Goal: Communication & Community: Answer question/provide support

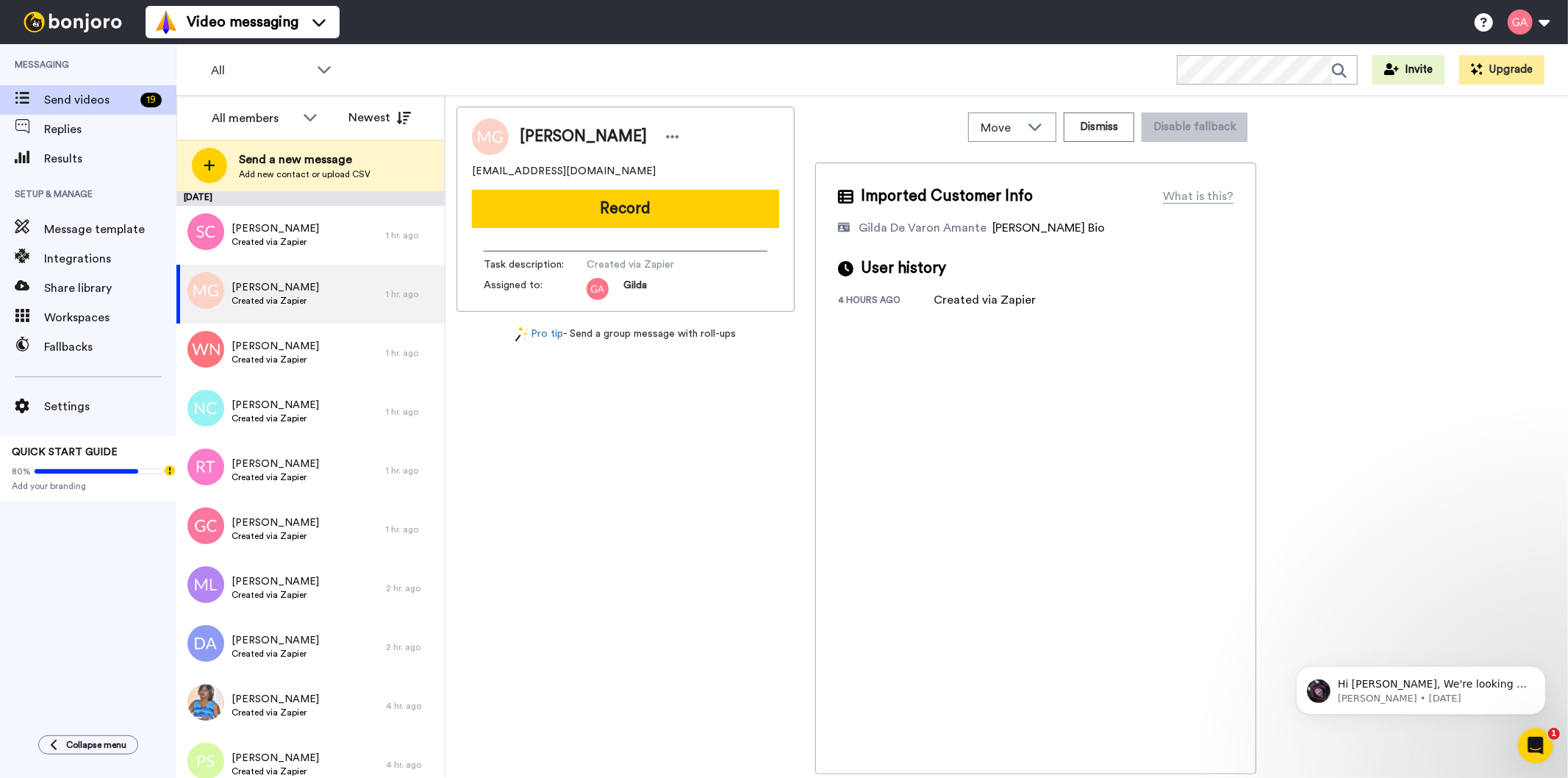
click at [696, 617] on div "Matrese Grant-Collins matreseg@yahoo.com Record Task description : Created via …" at bounding box center [625, 440] width 338 height 668
click at [603, 130] on span "Matrese Grant-Collins" at bounding box center [584, 137] width 127 height 22
copy div "Matrese Grant-Collins"
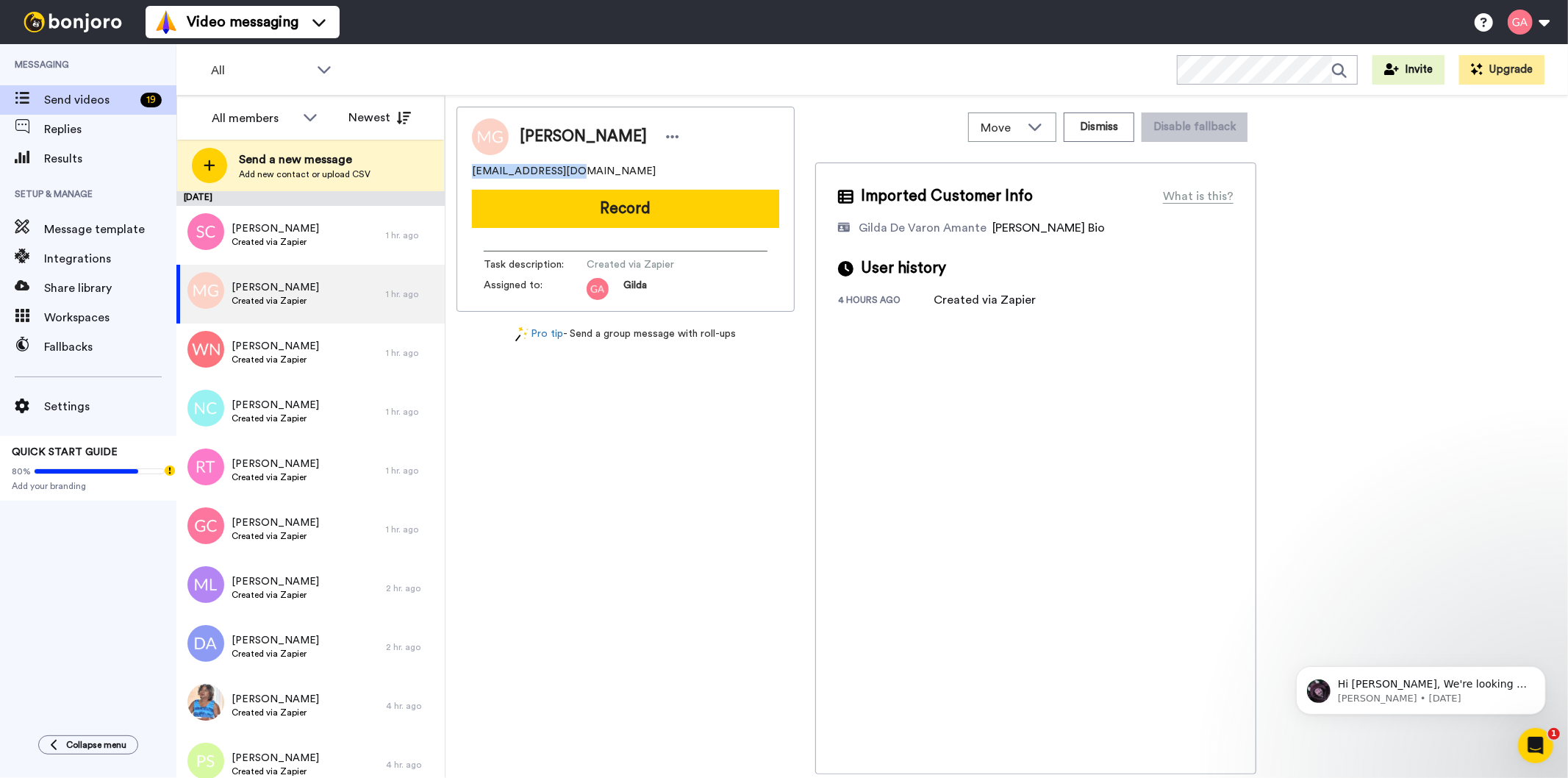
drag, startPoint x: 603, startPoint y: 167, endPoint x: 466, endPoint y: 171, distance: 137.1
click at [466, 171] on div "Matrese Grant-Collins matreseg@yahoo.com Record Task description : Created via …" at bounding box center [625, 209] width 338 height 205
copy span "matreseg@yahoo.com"
click at [728, 563] on div "Matrese Grant-Collins matreseg@yahoo.com Record Task description : Created via …" at bounding box center [625, 440] width 338 height 668
click at [1125, 131] on button "Dismiss" at bounding box center [1099, 128] width 70 height 30
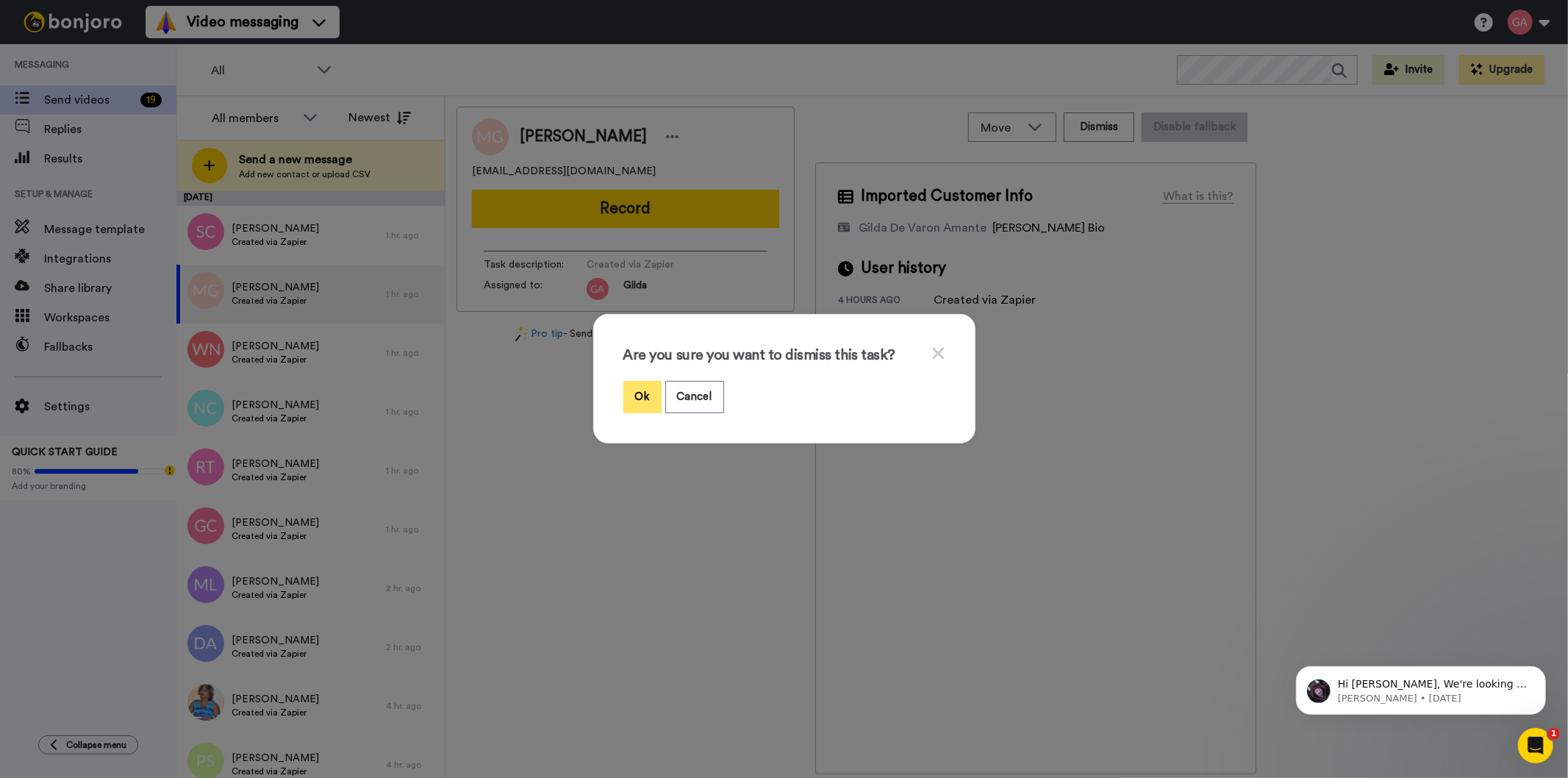
click at [638, 393] on button "Ok" at bounding box center [642, 396] width 38 height 31
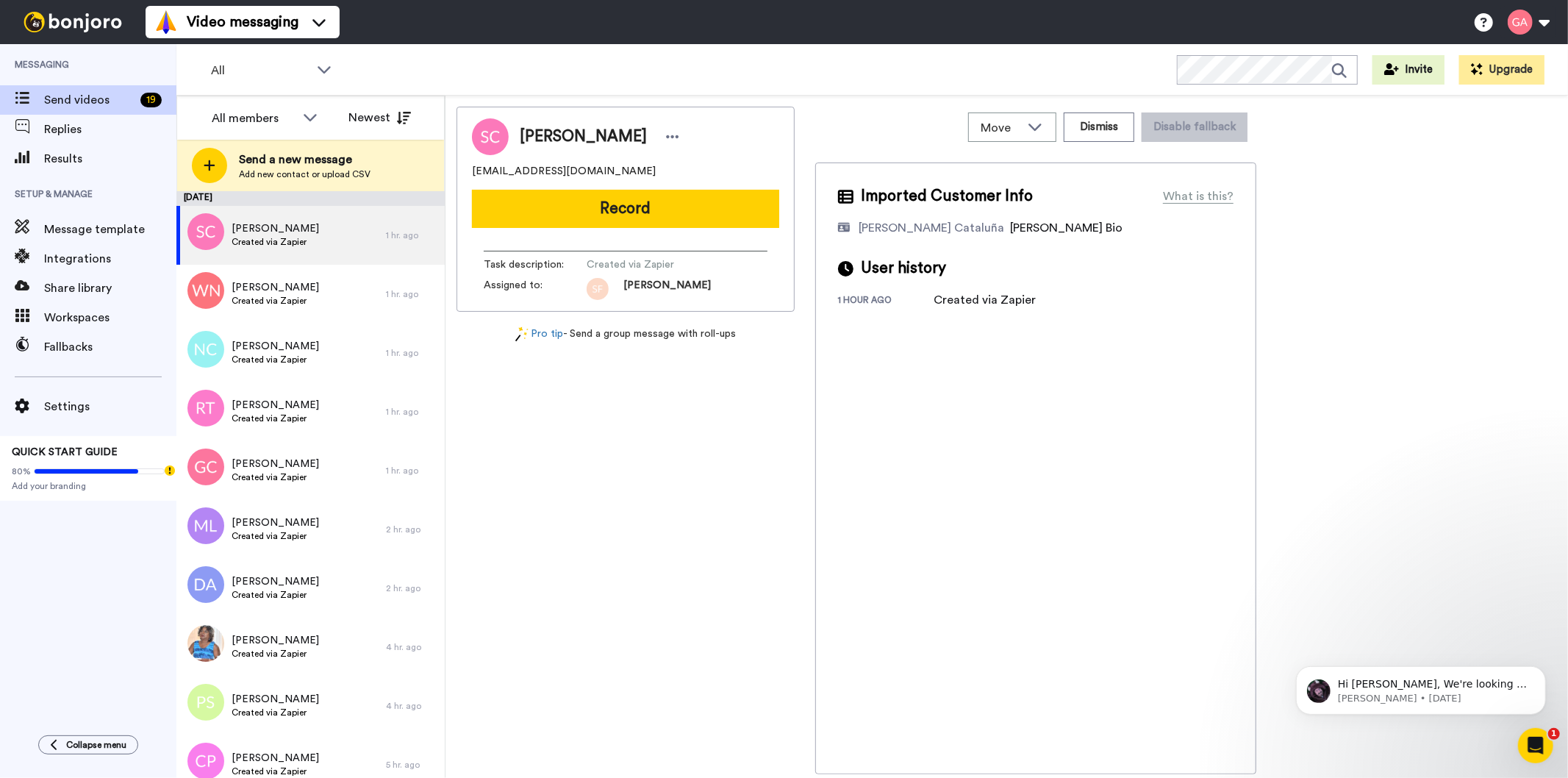
click at [689, 572] on div "Sonja Cammarota sonjacamm67@gmail.com Record Task description : Created via Zap…" at bounding box center [625, 440] width 338 height 668
click at [562, 133] on span "Sonja Cammarota" at bounding box center [584, 137] width 127 height 22
copy div "[PERSON_NAME]"
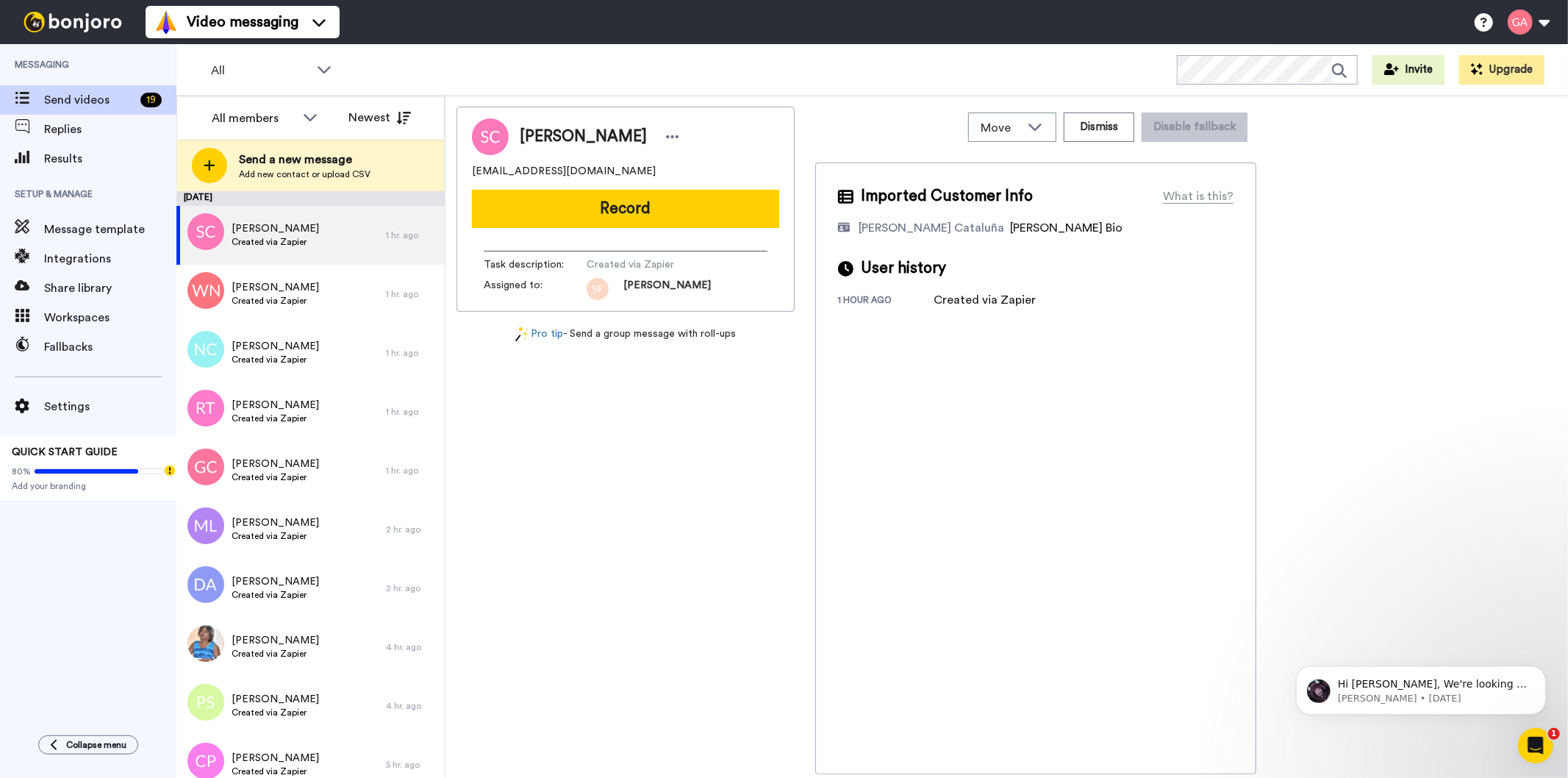
click at [667, 509] on div "Sonja Cammarota sonjacamm67@gmail.com Record Task description : Created via Zap…" at bounding box center [625, 440] width 338 height 668
click at [667, 135] on icon at bounding box center [673, 136] width 13 height 3
click at [707, 179] on li "Assign" at bounding box center [711, 182] width 106 height 20
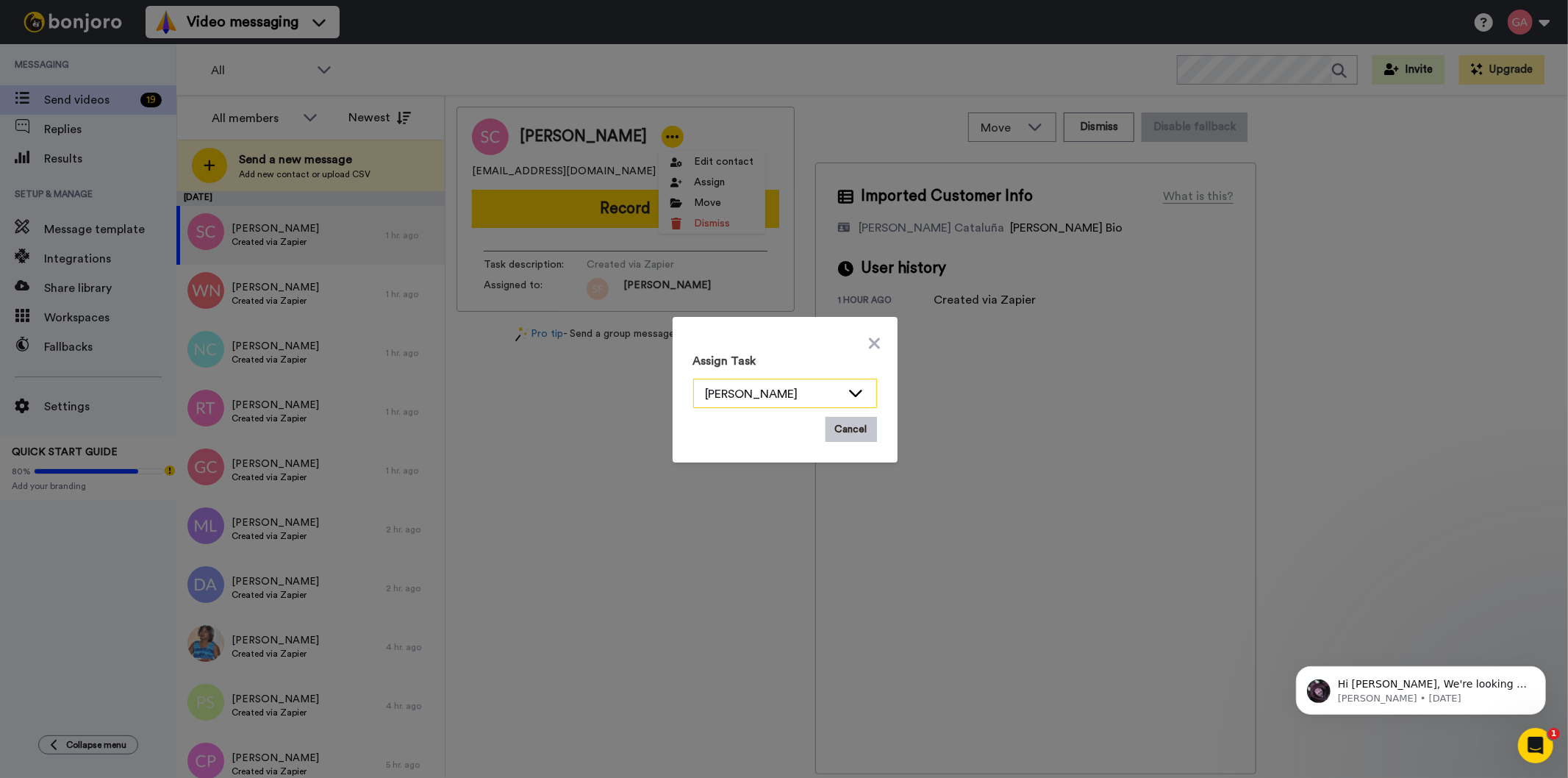
click at [852, 387] on icon at bounding box center [855, 393] width 18 height 15
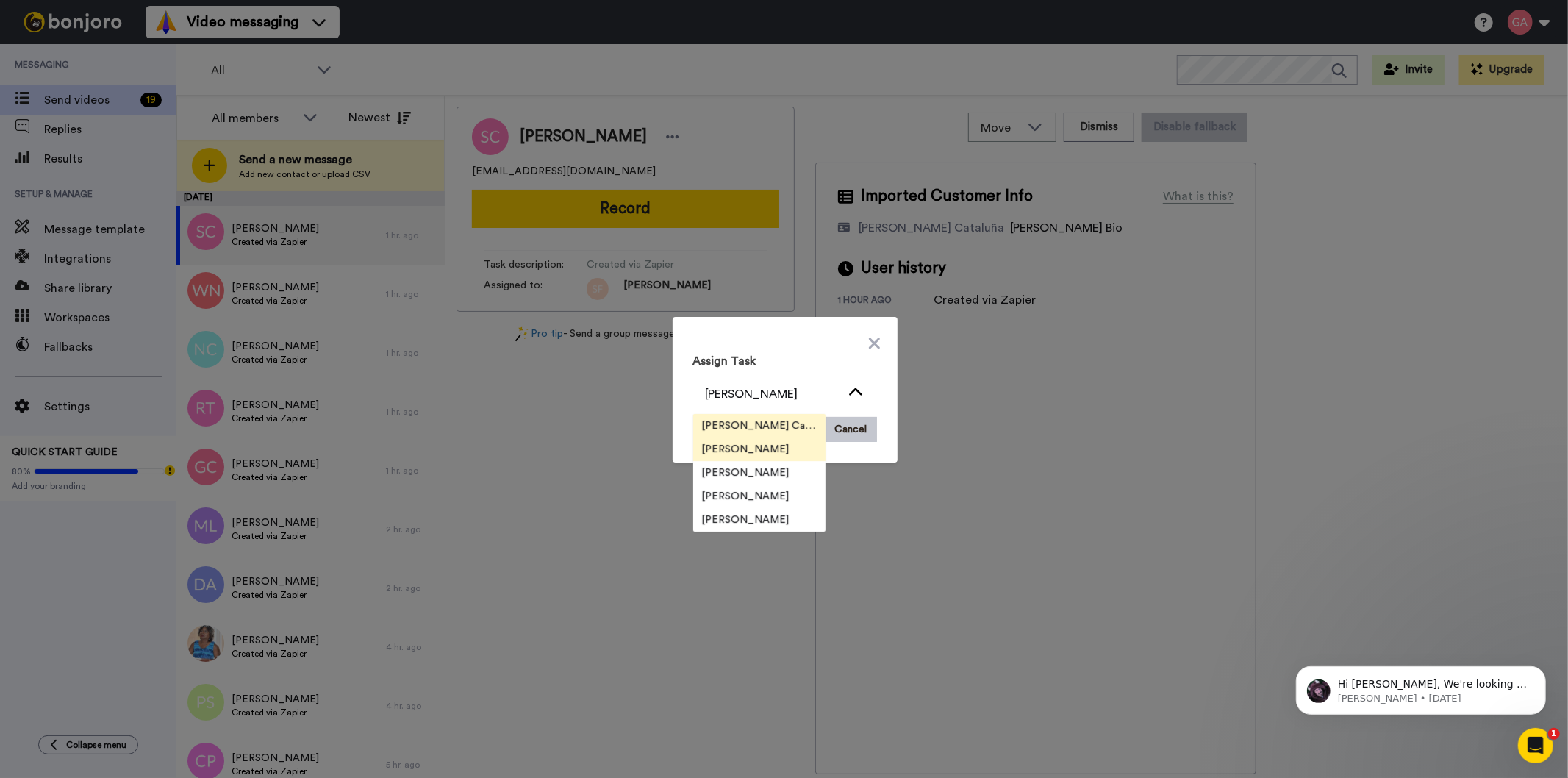
click at [773, 416] on li "Josephine Cataluña" at bounding box center [758, 425] width 132 height 23
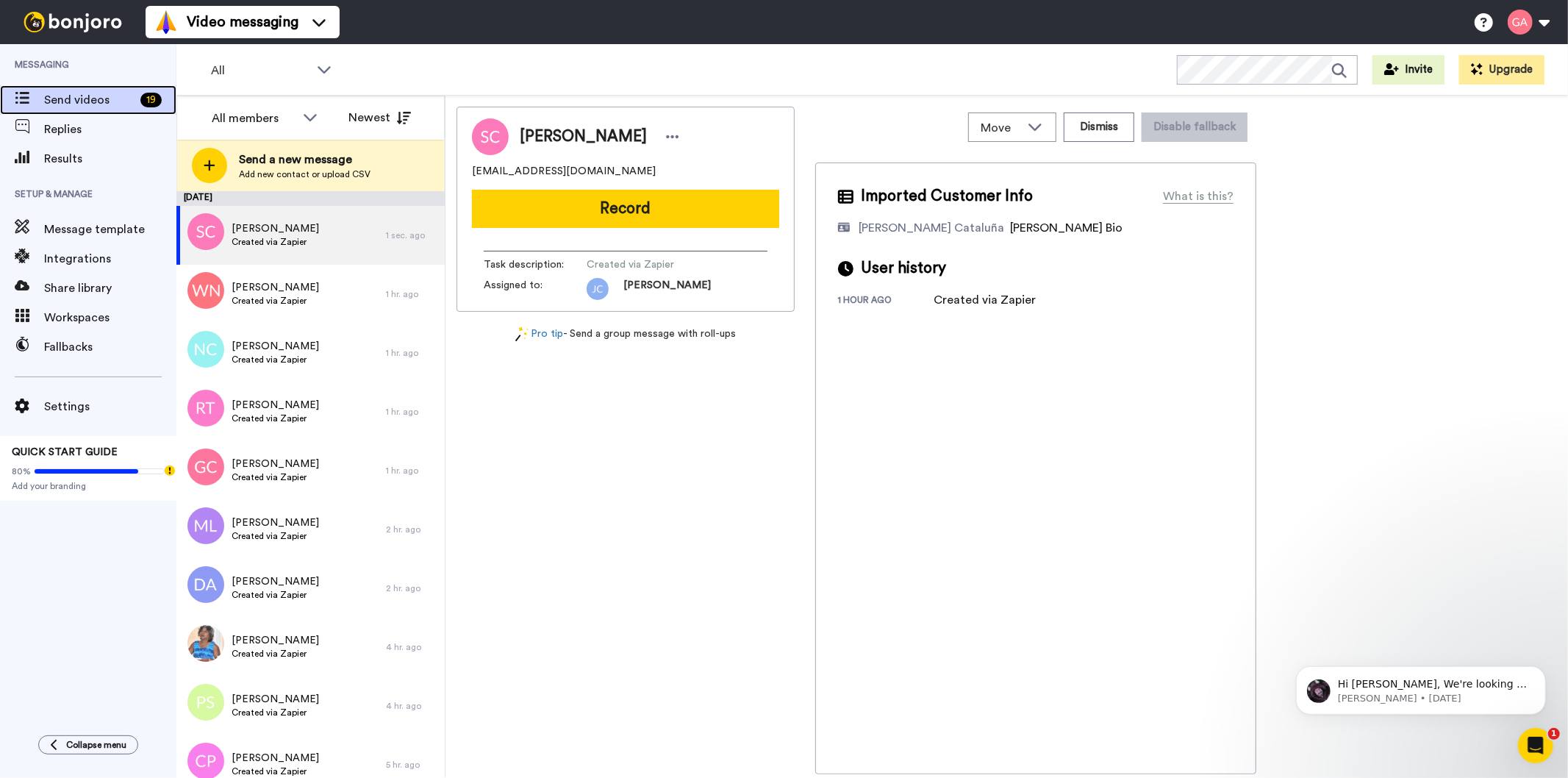
click at [53, 102] on span "Send videos" at bounding box center [90, 100] width 90 height 18
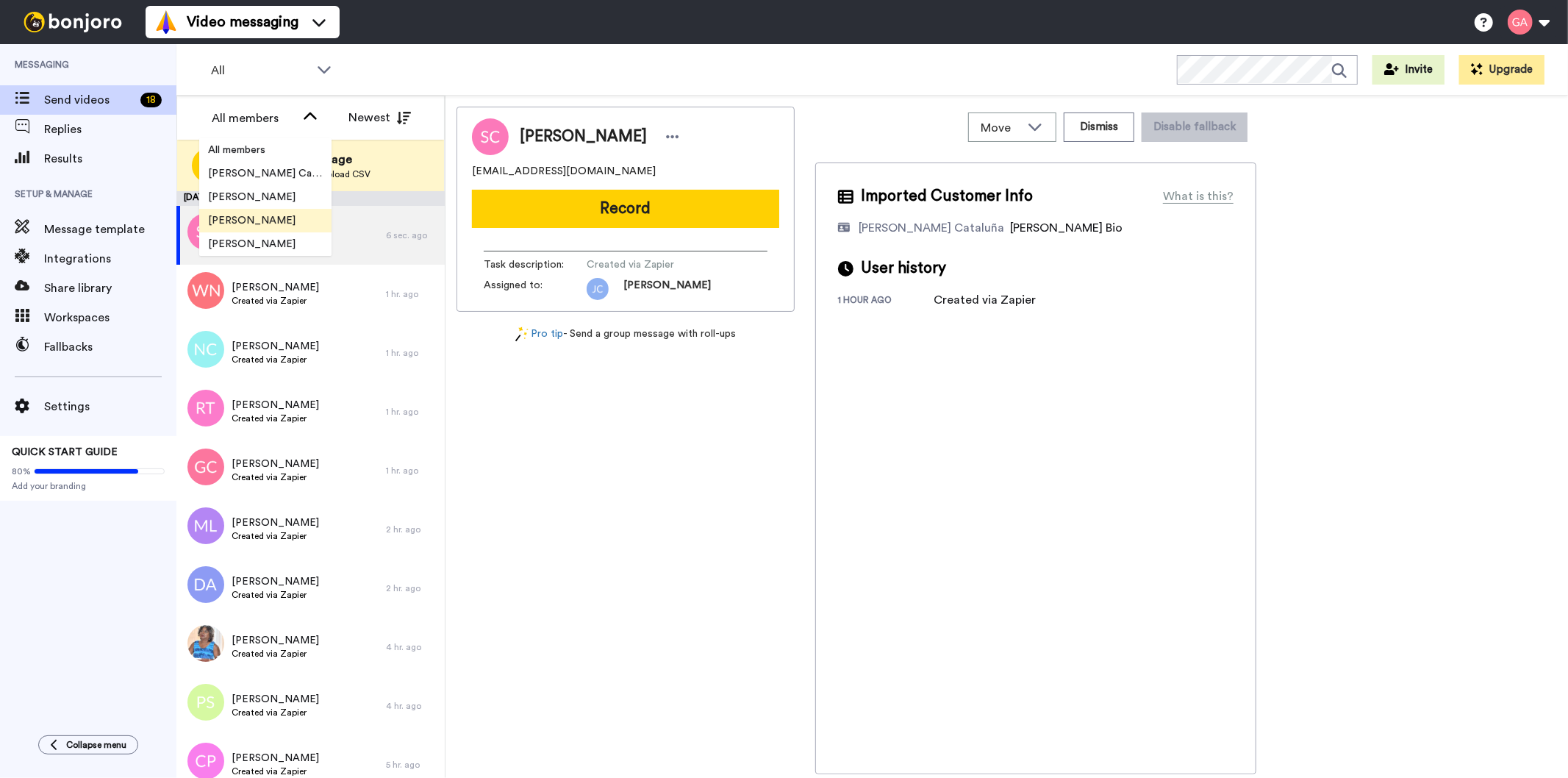
click at [240, 223] on span "[PERSON_NAME]" at bounding box center [252, 221] width 105 height 15
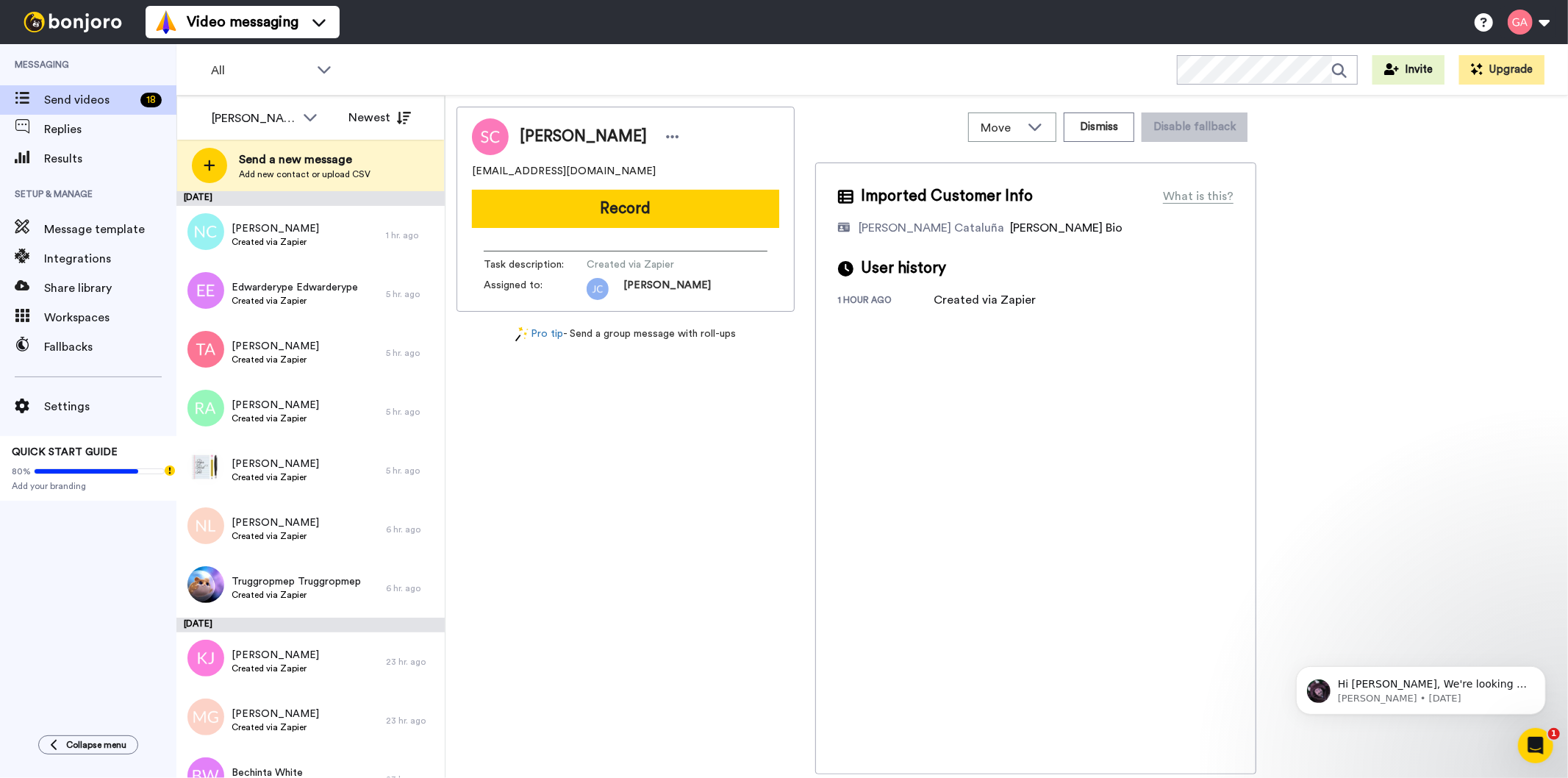
click at [698, 604] on div "Sonja Cammarota sonjacamm67@gmail.com Record Task description : Created via Zap…" at bounding box center [625, 440] width 338 height 668
click at [318, 245] on div "Nicki Cooper Created via Zapier" at bounding box center [281, 236] width 210 height 59
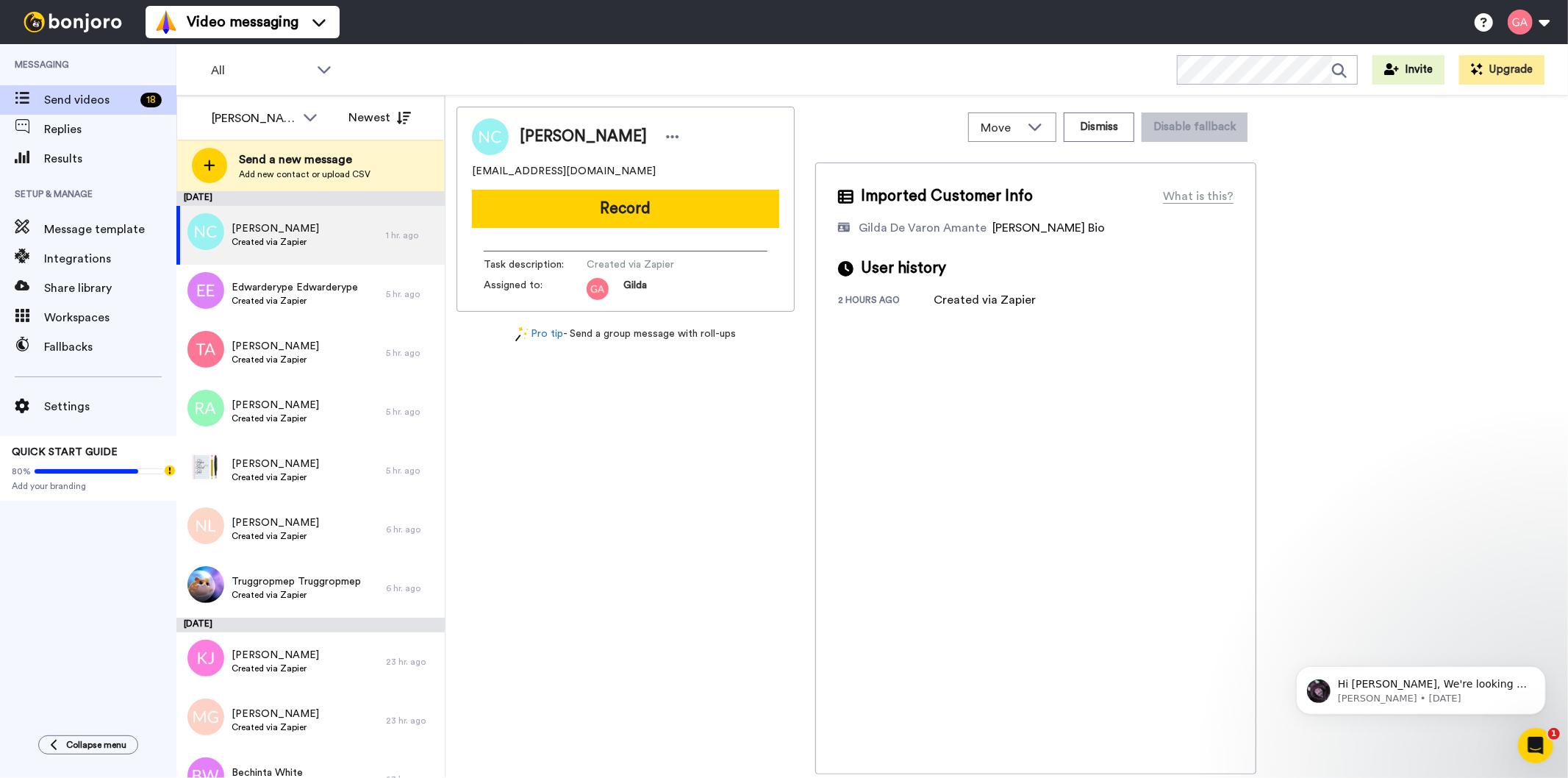
click at [537, 129] on span "[PERSON_NAME]" at bounding box center [584, 137] width 127 height 22
copy div "[PERSON_NAME]"
drag, startPoint x: 533, startPoint y: 165, endPoint x: 457, endPoint y: 171, distance: 76.2
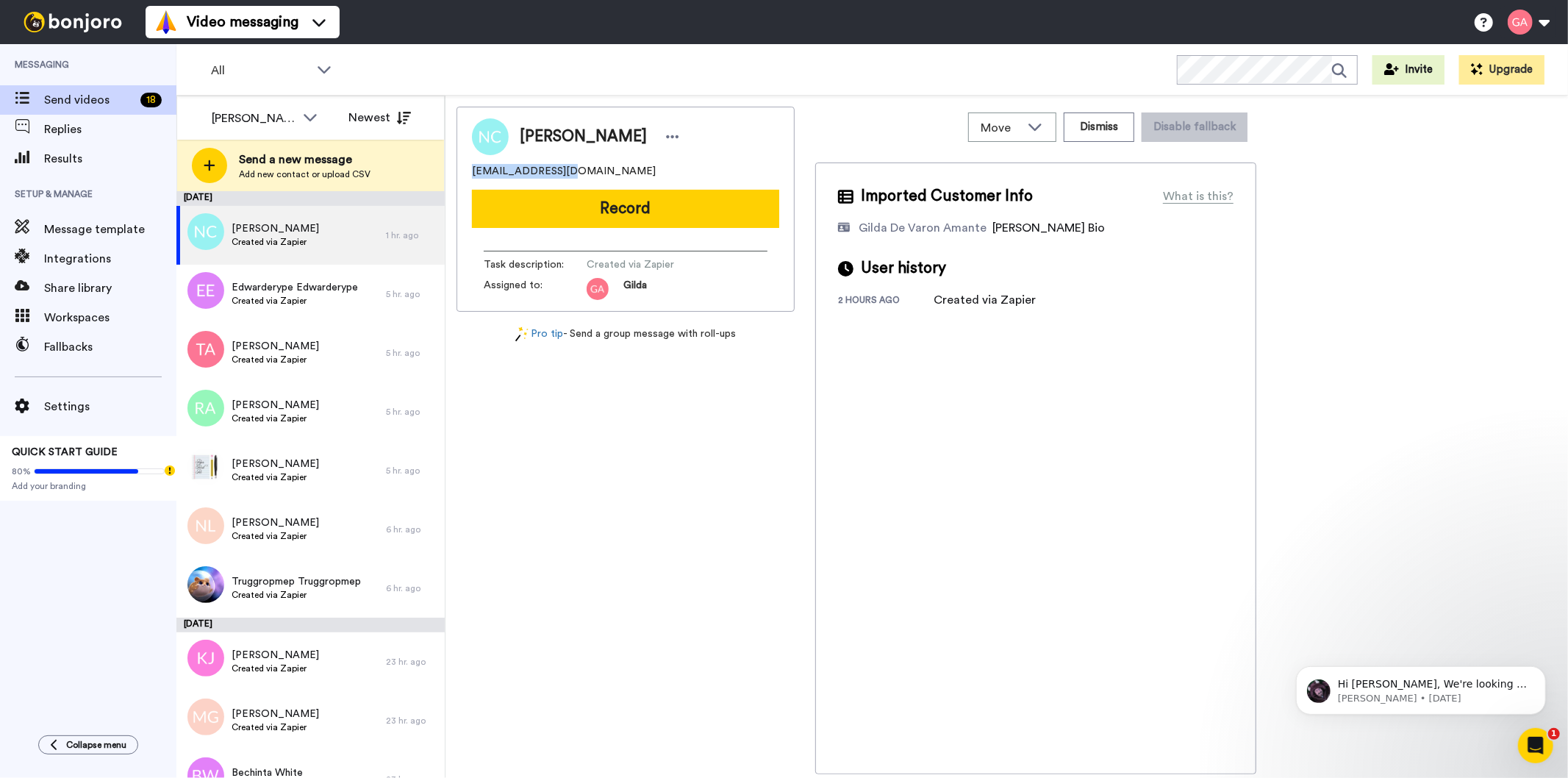
click at [457, 171] on div "Nicki Cooper coopnad@gmail.com Record Task description : Created via Zapier Ass…" at bounding box center [625, 209] width 338 height 205
copy span "coopnad@gmail.com"
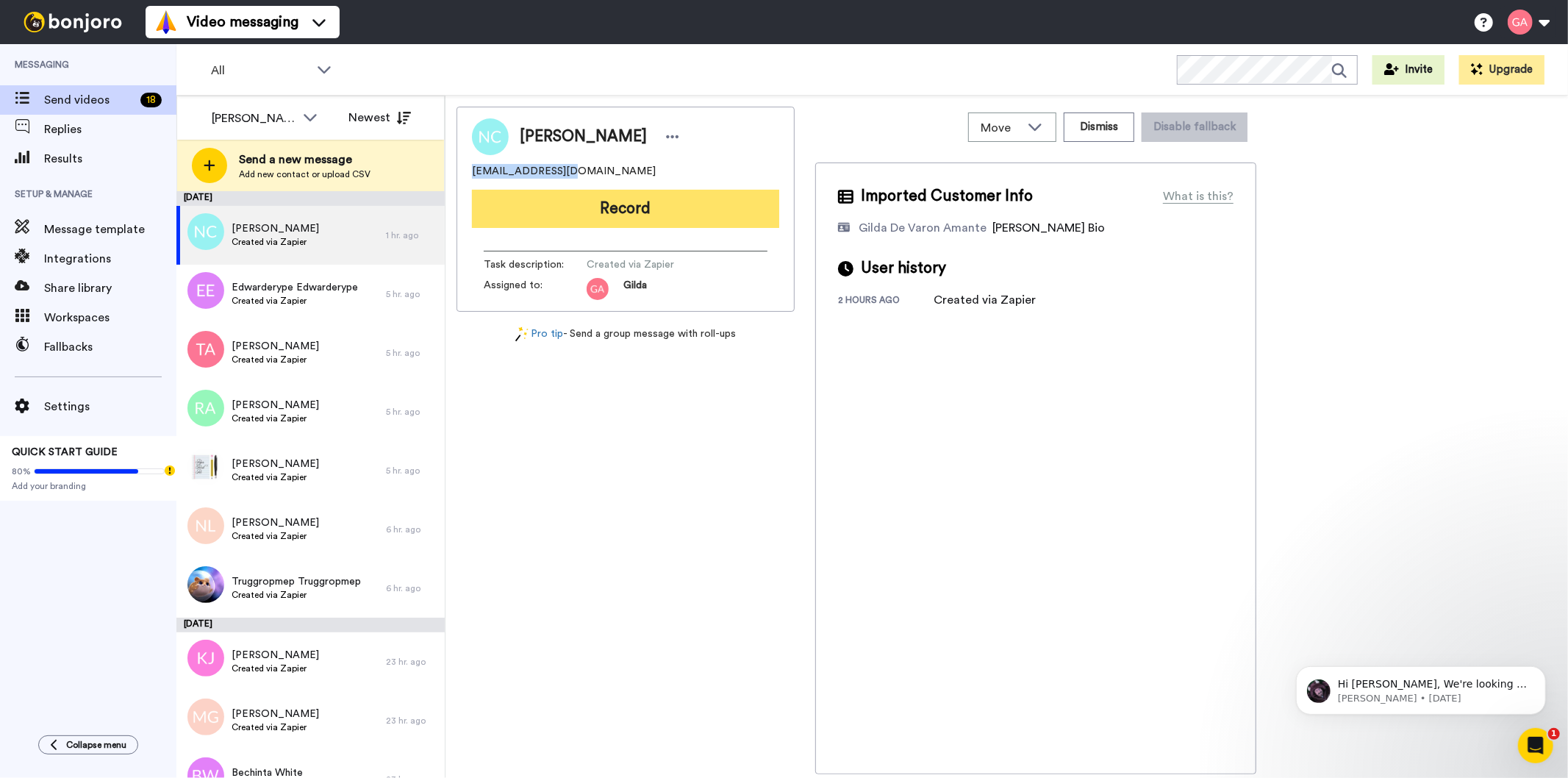
click at [591, 196] on button "Record" at bounding box center [625, 208] width 308 height 38
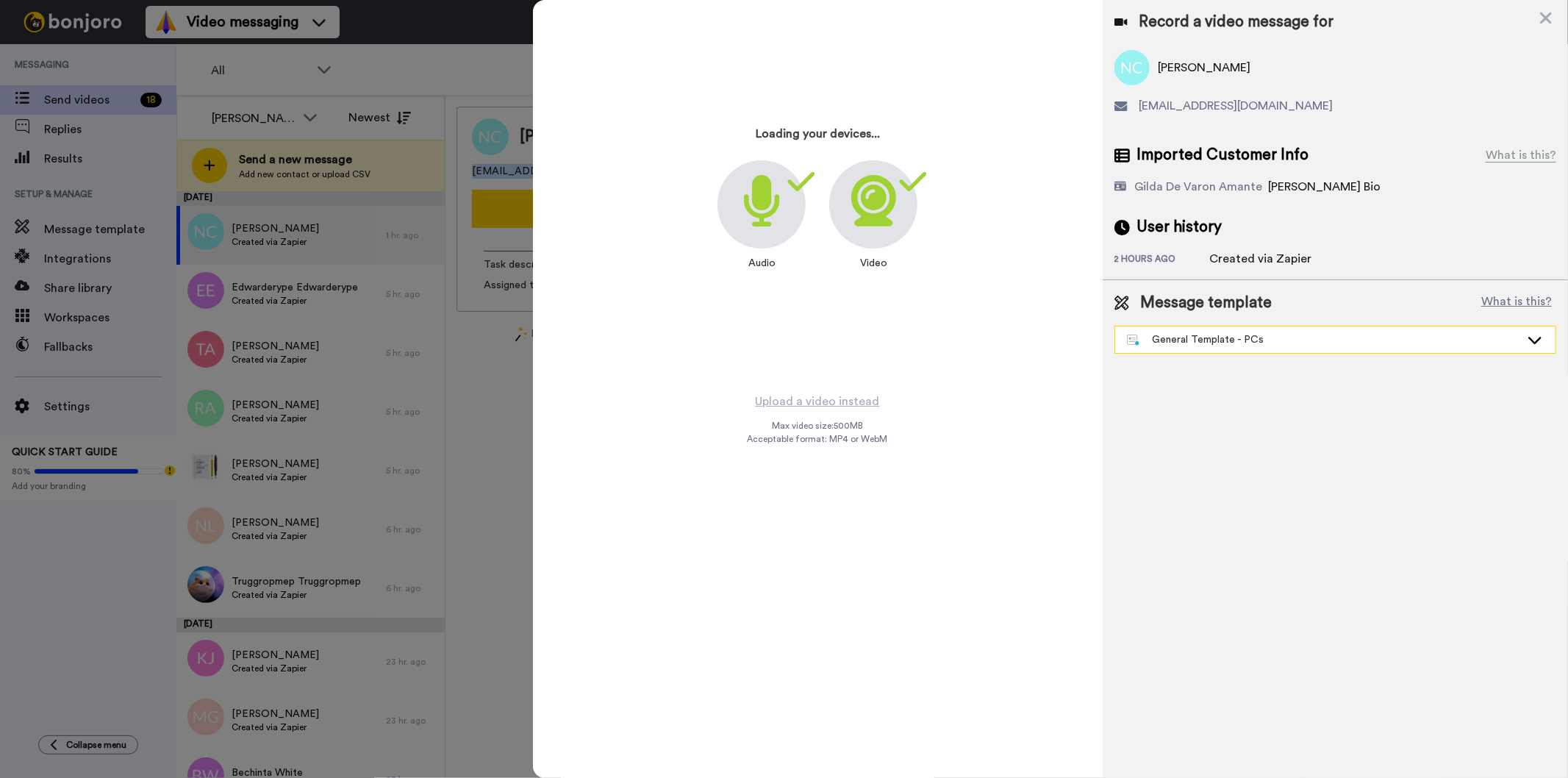
click at [1320, 339] on div "General Template - PCs" at bounding box center [1323, 340] width 393 height 15
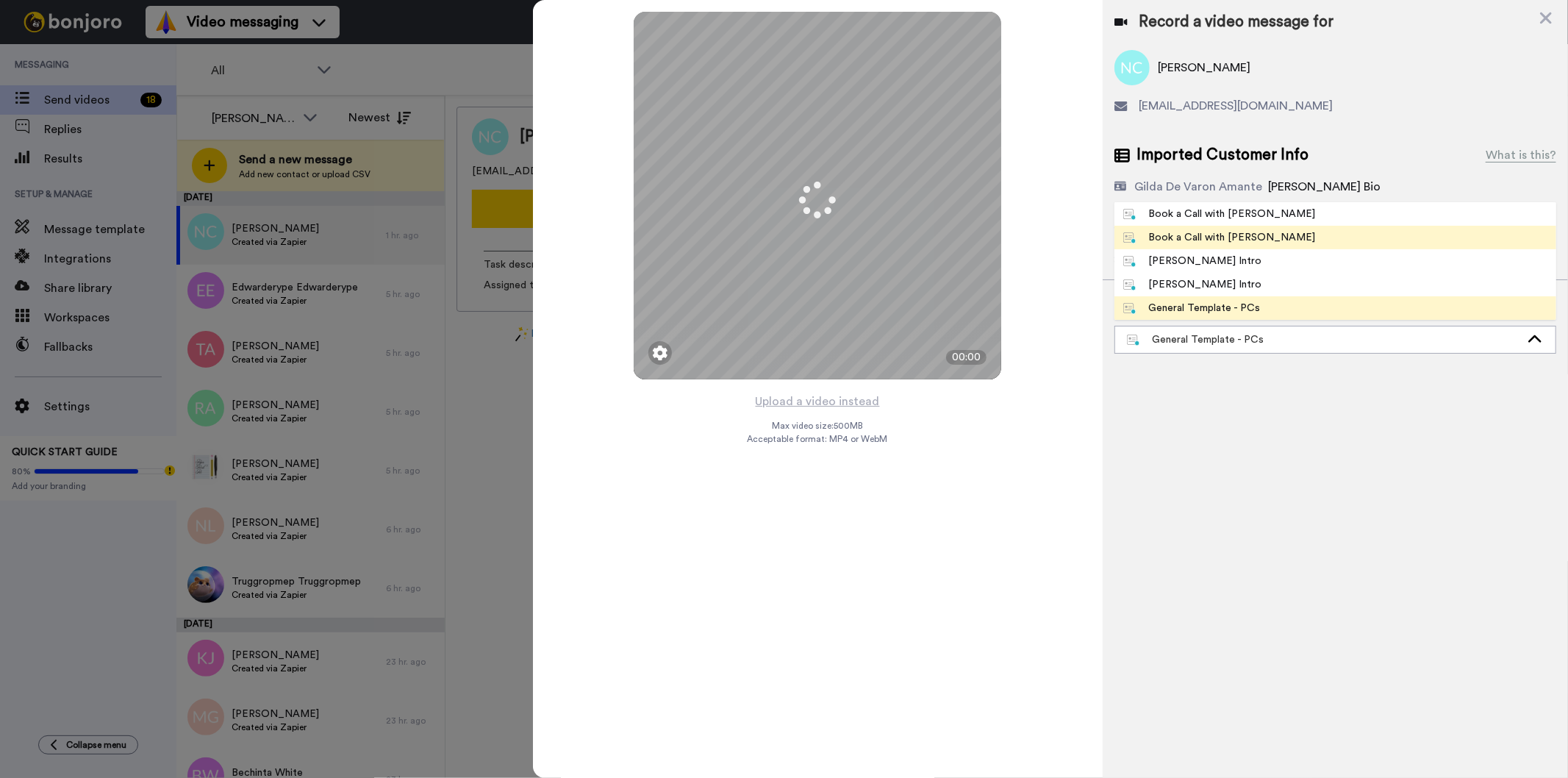
click at [1260, 238] on li "Book a Call with [PERSON_NAME]" at bounding box center [1334, 237] width 441 height 23
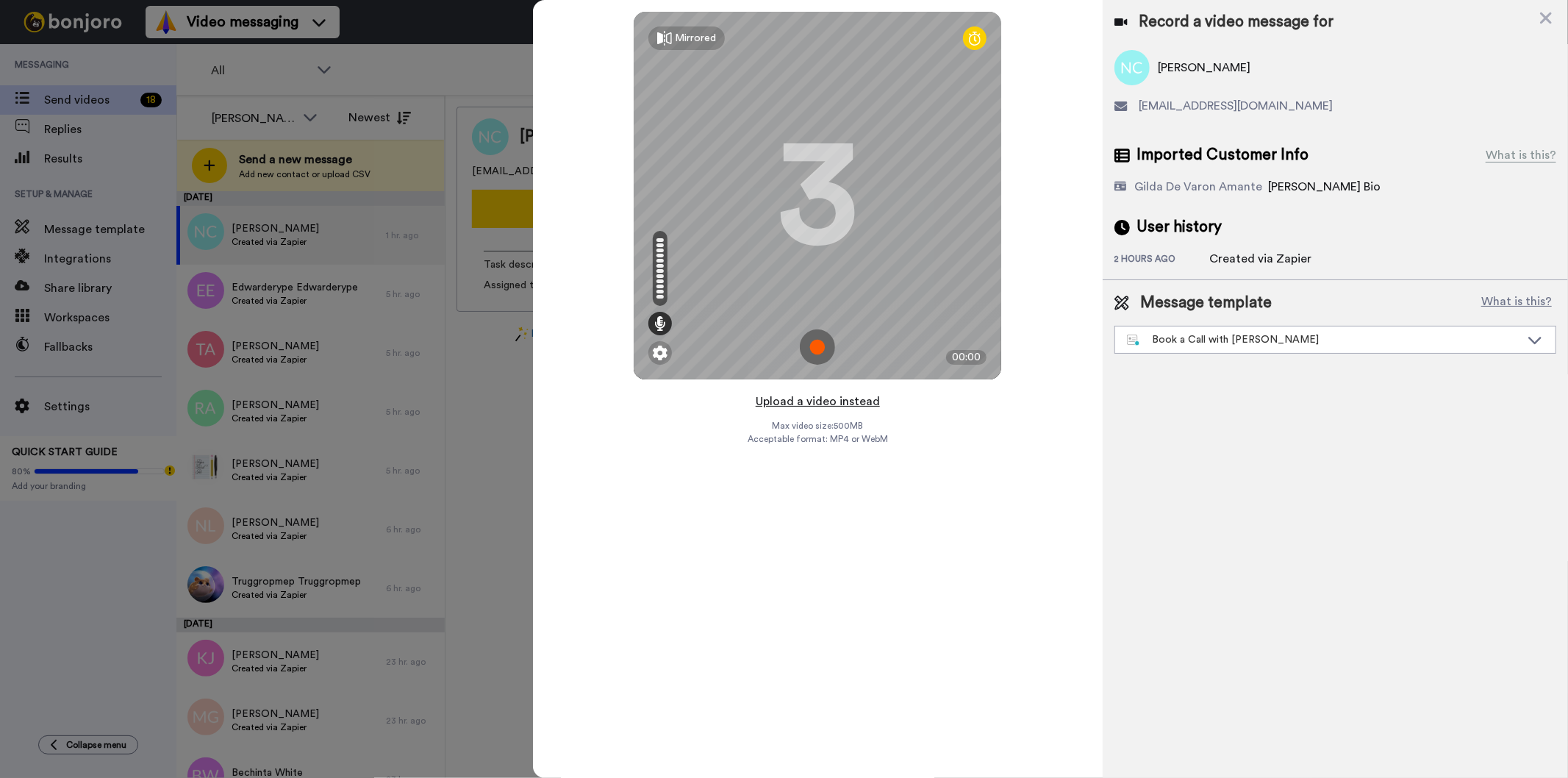
click at [853, 402] on button "Upload a video instead" at bounding box center [817, 401] width 133 height 19
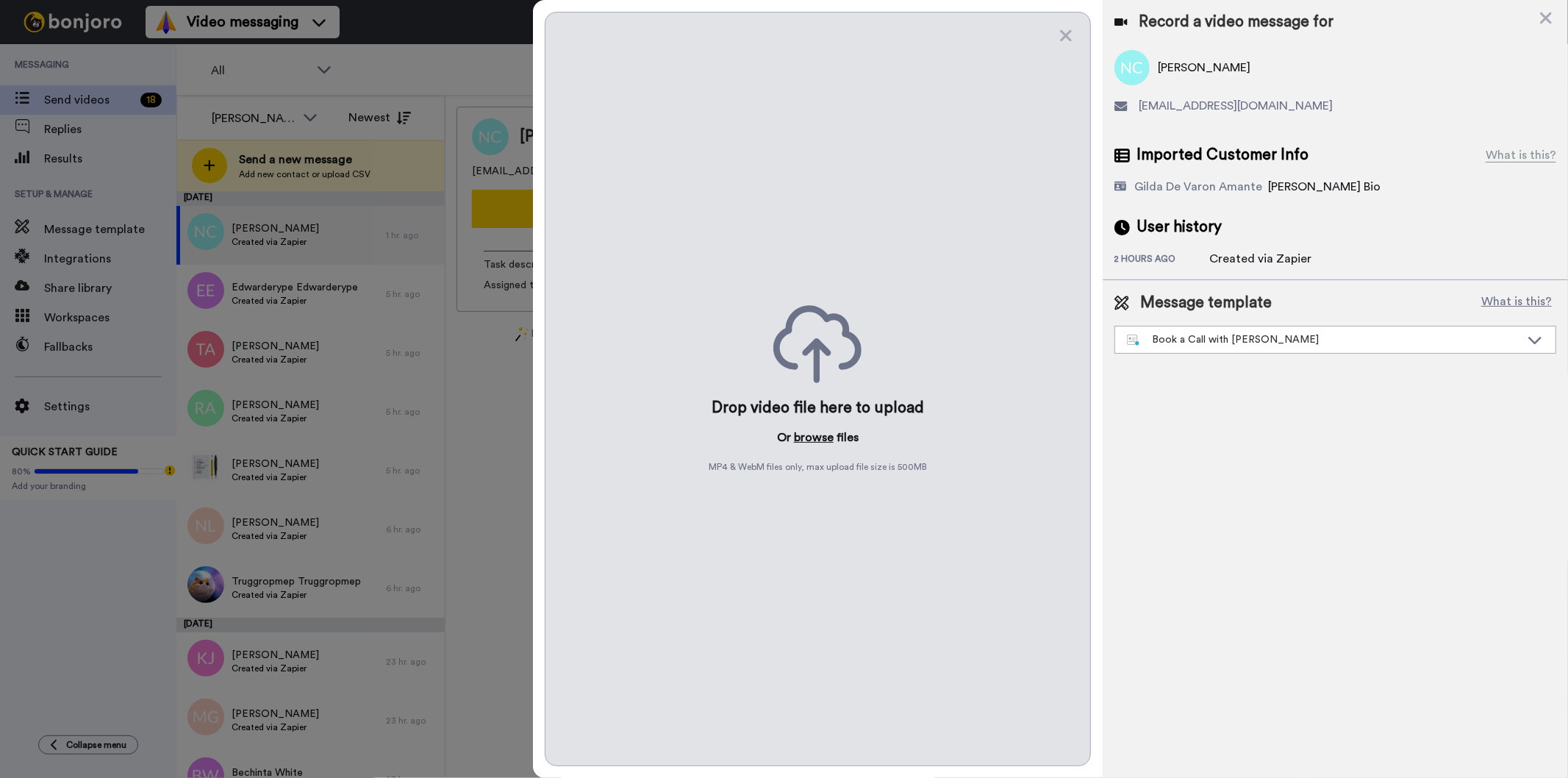
click at [826, 442] on button "browse" at bounding box center [813, 437] width 40 height 18
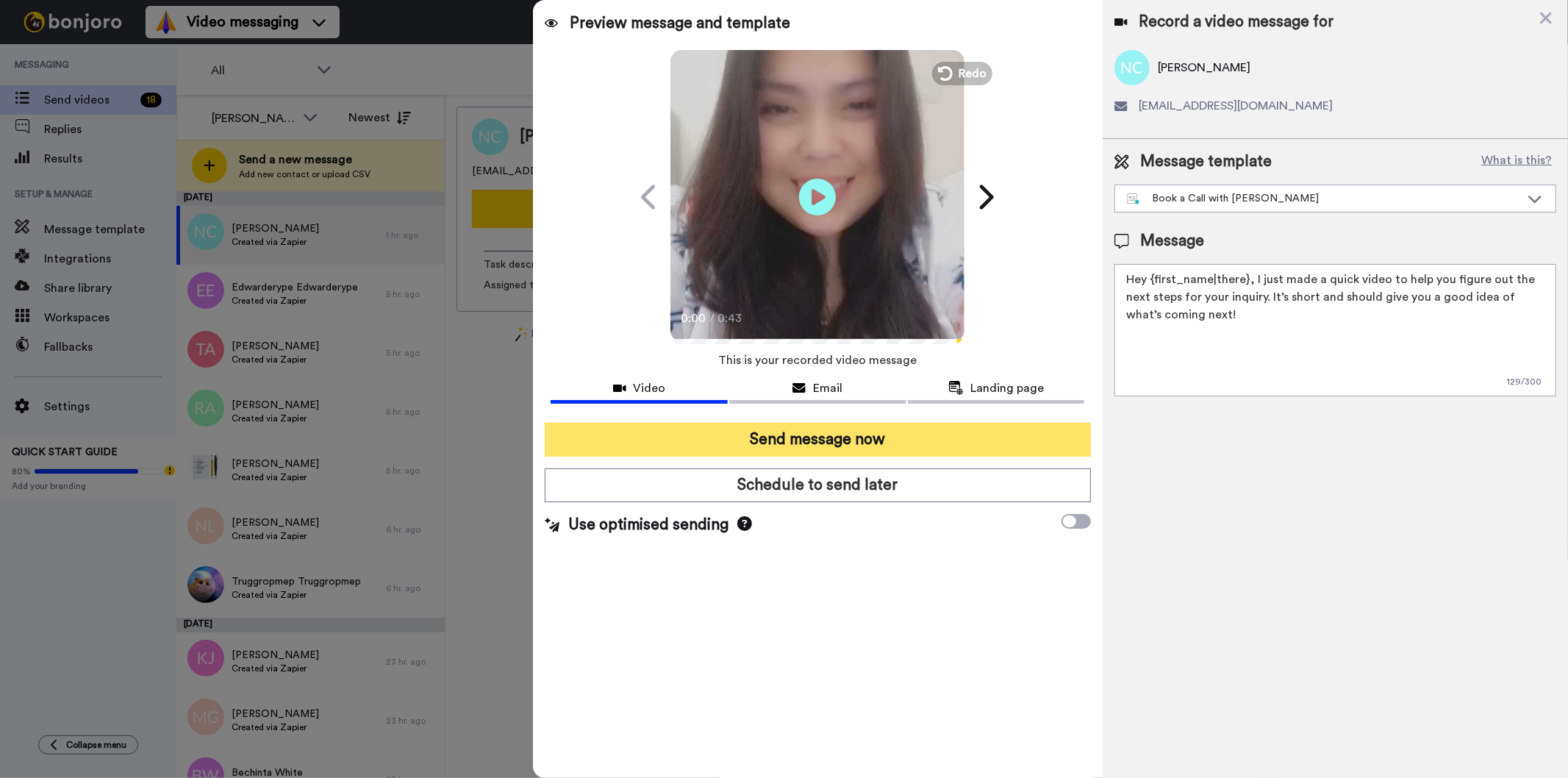
click at [817, 438] on button "Send message now" at bounding box center [817, 440] width 546 height 34
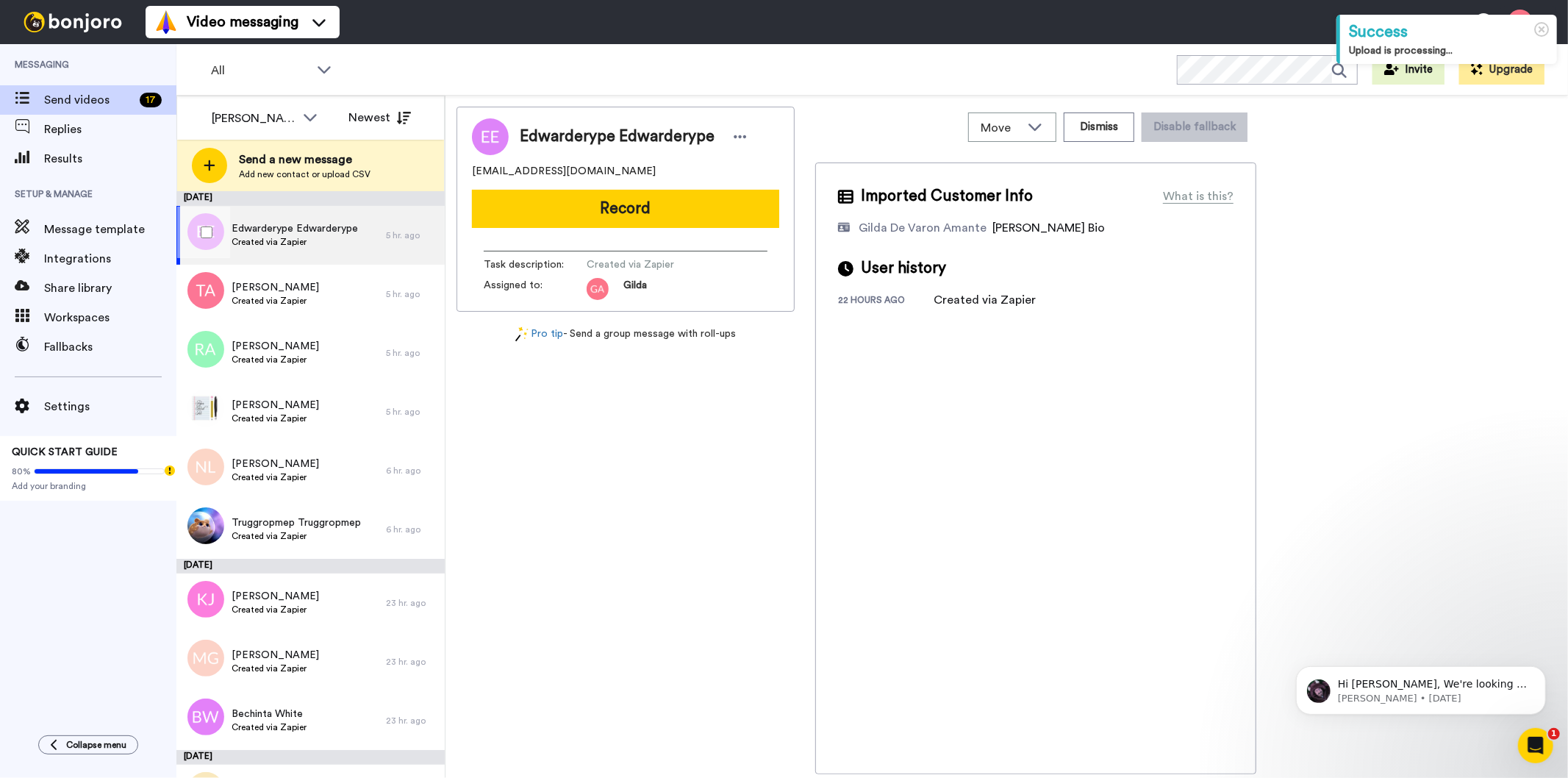
click at [302, 243] on span "Created via Zapier" at bounding box center [295, 241] width 127 height 12
click at [614, 134] on span "Edwarderype Edwarderype" at bounding box center [617, 137] width 195 height 22
copy div "Edwarderype Edwarderype"
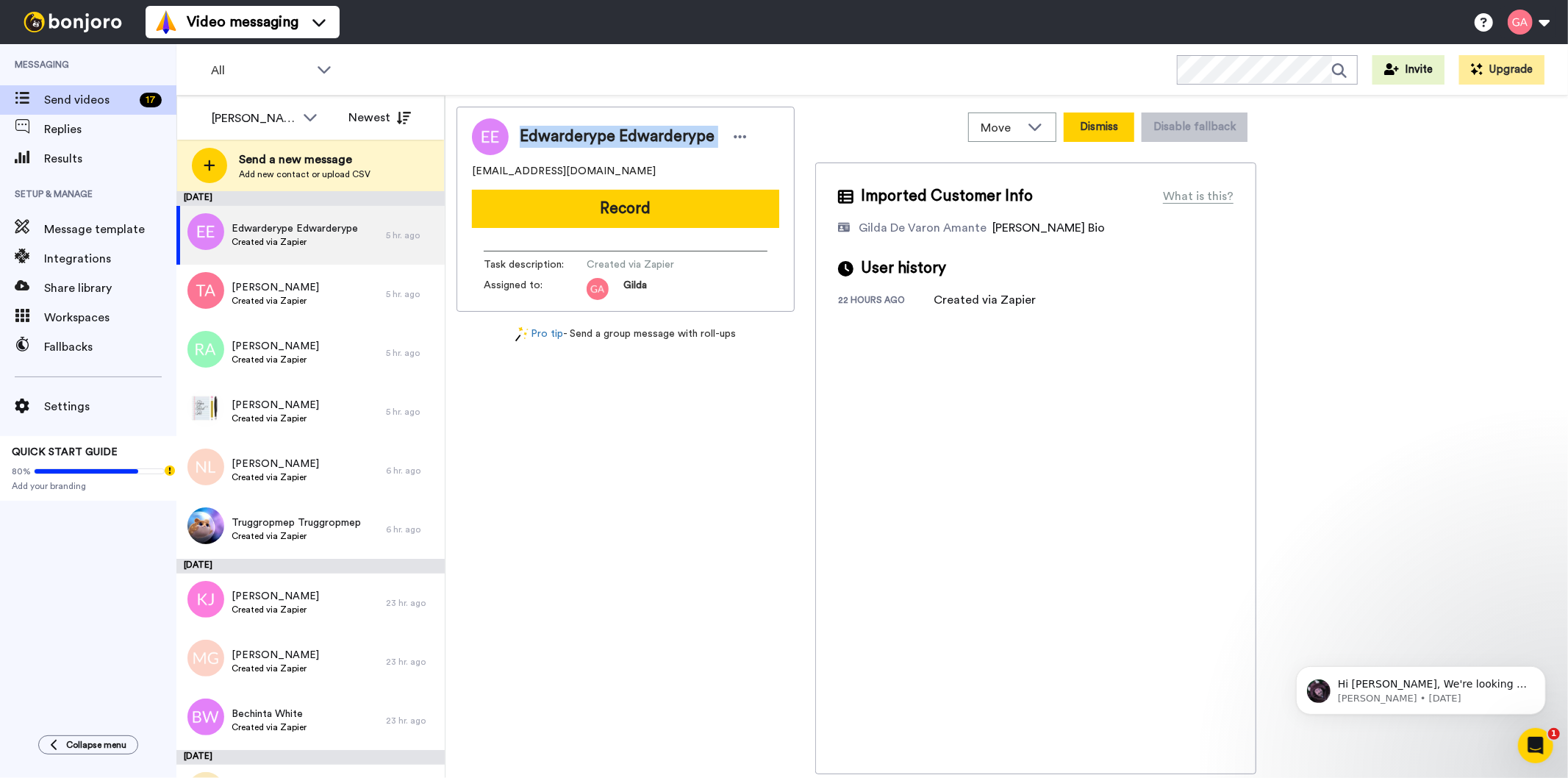
click at [1101, 127] on button "Dismiss" at bounding box center [1099, 128] width 70 height 30
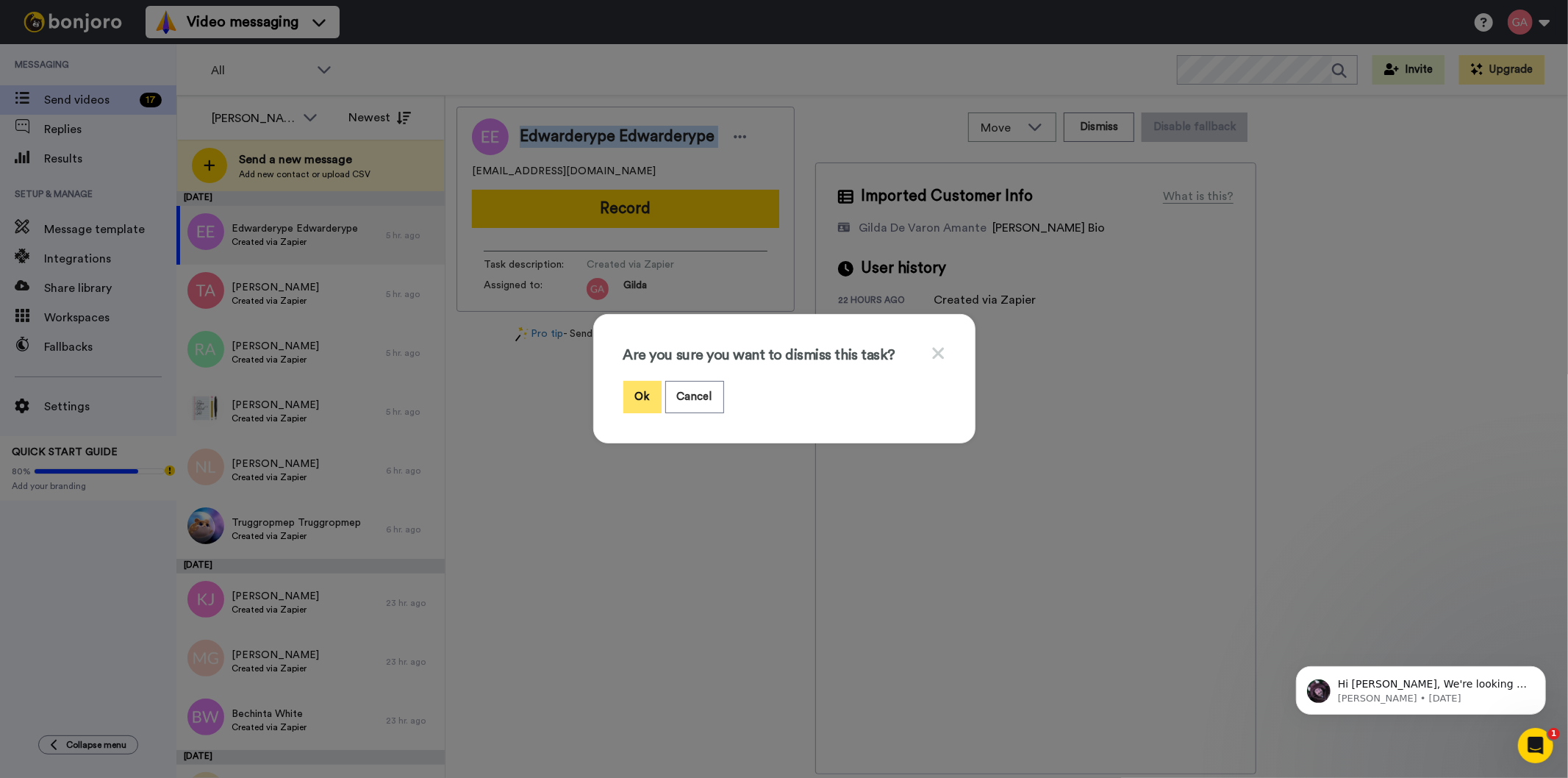
click at [628, 387] on button "Ok" at bounding box center [642, 396] width 38 height 31
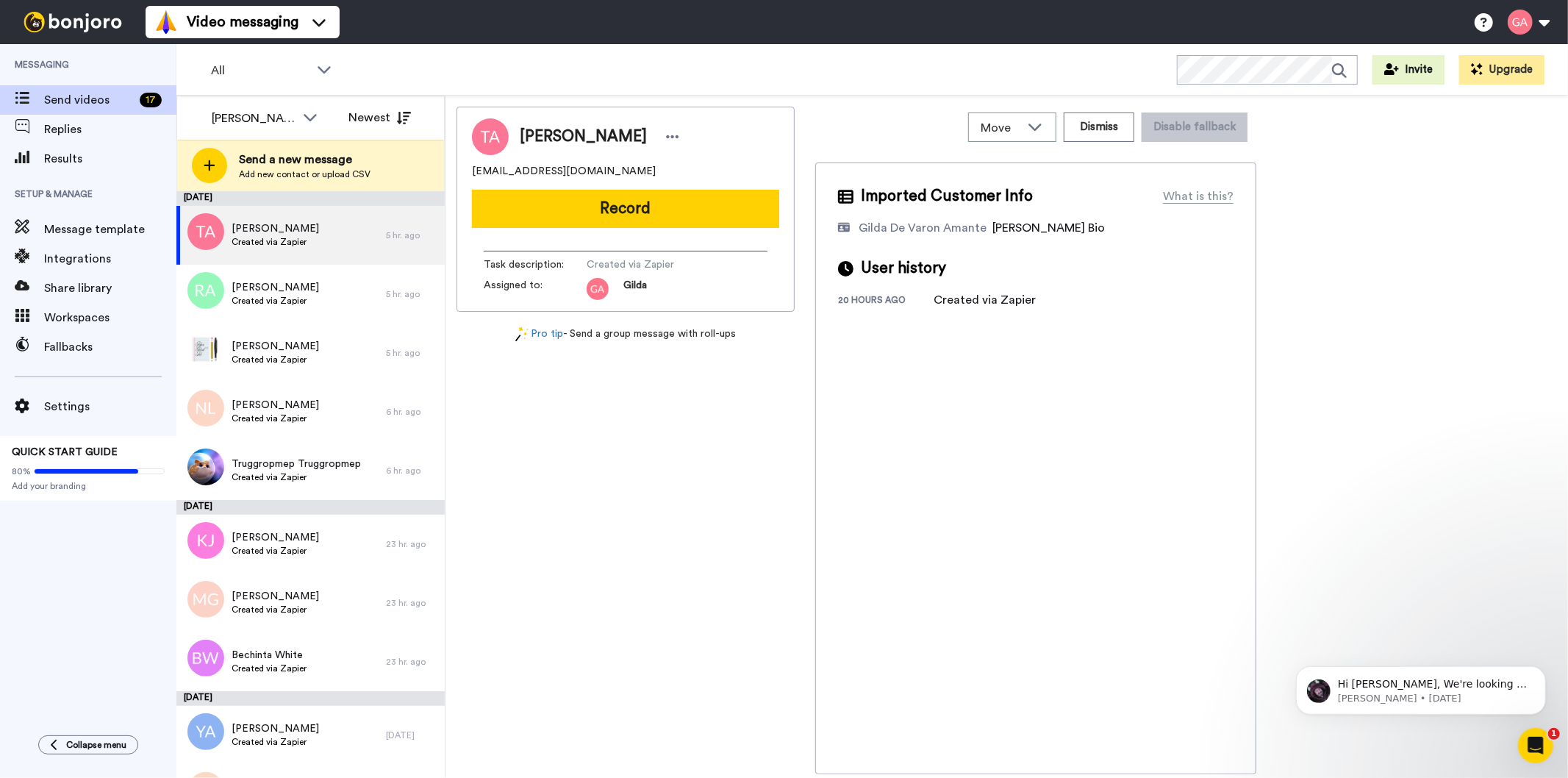
click at [579, 132] on span "Tanisha Adams" at bounding box center [584, 137] width 127 height 22
copy div "Tanisha Adams"
drag, startPoint x: 613, startPoint y: 167, endPoint x: 462, endPoint y: 167, distance: 151.0
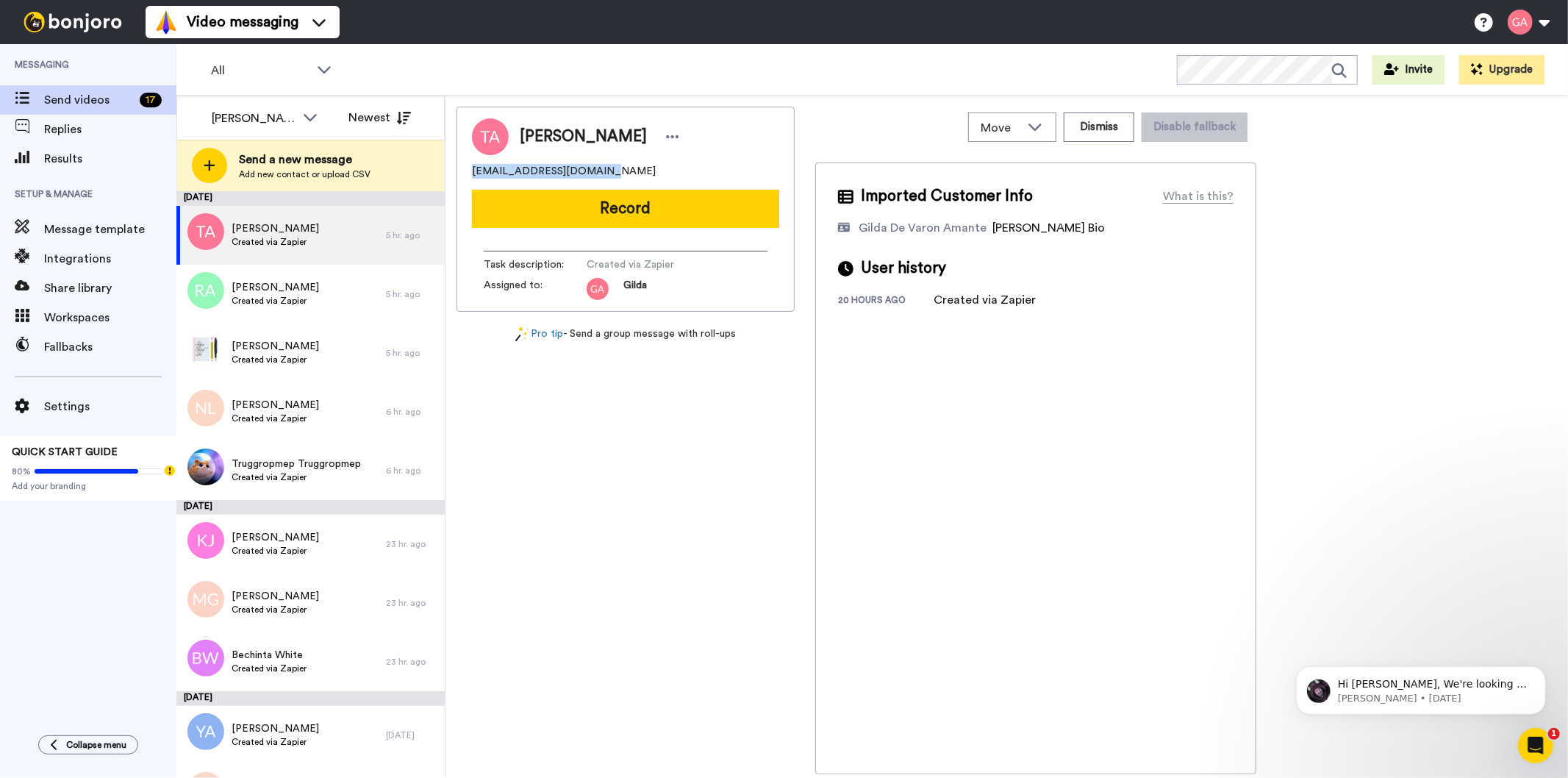
click at [462, 167] on div "Tanisha Adams tanishakadams@gmail.com Record Task description : Created via Zap…" at bounding box center [625, 209] width 338 height 205
copy span "tanishakadams@gmail.com"
click at [701, 564] on div "Tanisha Adams tanishakadams@gmail.com Record Task description : Created via Zap…" at bounding box center [625, 440] width 338 height 668
click at [745, 678] on div "Tanisha Adams tanishakadams@gmail.com Record Task description : Created via Zap…" at bounding box center [625, 440] width 338 height 668
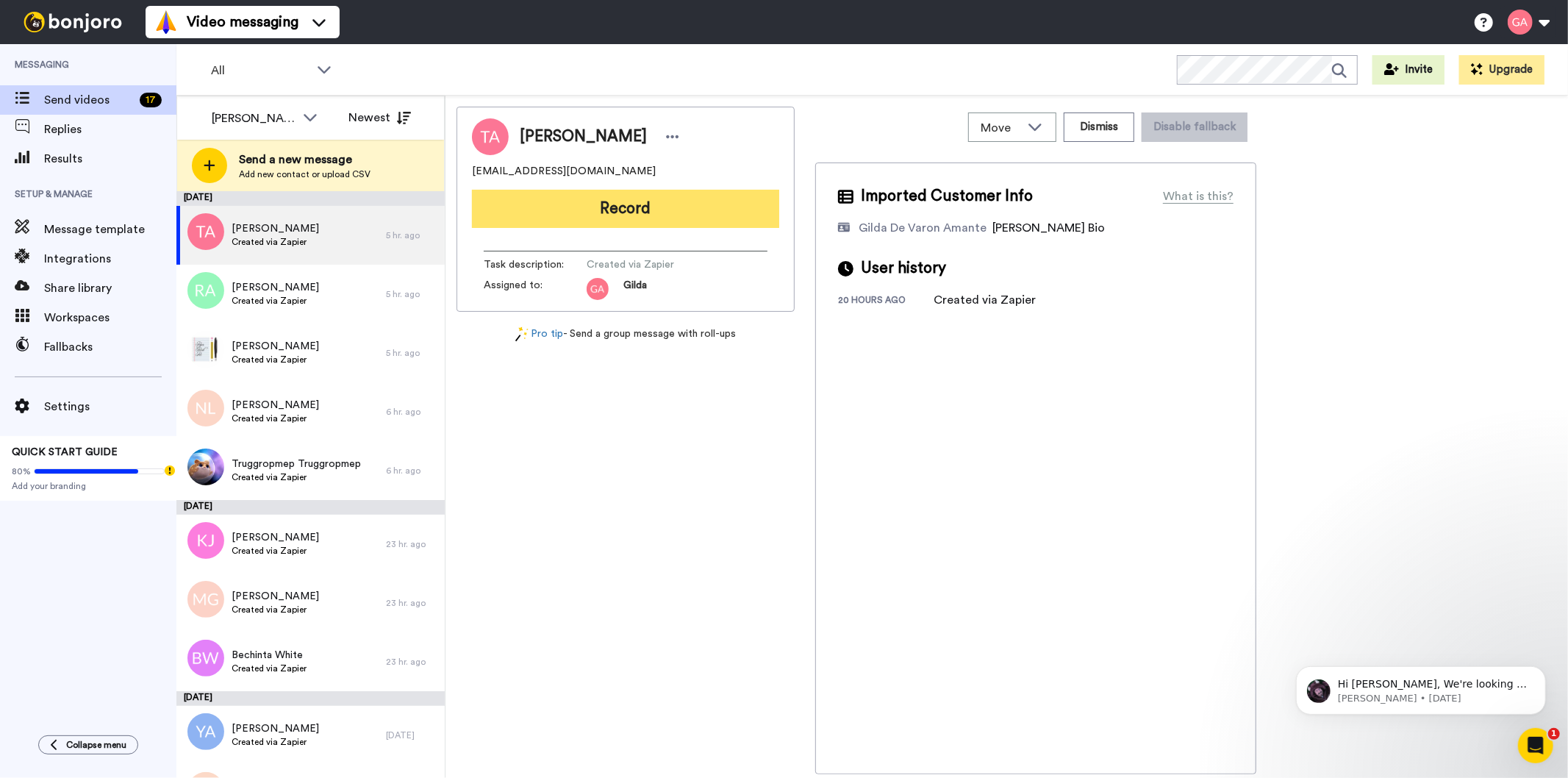
click at [584, 210] on button "Record" at bounding box center [625, 208] width 308 height 38
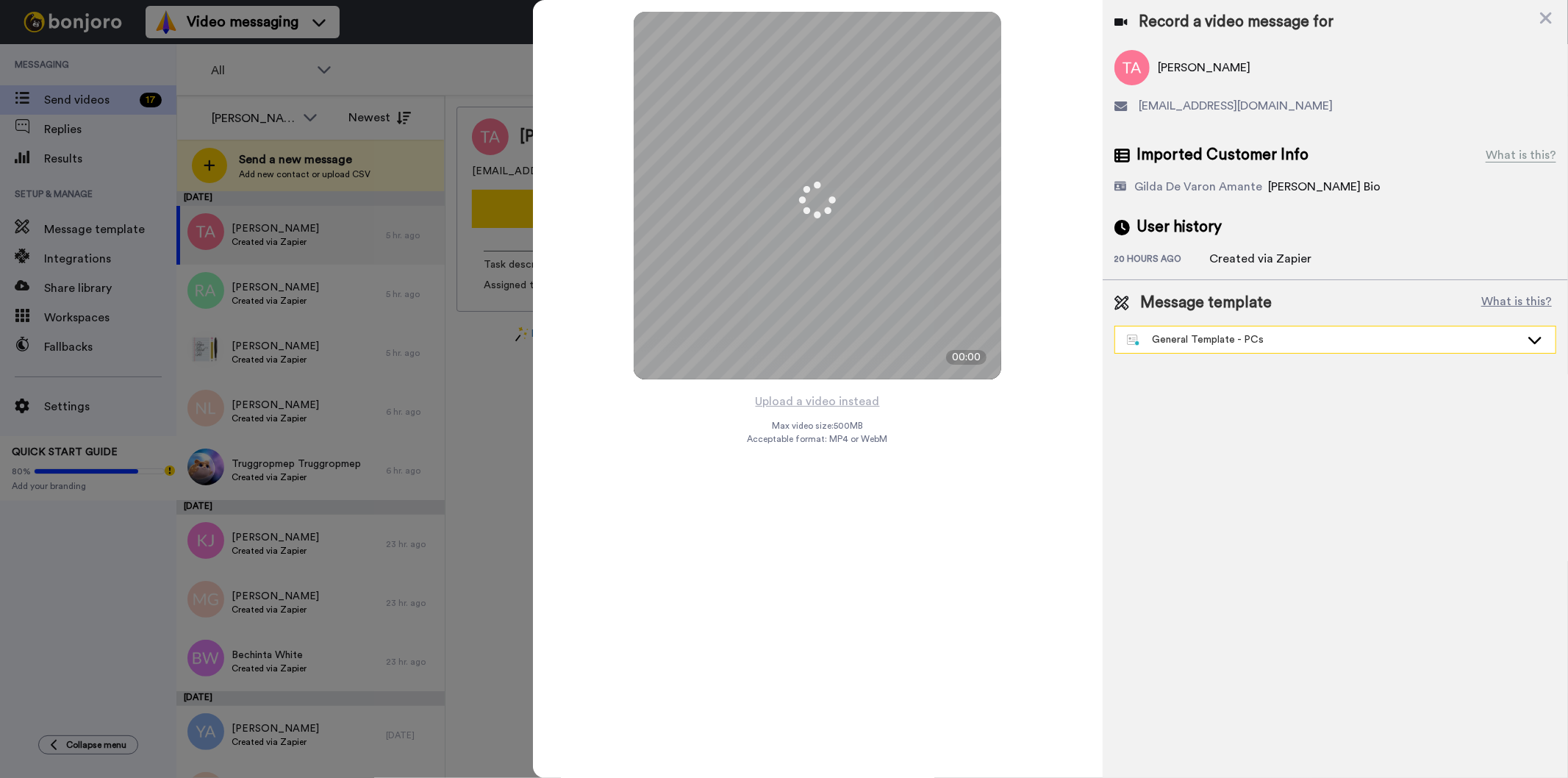
click at [1318, 340] on div "General Template - PCs" at bounding box center [1323, 340] width 393 height 15
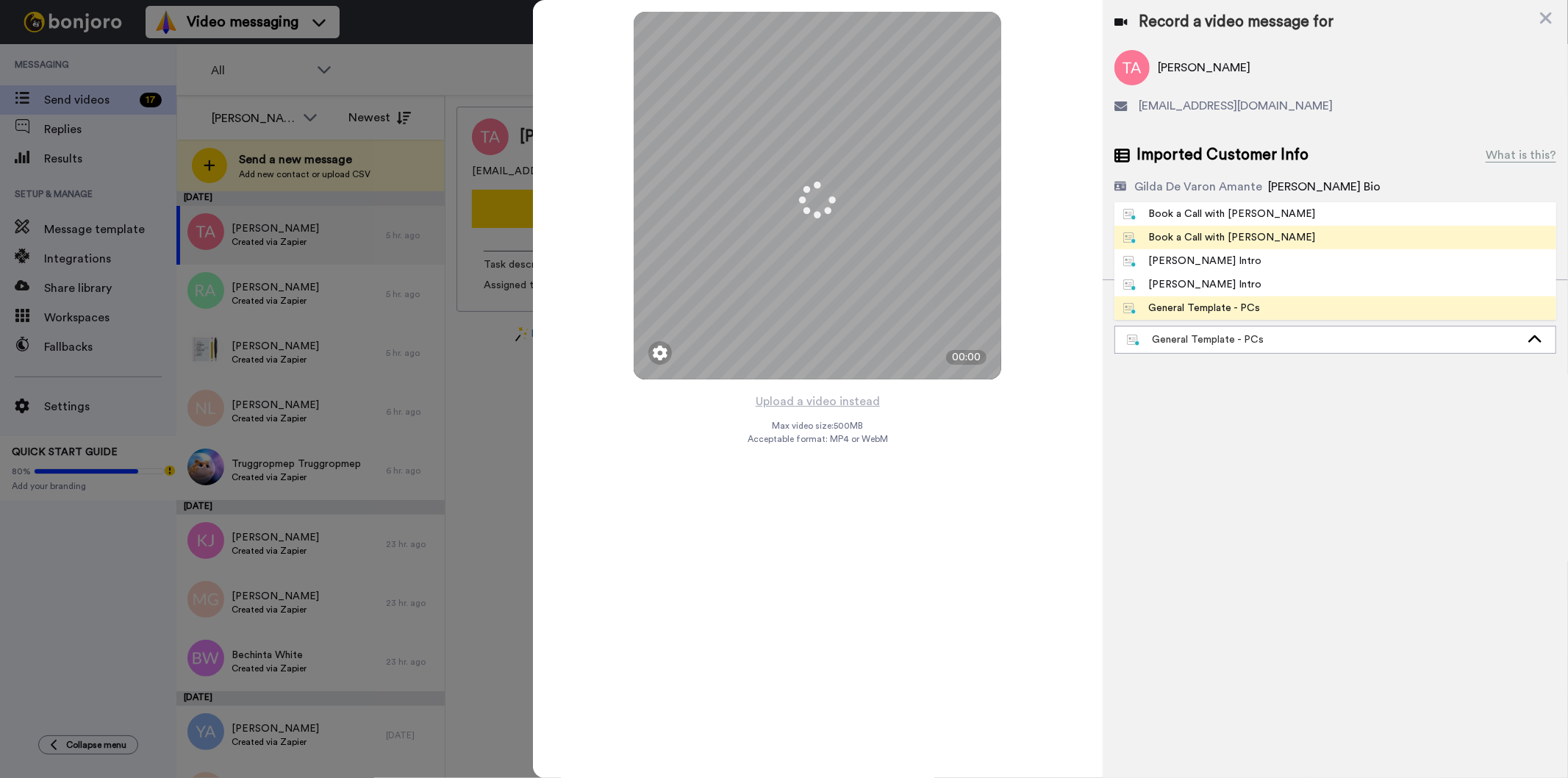
click at [1268, 234] on li "Book a Call with [PERSON_NAME]" at bounding box center [1334, 237] width 441 height 23
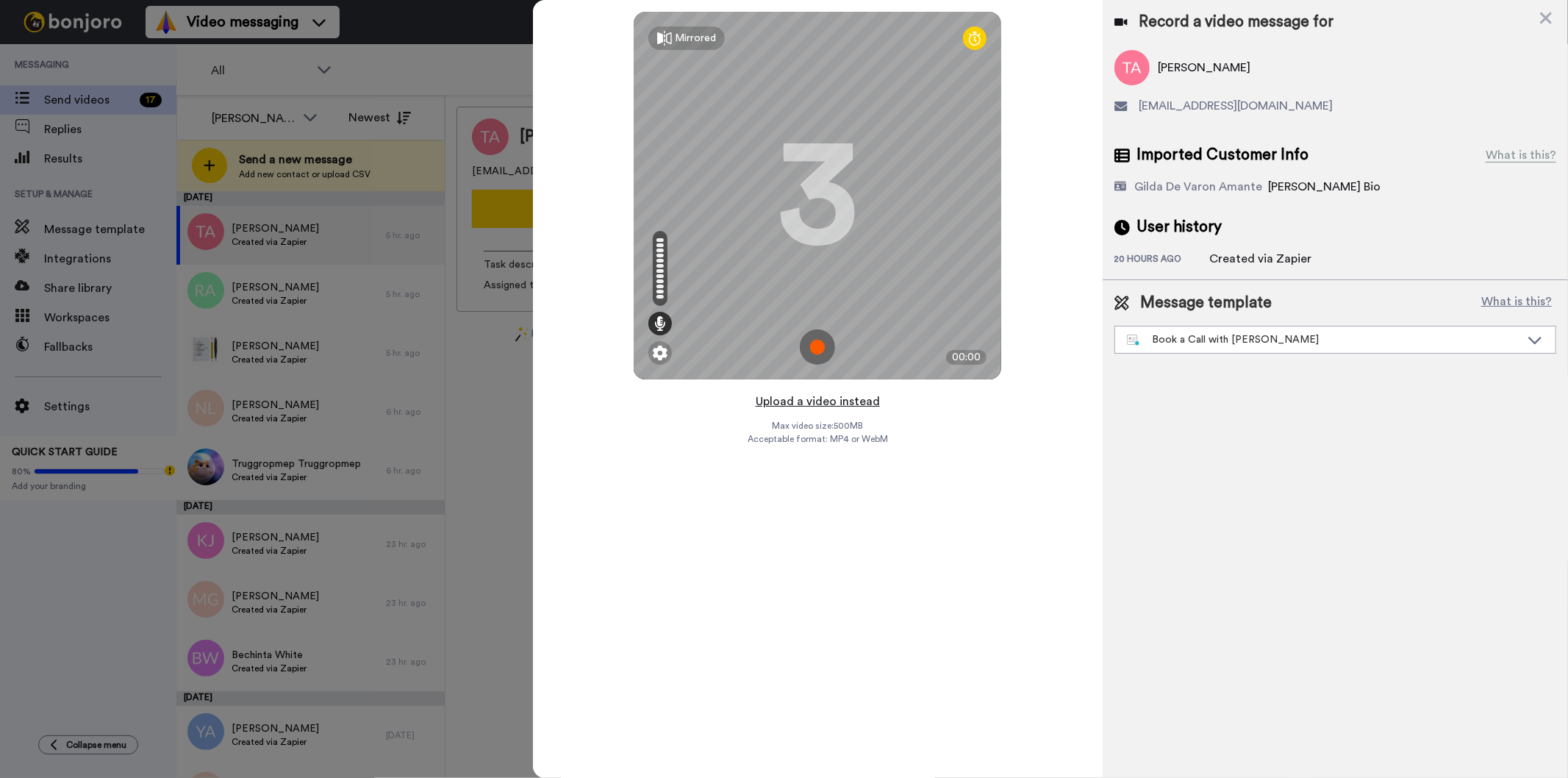
click at [826, 402] on button "Upload a video instead" at bounding box center [817, 401] width 133 height 19
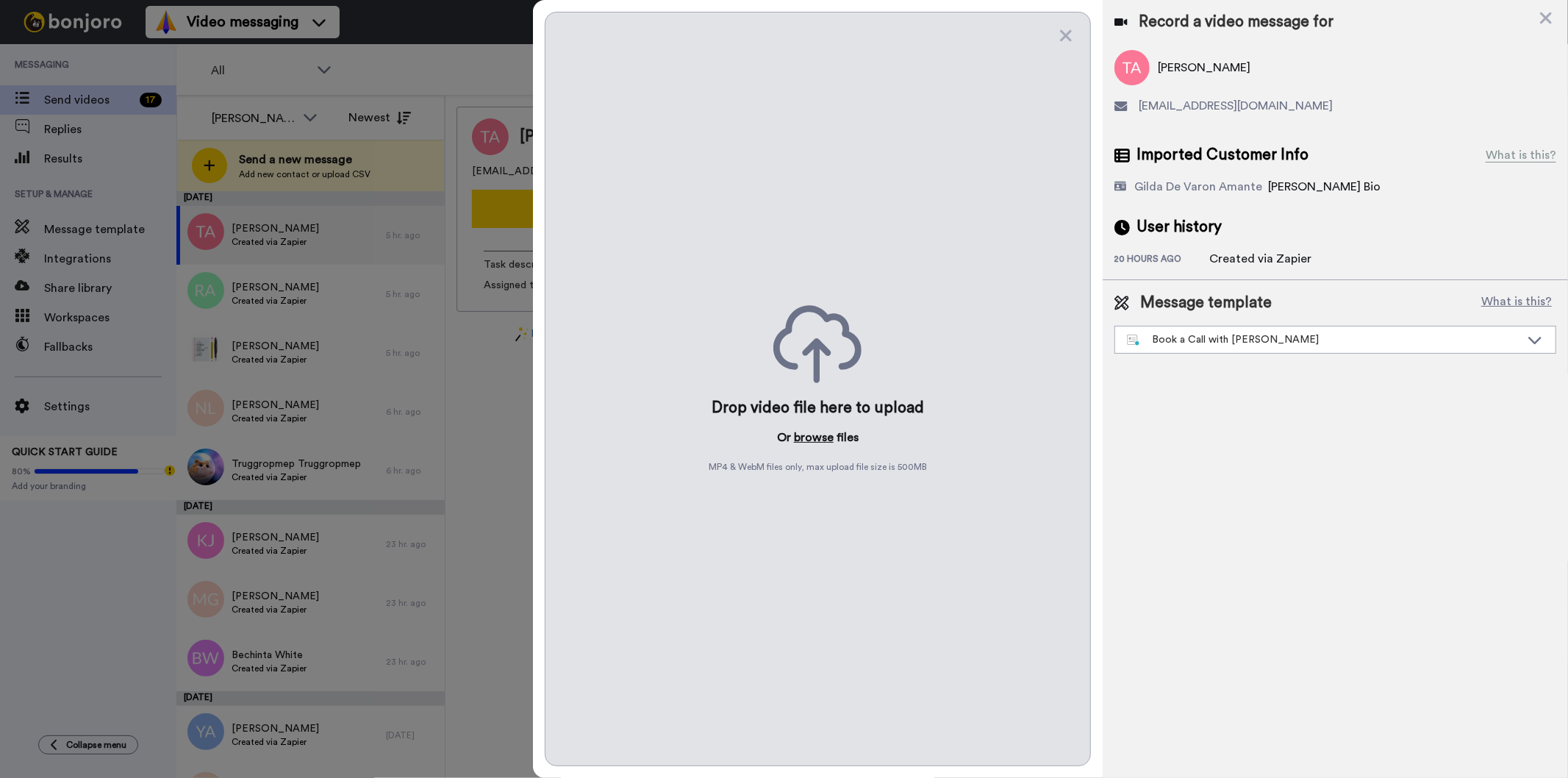
click at [820, 435] on button "browse" at bounding box center [813, 437] width 40 height 18
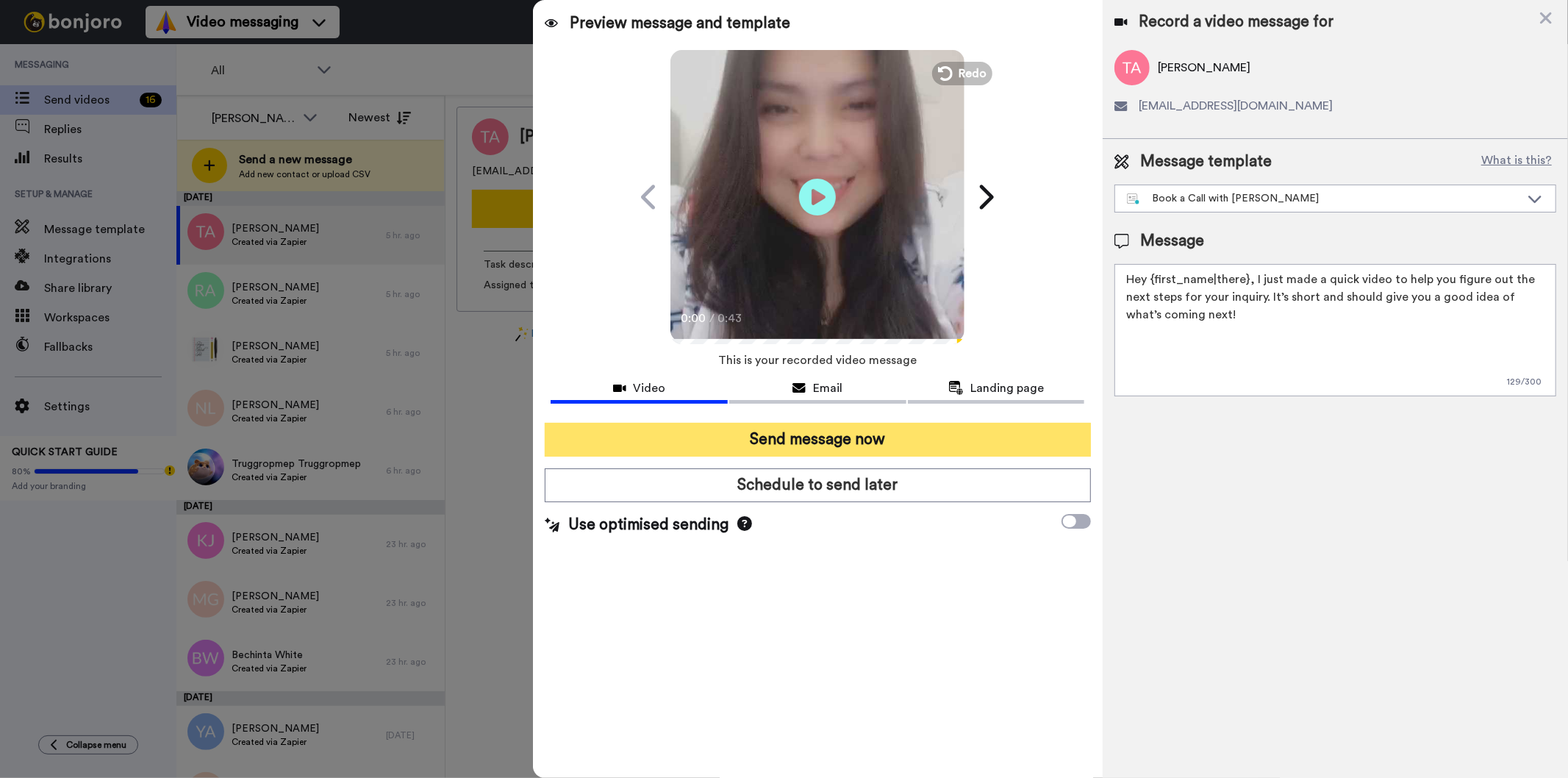
click at [812, 443] on button "Send message now" at bounding box center [817, 440] width 546 height 34
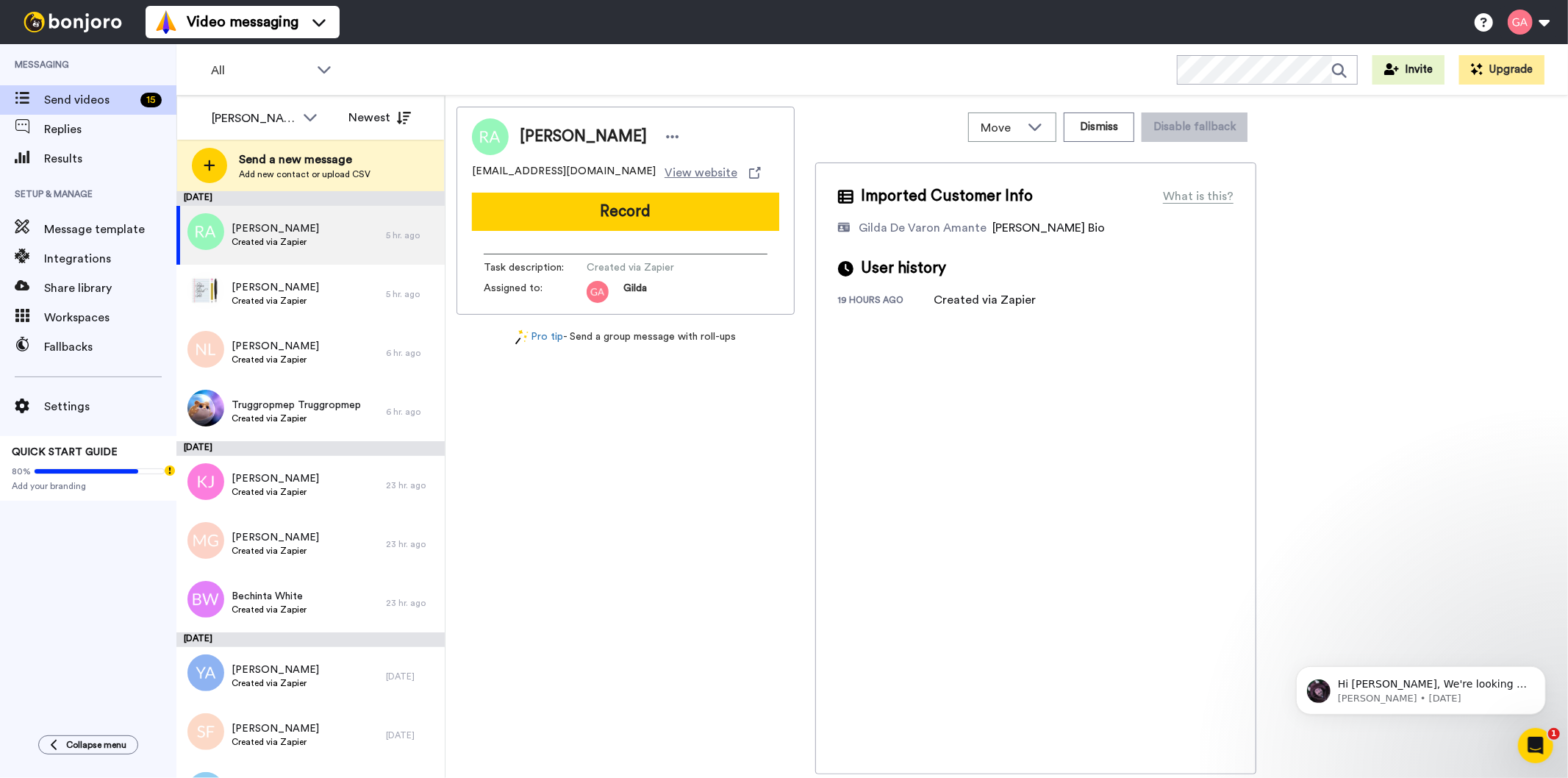
click at [547, 142] on span "Ruth Aikens" at bounding box center [584, 137] width 127 height 22
copy div "Ruth Aikens"
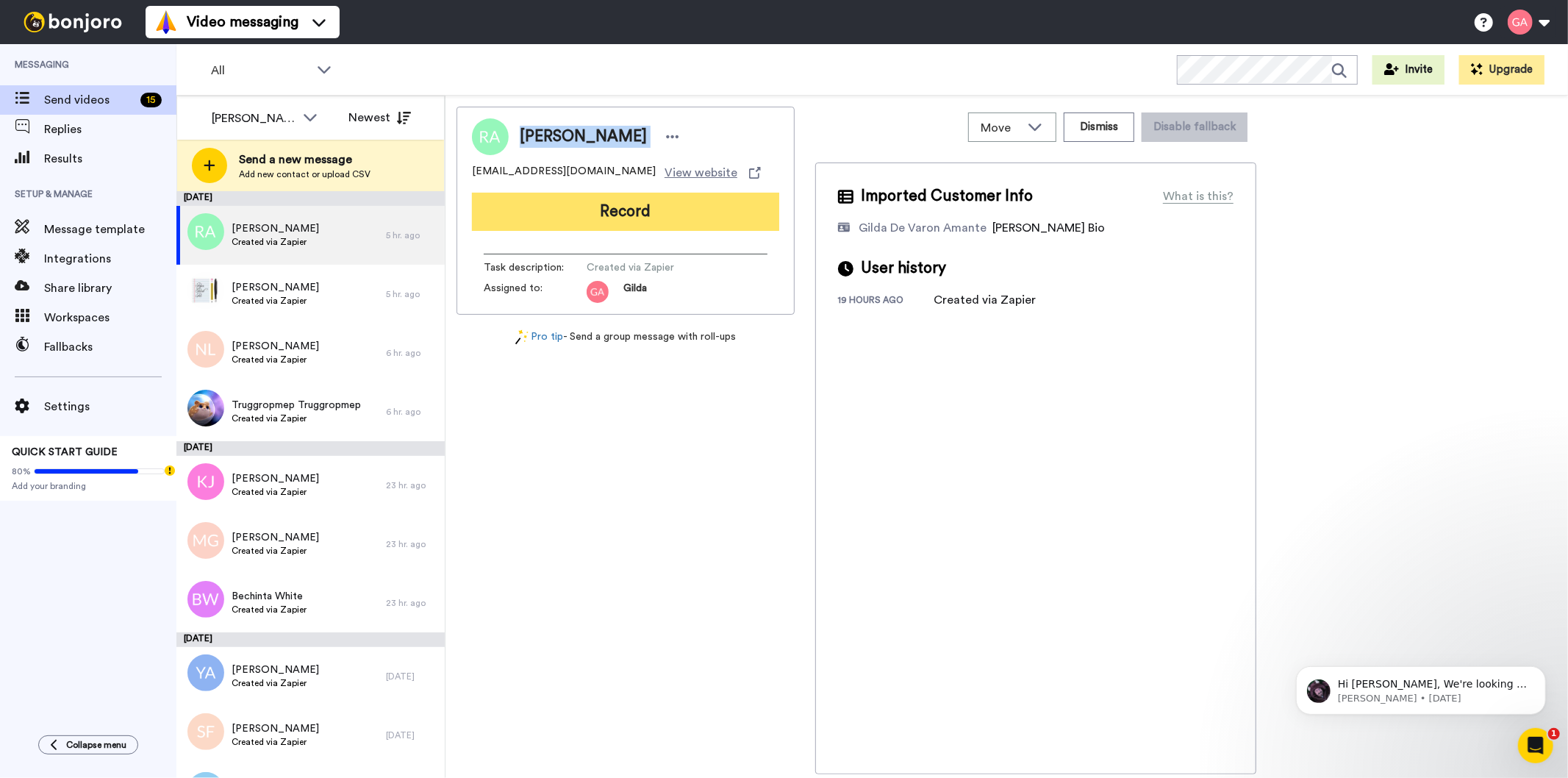
click at [561, 204] on button "Record" at bounding box center [625, 212] width 308 height 38
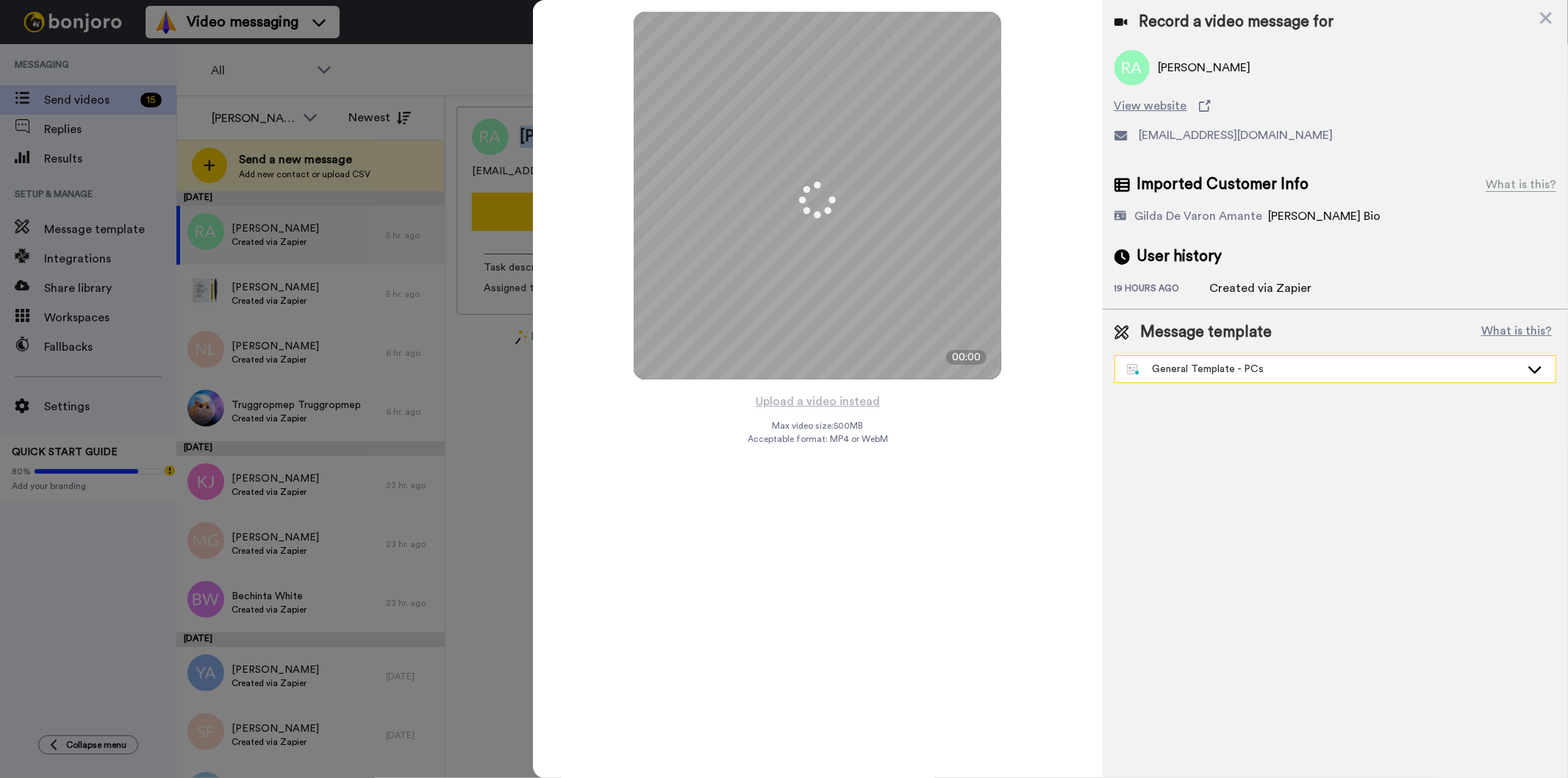
click at [1229, 373] on div "General Template - PCs" at bounding box center [1323, 370] width 393 height 15
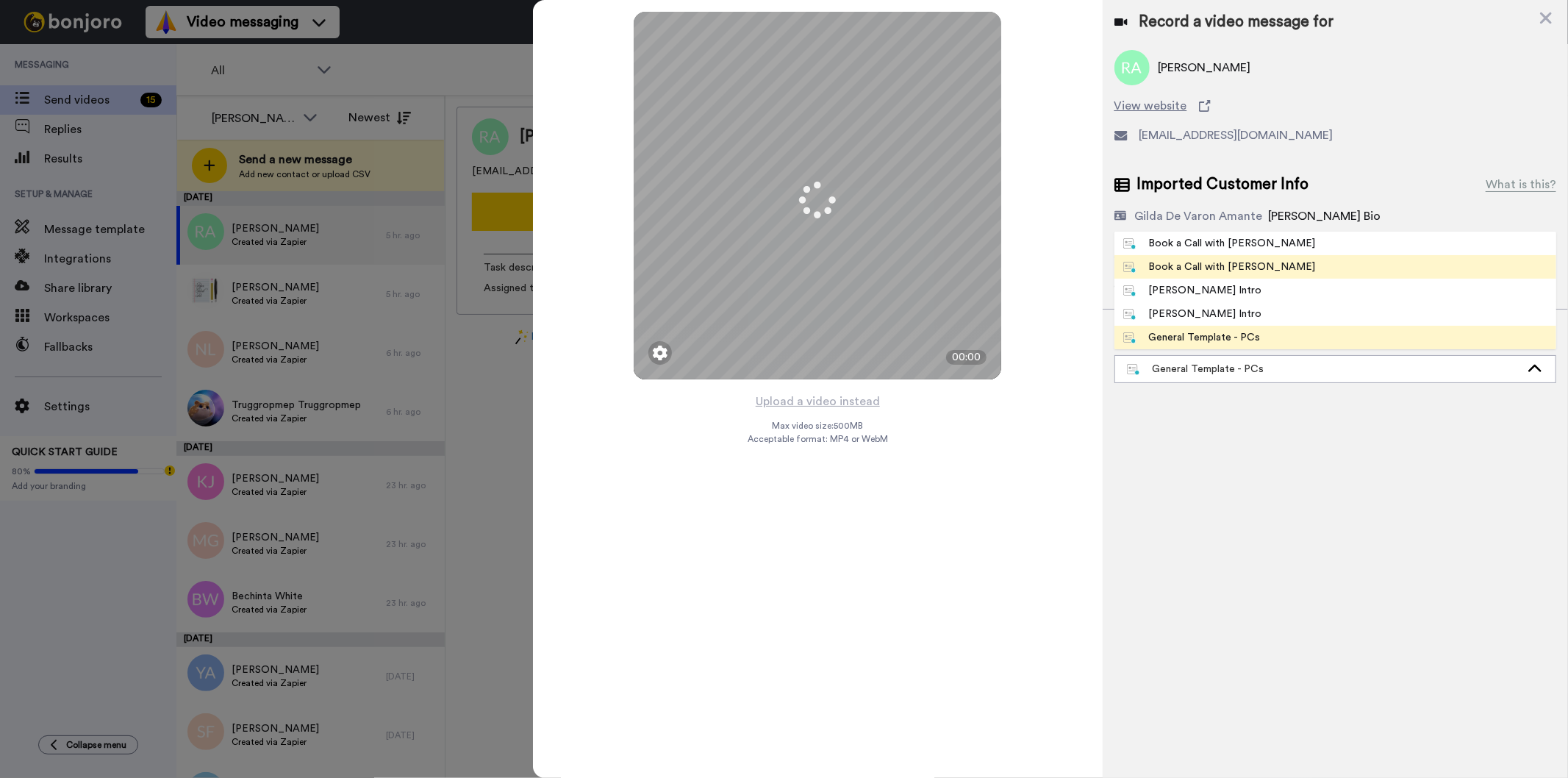
click at [1267, 261] on li "Book a Call with [PERSON_NAME]" at bounding box center [1334, 266] width 441 height 23
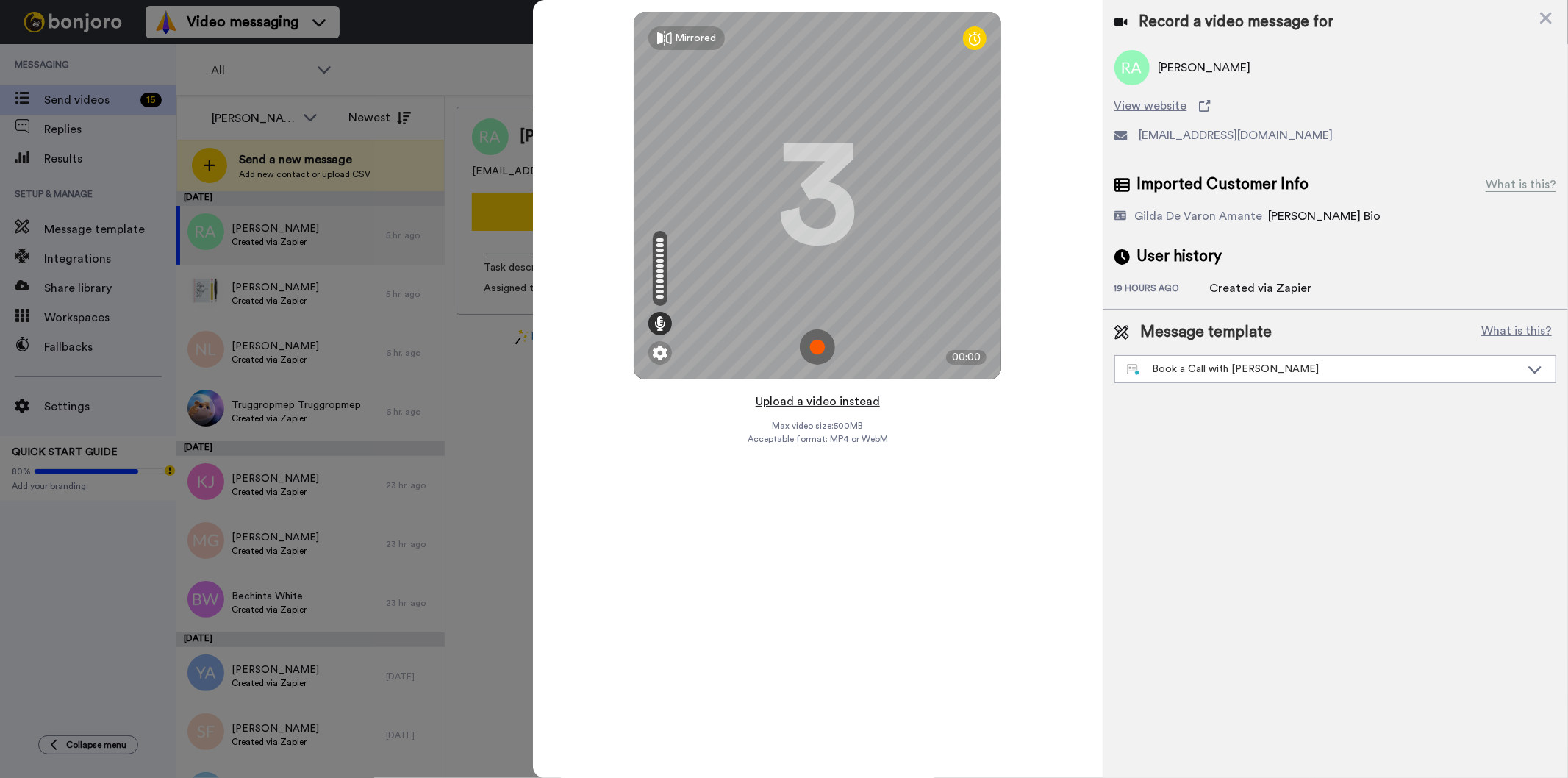
click at [795, 403] on button "Upload a video instead" at bounding box center [817, 401] width 133 height 19
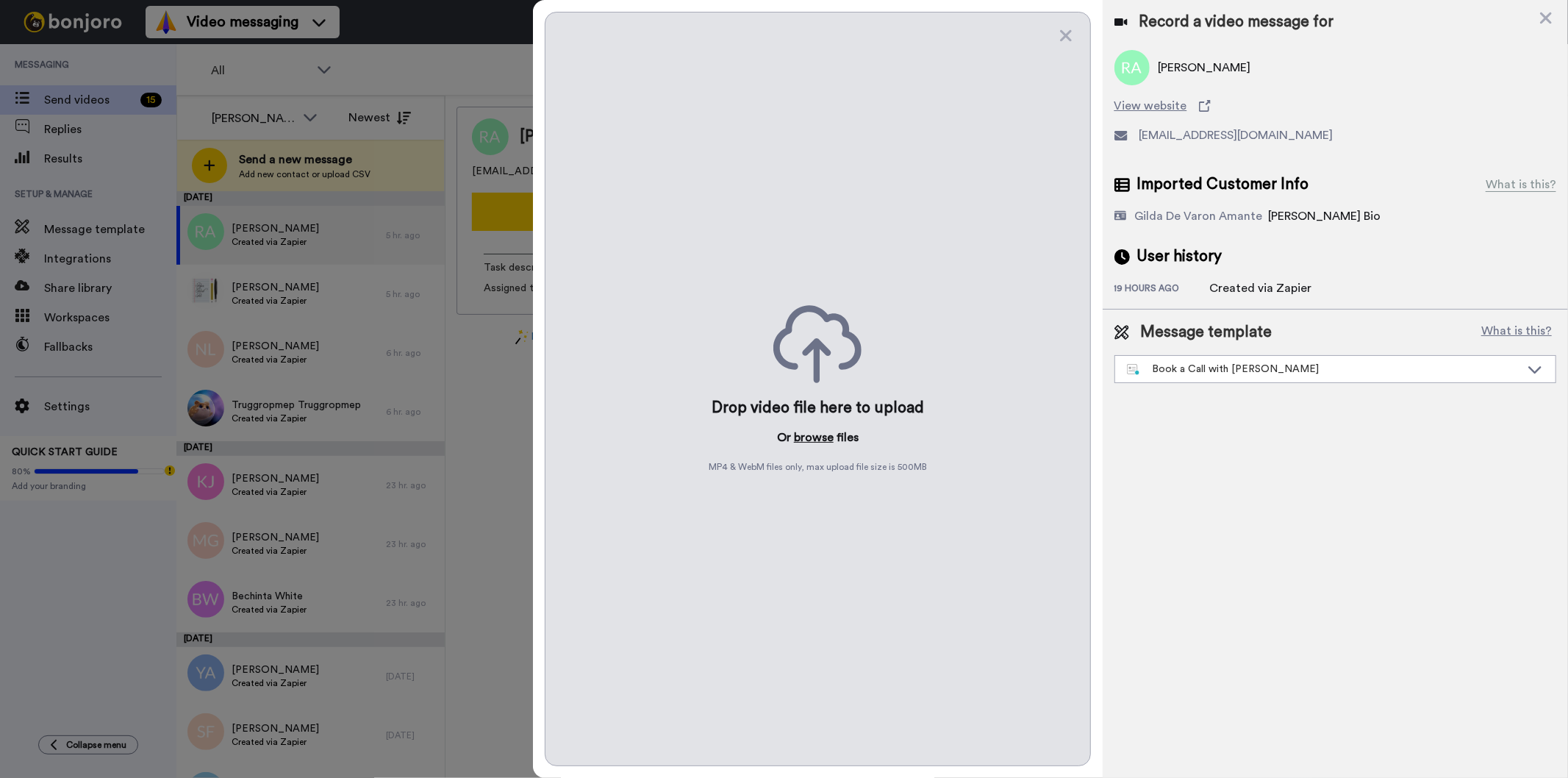
click at [814, 440] on button "browse" at bounding box center [813, 437] width 40 height 18
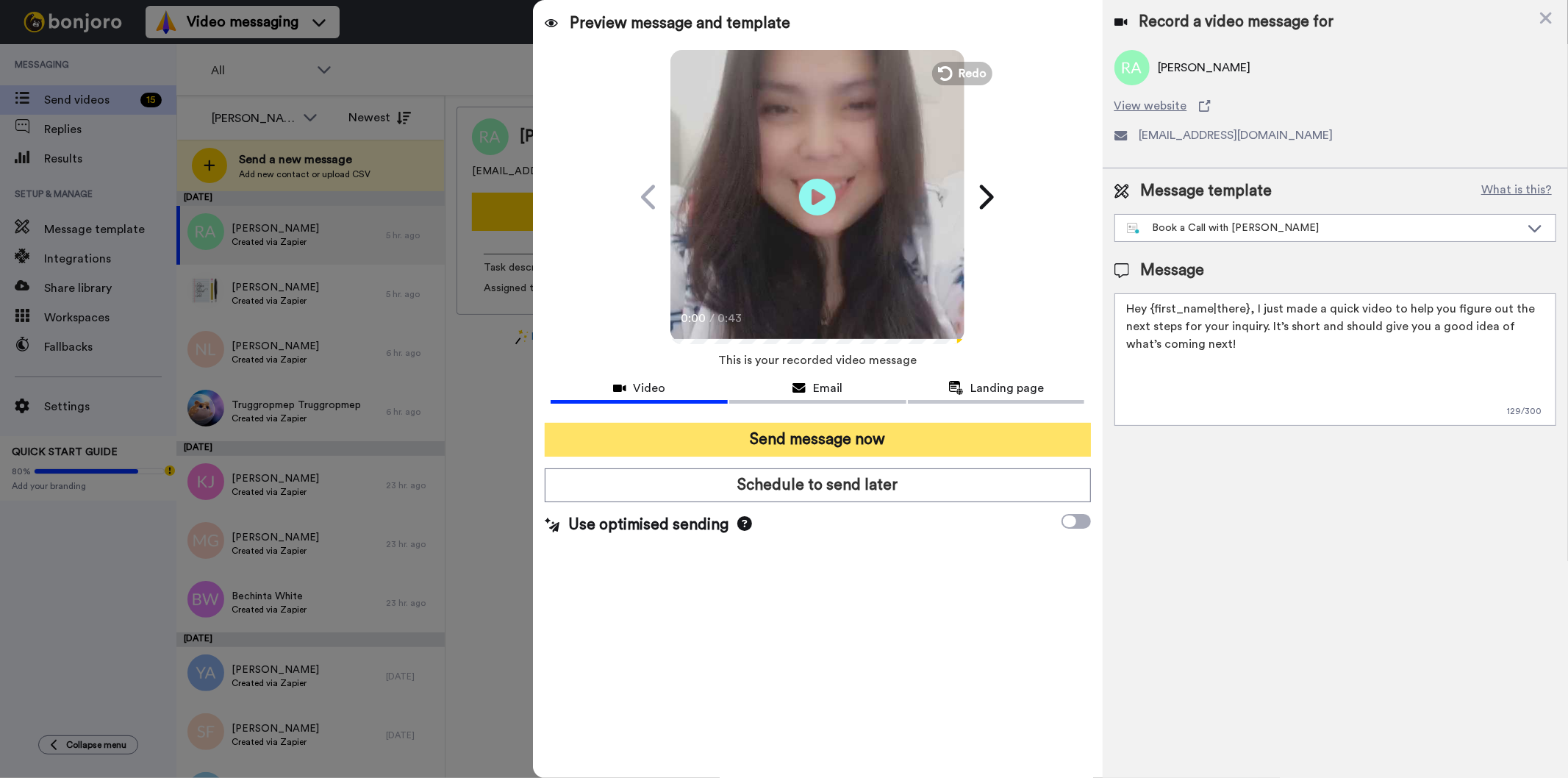
click at [814, 441] on button "Send message now" at bounding box center [817, 440] width 546 height 34
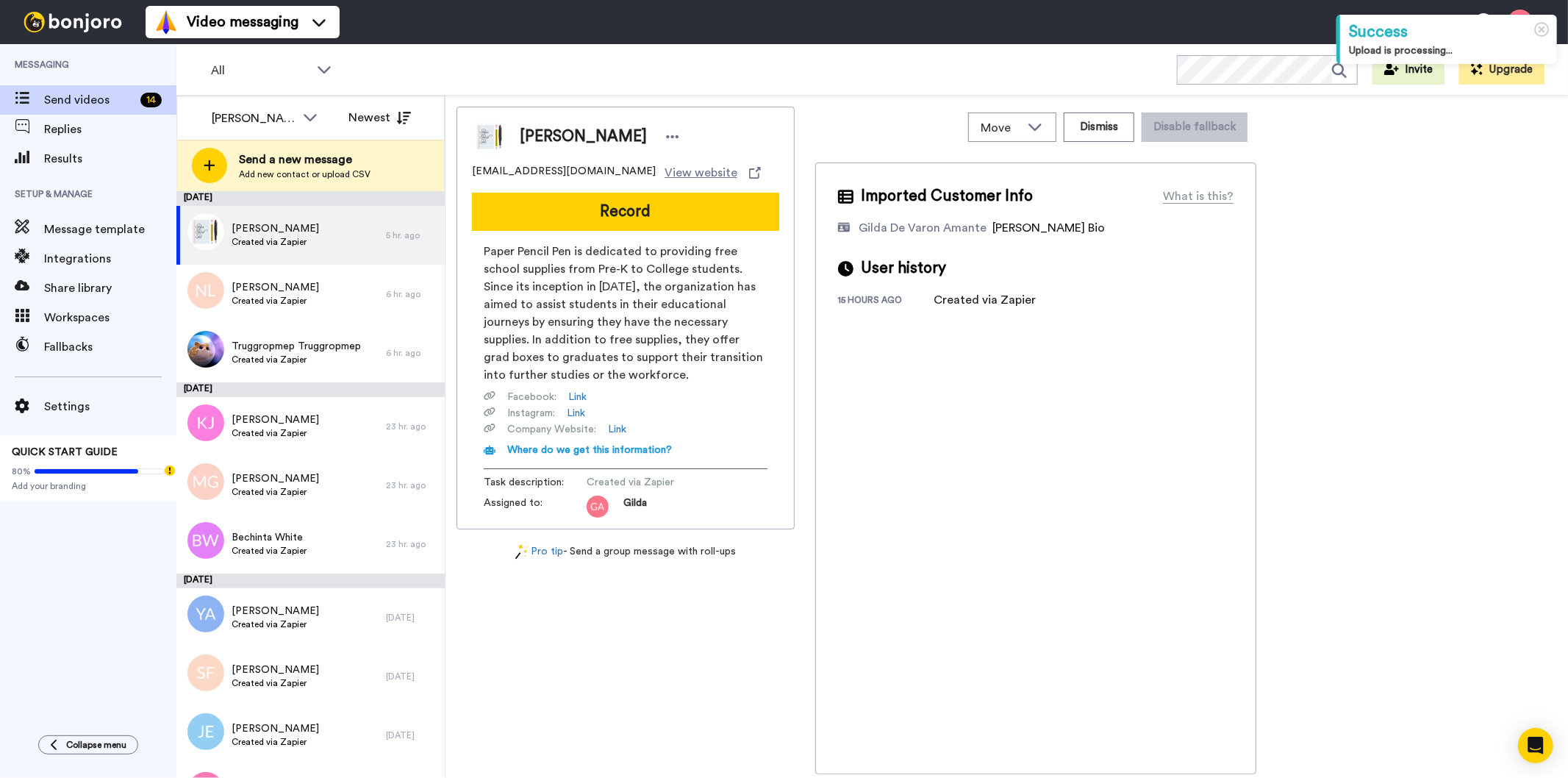
click at [574, 138] on span "[PERSON_NAME]" at bounding box center [584, 137] width 127 height 22
copy div "[PERSON_NAME]"
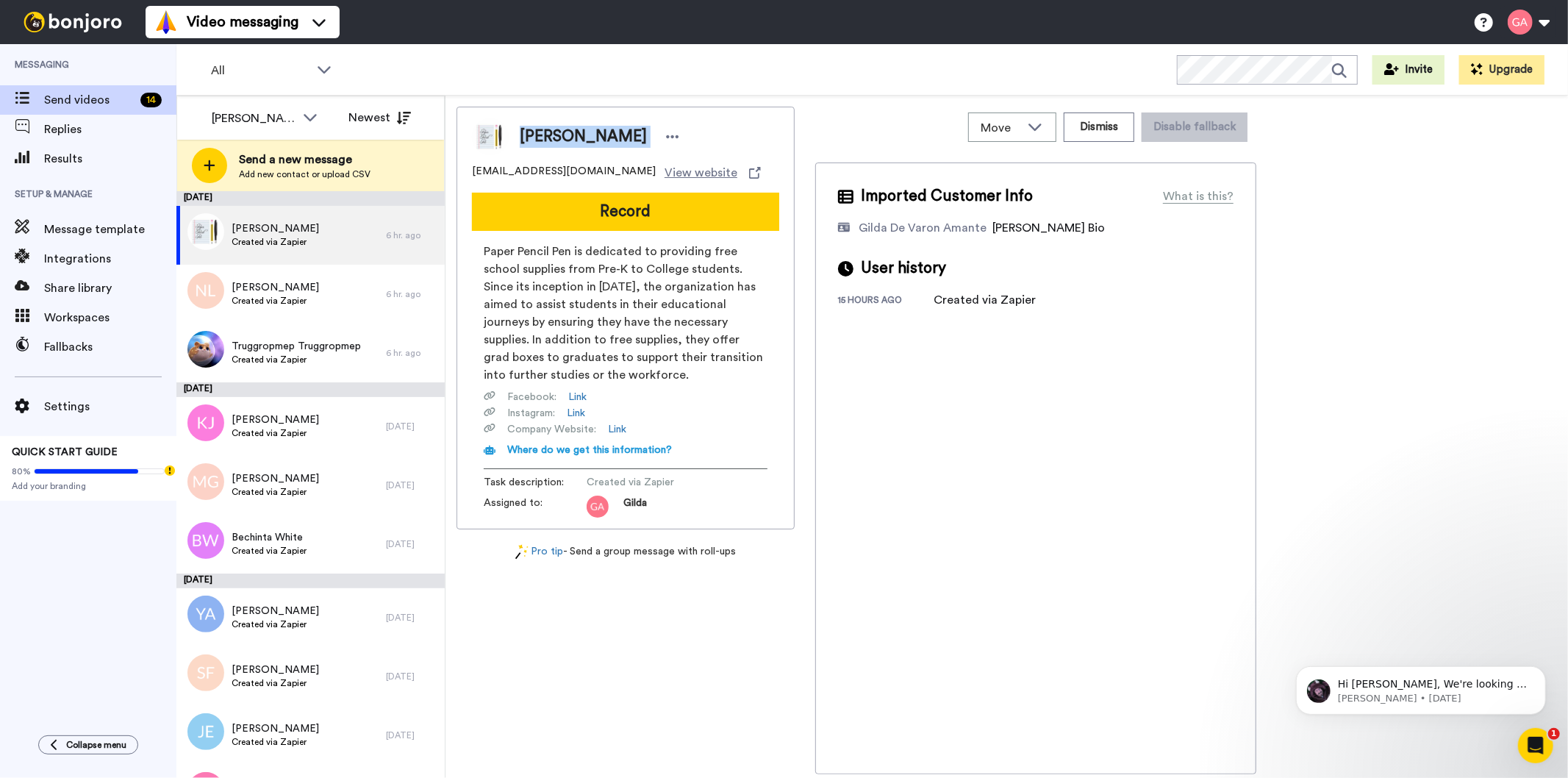
drag, startPoint x: 645, startPoint y: 208, endPoint x: 678, endPoint y: 210, distance: 33.1
click at [645, 208] on button "Record" at bounding box center [625, 212] width 308 height 38
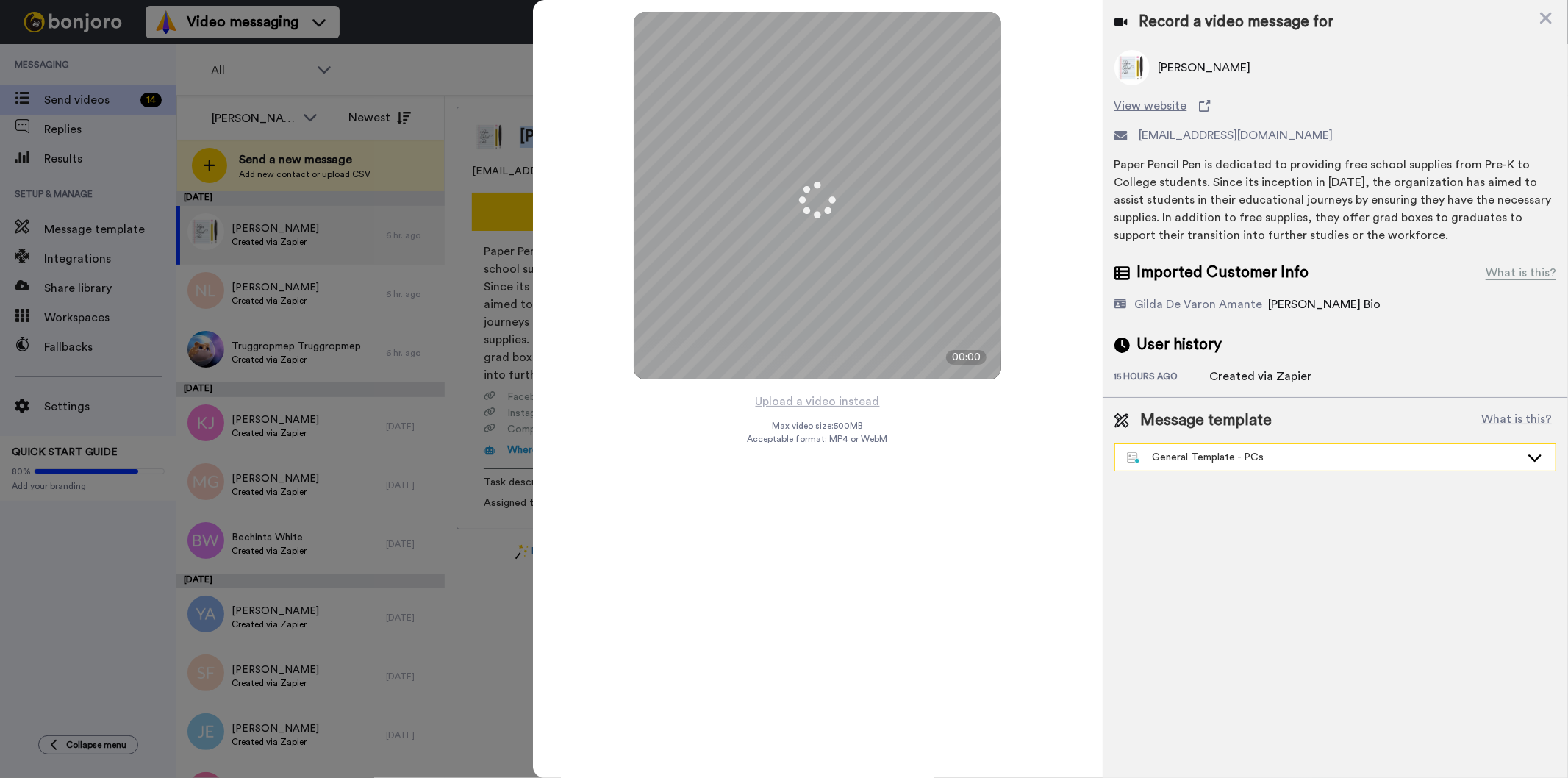
click at [1269, 467] on div "General Template - PCs" at bounding box center [1334, 457] width 440 height 27
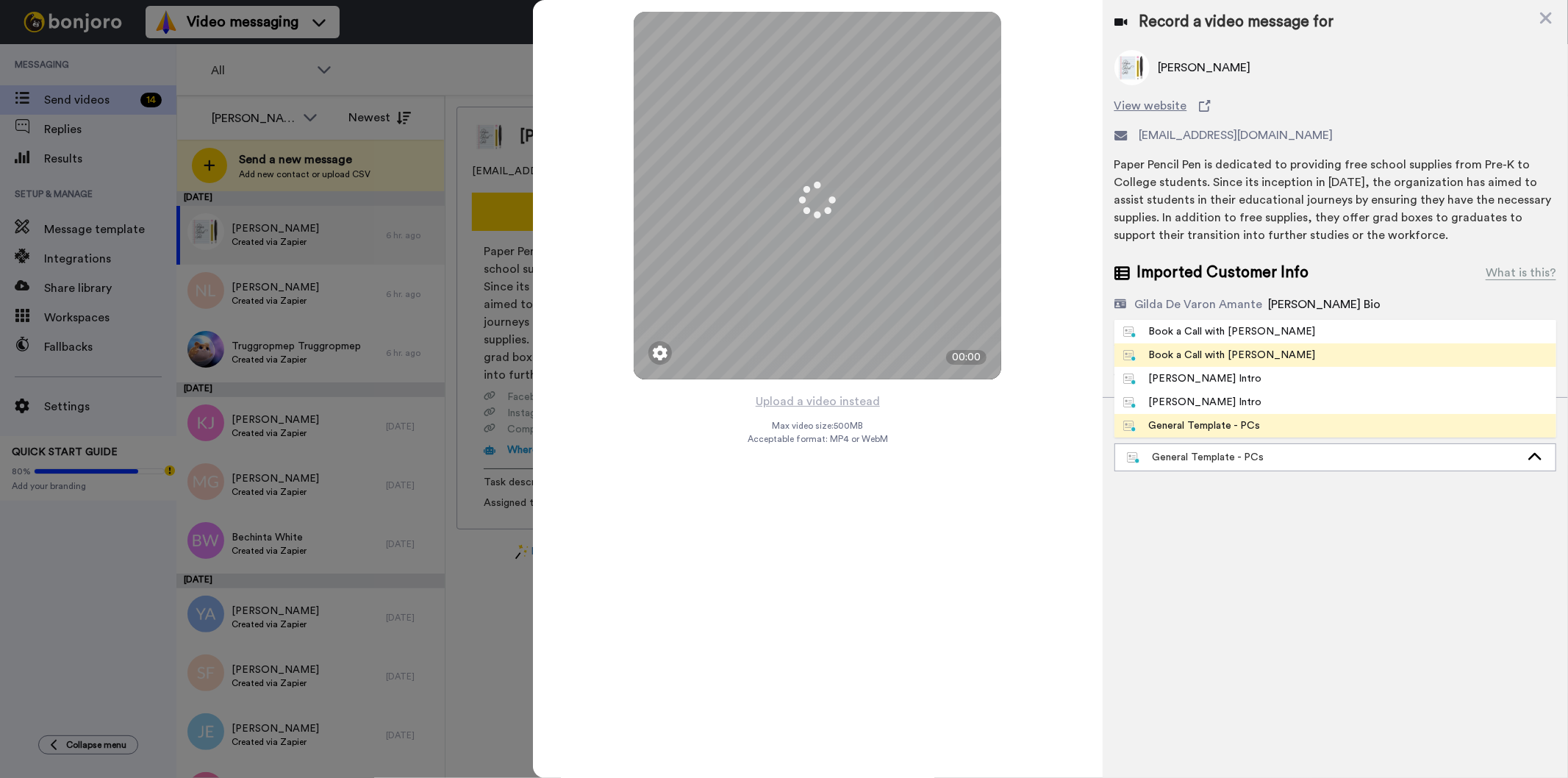
click at [1272, 357] on li "Book a Call with [PERSON_NAME]" at bounding box center [1334, 355] width 441 height 23
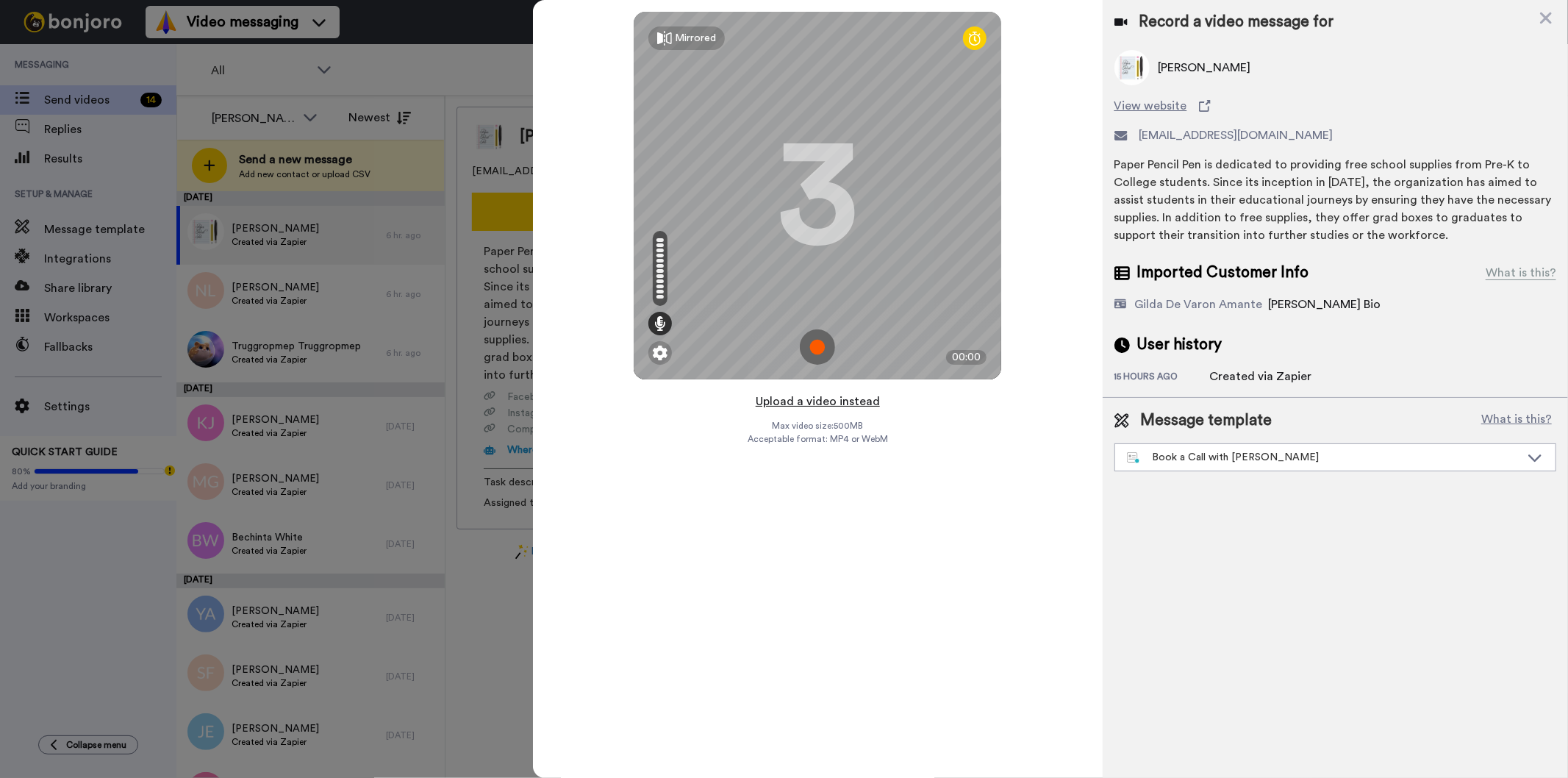
click at [854, 397] on button "Upload a video instead" at bounding box center [817, 401] width 133 height 19
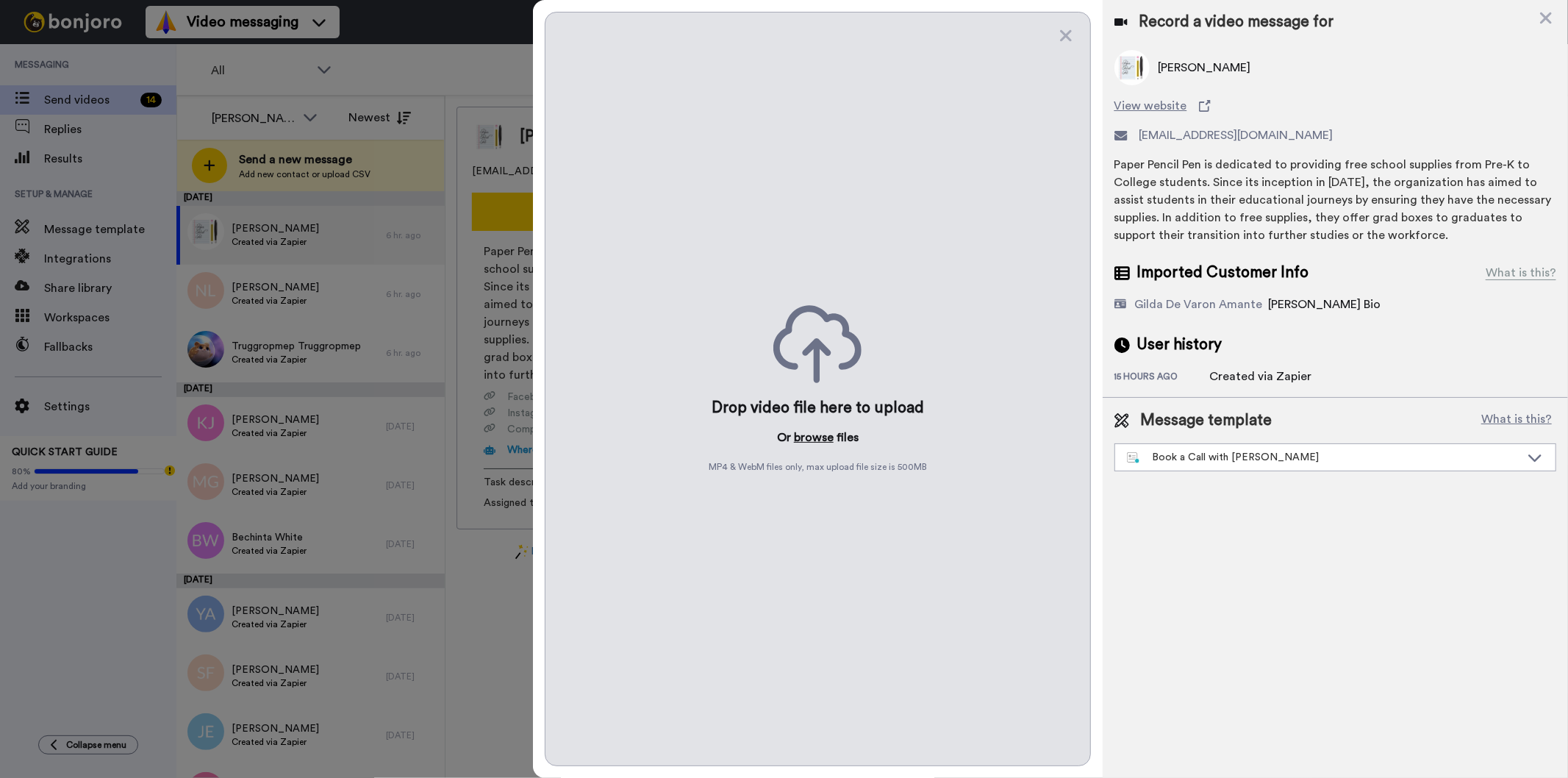
click at [813, 437] on button "browse" at bounding box center [813, 437] width 40 height 18
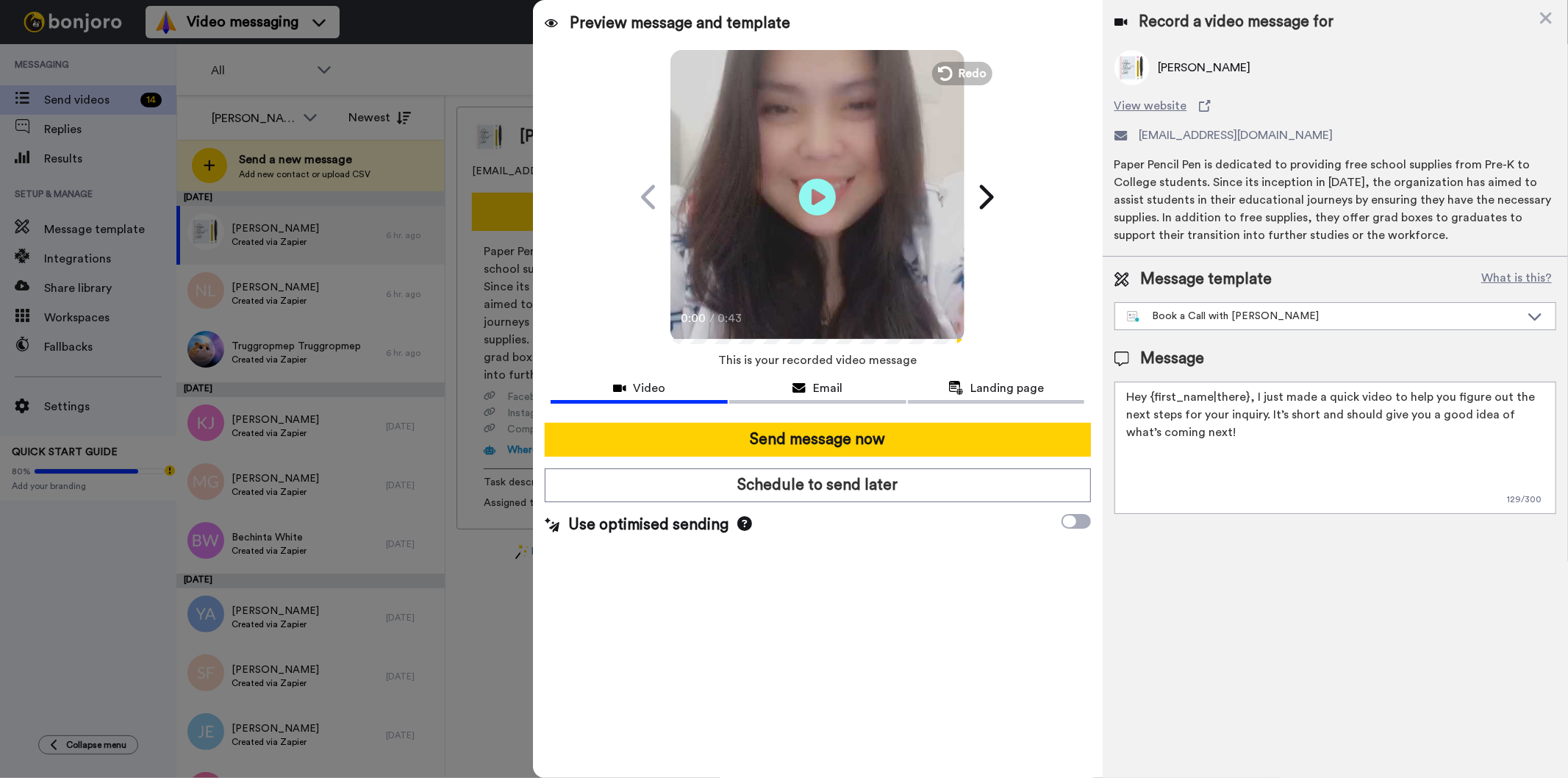
click at [919, 437] on button "Send message now" at bounding box center [817, 440] width 546 height 34
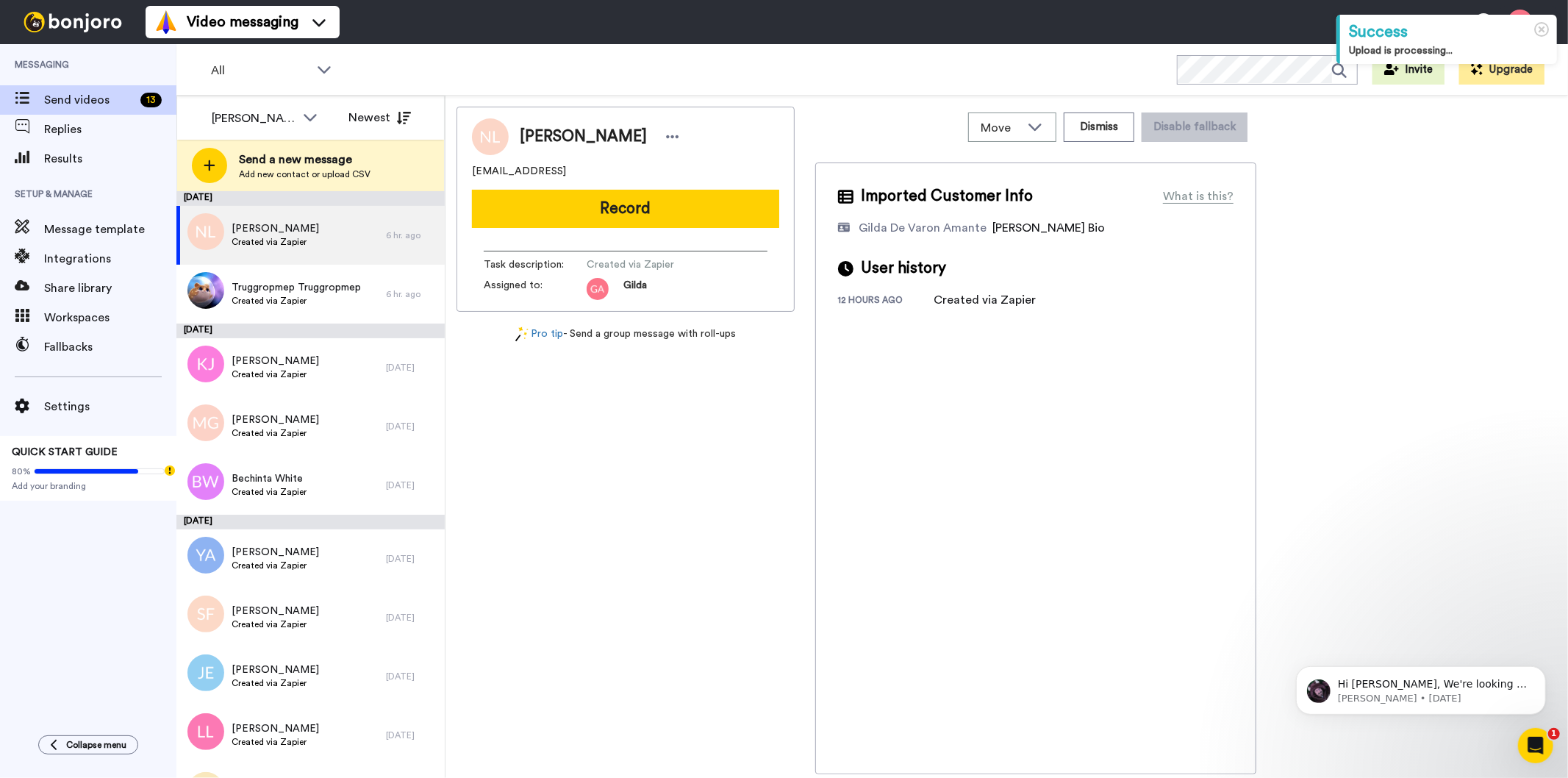
click at [554, 139] on span "Nerio Lopez" at bounding box center [584, 137] width 127 height 22
copy div "Nerio Lopez"
click at [612, 501] on div "Nerio Lopez nerioalbertolopezz@gmail.con Record Task description : Created via …" at bounding box center [625, 440] width 338 height 668
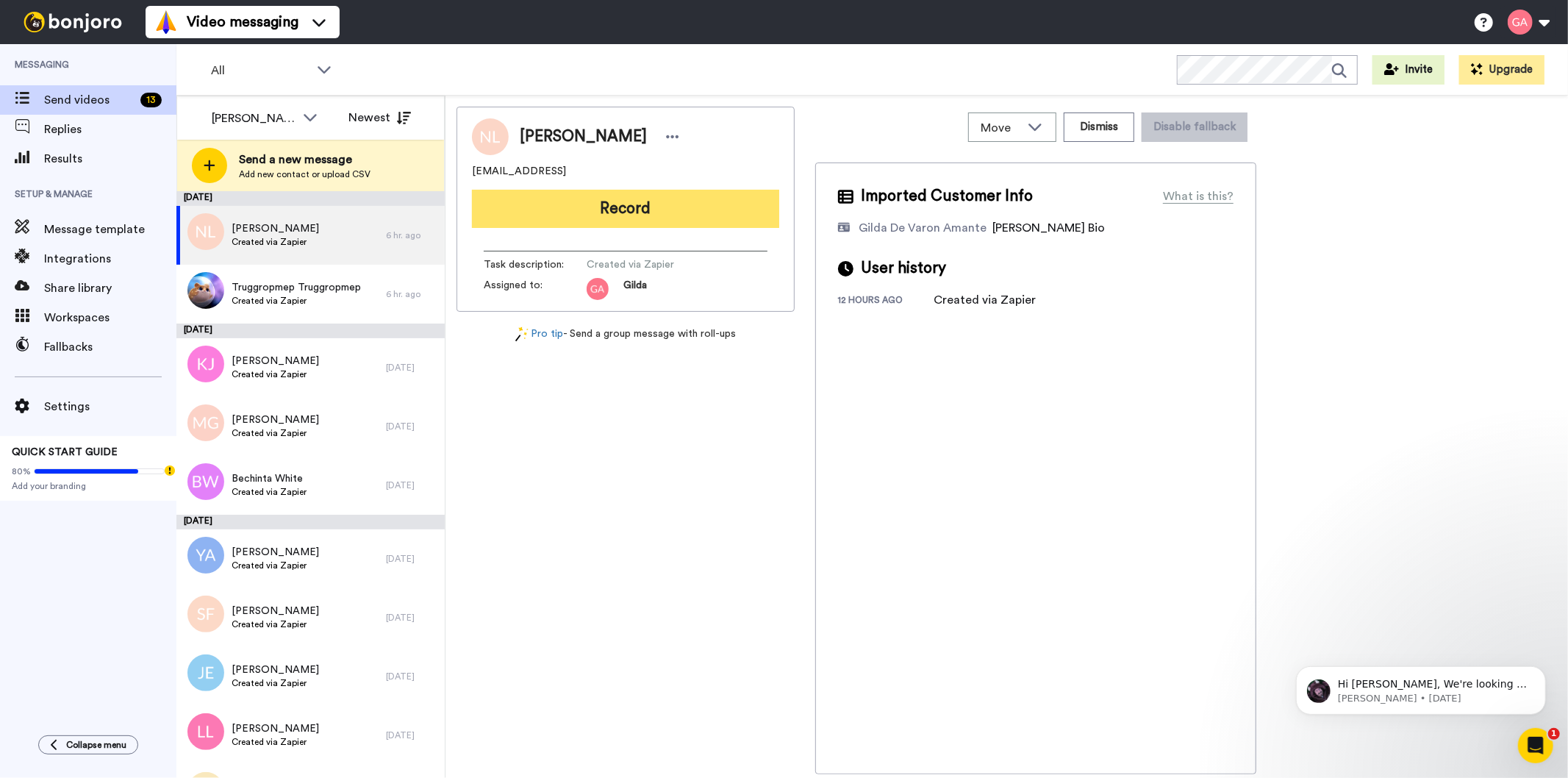
click at [583, 208] on button "Record" at bounding box center [625, 208] width 308 height 38
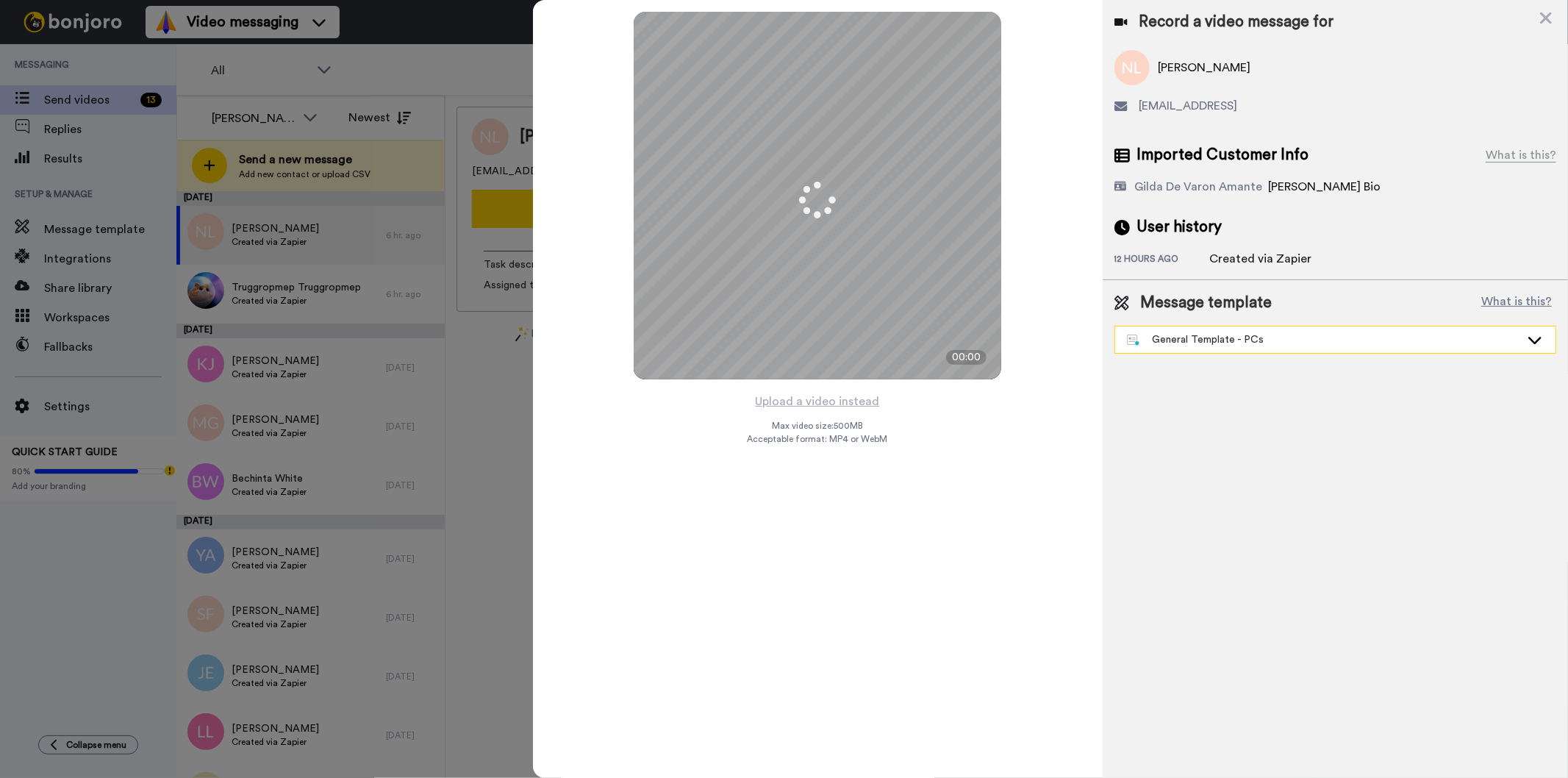
click at [1240, 346] on div "General Template - PCs" at bounding box center [1323, 340] width 393 height 15
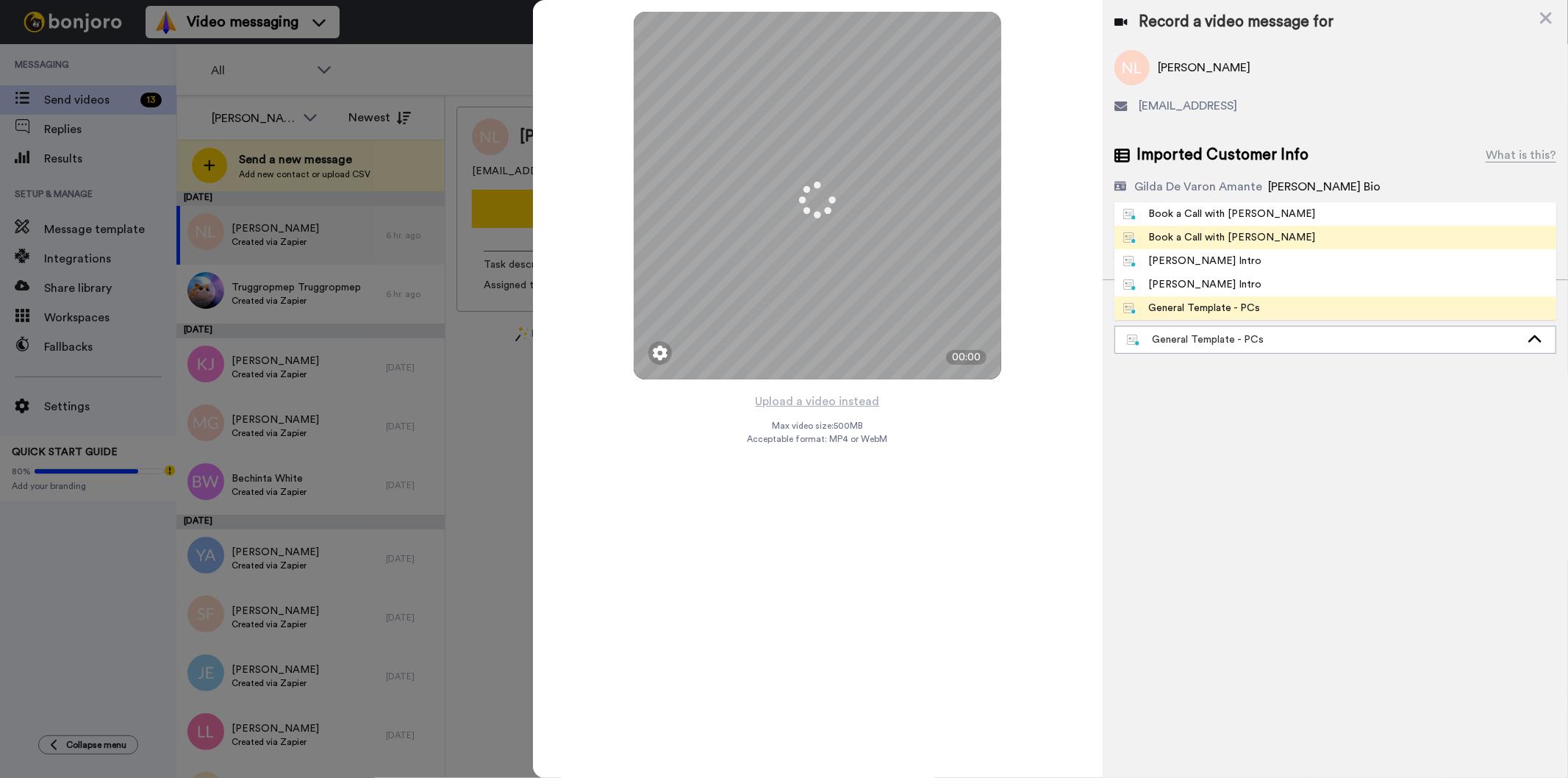
click at [1244, 239] on div "Book a Call with [PERSON_NAME]" at bounding box center [1219, 237] width 193 height 15
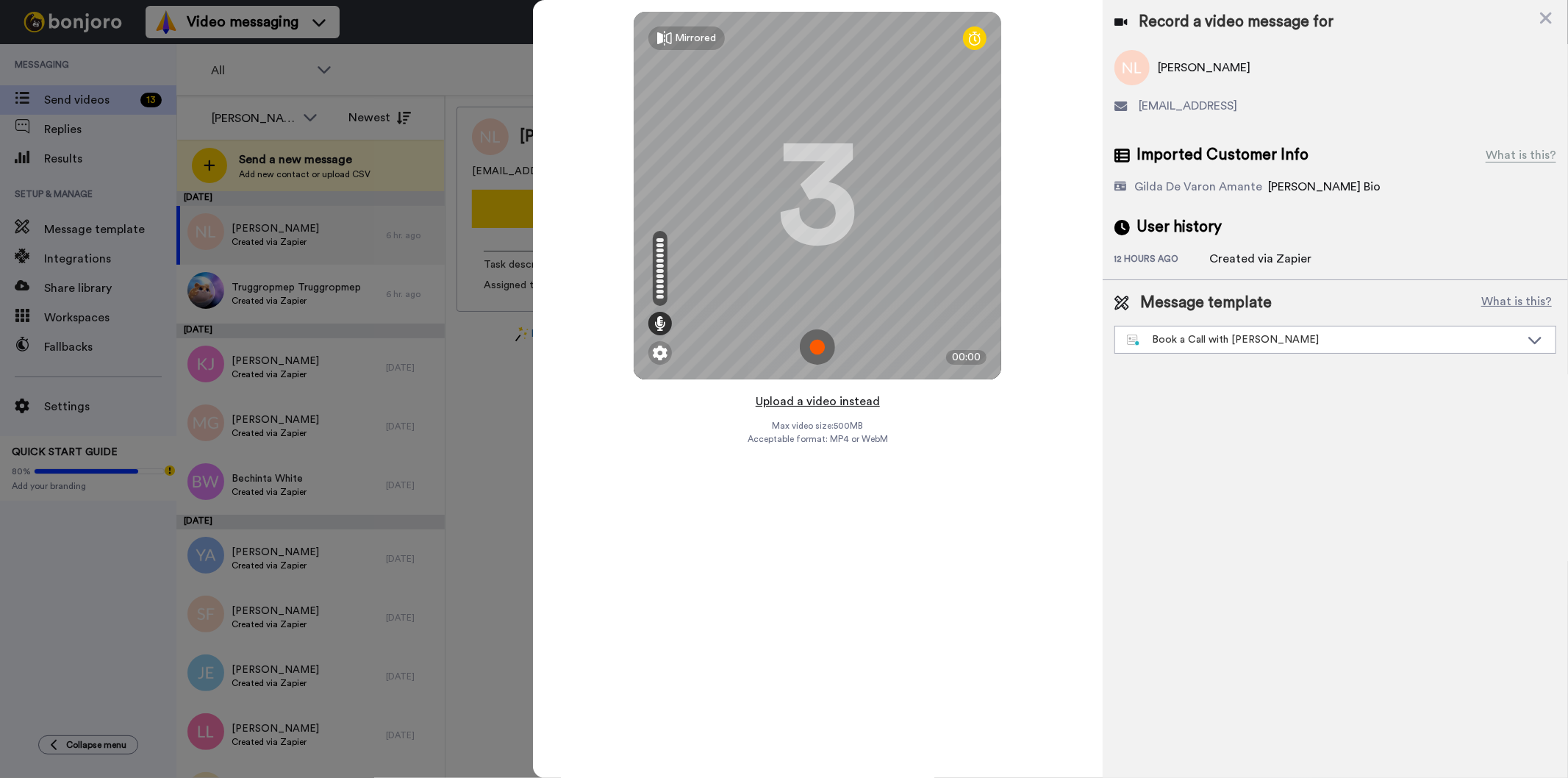
click at [863, 398] on button "Upload a video instead" at bounding box center [817, 401] width 133 height 19
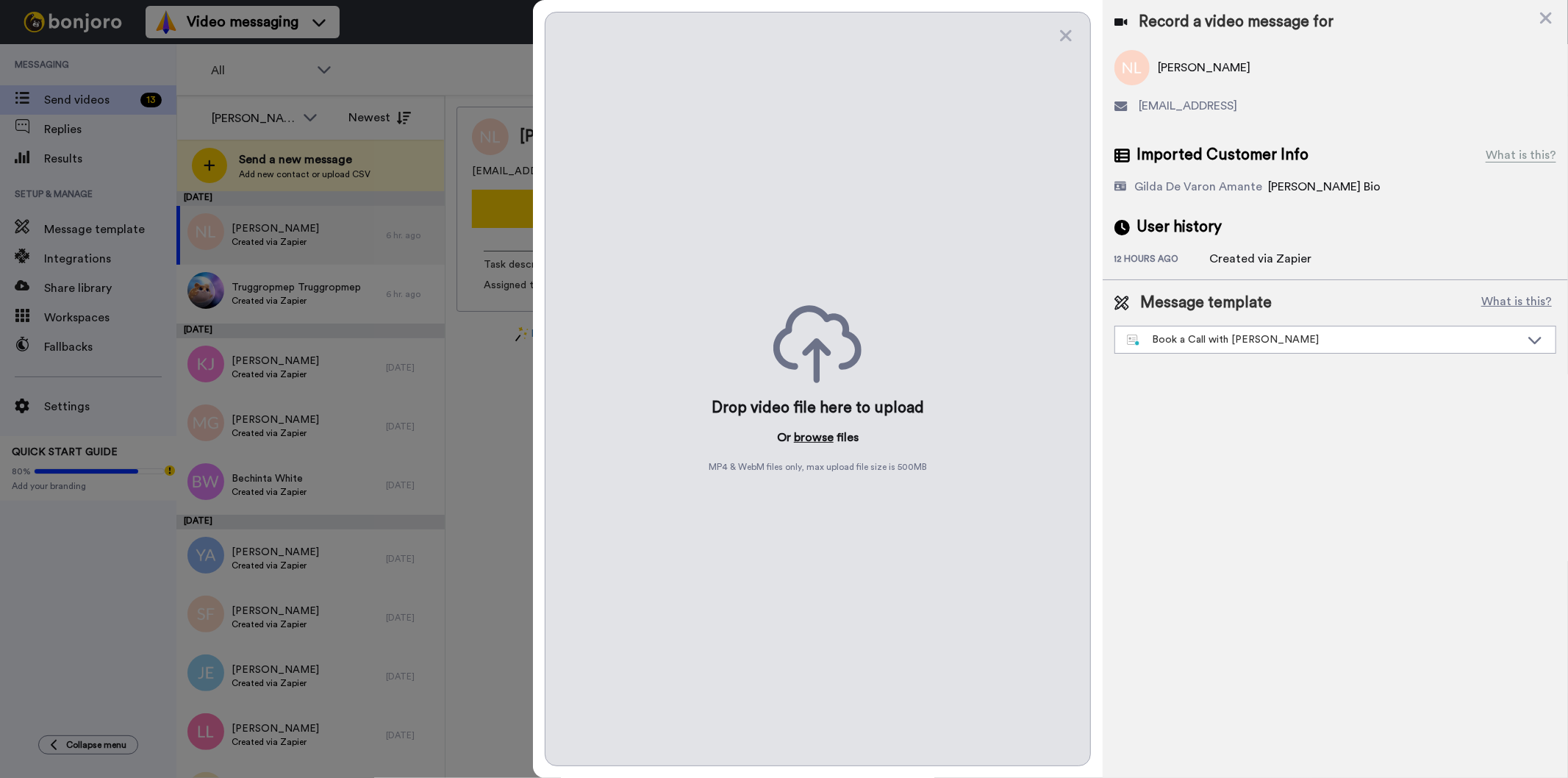
click at [801, 439] on button "browse" at bounding box center [813, 437] width 40 height 18
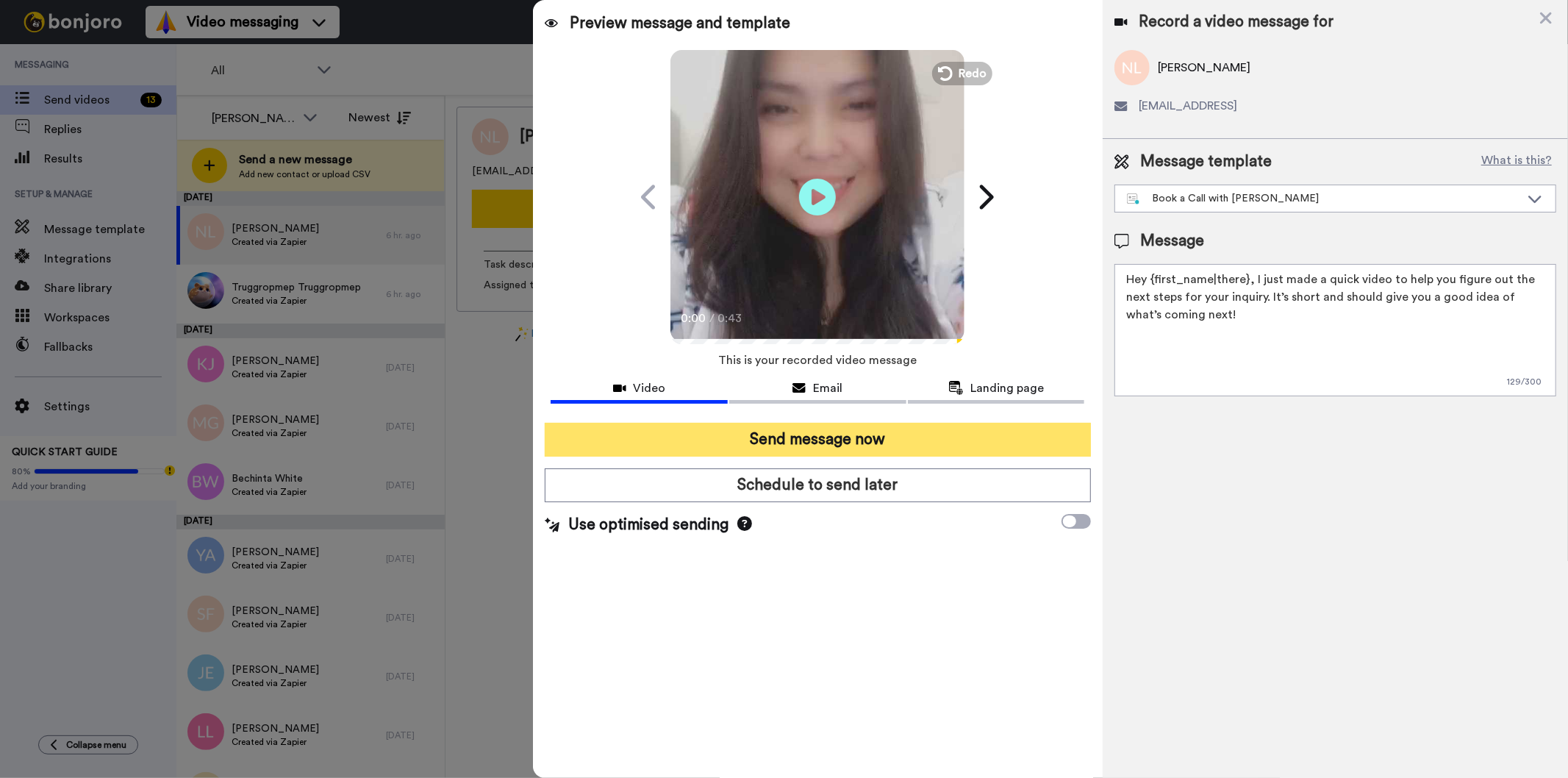
click at [802, 438] on button "Send message now" at bounding box center [817, 440] width 546 height 34
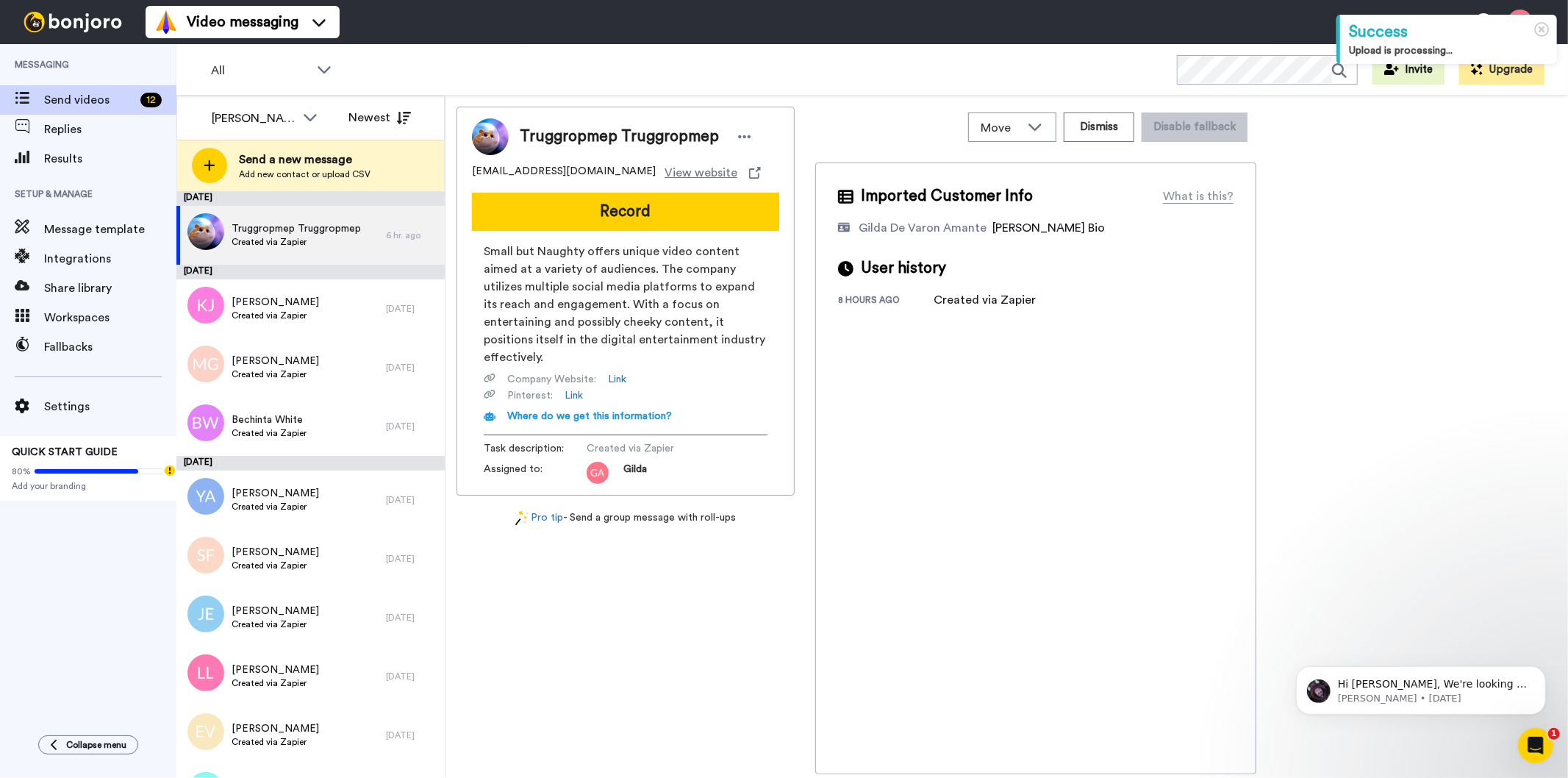
click at [590, 136] on span "Truggropmep Truggropmep" at bounding box center [620, 137] width 199 height 22
copy div "Truggropmep Truggropmep"
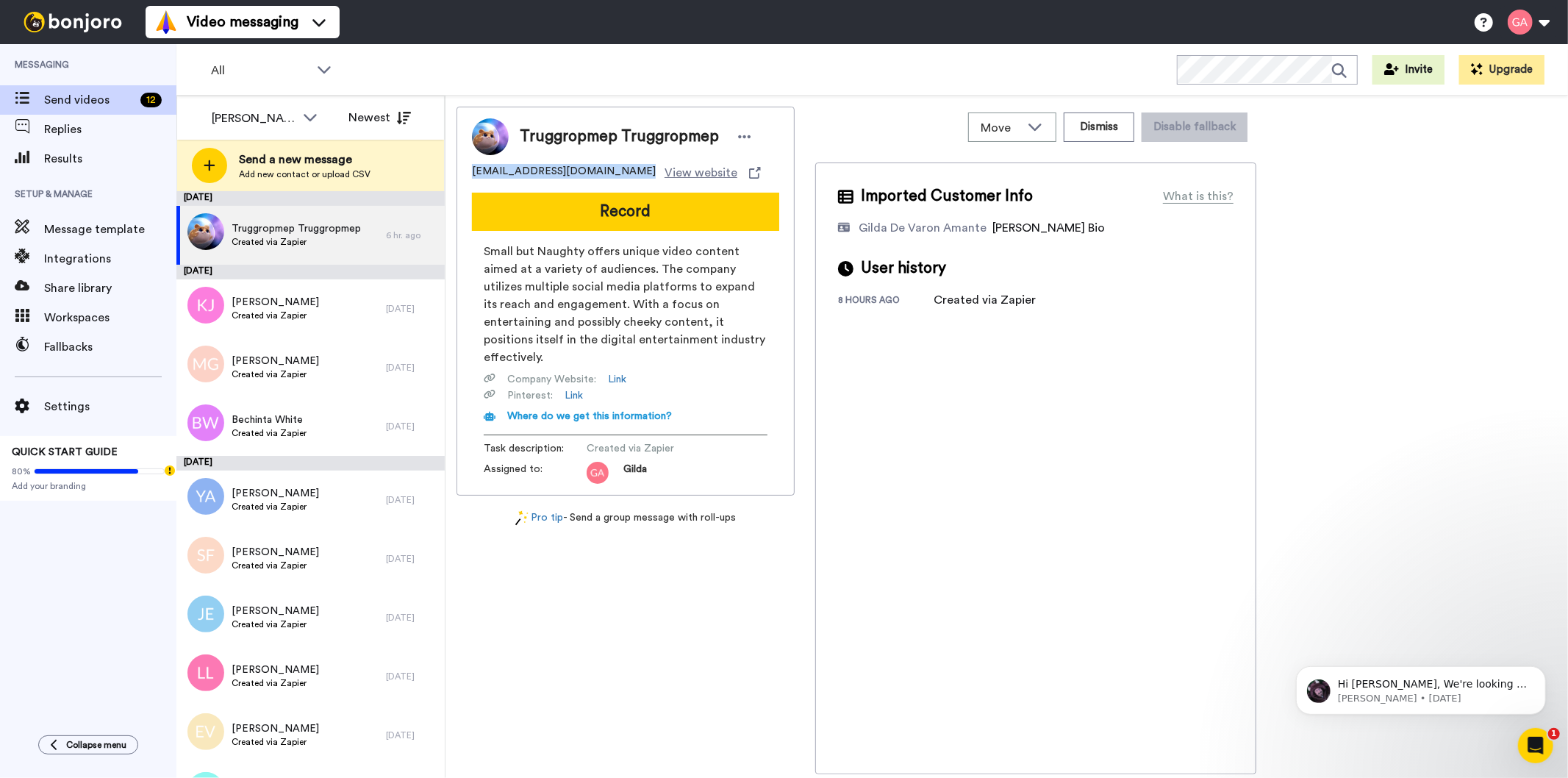
drag, startPoint x: 621, startPoint y: 170, endPoint x: 470, endPoint y: 170, distance: 151.0
click at [470, 170] on div "Truggropmep Truggropmep [EMAIL_ADDRESS][DOMAIN_NAME] View website Record Small …" at bounding box center [625, 300] width 338 height 389
copy span "[EMAIL_ADDRESS][DOMAIN_NAME]"
click at [1106, 124] on button "Dismiss" at bounding box center [1099, 128] width 70 height 30
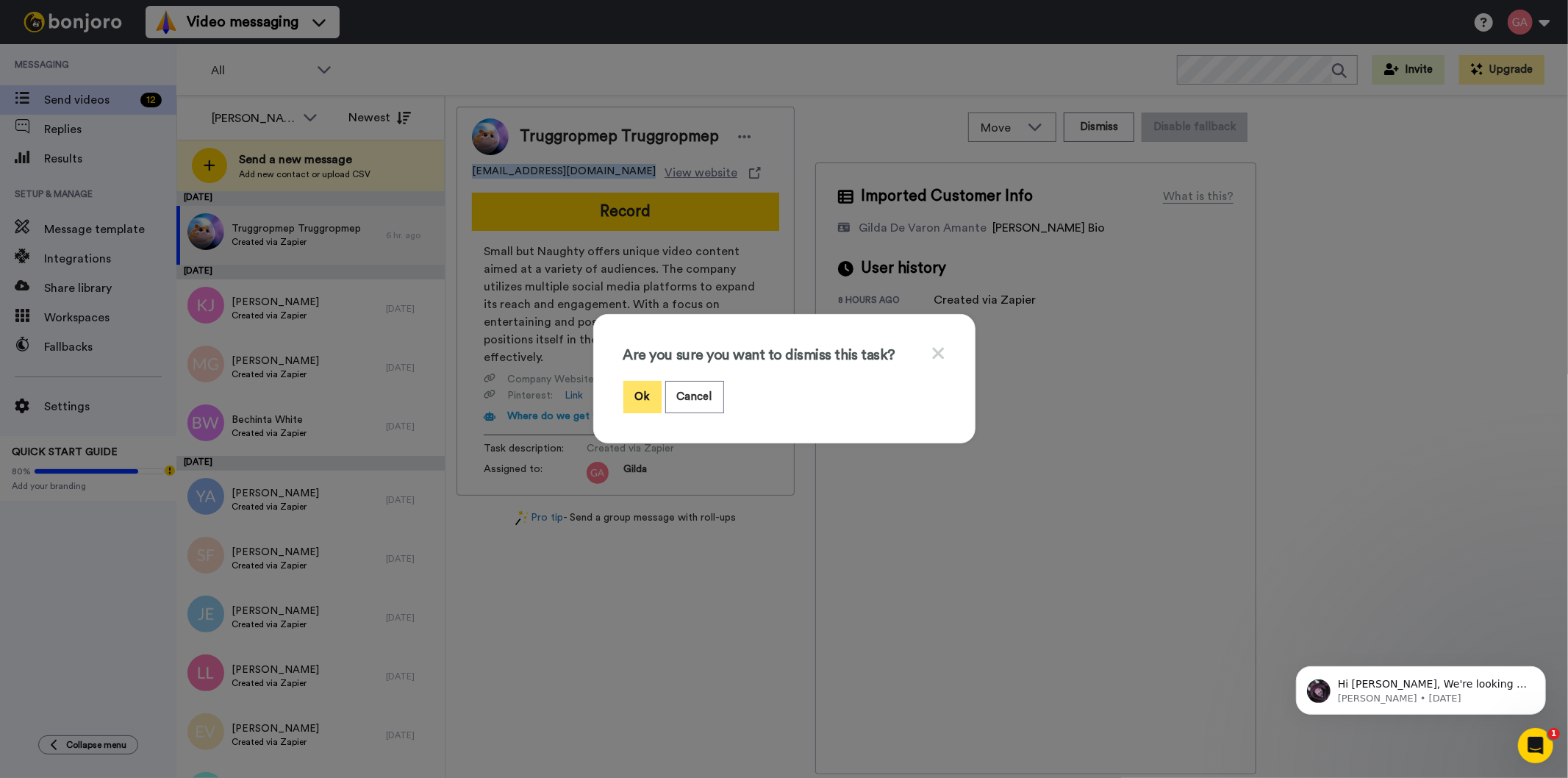
click at [631, 398] on button "Ok" at bounding box center [642, 396] width 38 height 31
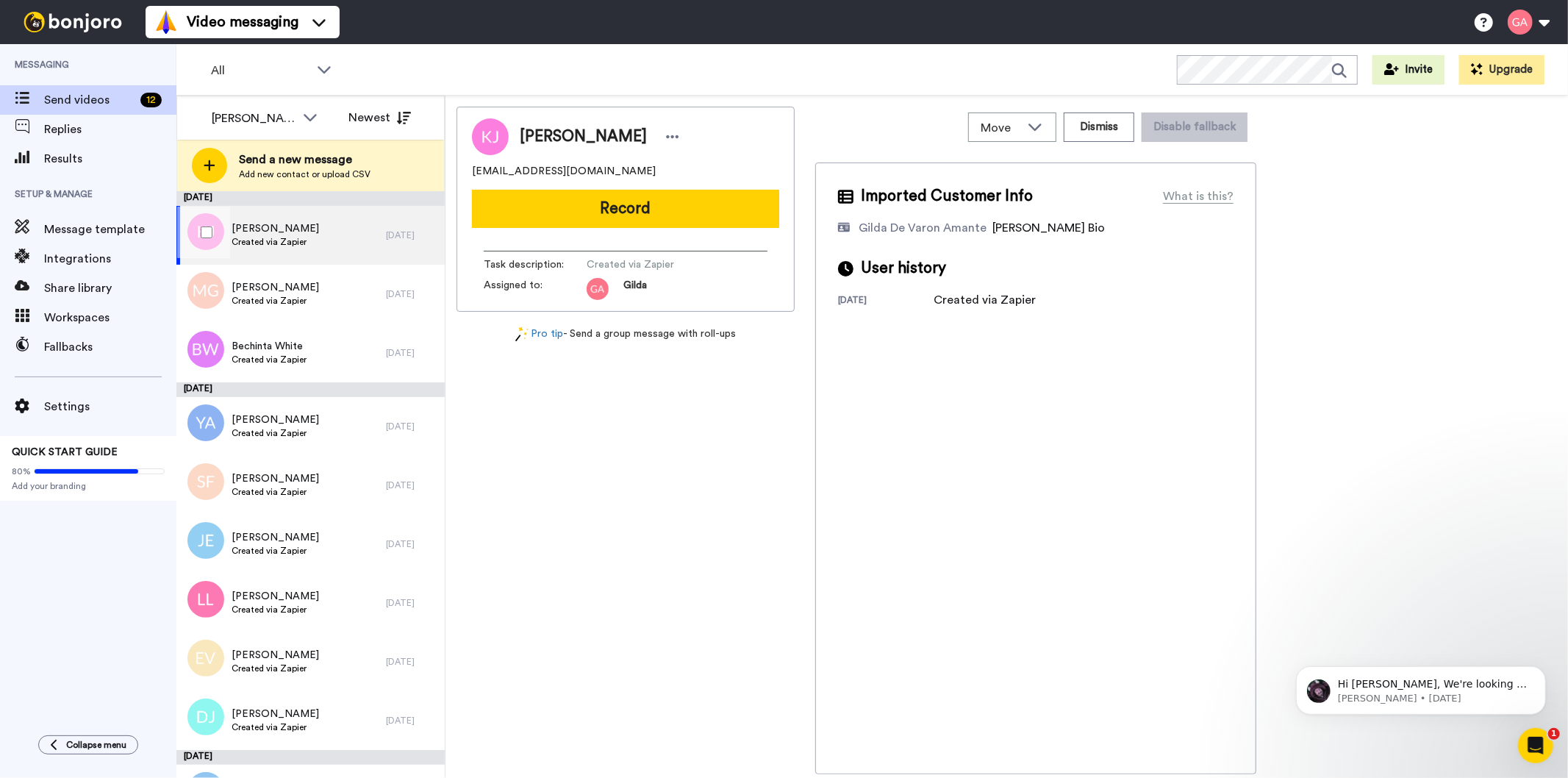
click at [318, 245] on div "[PERSON_NAME] Created via Zapier" at bounding box center [281, 236] width 210 height 59
click at [557, 130] on span "[PERSON_NAME]" at bounding box center [584, 137] width 127 height 22
copy div "[PERSON_NAME]"
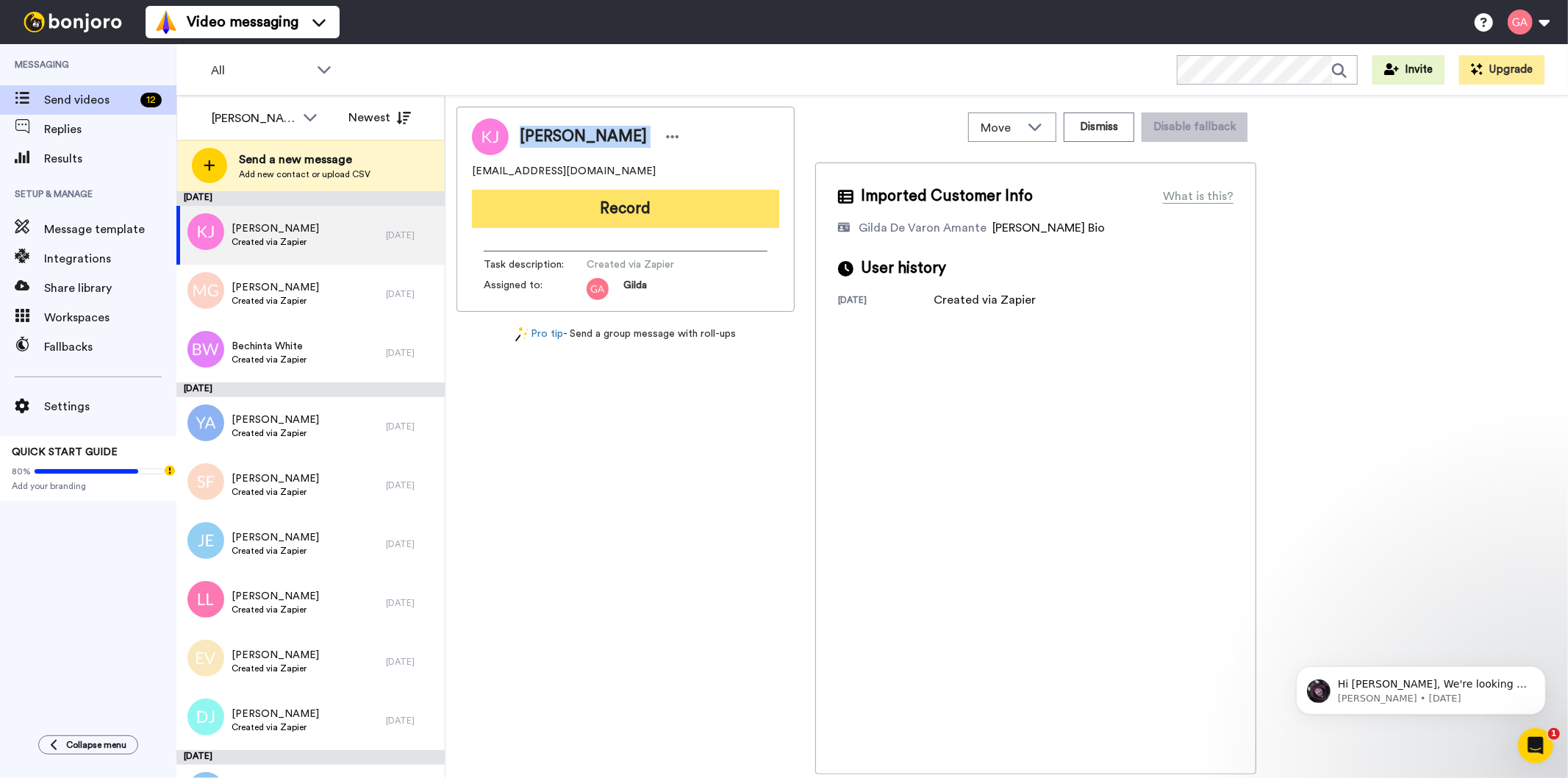
click at [686, 207] on button "Record" at bounding box center [625, 208] width 308 height 38
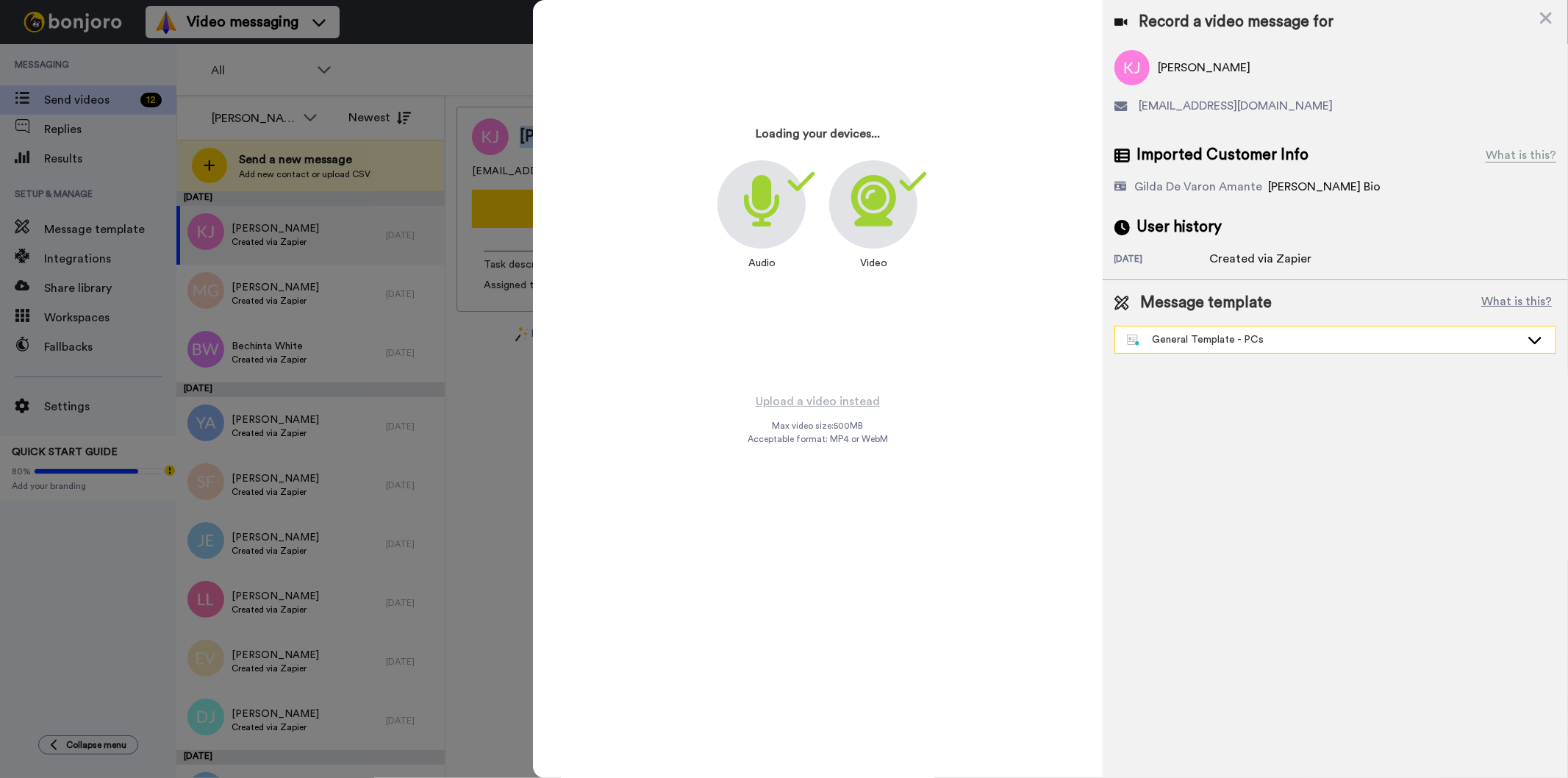
click at [1316, 341] on div "General Template - PCs" at bounding box center [1323, 340] width 393 height 15
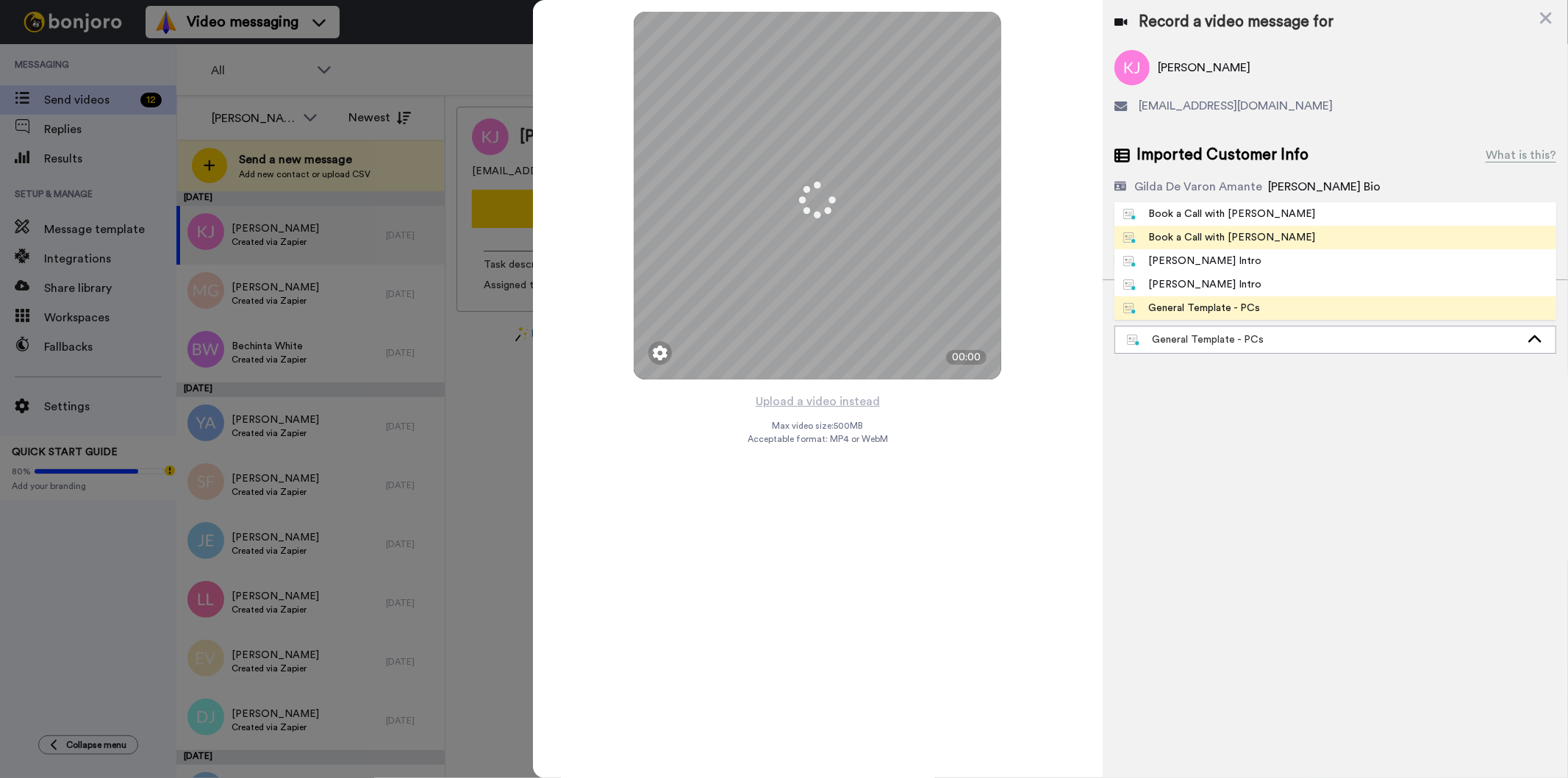
click at [1261, 234] on li "Book a Call with [PERSON_NAME]" at bounding box center [1334, 237] width 441 height 23
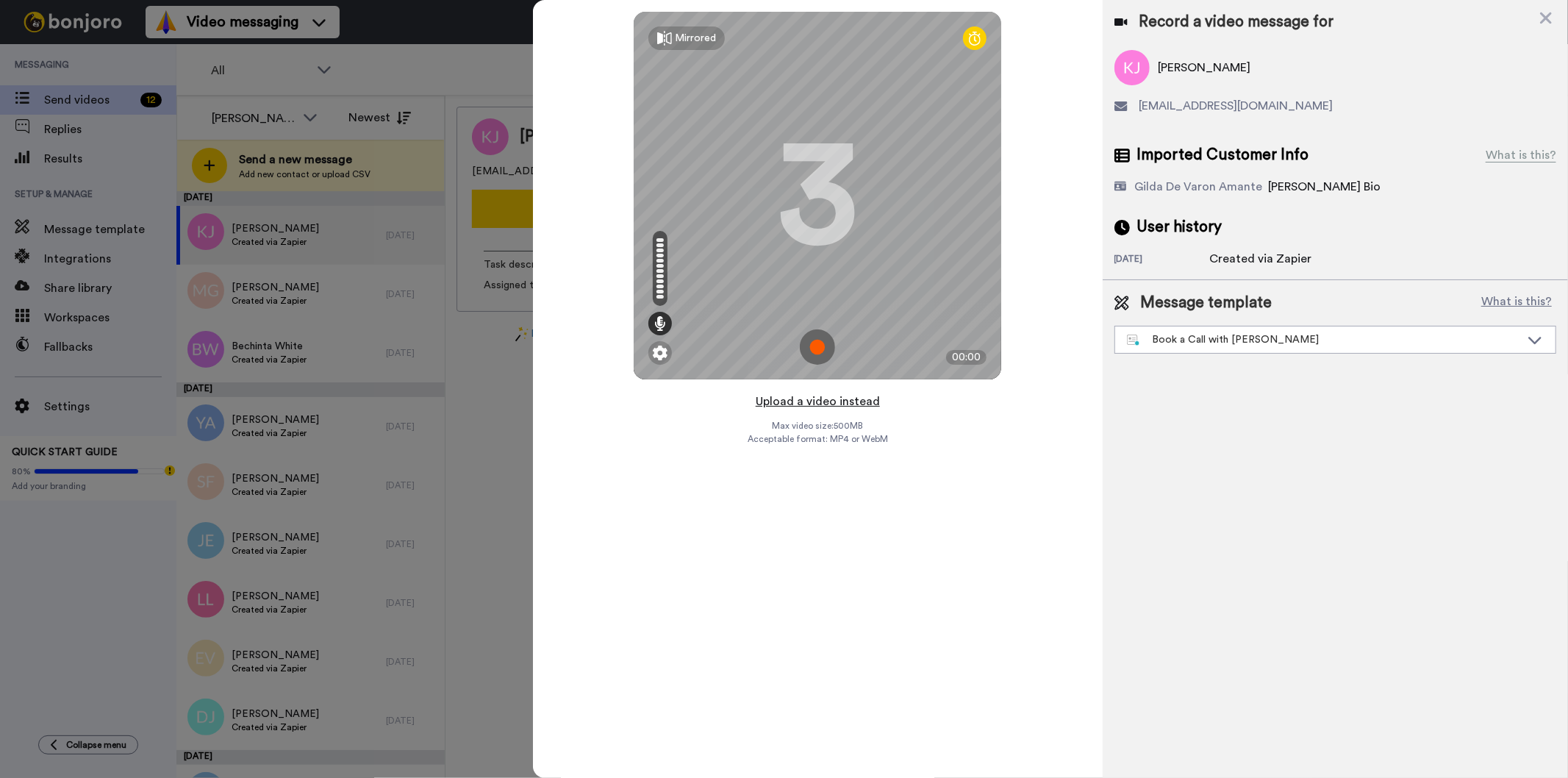
click at [840, 402] on button "Upload a video instead" at bounding box center [817, 401] width 133 height 19
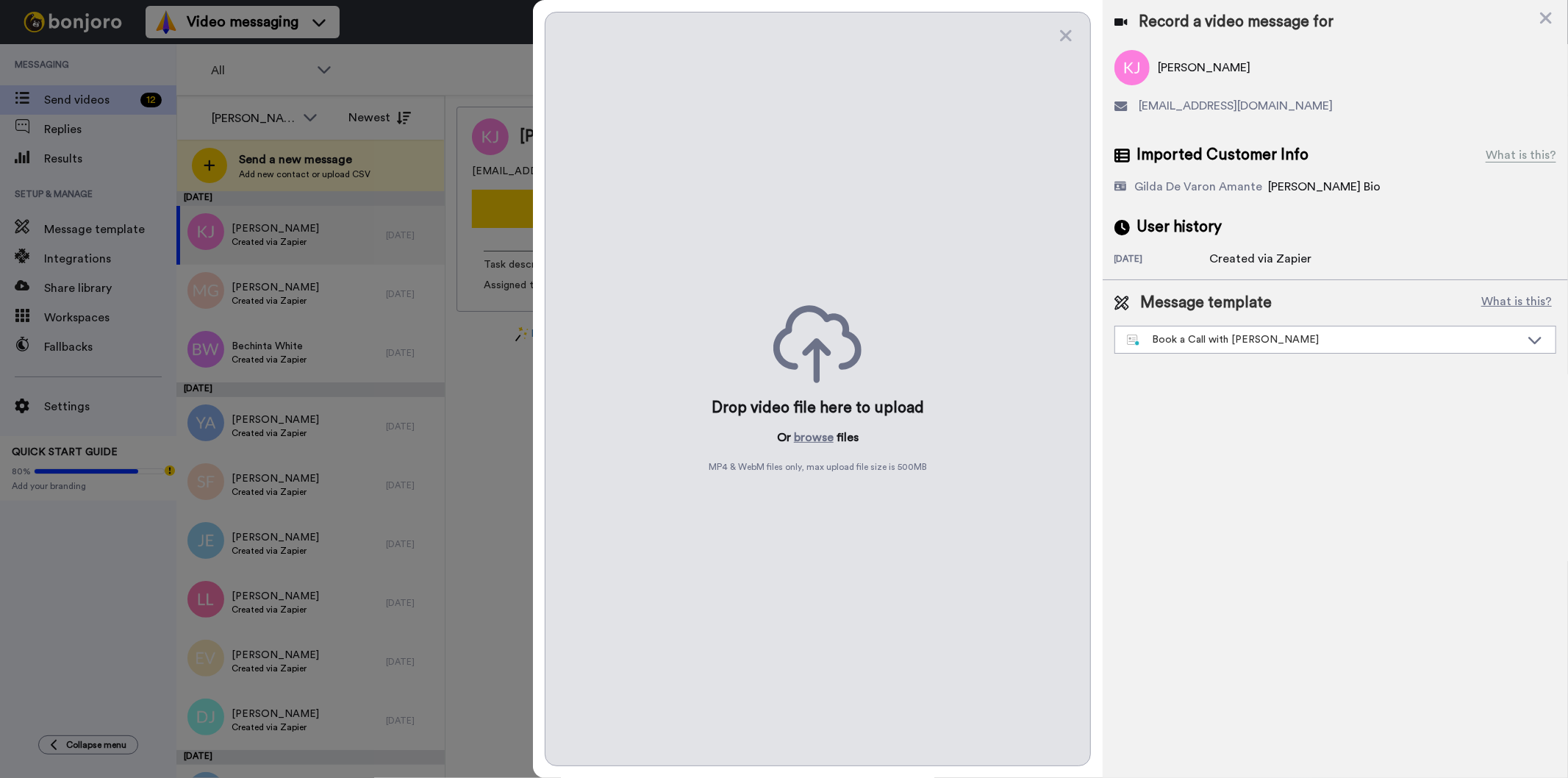
click at [833, 437] on p "Or browse files" at bounding box center [817, 437] width 81 height 18
click at [819, 436] on button "browse" at bounding box center [813, 437] width 40 height 18
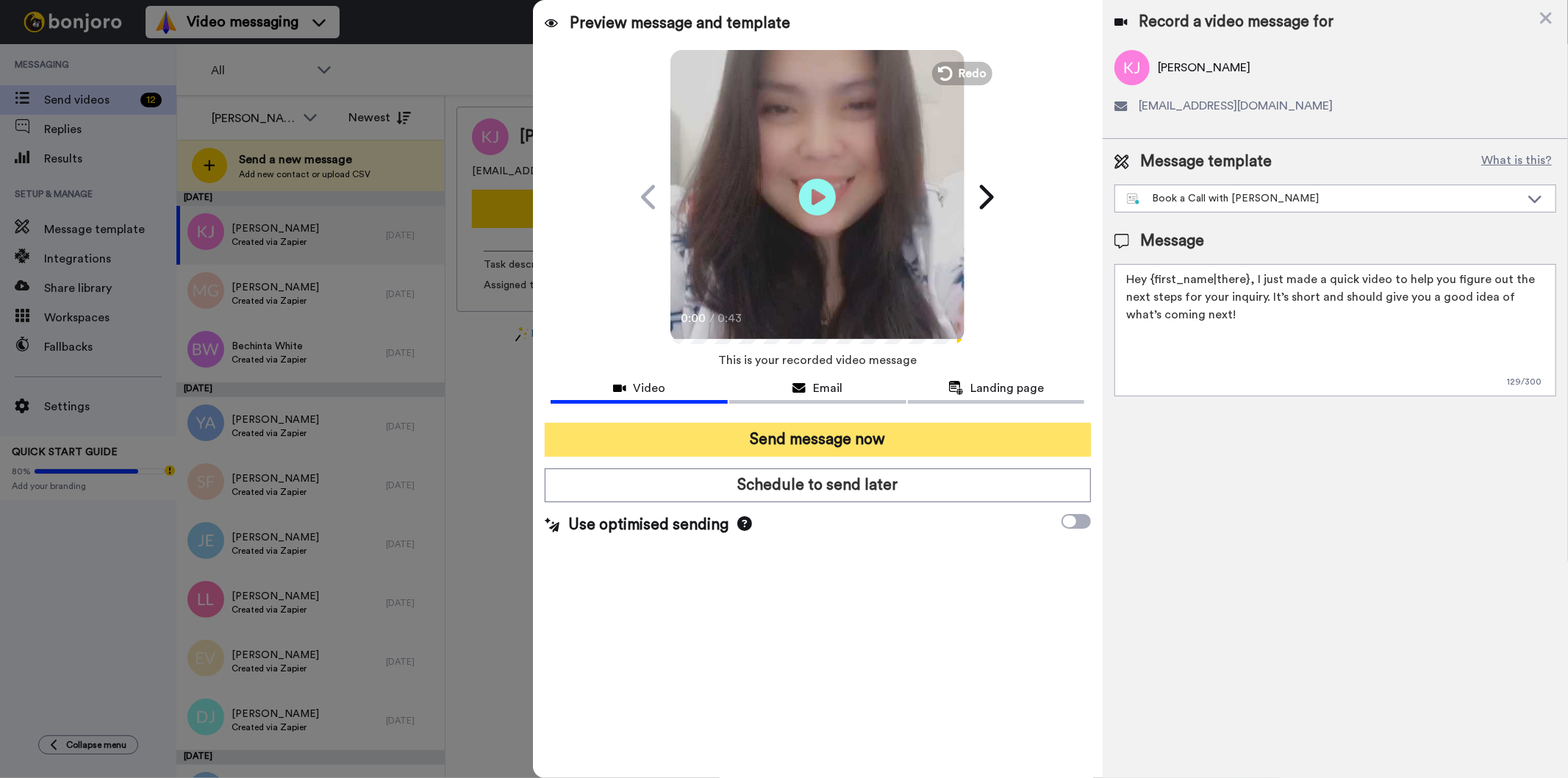
click at [970, 431] on button "Send message now" at bounding box center [817, 440] width 546 height 34
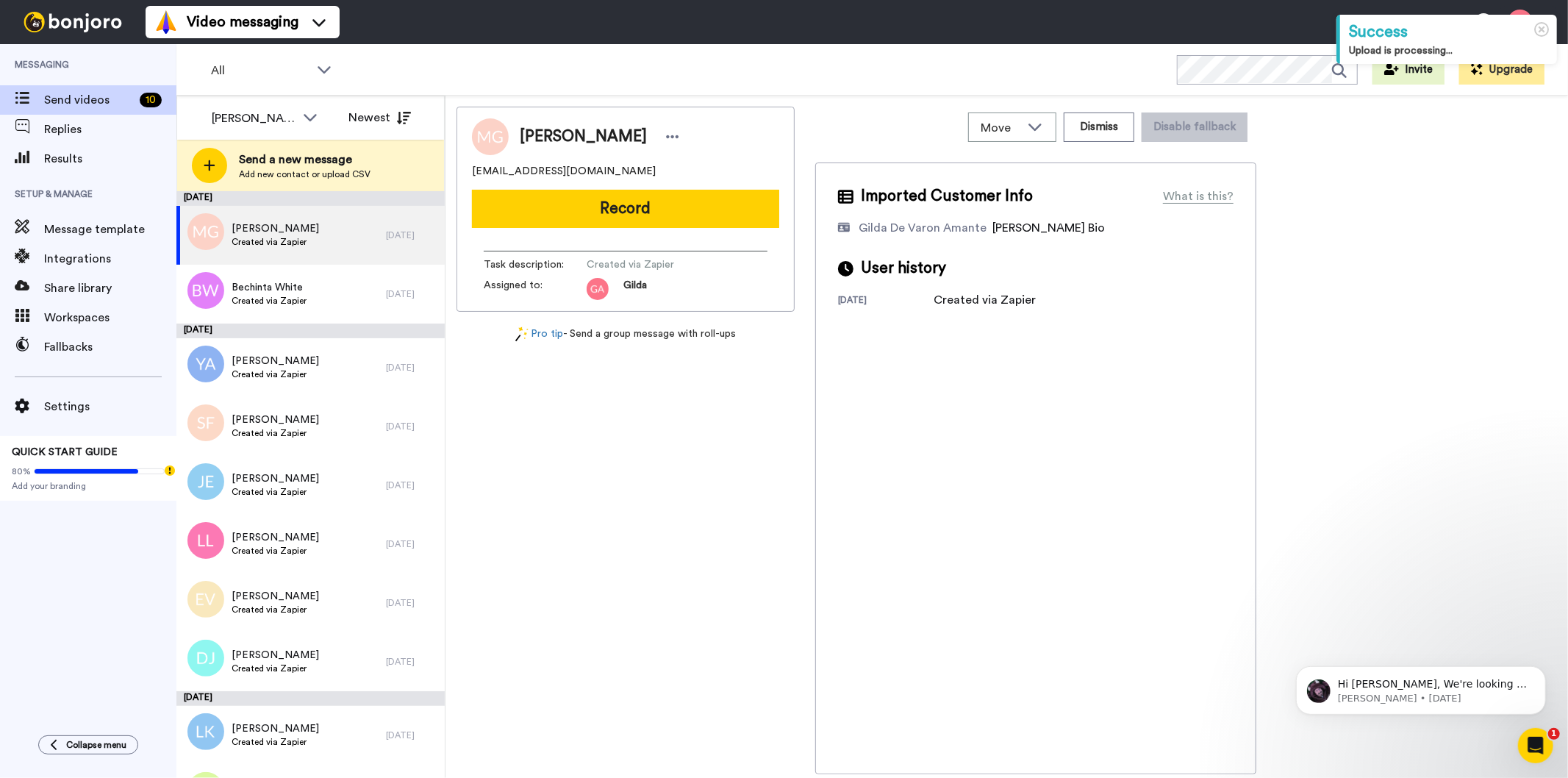
click at [556, 128] on span "Marco Garcia" at bounding box center [584, 137] width 127 height 22
copy div "Marco Garcia"
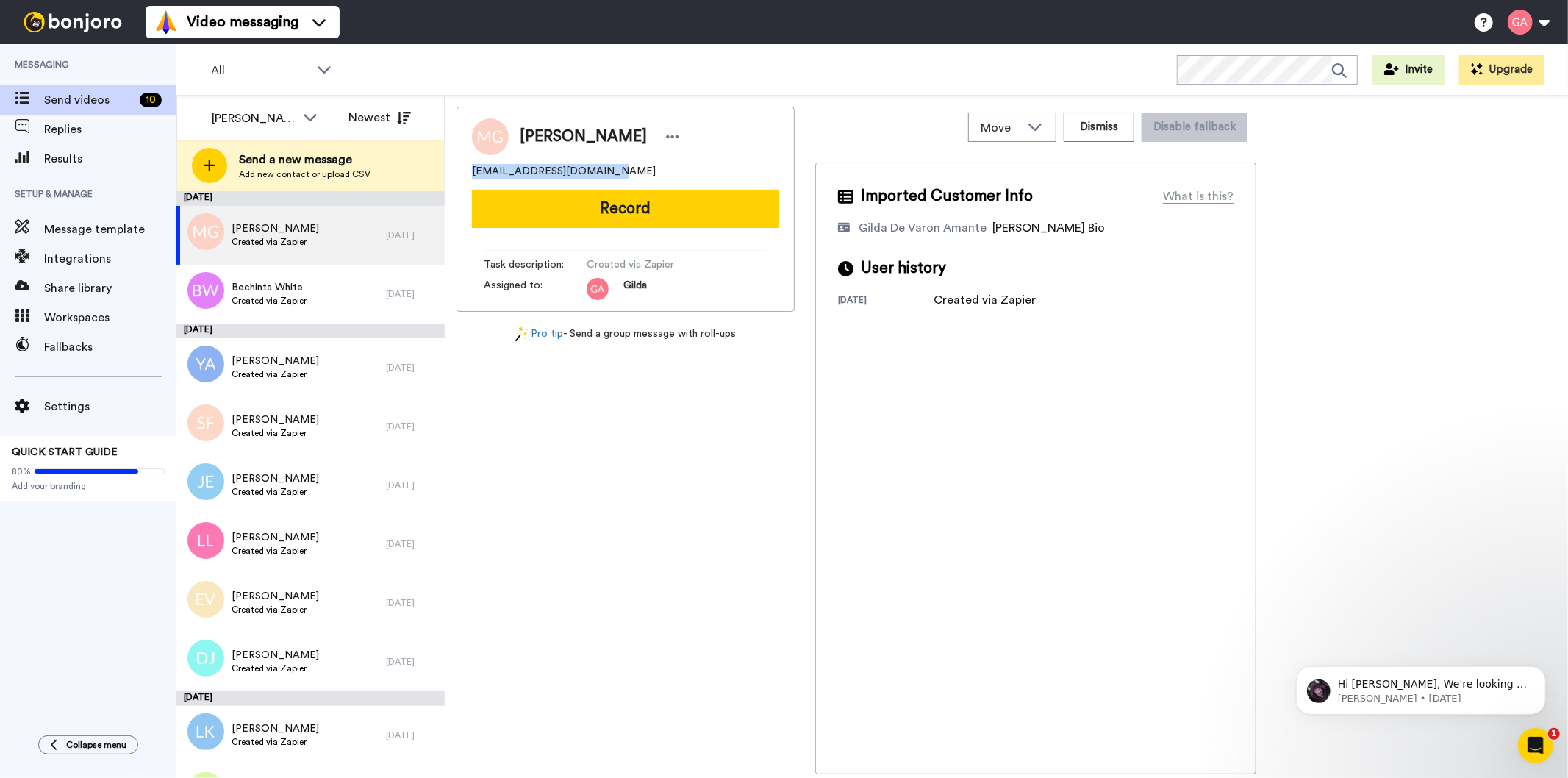
drag, startPoint x: 610, startPoint y: 170, endPoint x: 467, endPoint y: 169, distance: 143.0
click at [467, 169] on div "Marco Garcia oceansideca760@yahoo.com Record Task description : Created via Zap…" at bounding box center [625, 209] width 338 height 205
copy span "oceansideca760@yahoo.com"
click at [673, 604] on div "Marco Garcia oceansideca760@yahoo.com Record Task description : Created via Zap…" at bounding box center [625, 440] width 338 height 668
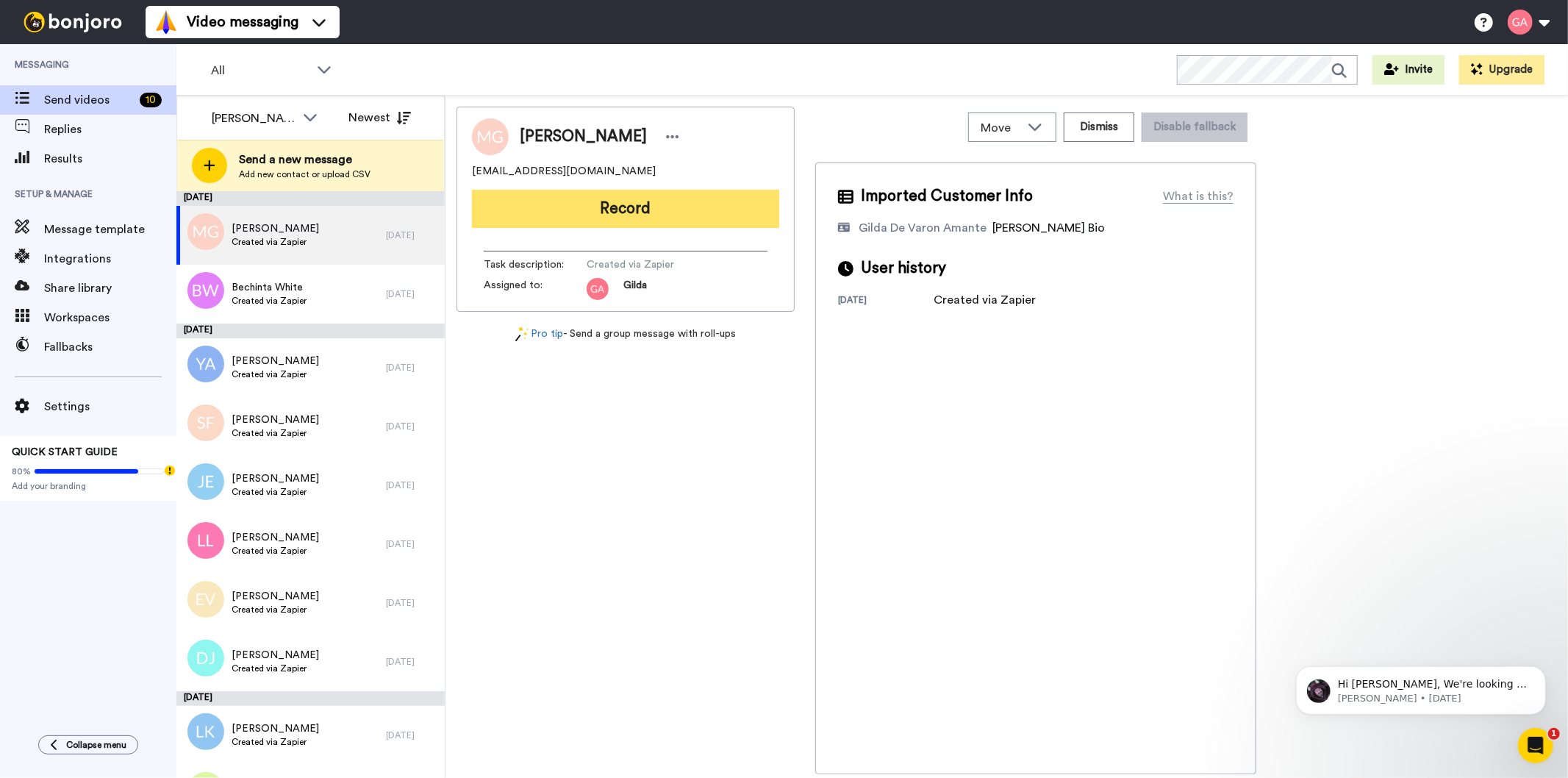
click at [679, 213] on button "Record" at bounding box center [625, 208] width 308 height 38
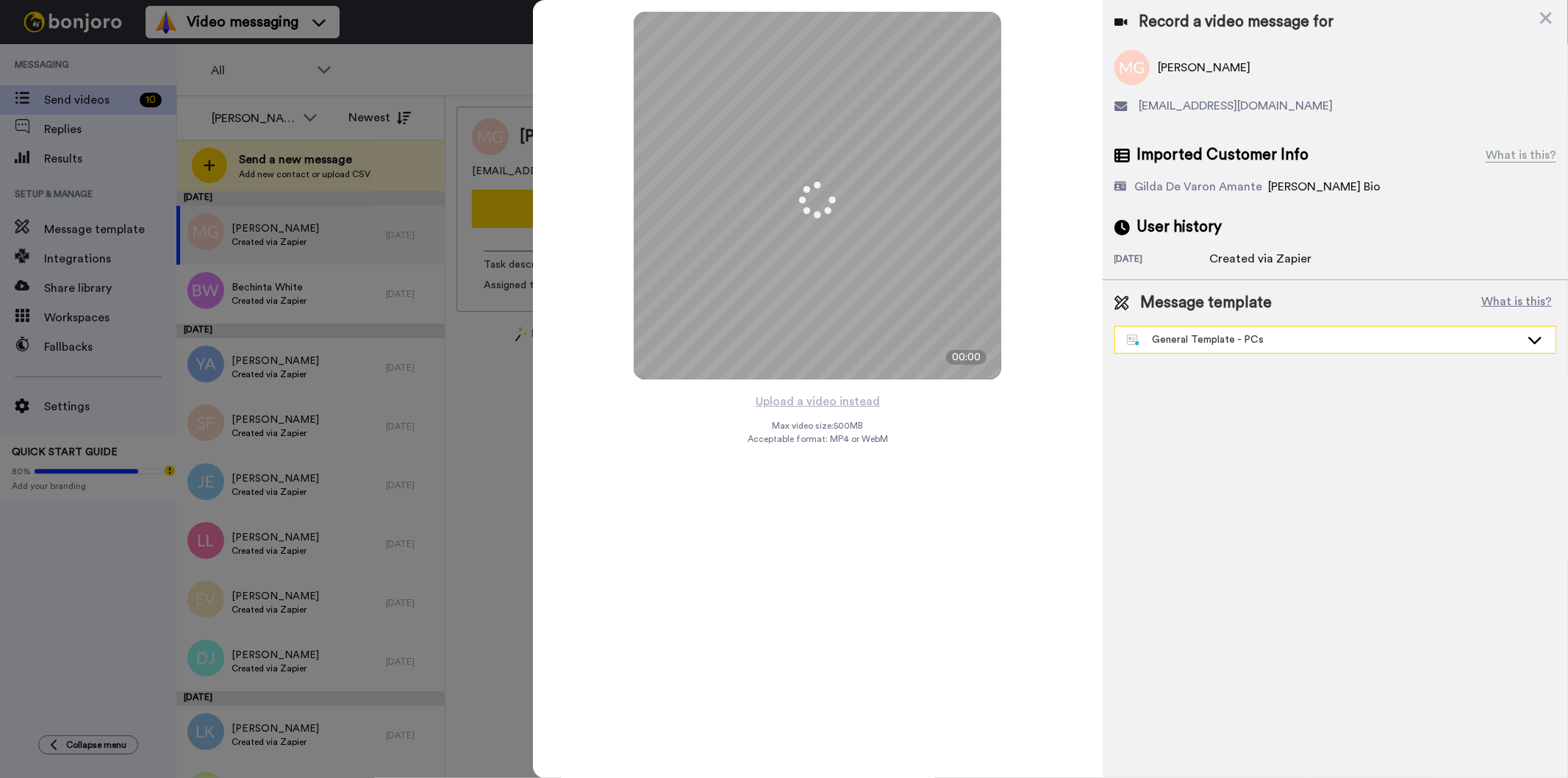
click at [1329, 341] on div "General Template - PCs" at bounding box center [1323, 340] width 393 height 15
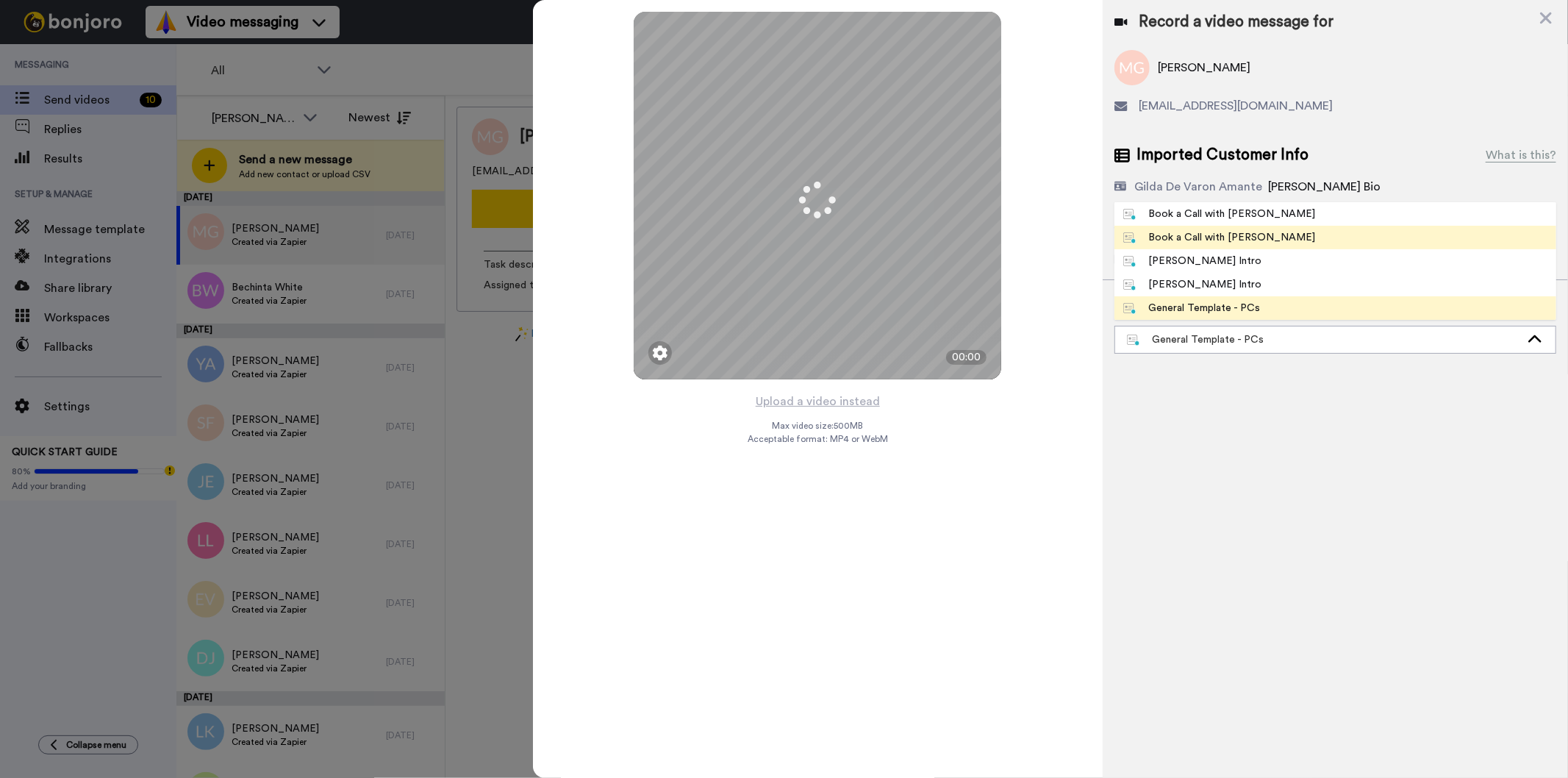
click at [1261, 237] on li "Book a Call with [PERSON_NAME]" at bounding box center [1334, 237] width 441 height 23
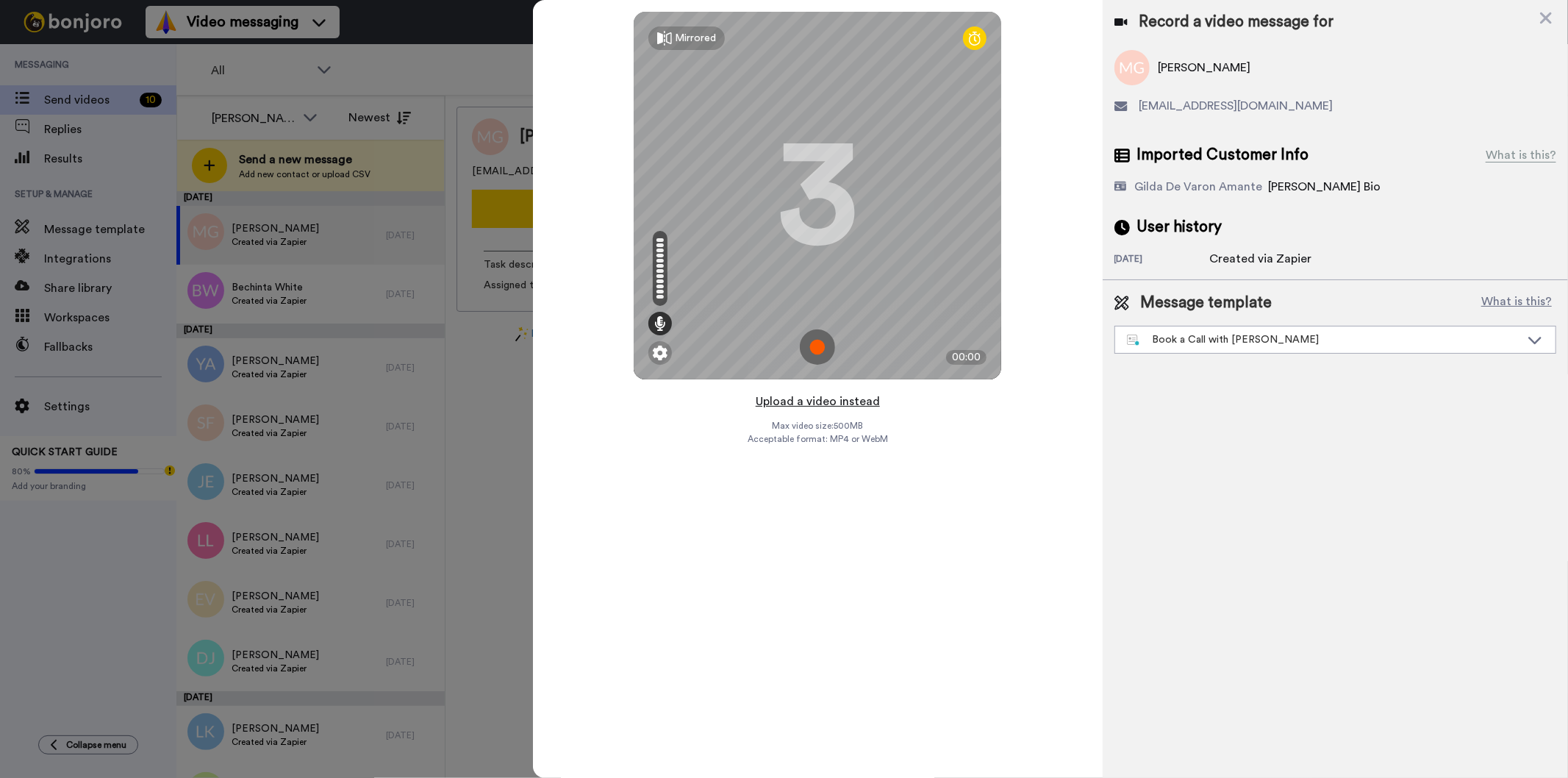
click at [831, 401] on button "Upload a video instead" at bounding box center [817, 401] width 133 height 19
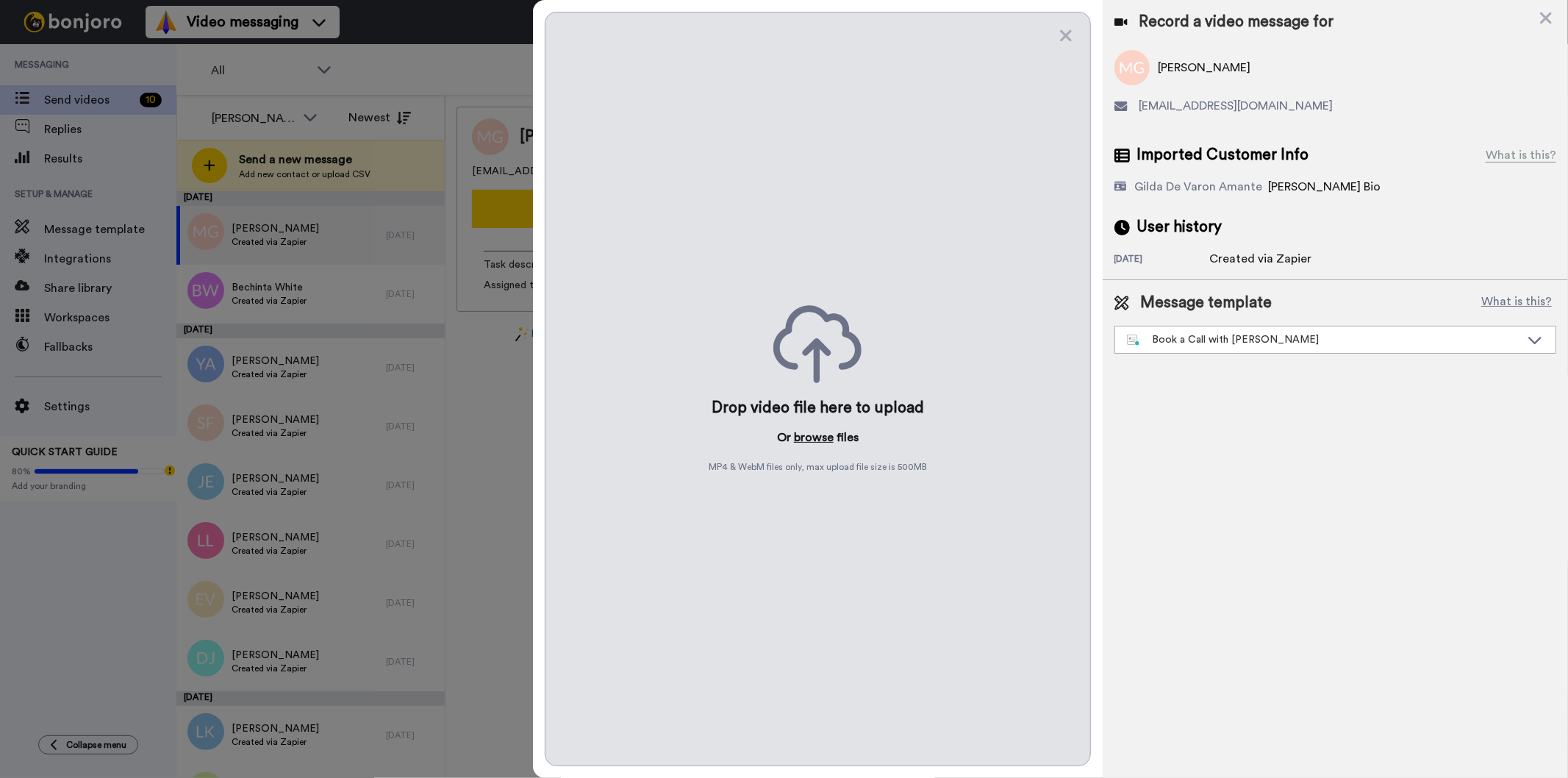
click at [826, 441] on button "browse" at bounding box center [813, 437] width 40 height 18
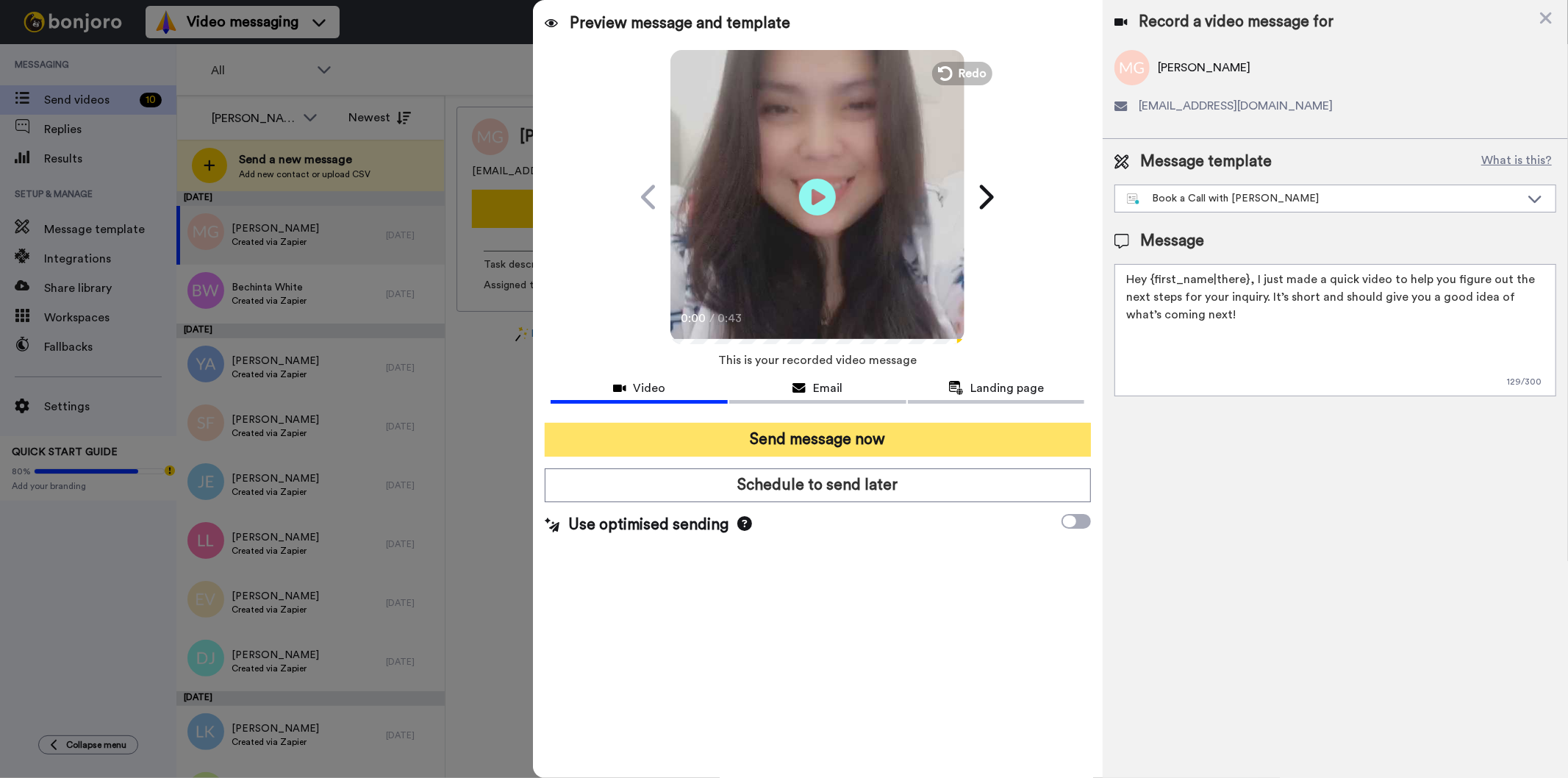
click at [927, 432] on button "Send message now" at bounding box center [817, 440] width 546 height 34
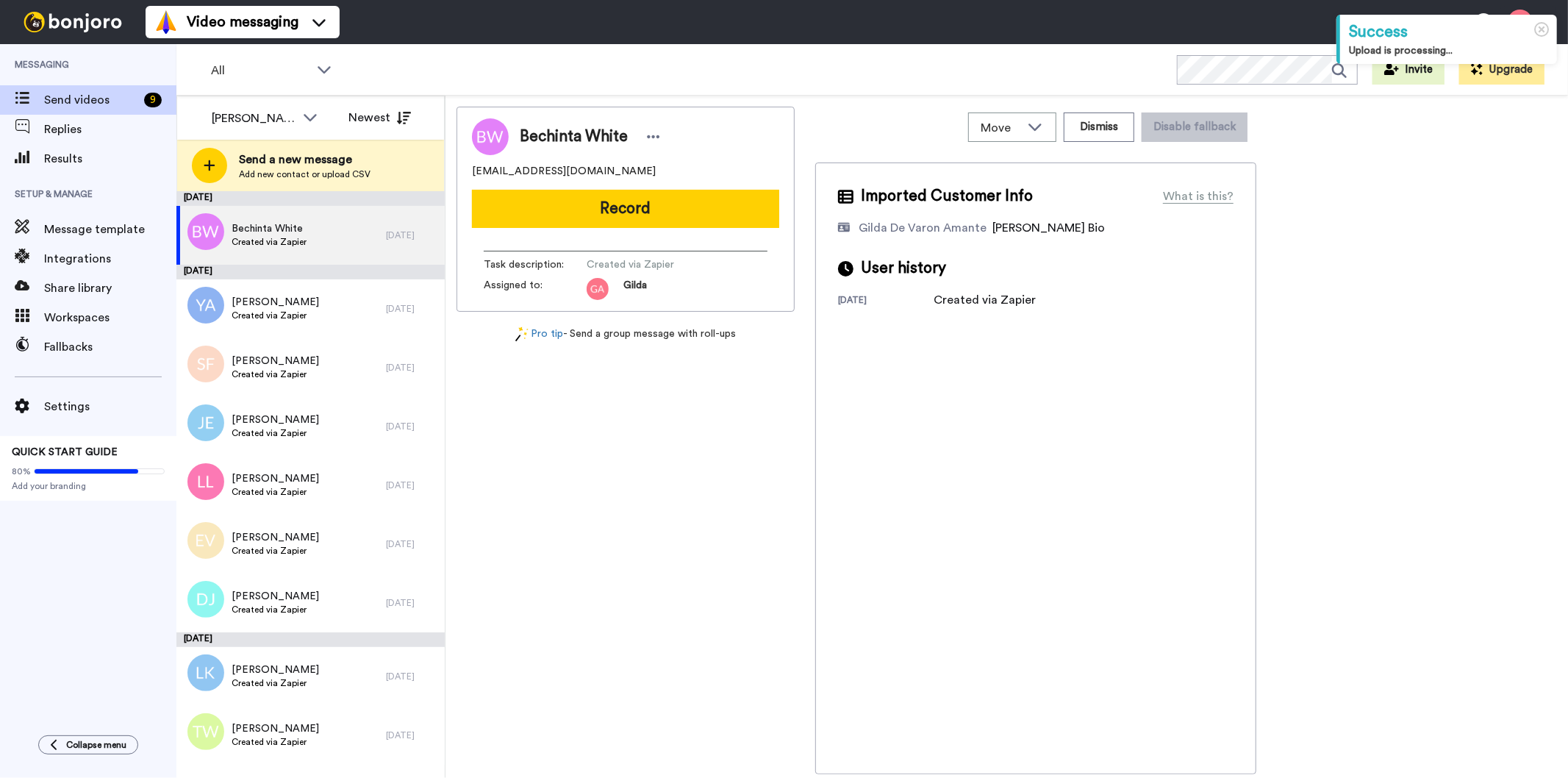
click at [564, 139] on span "Bechinta White" at bounding box center [573, 137] width 108 height 22
copy div "Bechinta White"
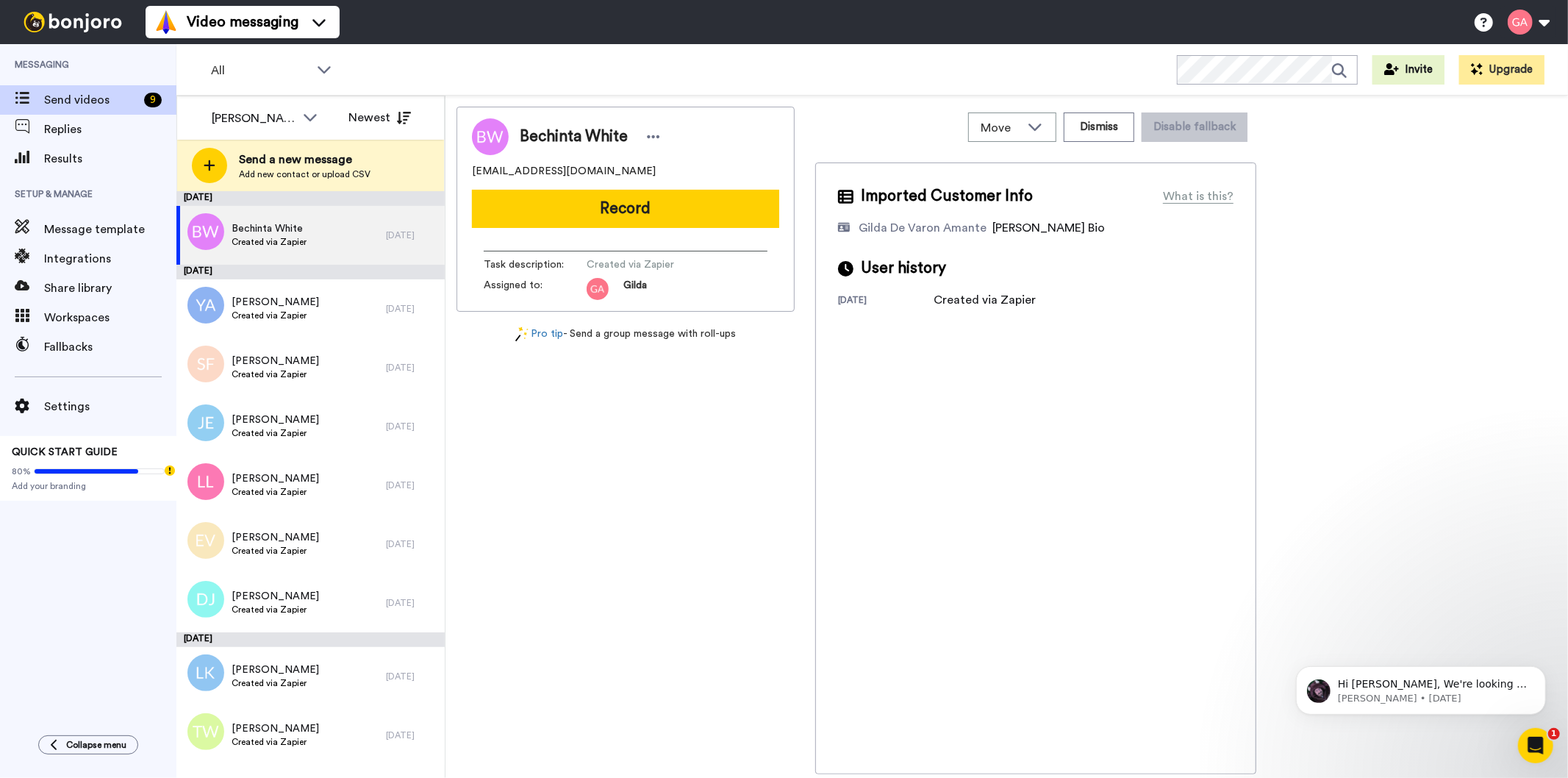
click at [650, 541] on div "Bechinta White [EMAIL_ADDRESS][DOMAIN_NAME] Record Task description : Created v…" at bounding box center [625, 440] width 338 height 668
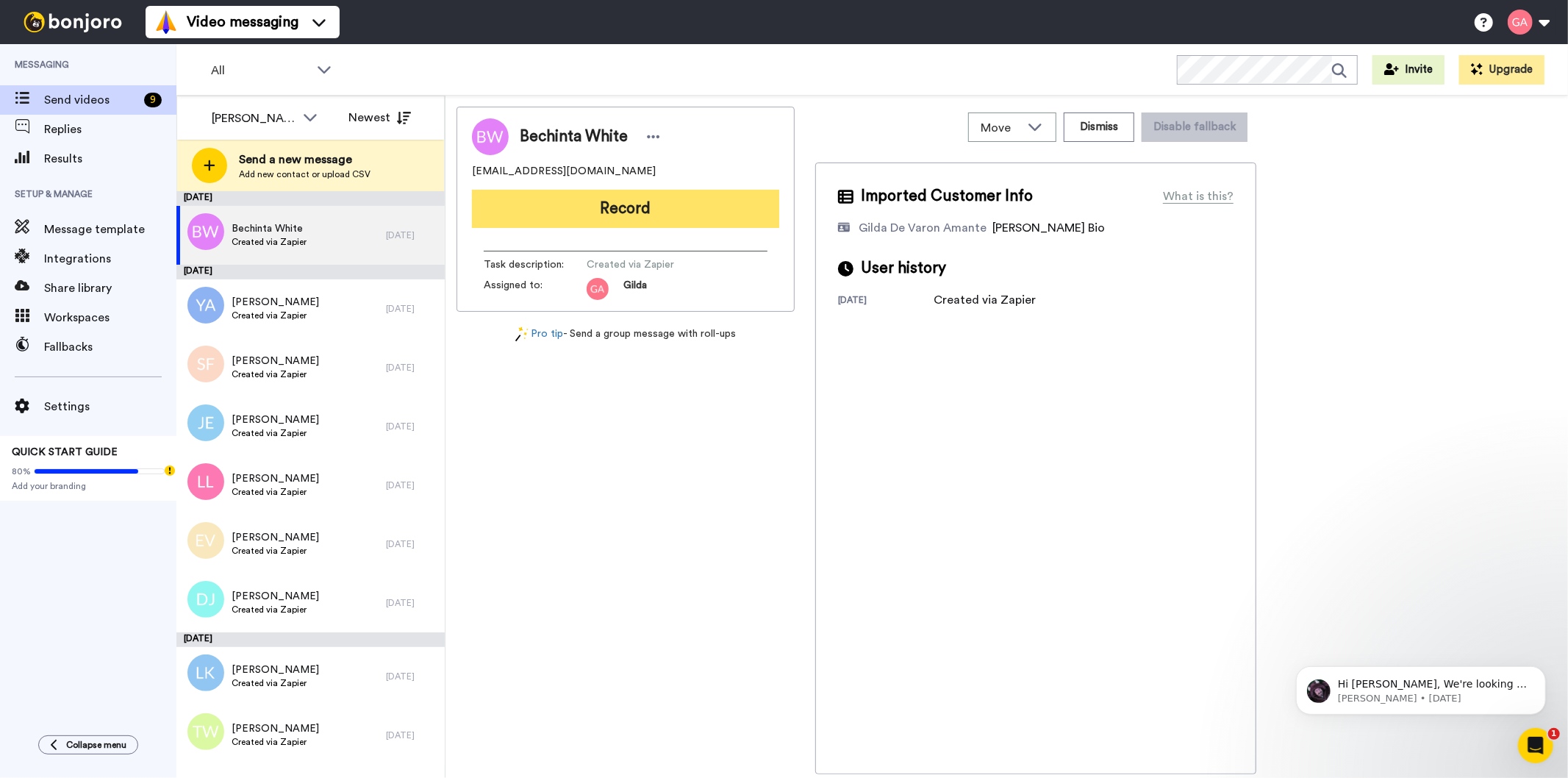
click at [651, 195] on button "Record" at bounding box center [625, 208] width 308 height 38
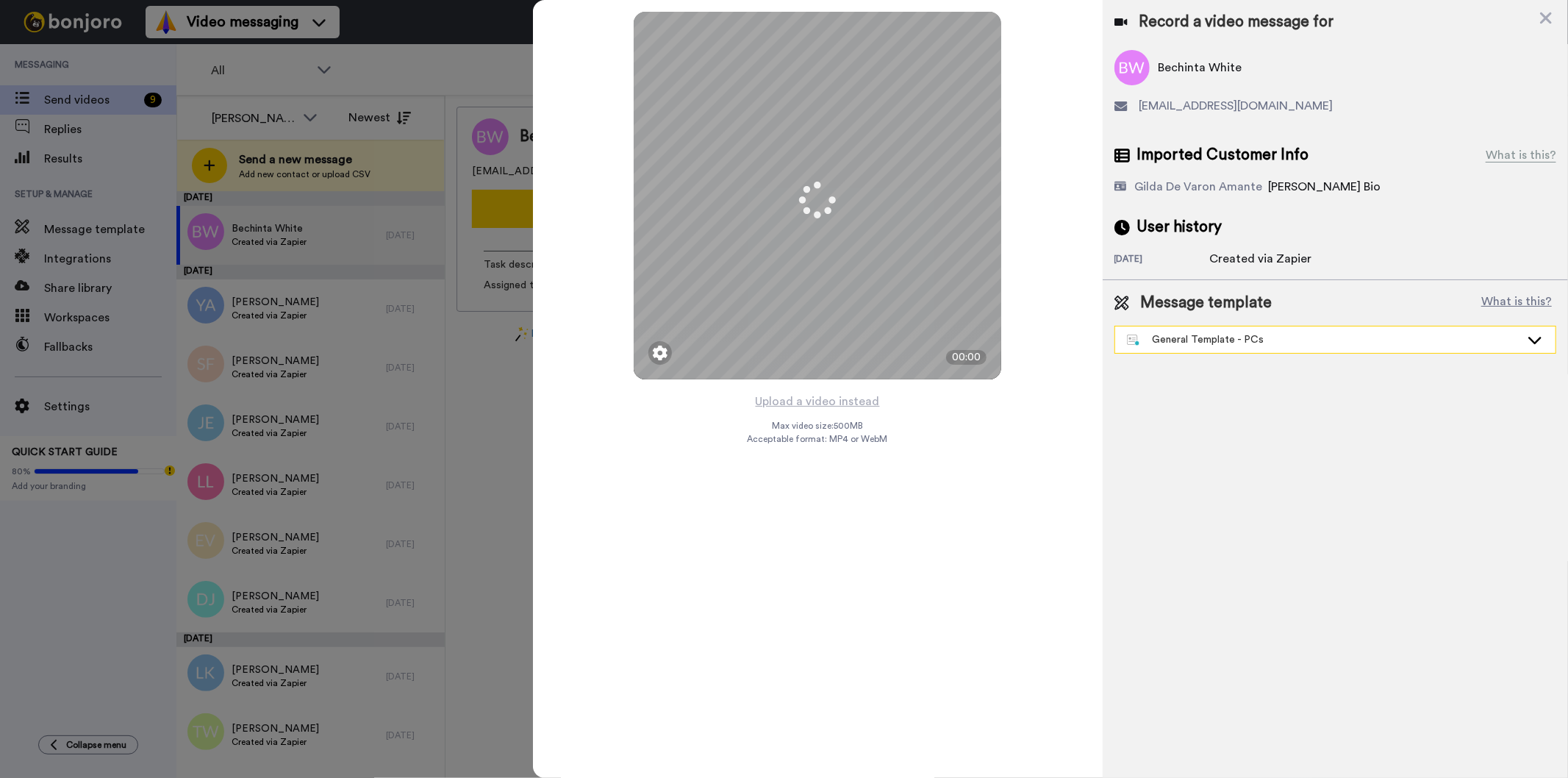
click at [1289, 340] on div "General Template - PCs" at bounding box center [1323, 340] width 393 height 15
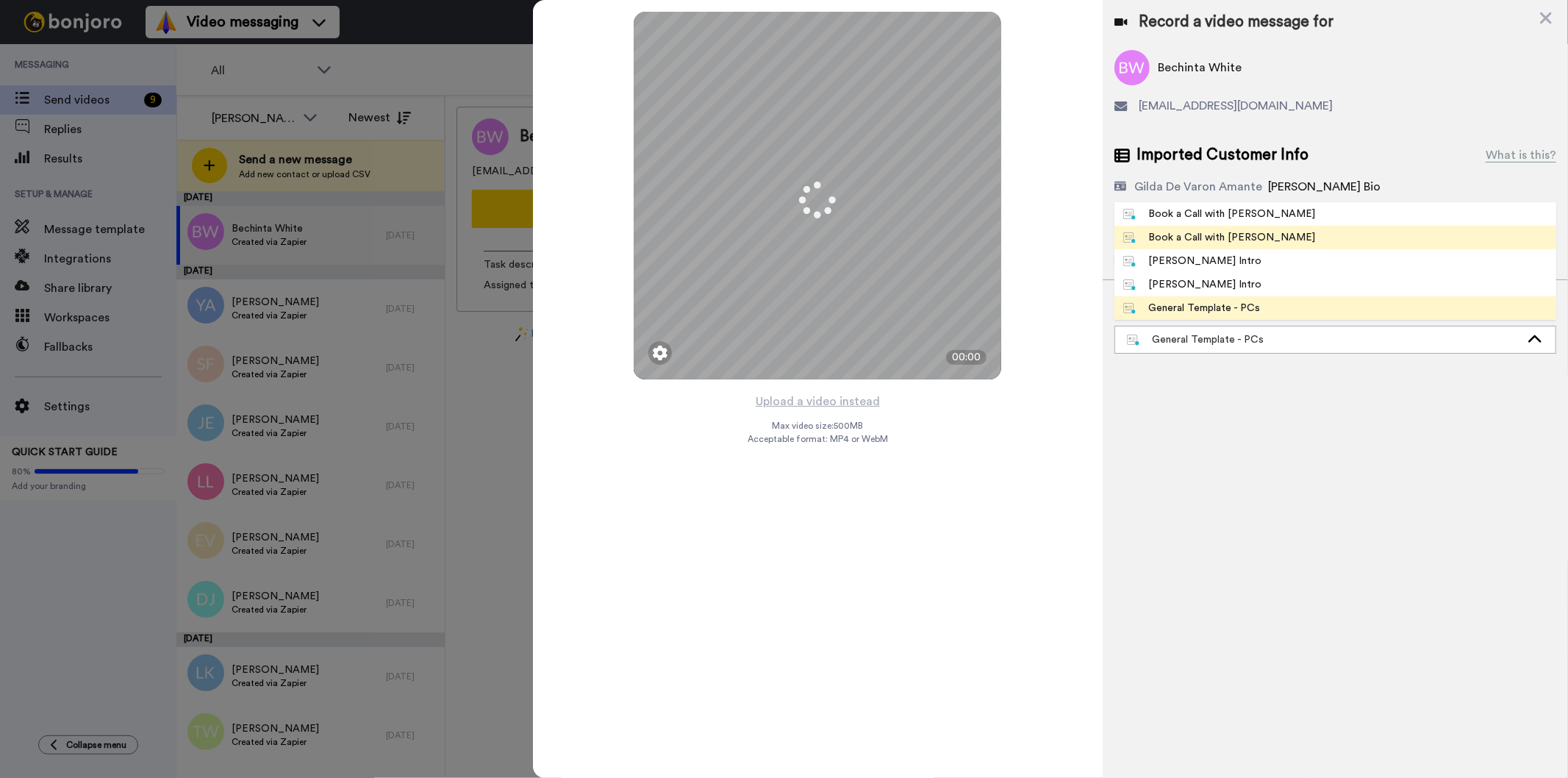
click at [1279, 243] on li "Book a Call with [PERSON_NAME]" at bounding box center [1334, 237] width 441 height 23
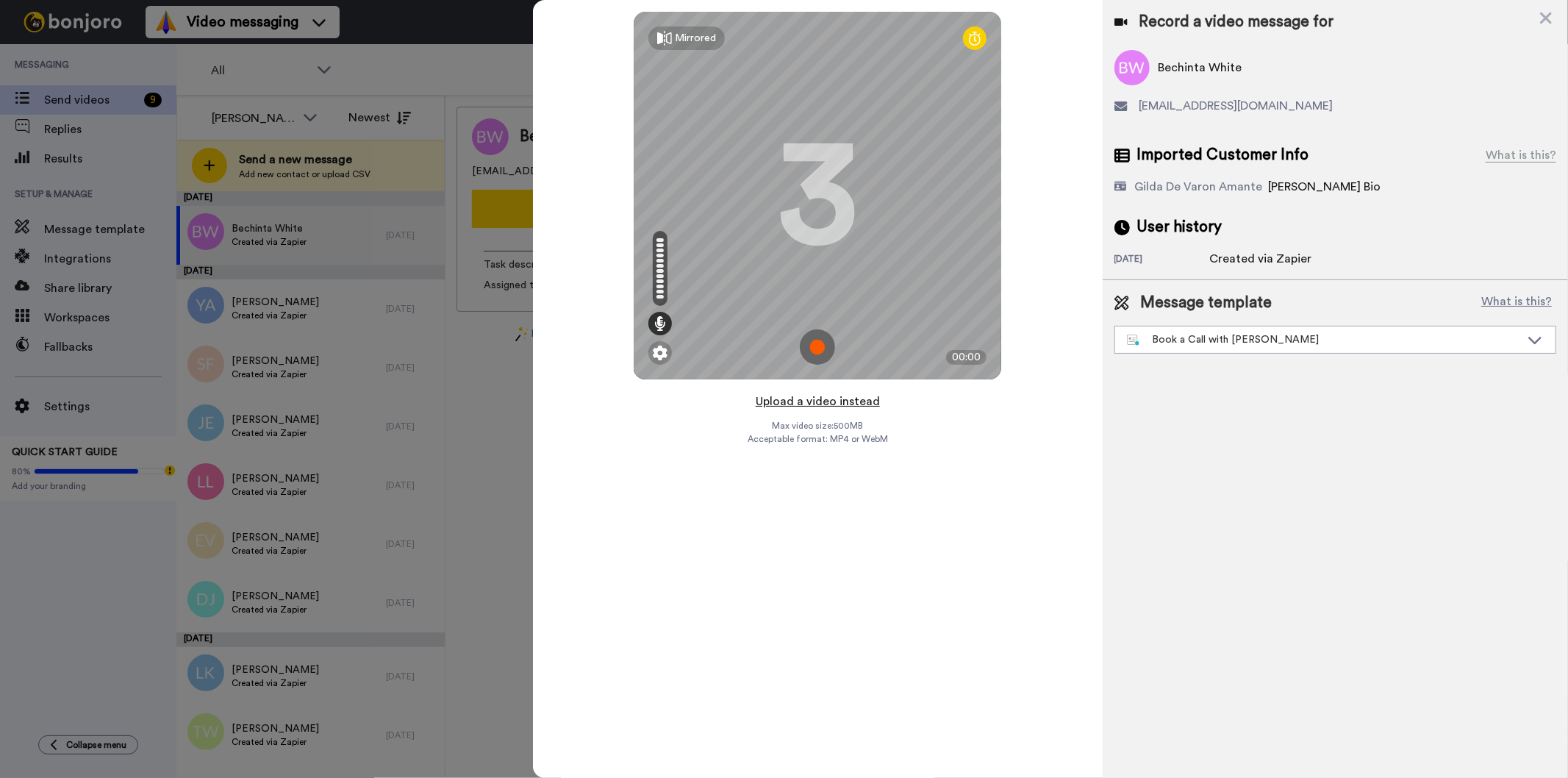
click at [802, 398] on button "Upload a video instead" at bounding box center [817, 401] width 133 height 19
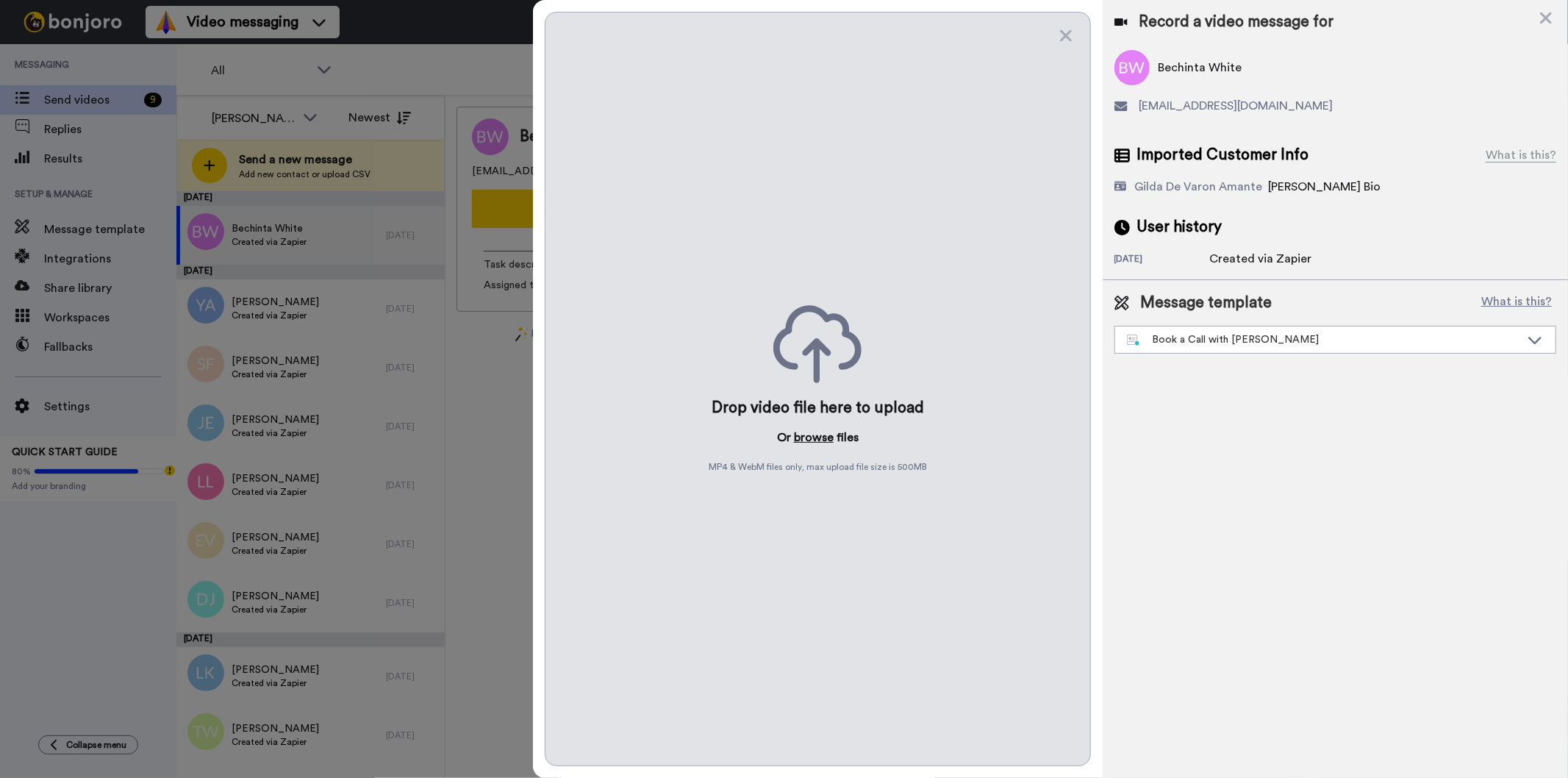
click at [826, 432] on button "browse" at bounding box center [813, 437] width 40 height 18
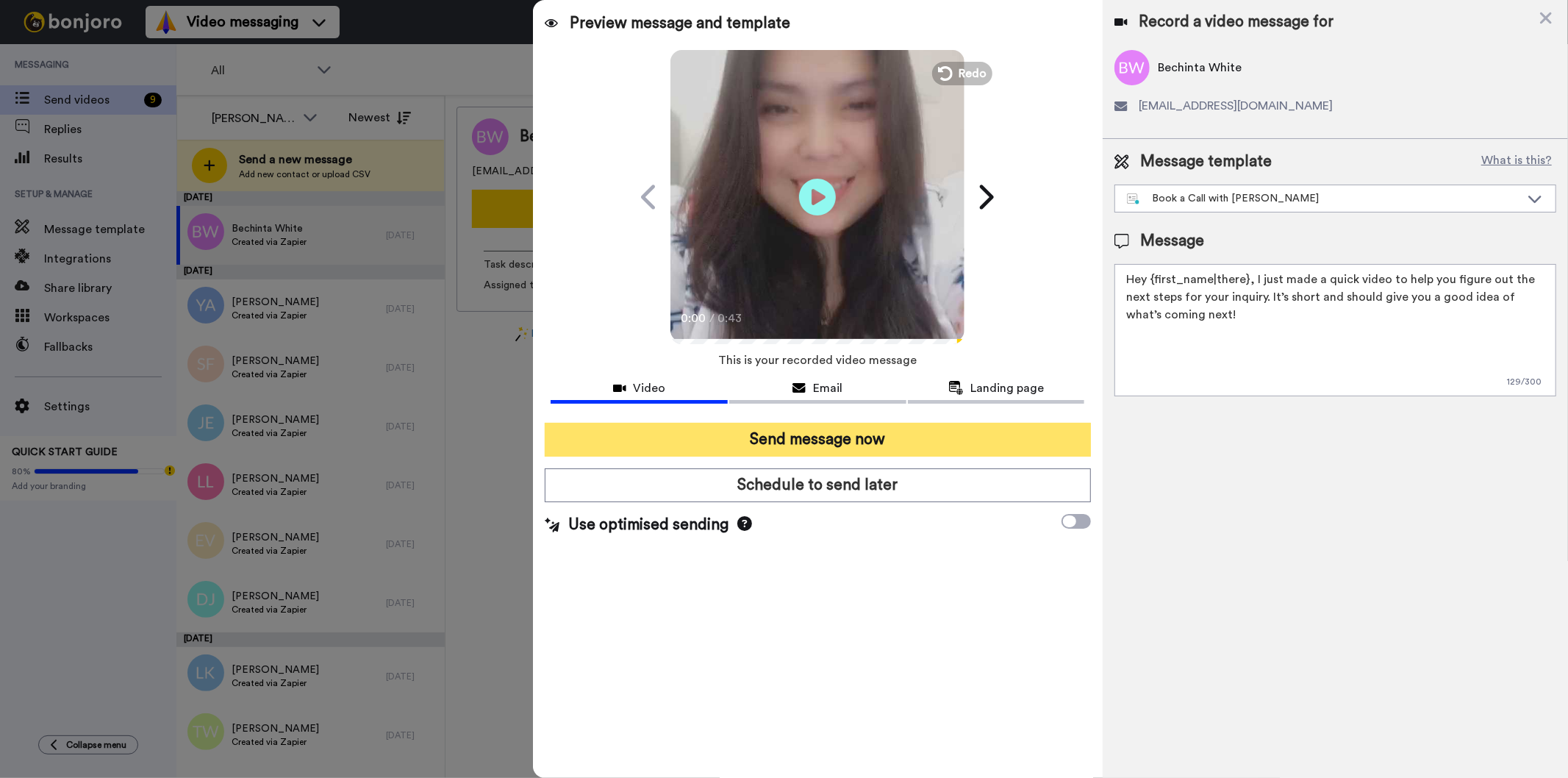
click at [828, 435] on button "Send message now" at bounding box center [817, 440] width 546 height 34
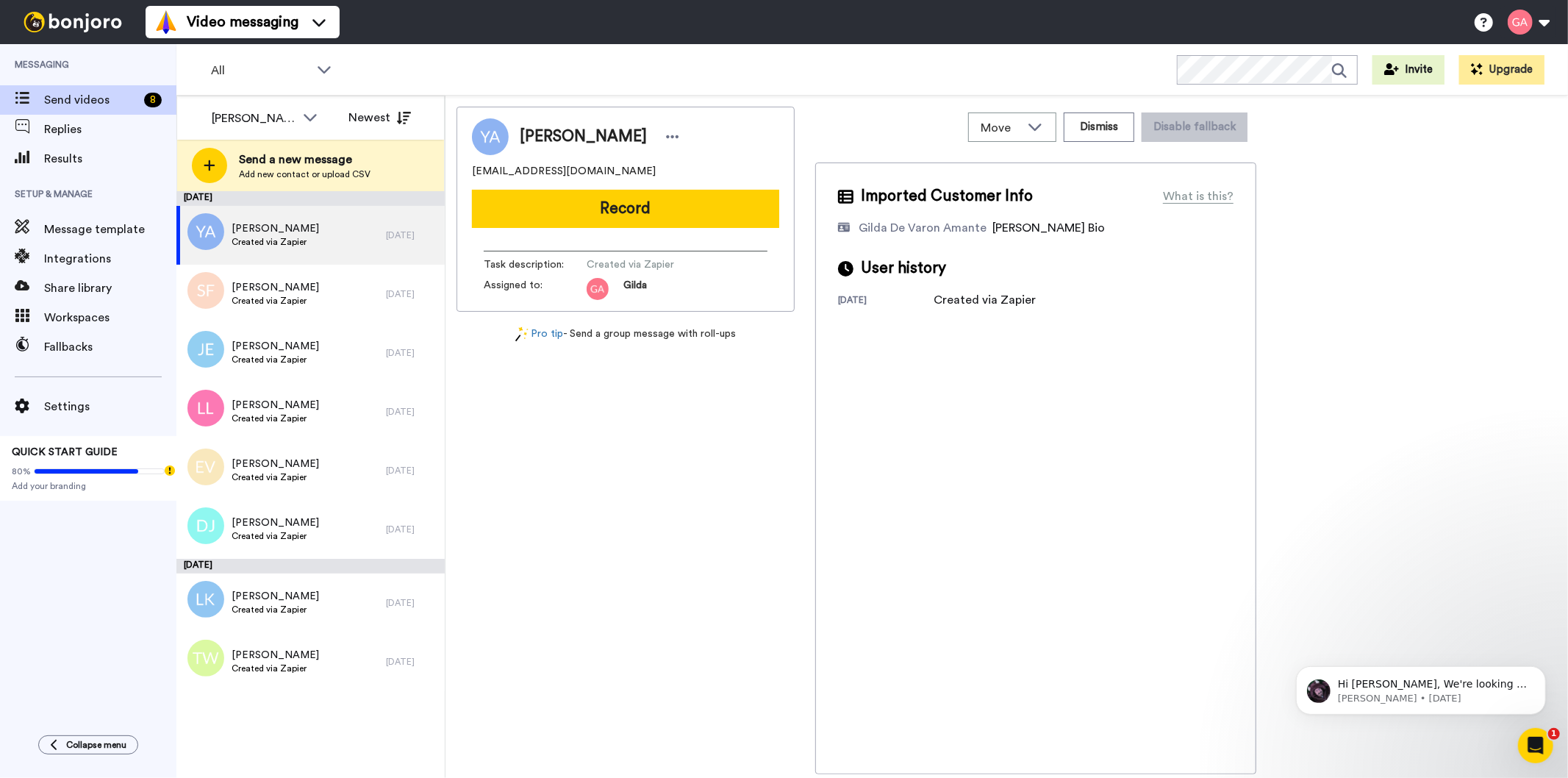
click at [578, 132] on span "[PERSON_NAME]" at bounding box center [584, 137] width 127 height 22
copy div "[PERSON_NAME]"
click at [730, 643] on div "[PERSON_NAME] [EMAIL_ADDRESS][DOMAIN_NAME] Record Task description : Created vi…" at bounding box center [625, 440] width 338 height 668
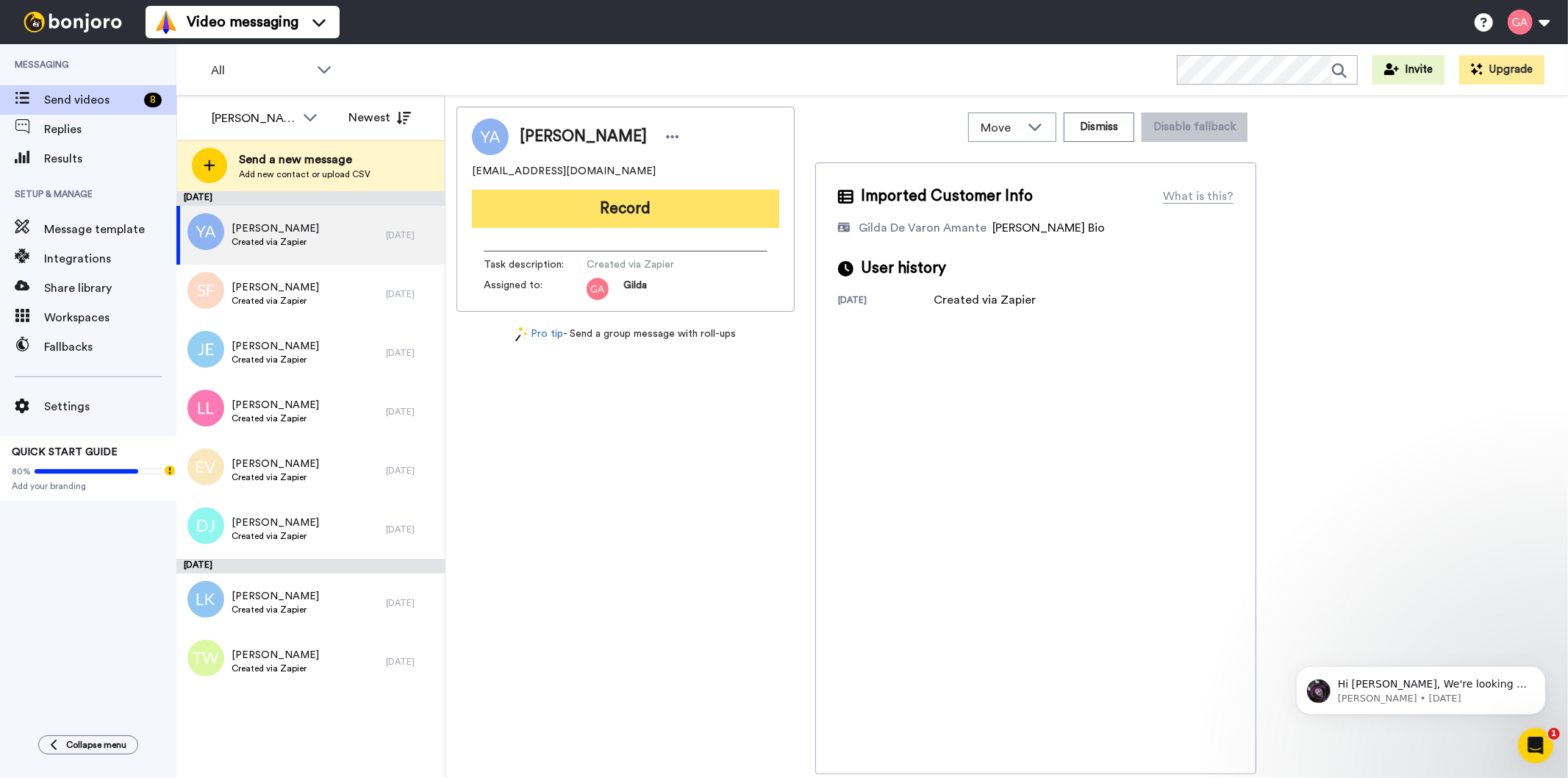
click at [635, 194] on button "Record" at bounding box center [625, 208] width 308 height 38
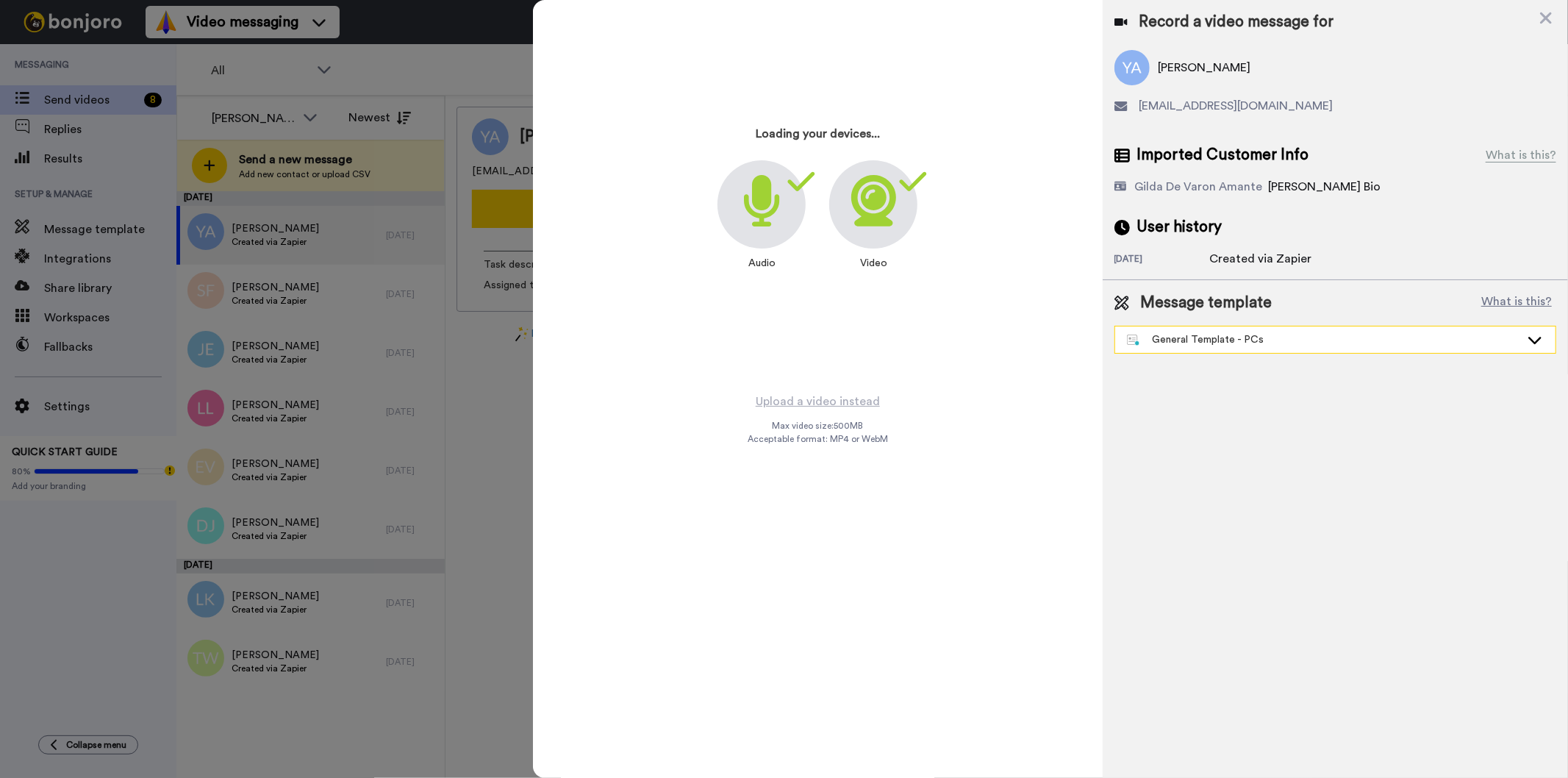
click at [1215, 341] on div "General Template - PCs" at bounding box center [1323, 340] width 393 height 15
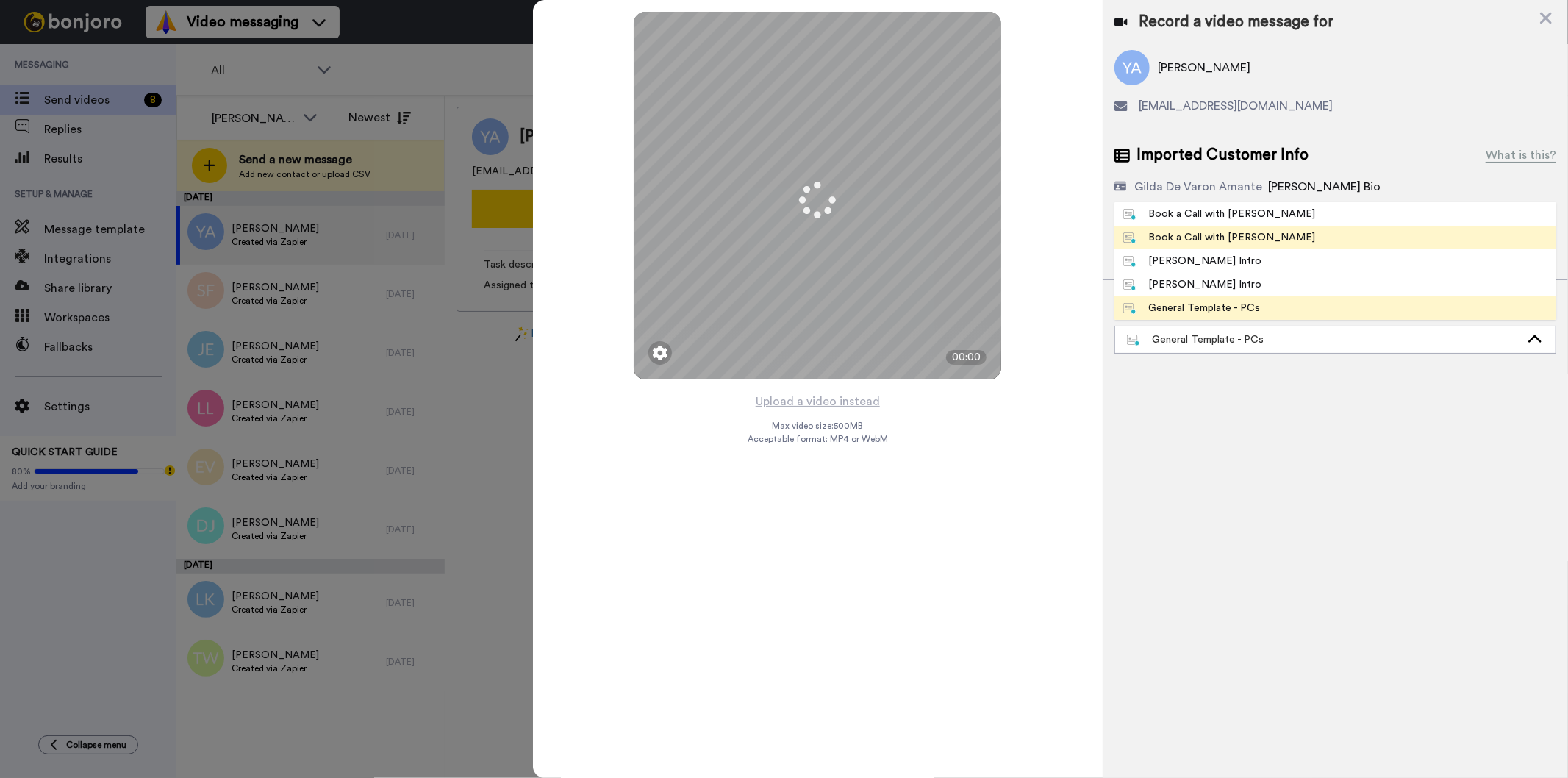
click at [1237, 238] on div "Book a Call with [PERSON_NAME]" at bounding box center [1219, 237] width 193 height 15
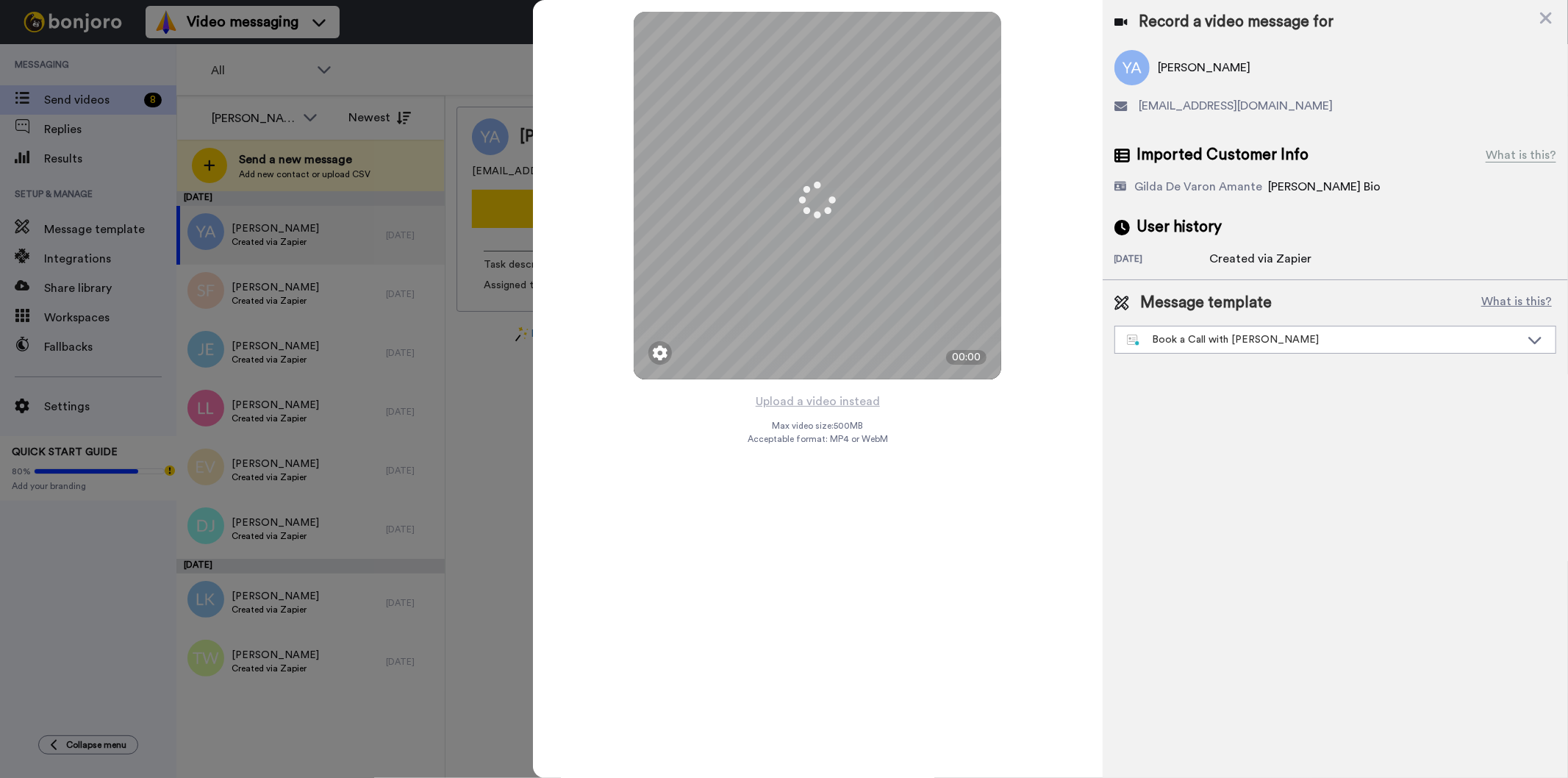
click at [841, 603] on div "Upload a video instead Max video size: 500 MB Acceptable format: MP4 or WebM" at bounding box center [817, 576] width 140 height 369
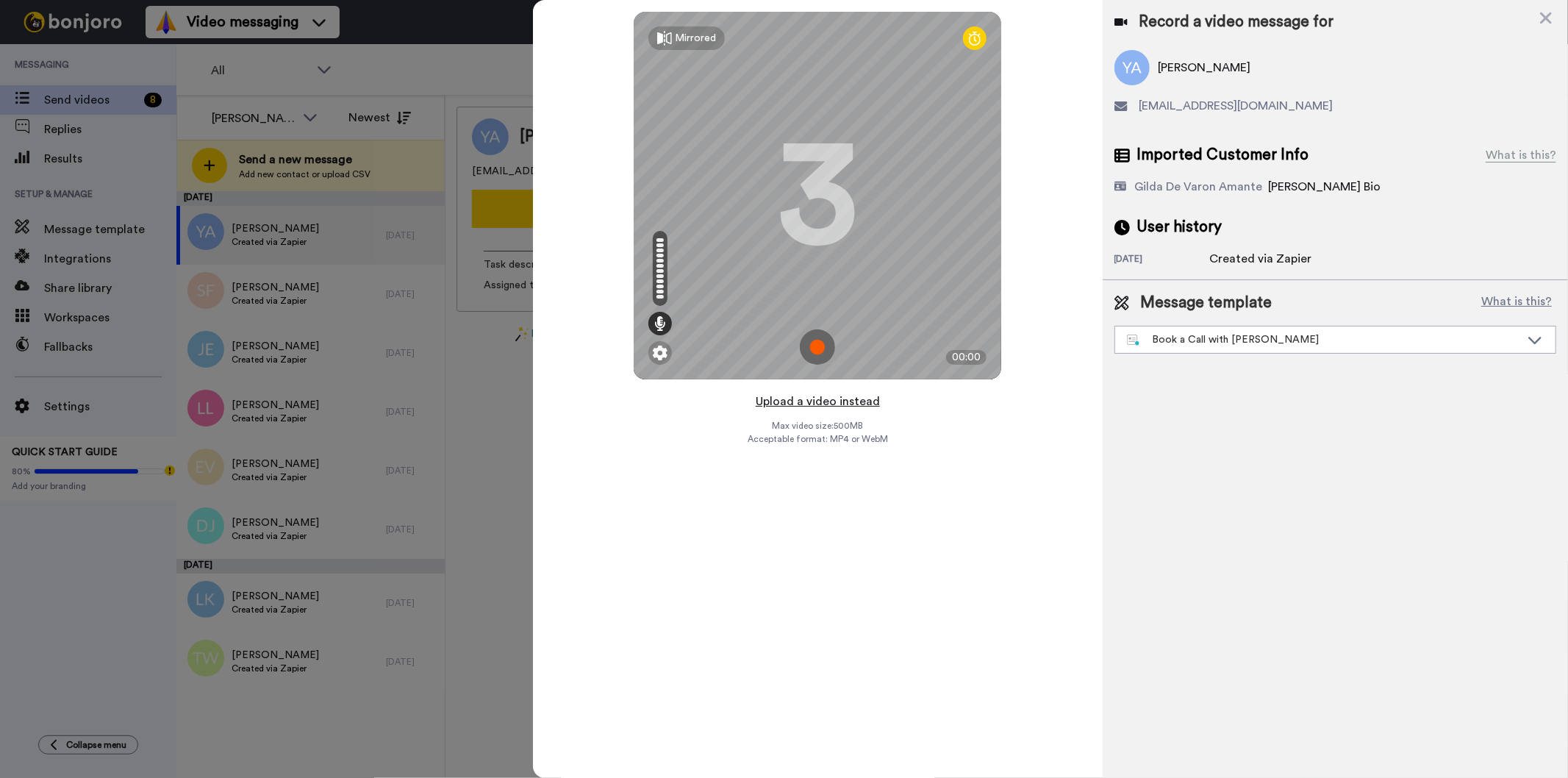
click at [806, 405] on button "Upload a video instead" at bounding box center [817, 401] width 133 height 19
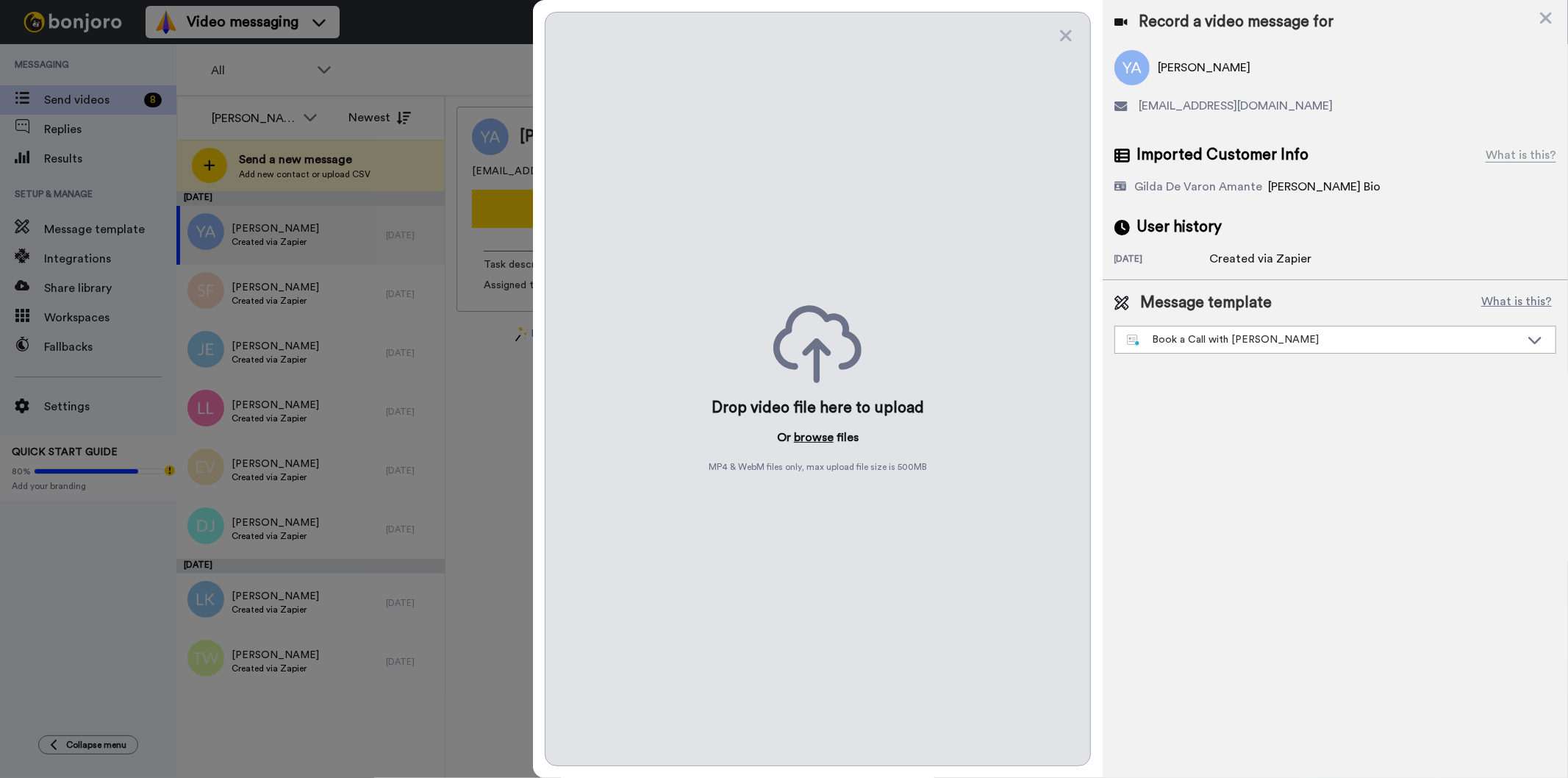
click at [812, 436] on button "browse" at bounding box center [813, 437] width 40 height 18
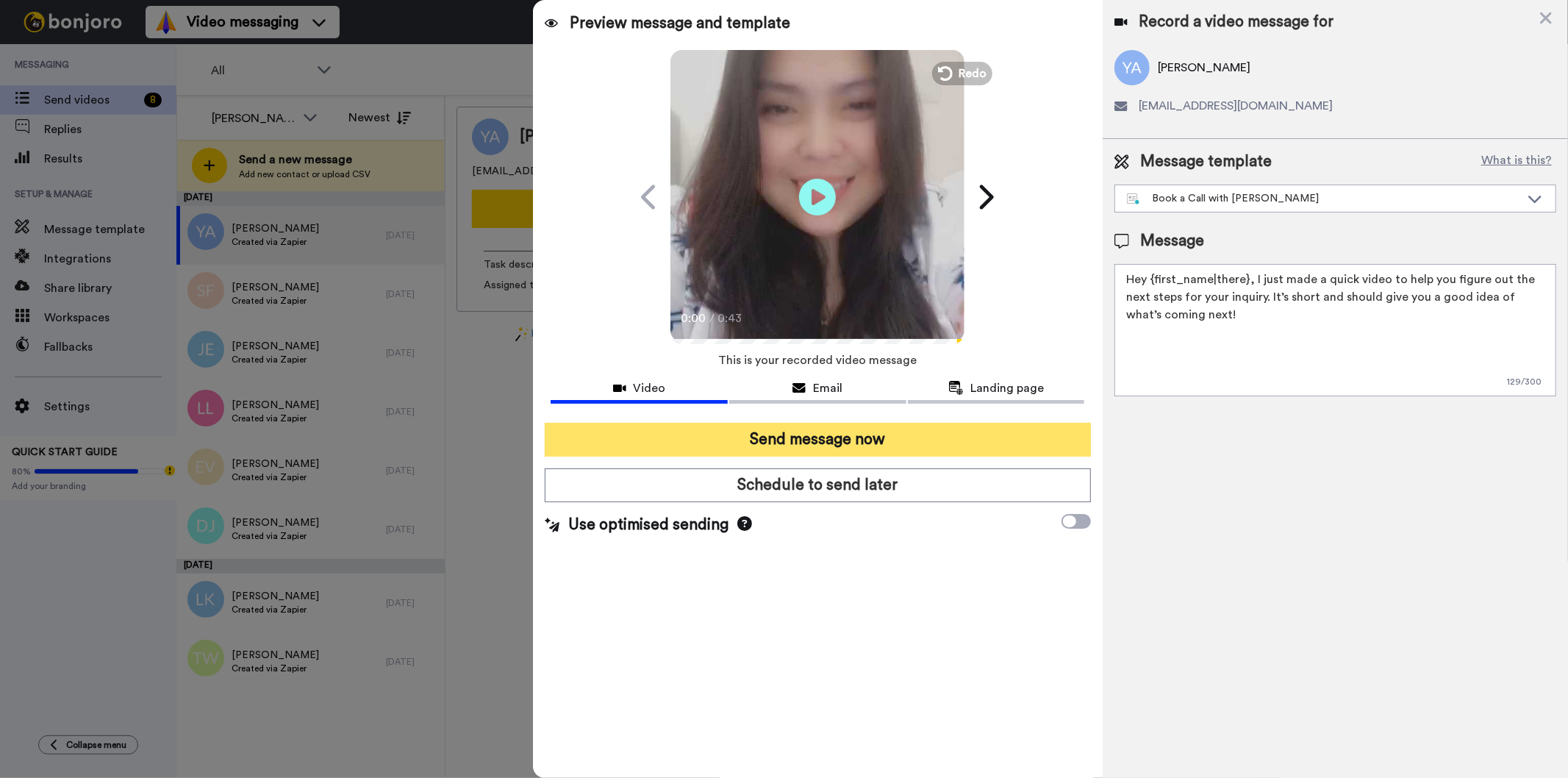
click at [843, 438] on button "Send message now" at bounding box center [817, 440] width 546 height 34
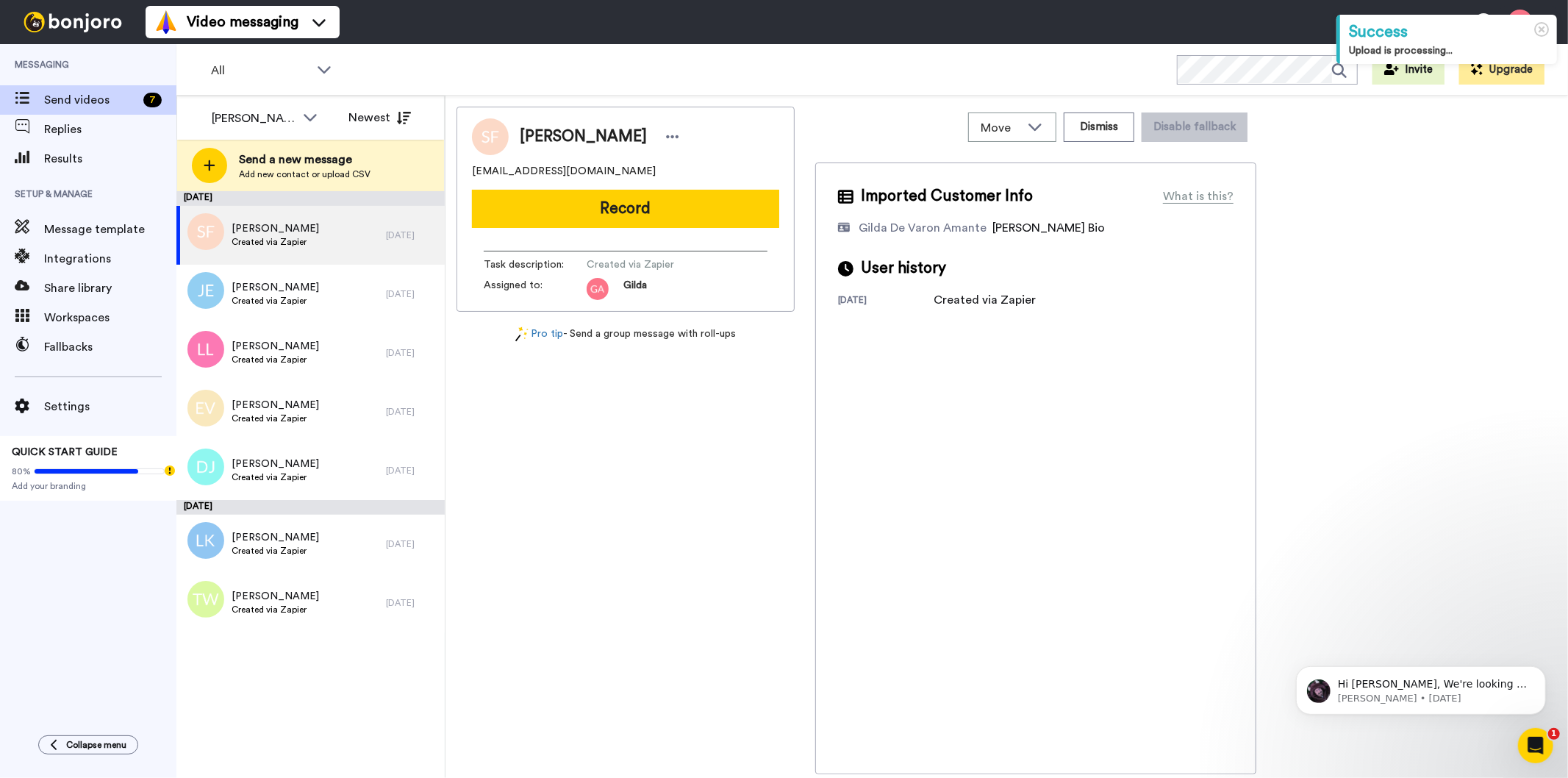
click at [557, 132] on span "[PERSON_NAME]" at bounding box center [584, 137] width 127 height 22
click at [557, 132] on span "Sylvia Ferri" at bounding box center [584, 137] width 127 height 22
copy div "Sylvia Ferri"
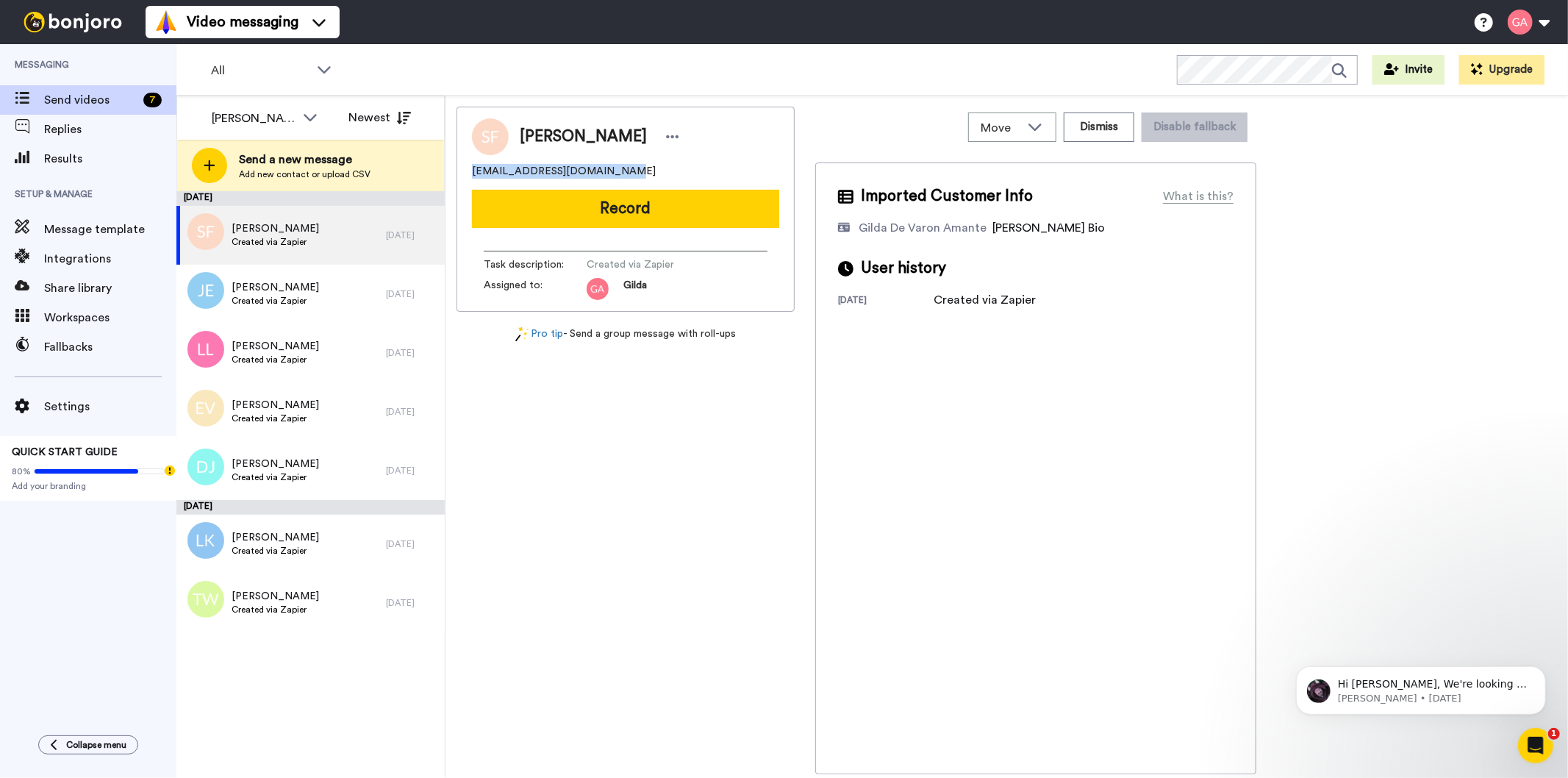
drag, startPoint x: 652, startPoint y: 173, endPoint x: 462, endPoint y: 165, distance: 190.2
click at [462, 165] on div "Sylvia Ferri ladygiovanna1965@gmail.com Record Task description : Created via Z…" at bounding box center [625, 209] width 338 height 205
copy span "ladygiovanna1965@gmail.com"
click at [694, 646] on div "Sylvia Ferri ladygiovanna1965@gmail.com Record Task description : Created via Z…" at bounding box center [625, 440] width 338 height 668
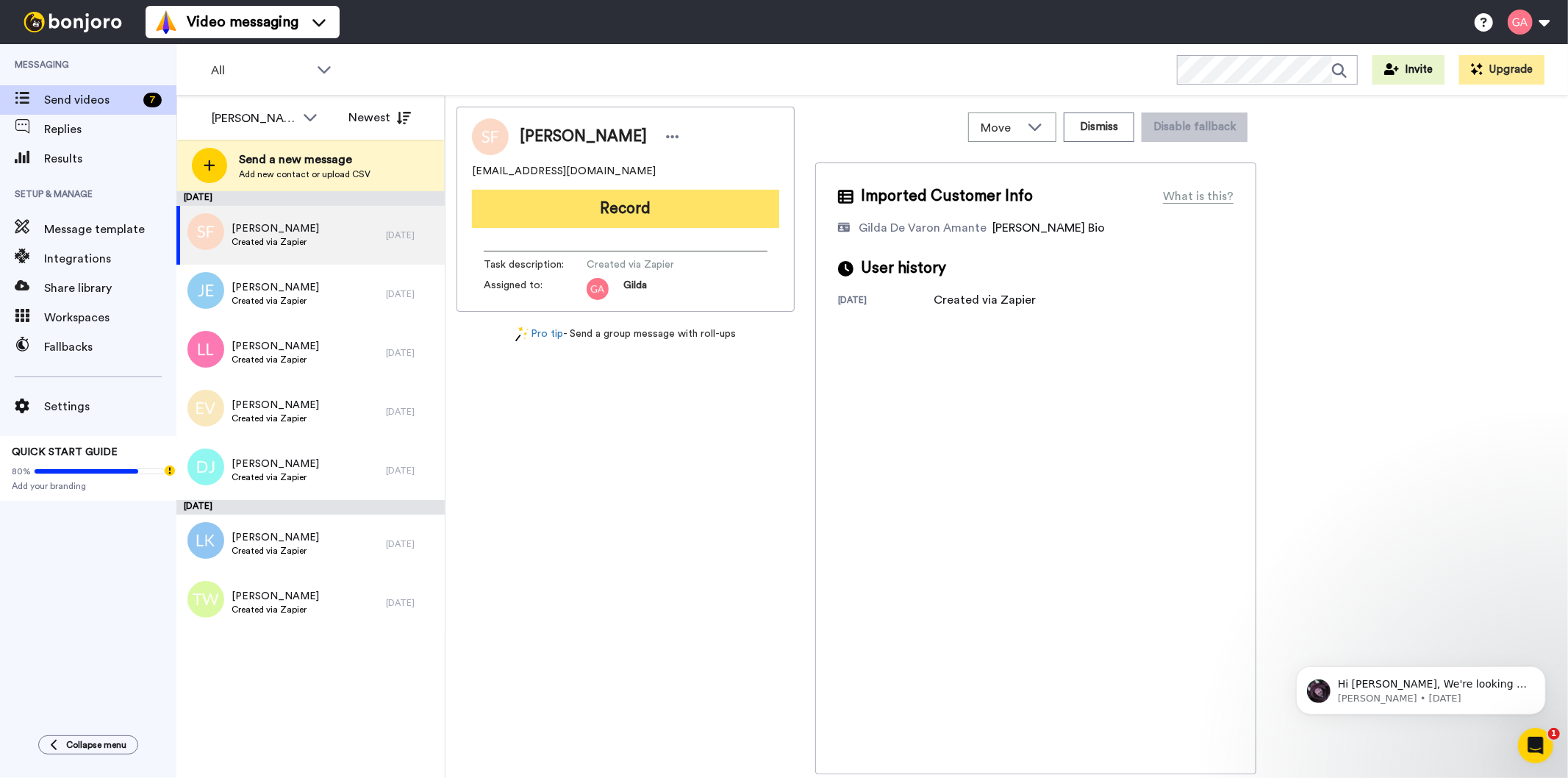
click at [597, 201] on button "Record" at bounding box center [625, 208] width 308 height 38
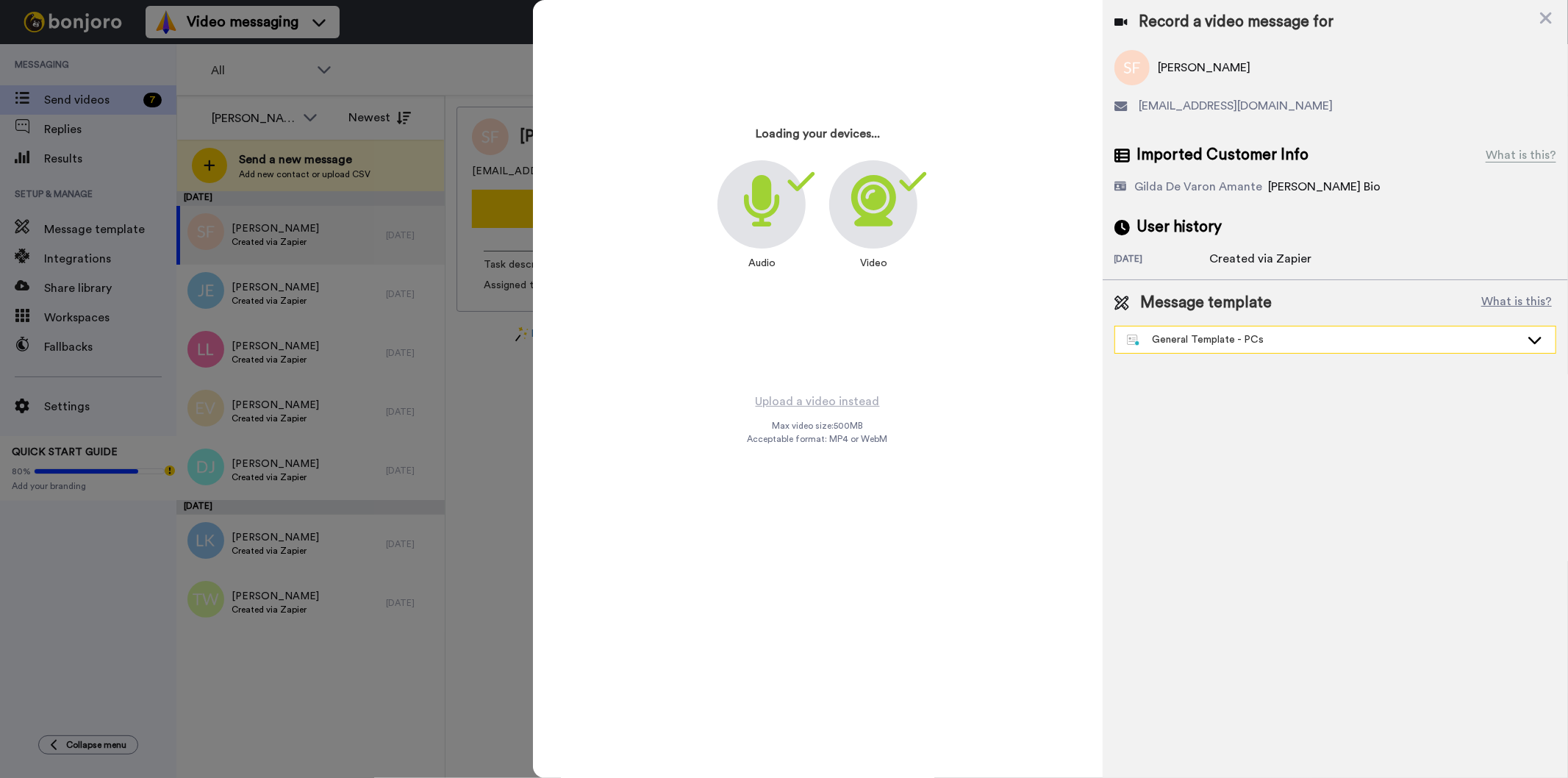
click at [1333, 344] on div "General Template - PCs" at bounding box center [1323, 340] width 393 height 15
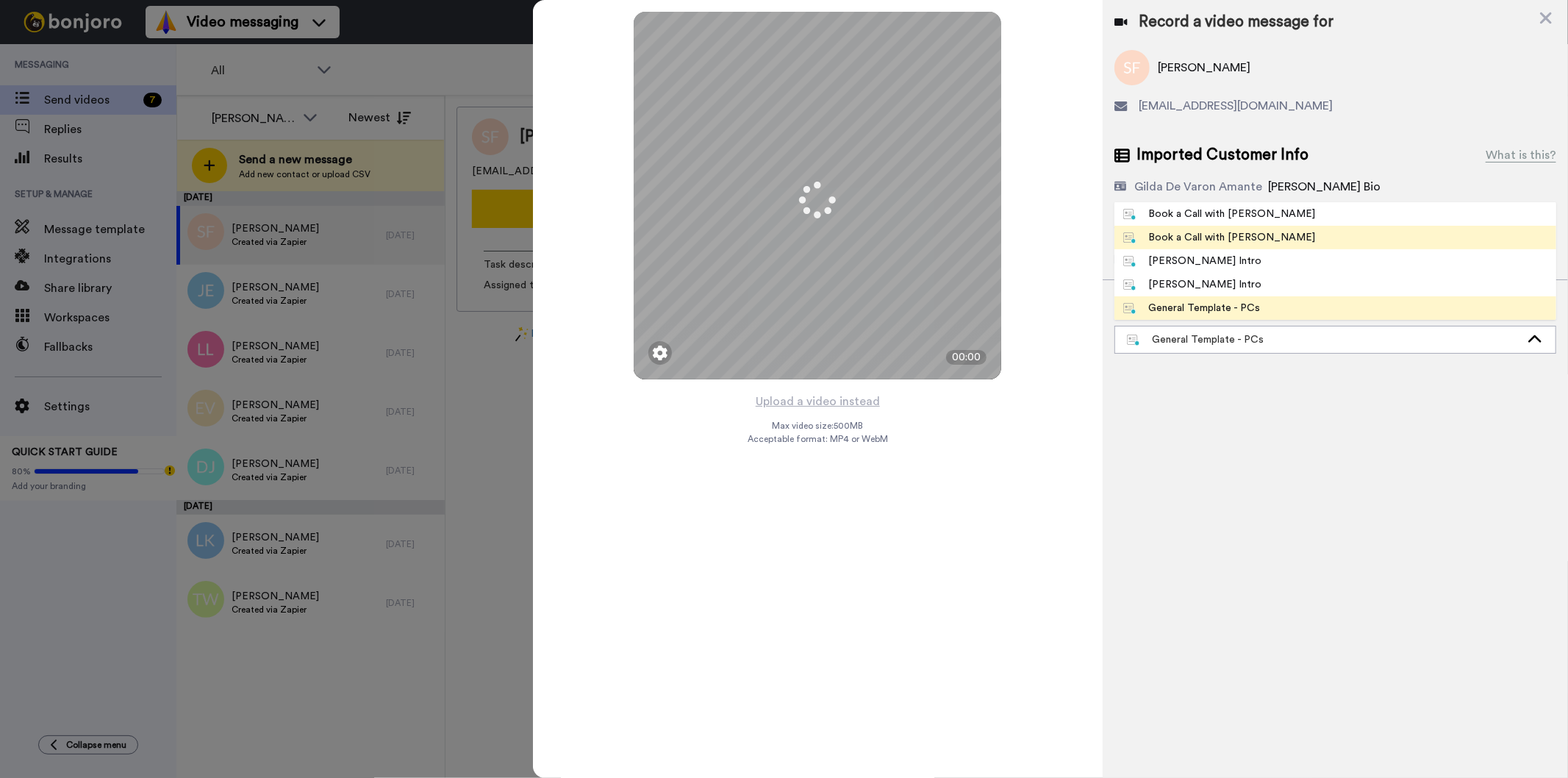
click at [1265, 232] on li "Book a Call with [PERSON_NAME]" at bounding box center [1334, 237] width 441 height 23
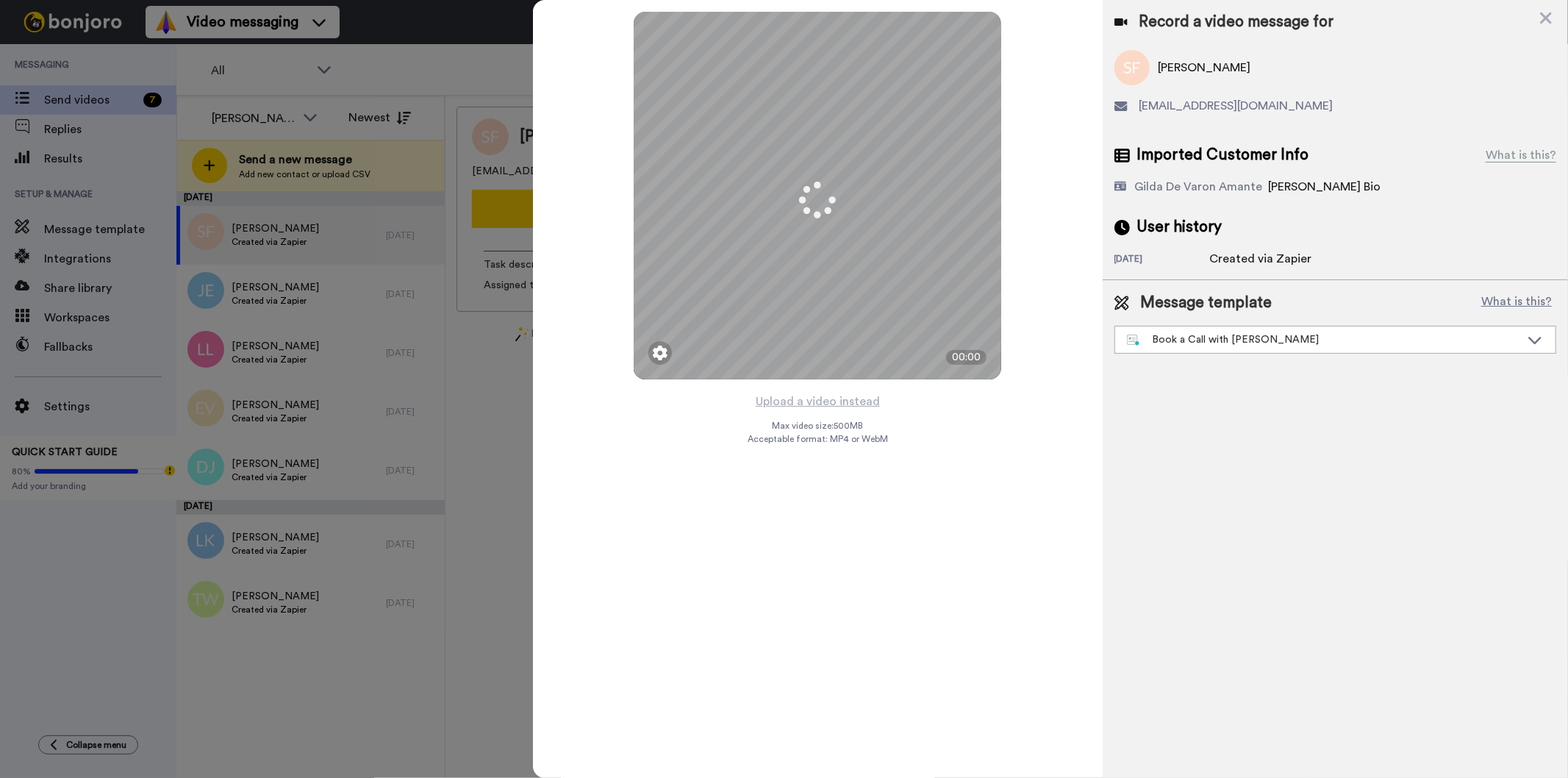
click at [974, 627] on div "Mirrored Redo 3 00:00 Upload a video instead Max video size: 500 MB Acceptable …" at bounding box center [817, 389] width 569 height 778
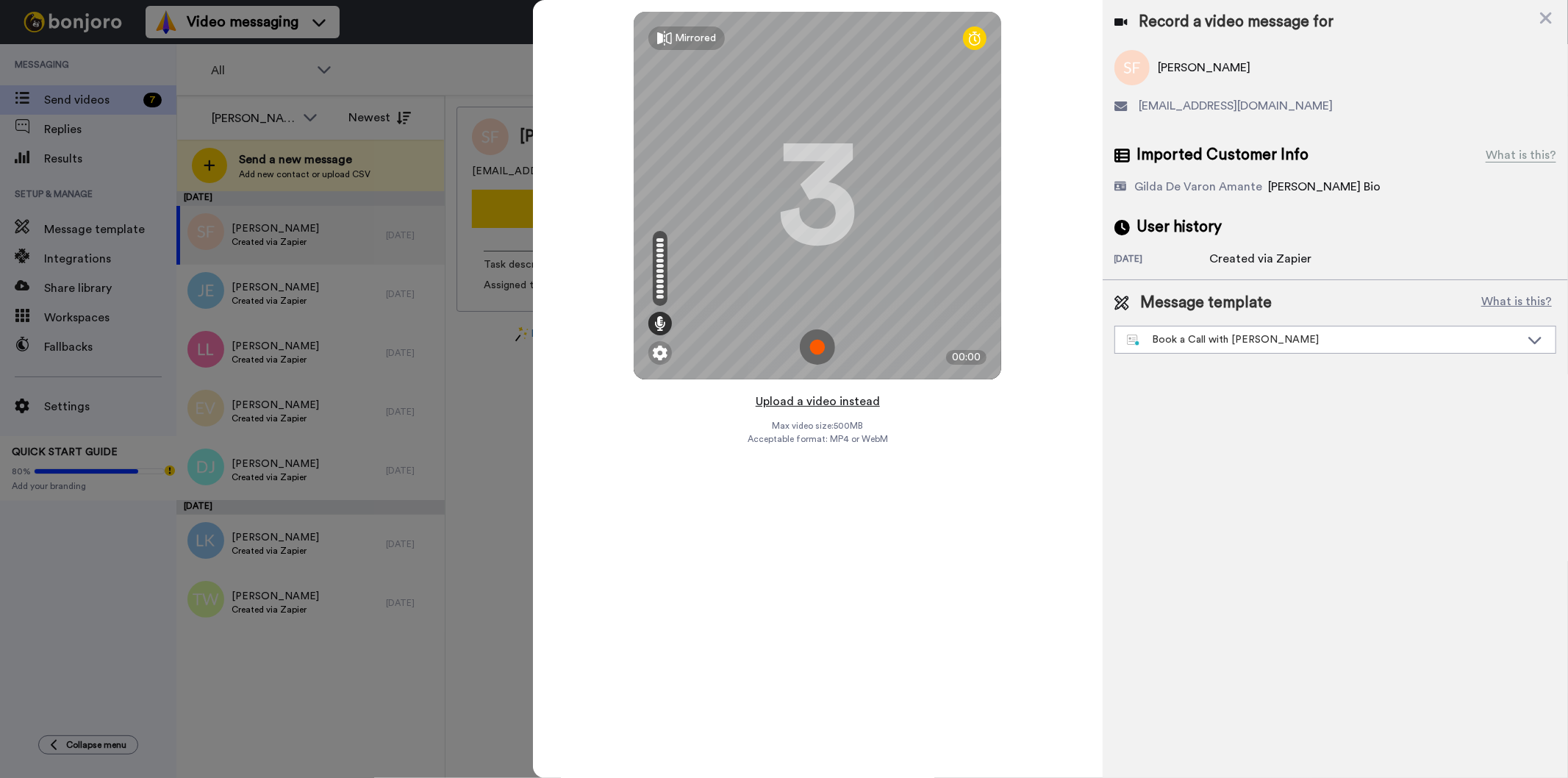
click at [855, 402] on button "Upload a video instead" at bounding box center [817, 401] width 133 height 19
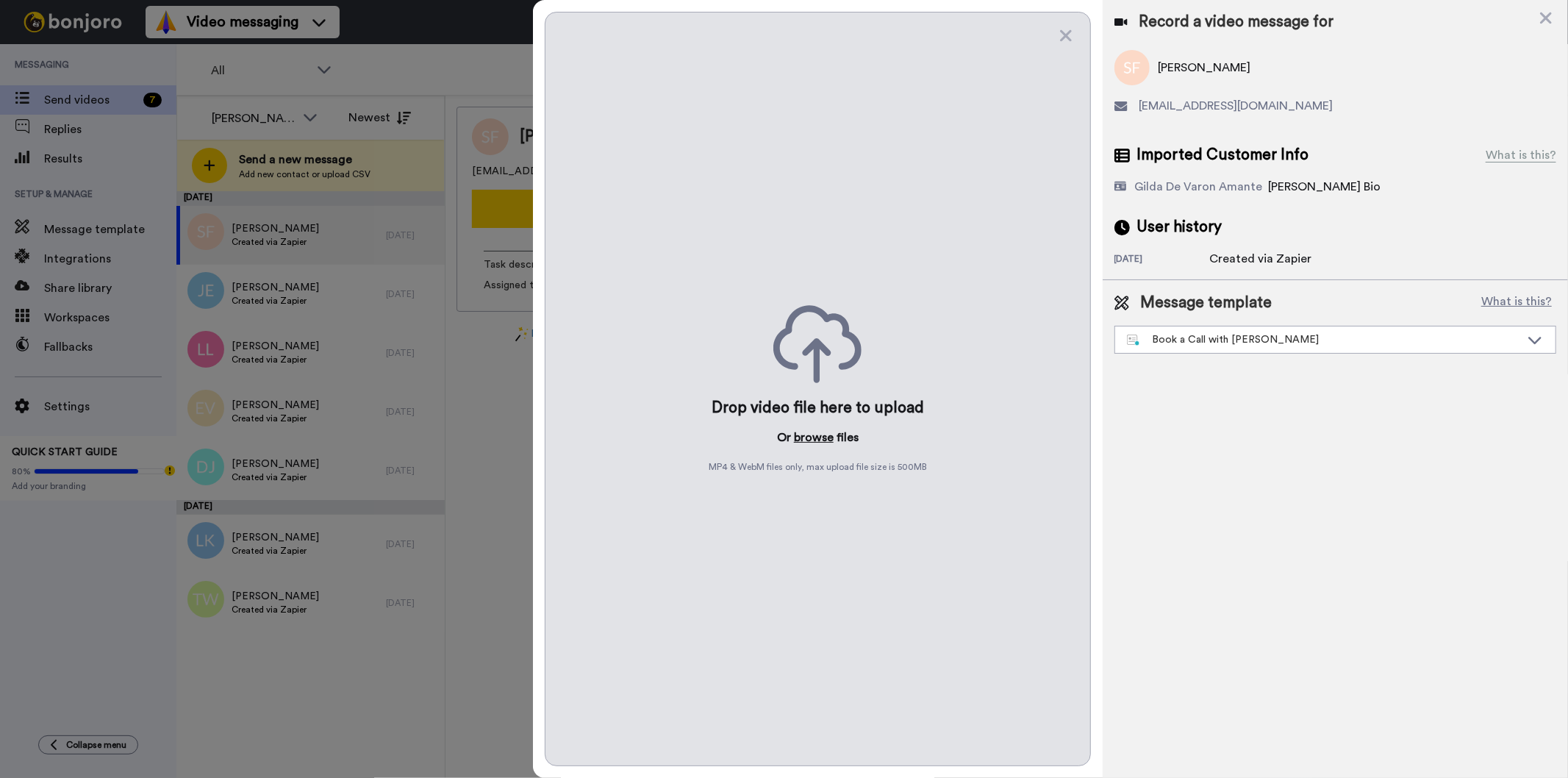
click at [826, 436] on button "browse" at bounding box center [813, 437] width 40 height 18
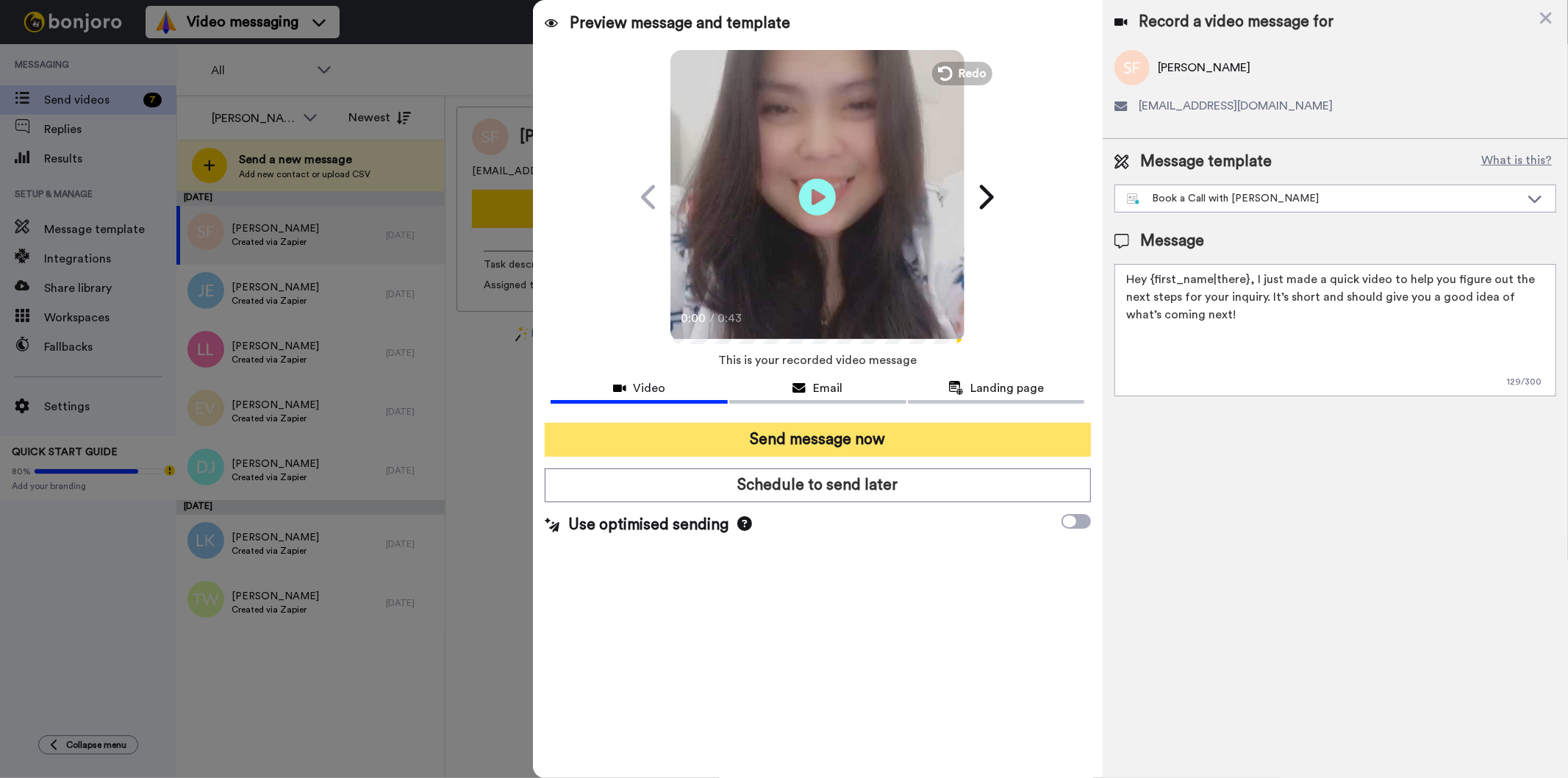
click at [1007, 441] on button "Send message now" at bounding box center [817, 440] width 546 height 34
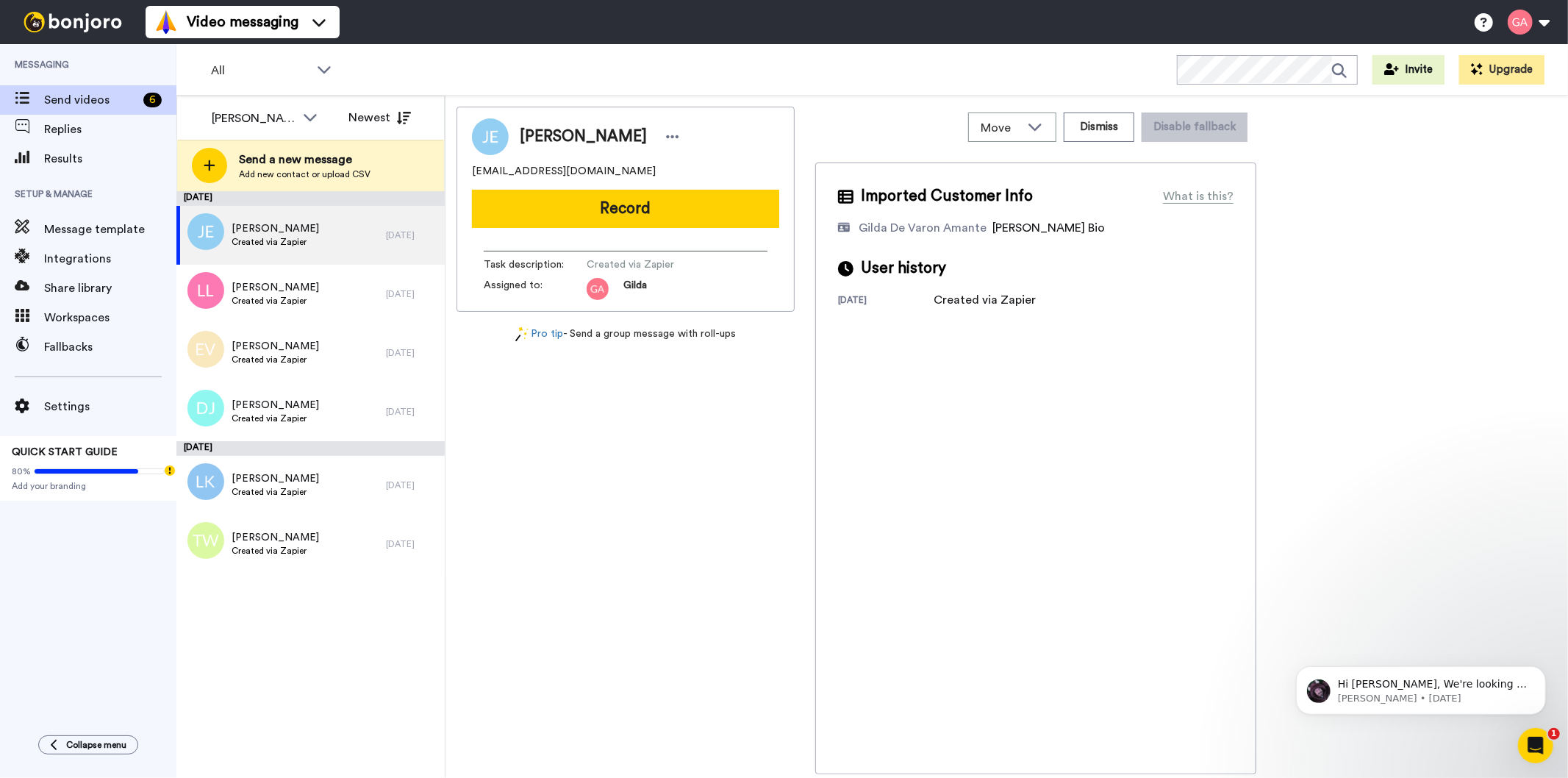
drag, startPoint x: 644, startPoint y: 135, endPoint x: 522, endPoint y: 133, distance: 122.0
click at [522, 133] on div "[PERSON_NAME]" at bounding box center [601, 137] width 163 height 22
copy span "[PERSON_NAME]"
click at [706, 639] on div "[PERSON_NAME] [EMAIL_ADDRESS][DOMAIN_NAME] Record Task description : Created vi…" at bounding box center [625, 440] width 338 height 668
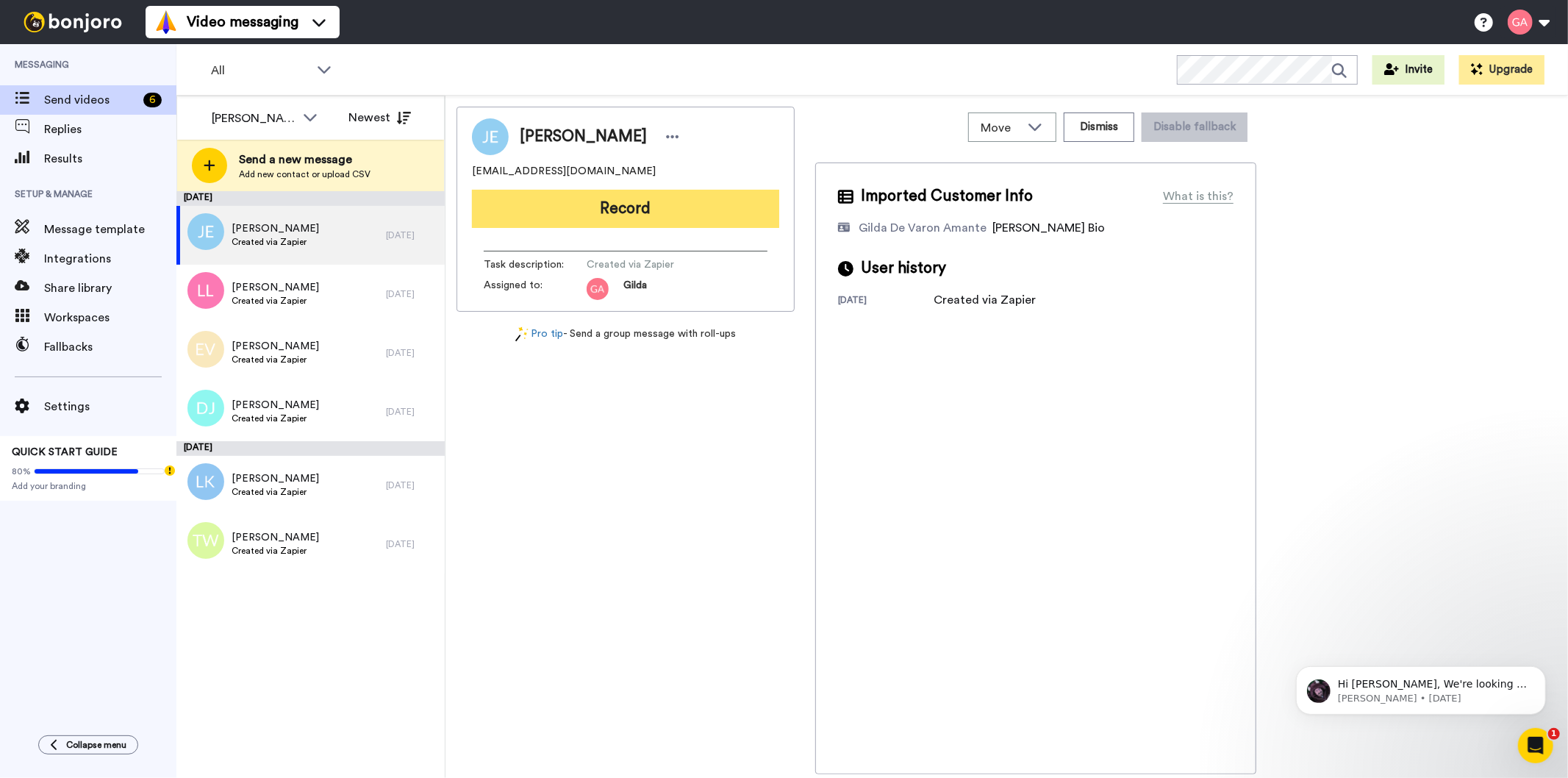
click at [742, 197] on button "Record" at bounding box center [625, 208] width 308 height 38
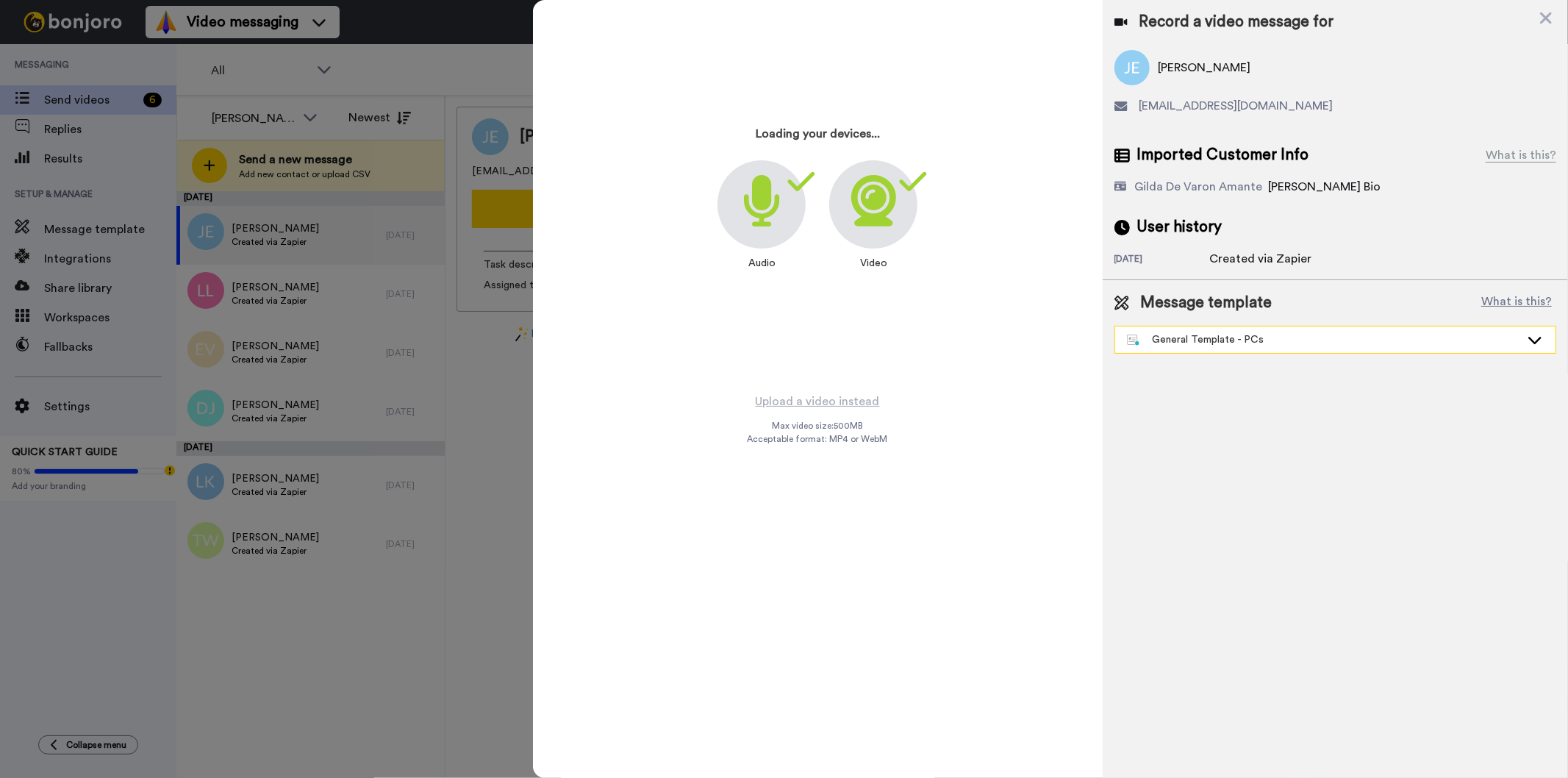
click at [1289, 334] on div "General Template - PCs" at bounding box center [1323, 340] width 393 height 15
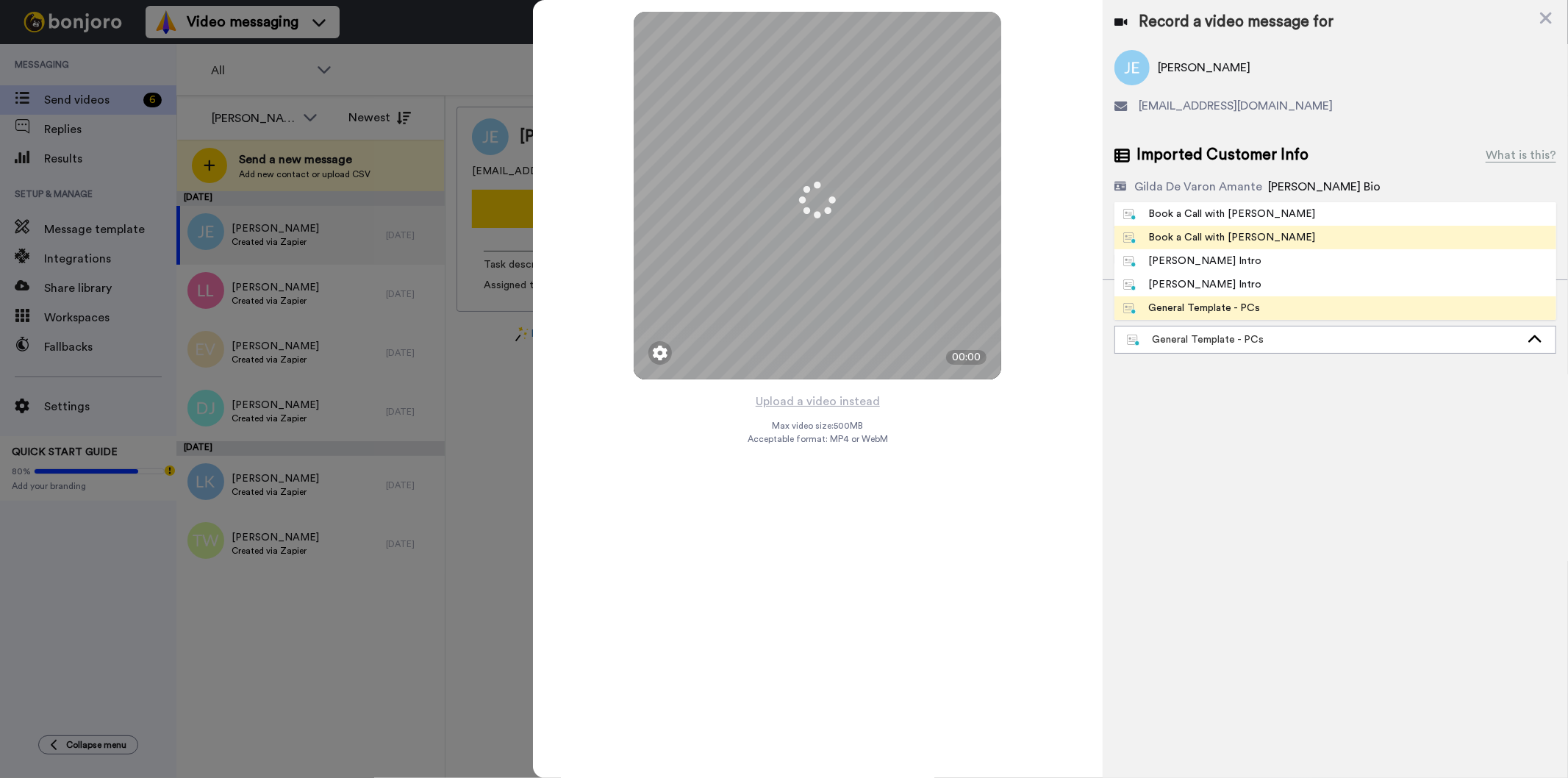
click at [1236, 239] on div "Book a Call with [PERSON_NAME]" at bounding box center [1219, 237] width 193 height 15
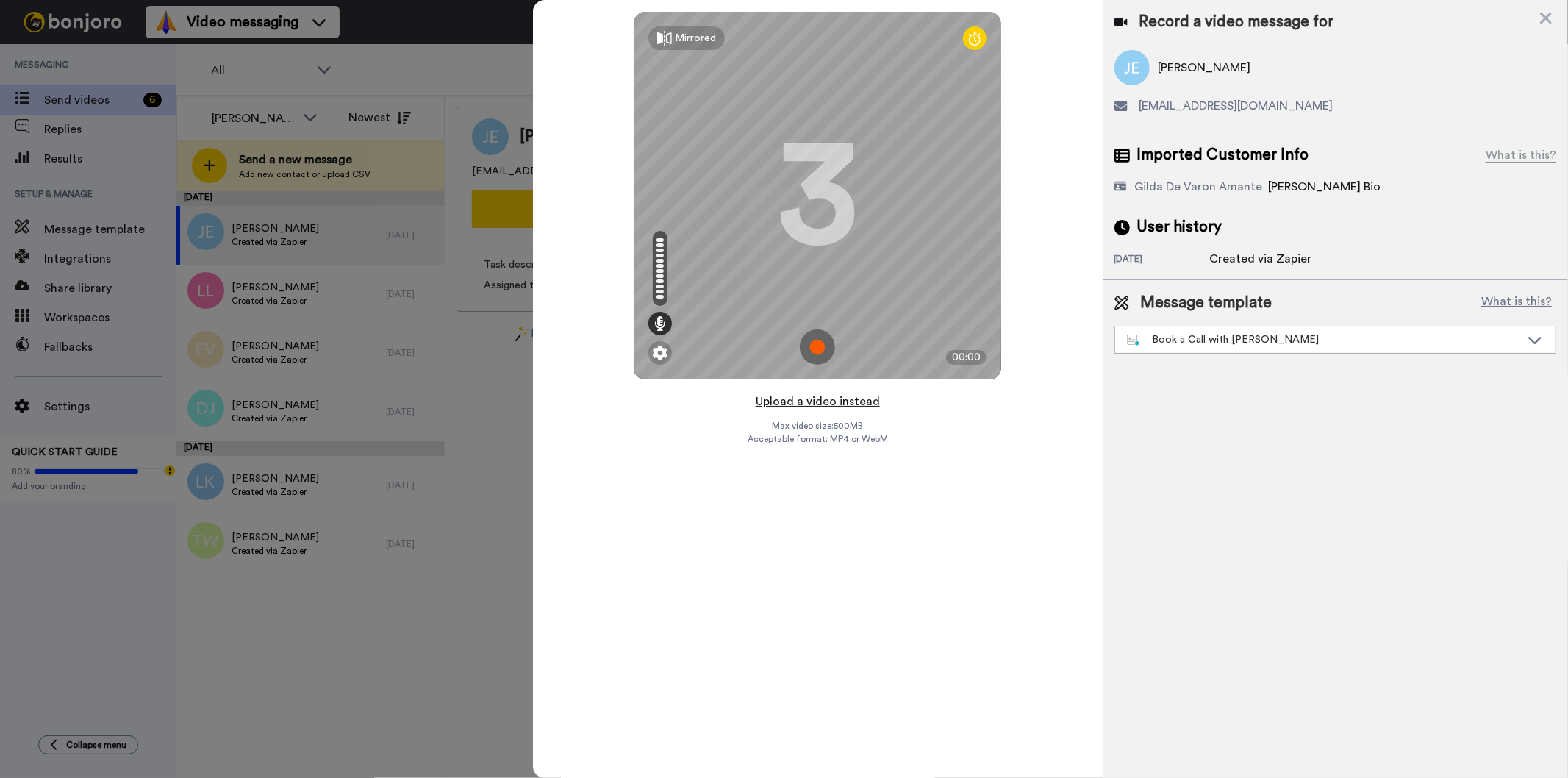
click at [865, 405] on button "Upload a video instead" at bounding box center [817, 401] width 133 height 19
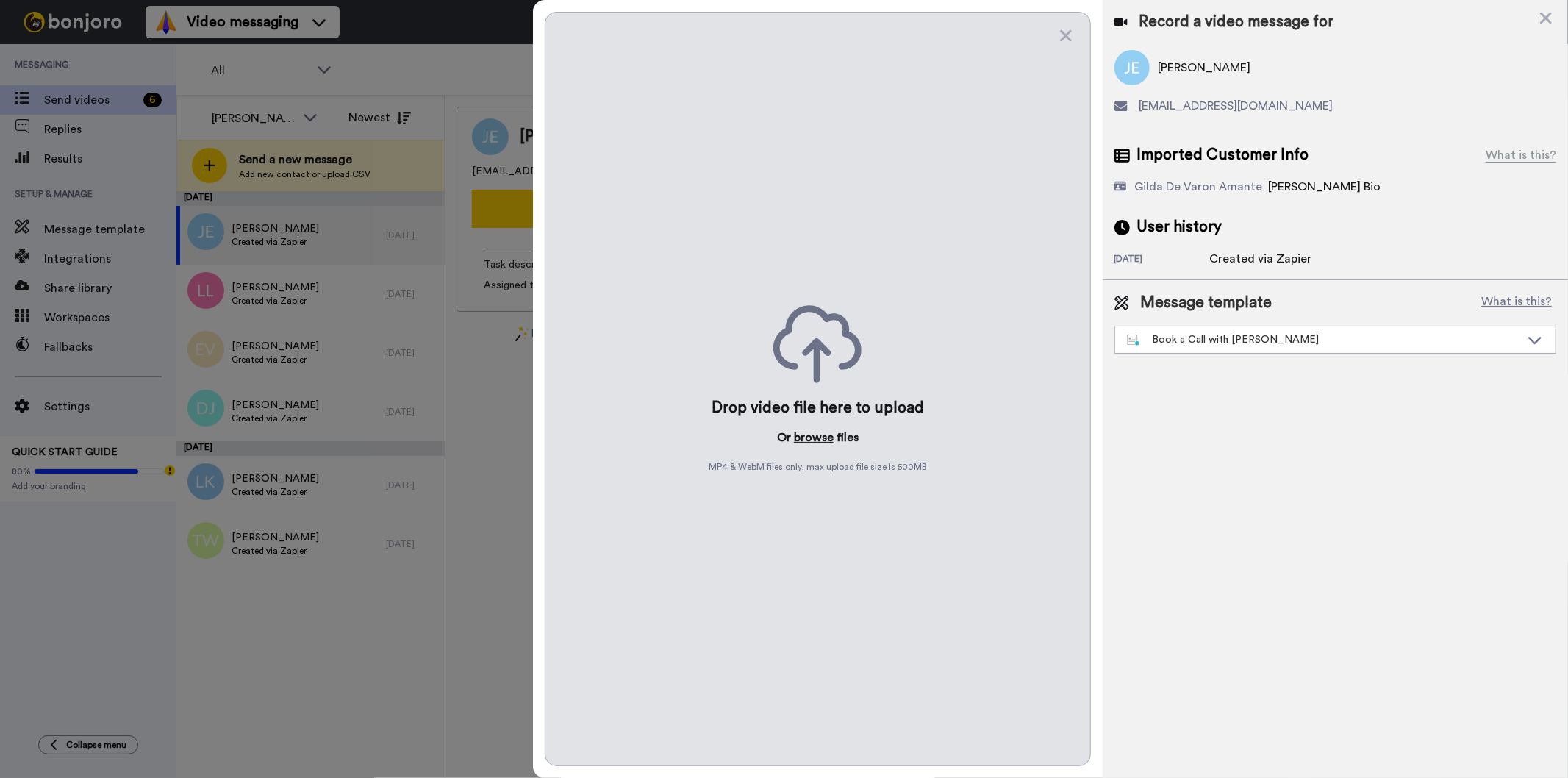
click at [821, 434] on button "browse" at bounding box center [813, 437] width 40 height 18
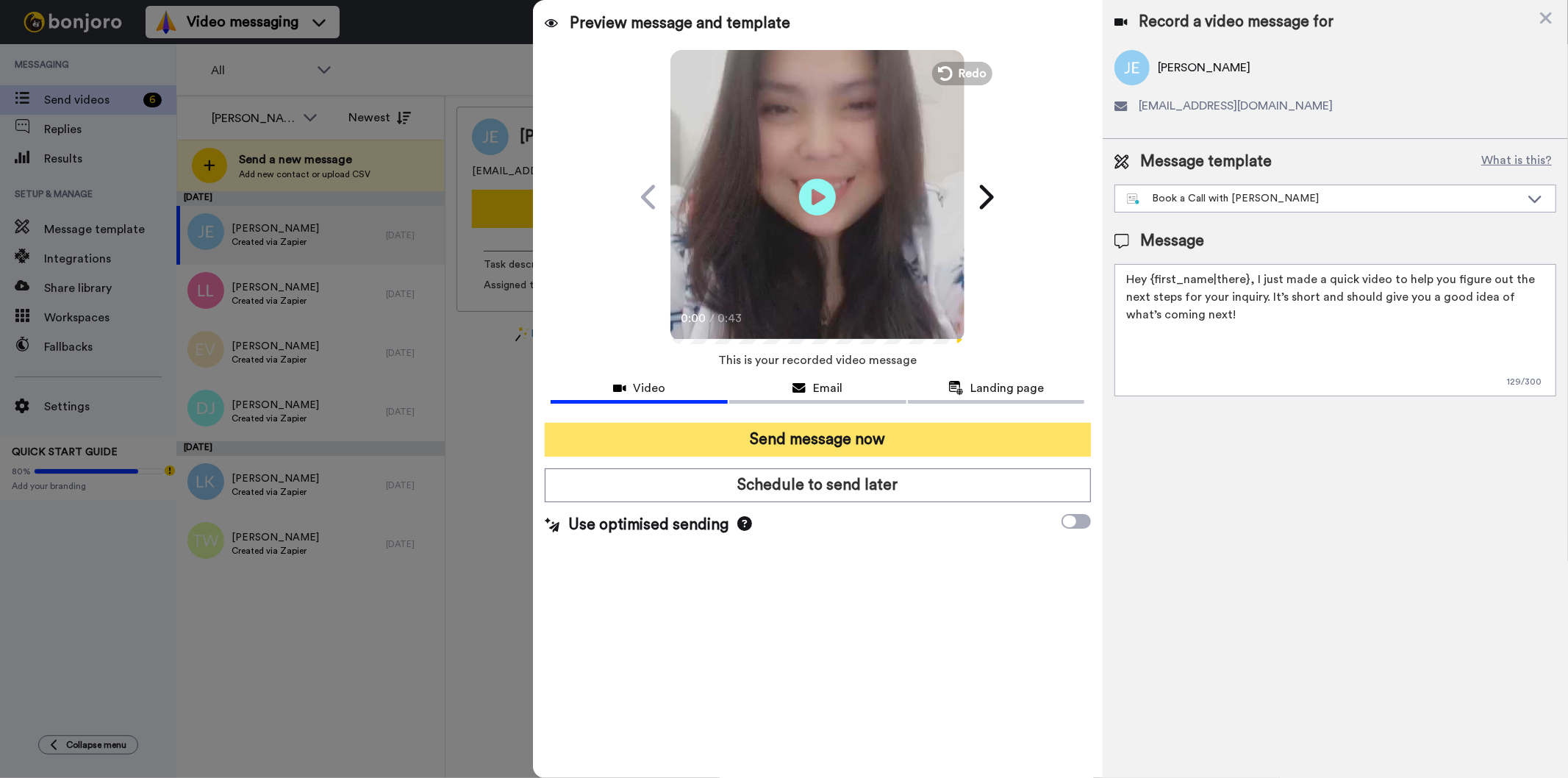
click at [1005, 444] on button "Send message now" at bounding box center [817, 440] width 546 height 34
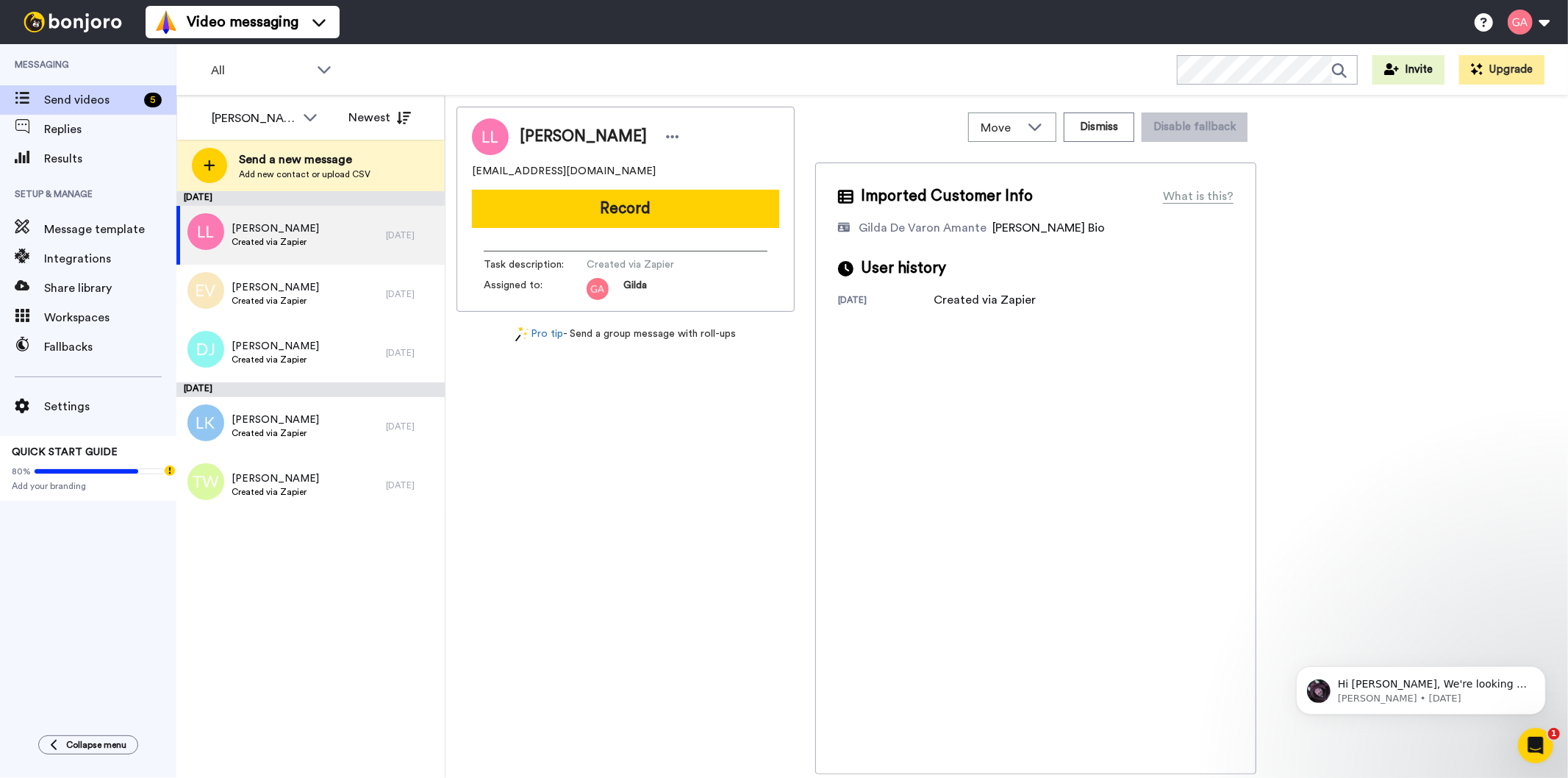
click at [617, 572] on div "[PERSON_NAME] [PERSON_NAME][EMAIL_ADDRESS][DOMAIN_NAME] Record Task description…" at bounding box center [625, 440] width 338 height 668
click at [549, 142] on span "[PERSON_NAME]" at bounding box center [584, 137] width 127 height 22
copy div "[PERSON_NAME]"
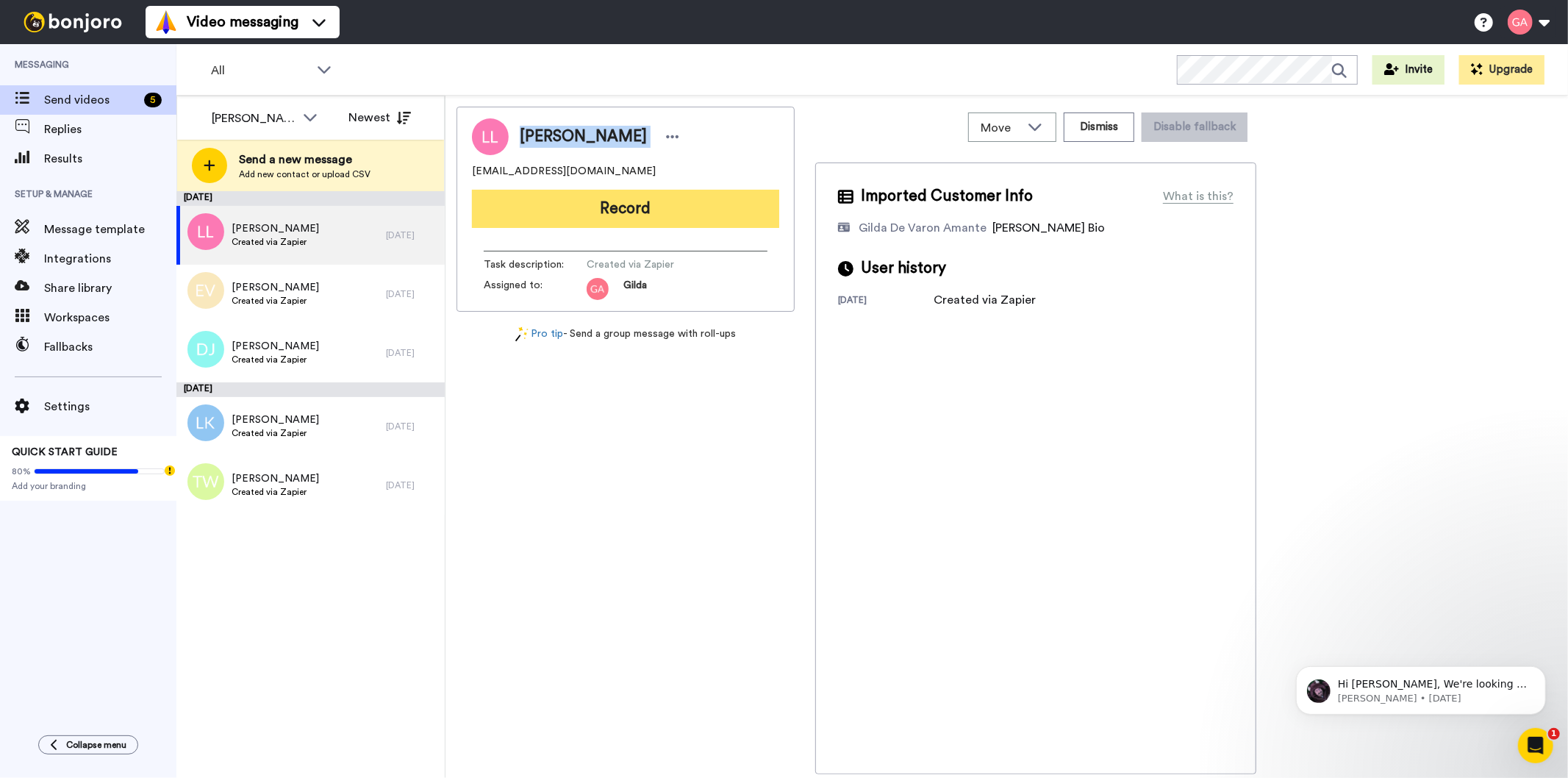
click at [695, 209] on button "Record" at bounding box center [625, 208] width 308 height 38
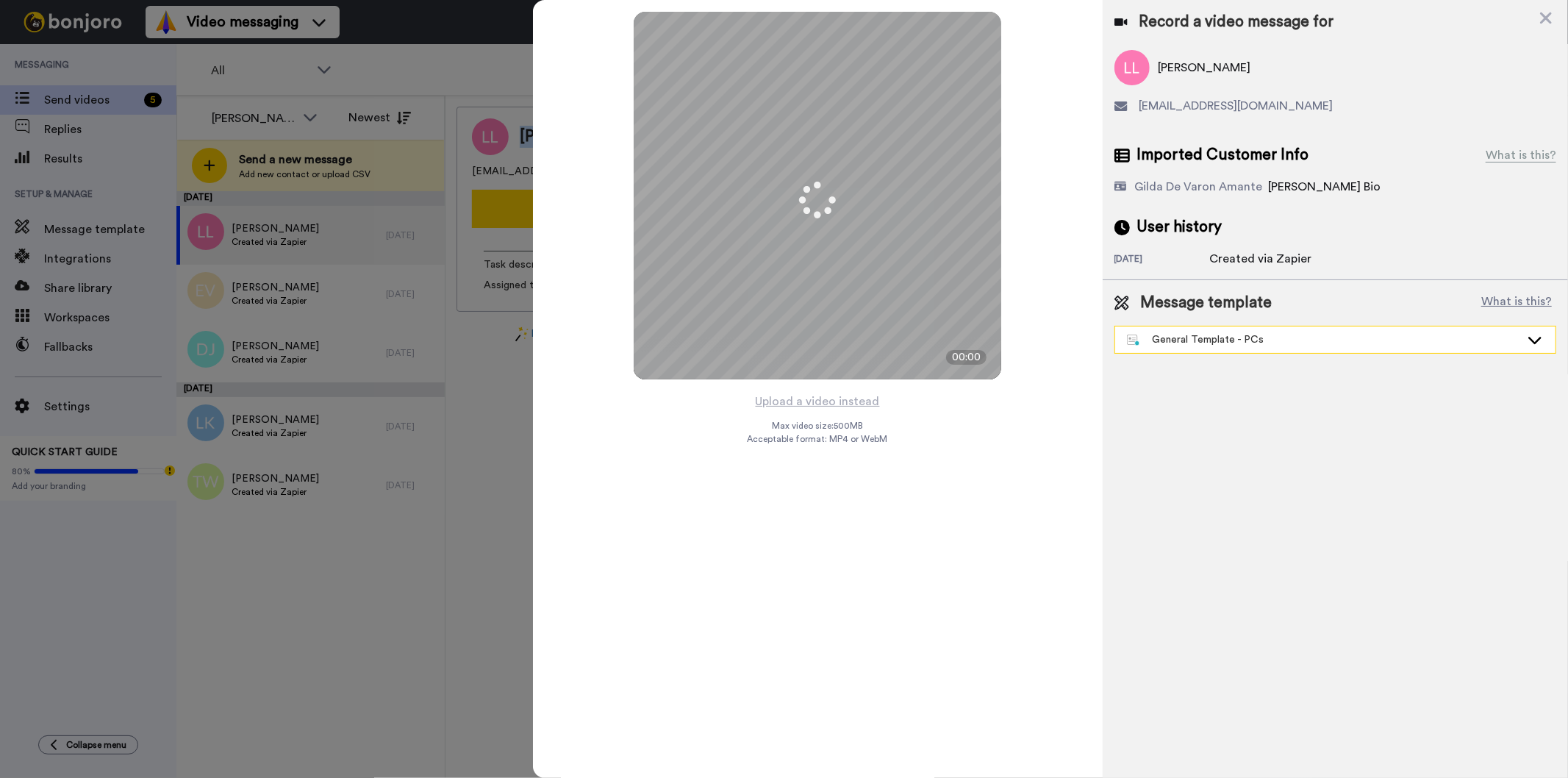
click at [1224, 342] on div "General Template - PCs" at bounding box center [1323, 340] width 393 height 15
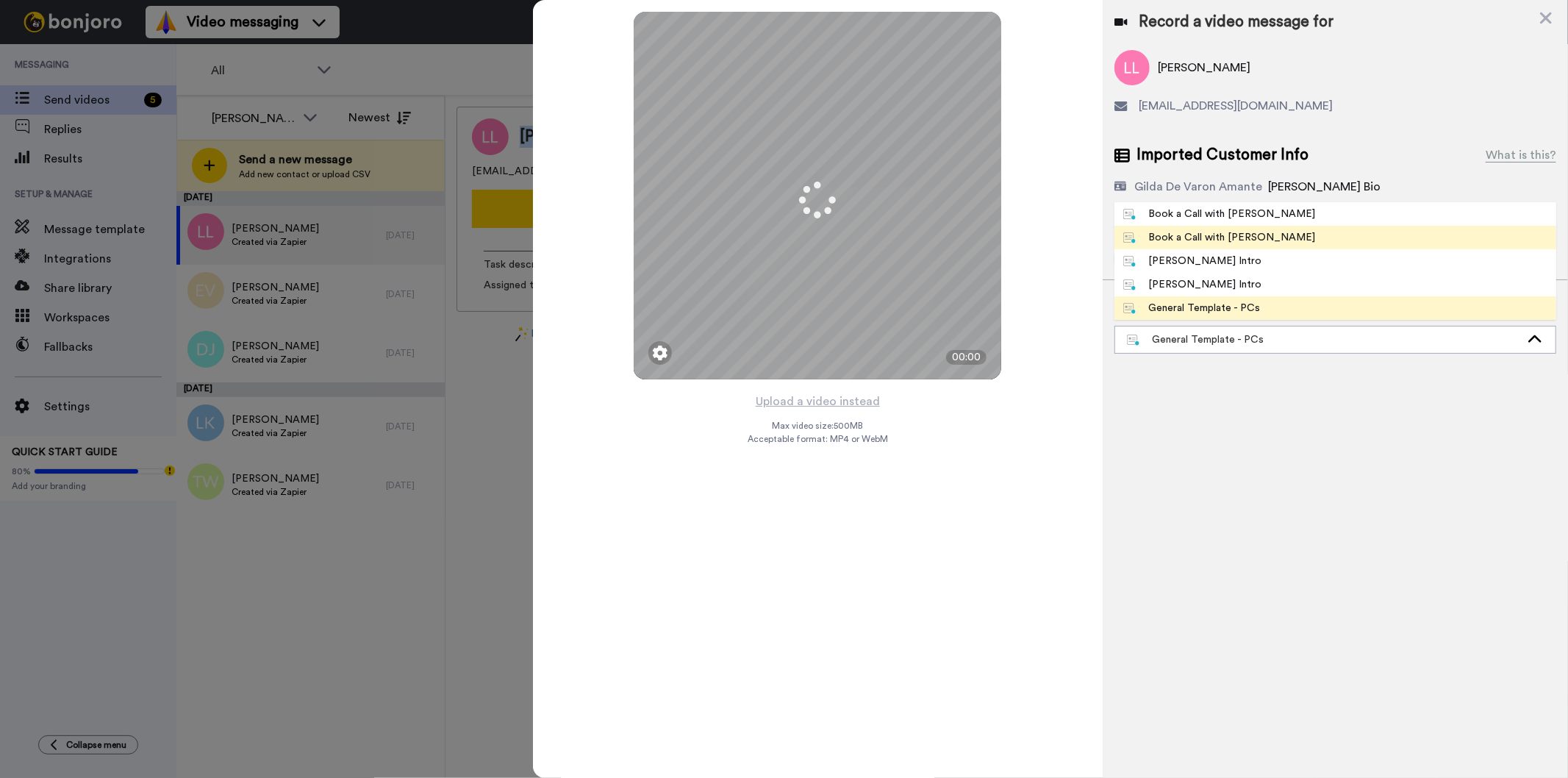
click at [1254, 236] on span "Book a Call with [PERSON_NAME]" at bounding box center [1219, 237] width 211 height 15
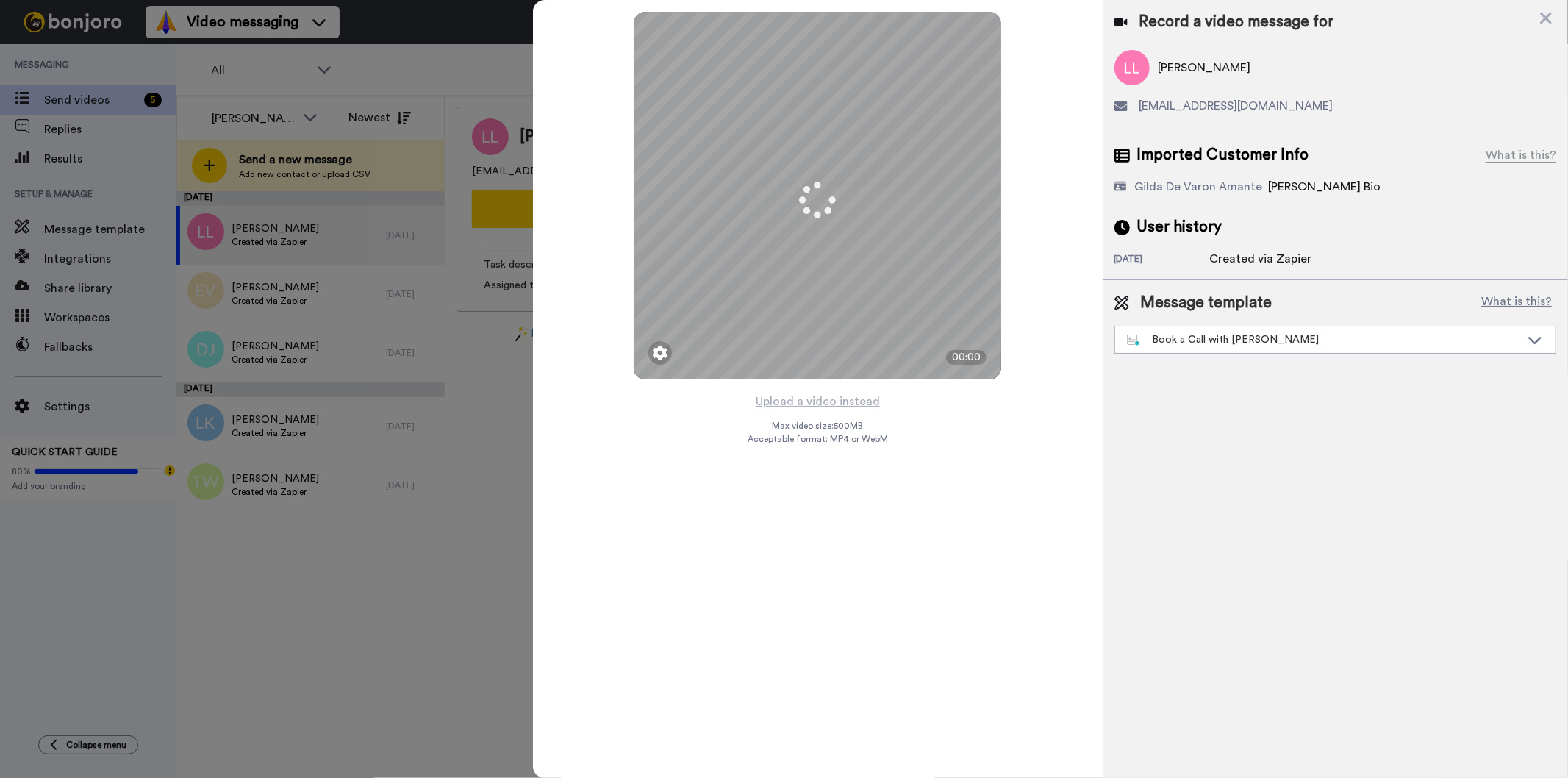
click at [784, 695] on div "Upload a video instead Max video size: 500 MB Acceptable format: MP4 or WebM" at bounding box center [817, 576] width 140 height 369
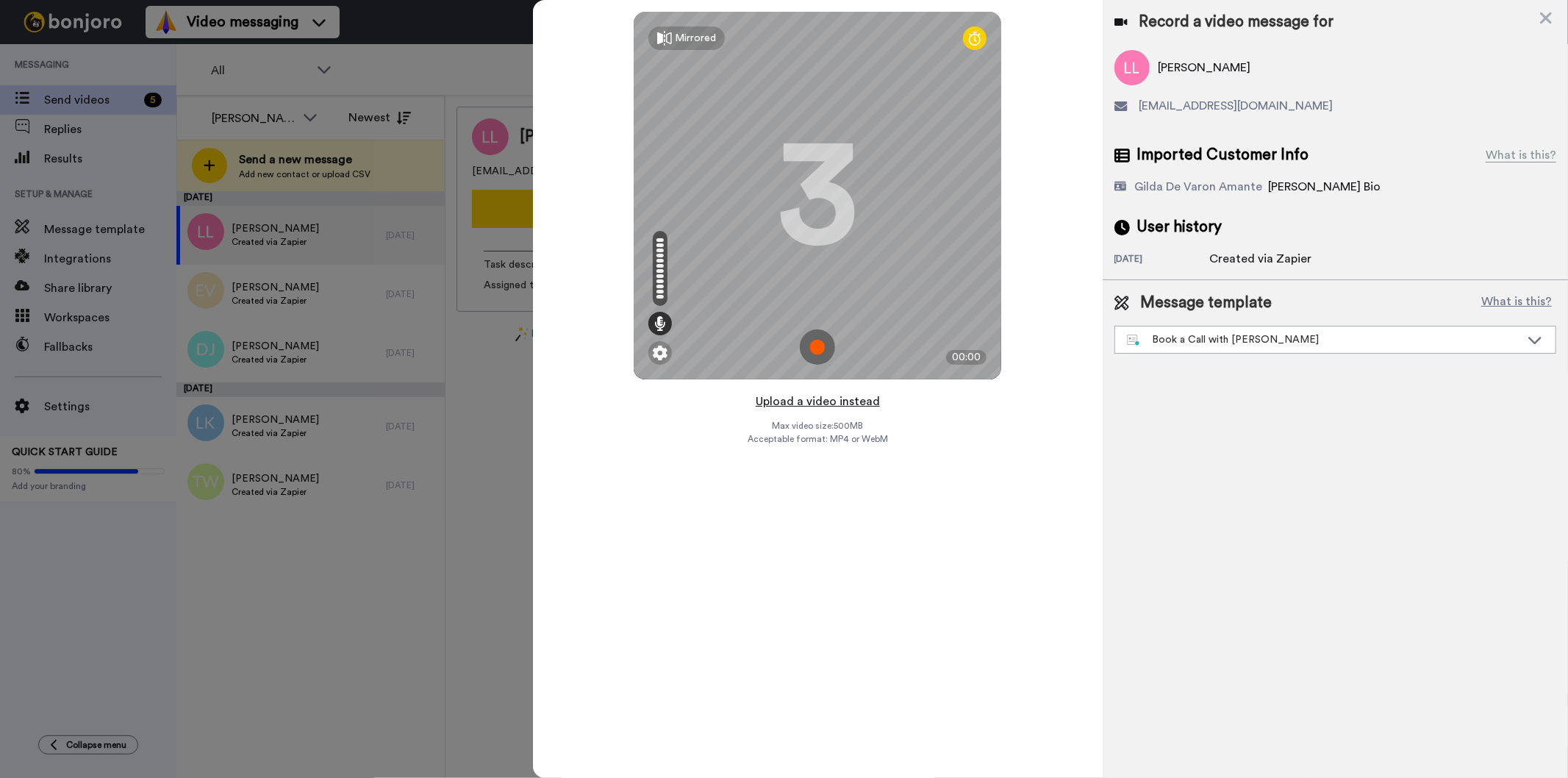
click at [847, 405] on button "Upload a video instead" at bounding box center [817, 401] width 133 height 19
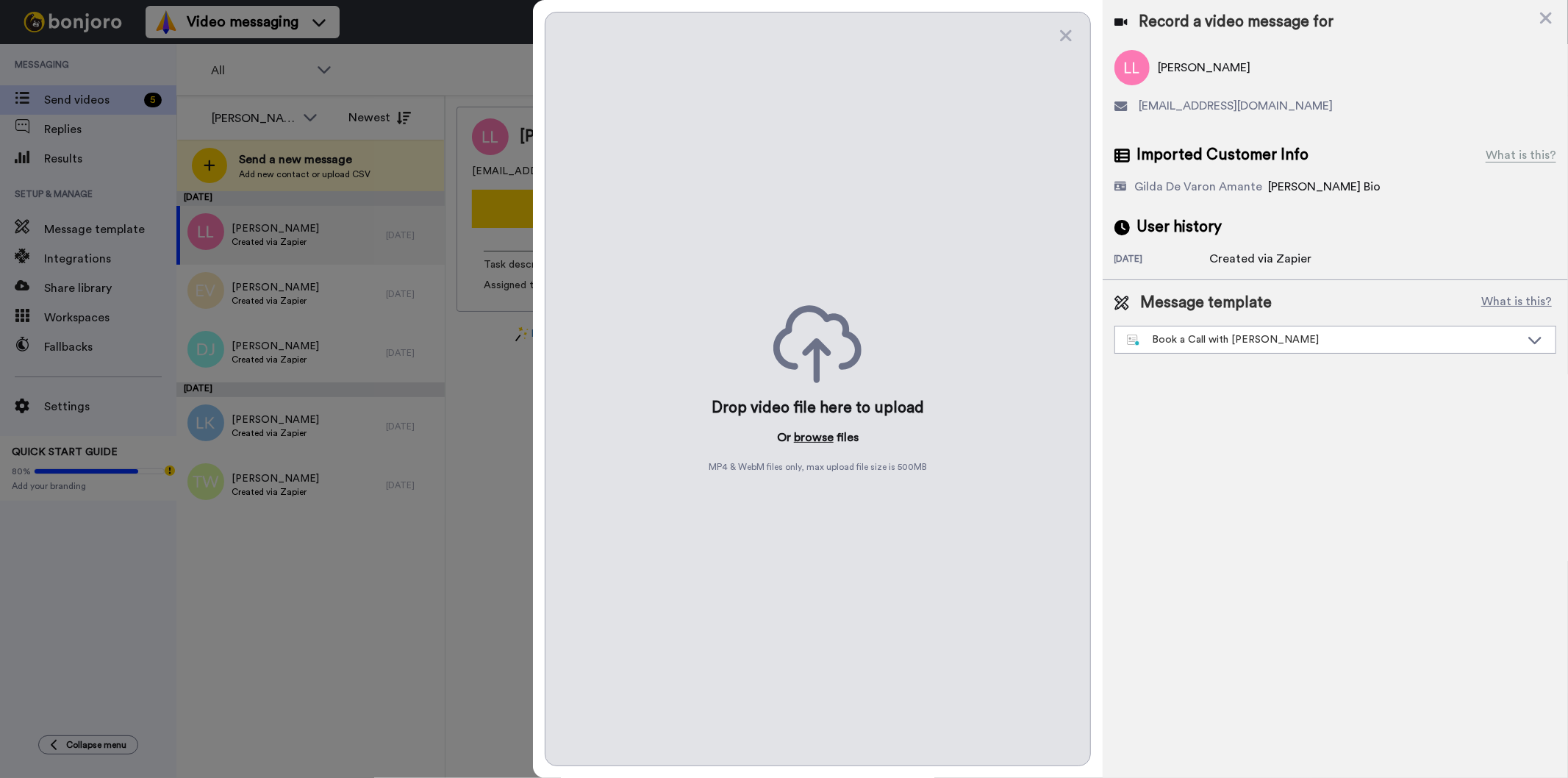
click at [817, 431] on button "browse" at bounding box center [813, 437] width 40 height 18
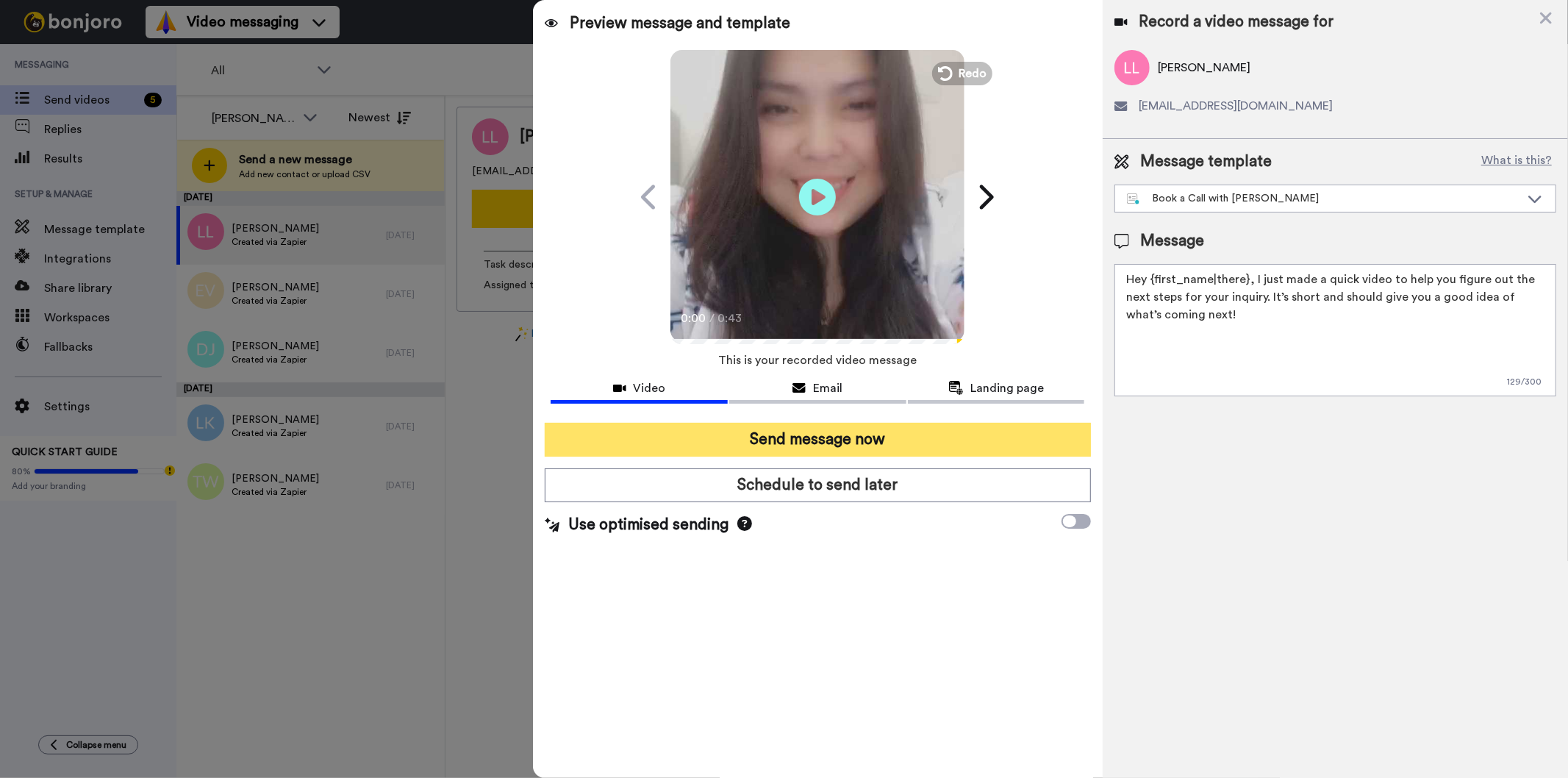
click at [911, 431] on button "Send message now" at bounding box center [817, 440] width 546 height 34
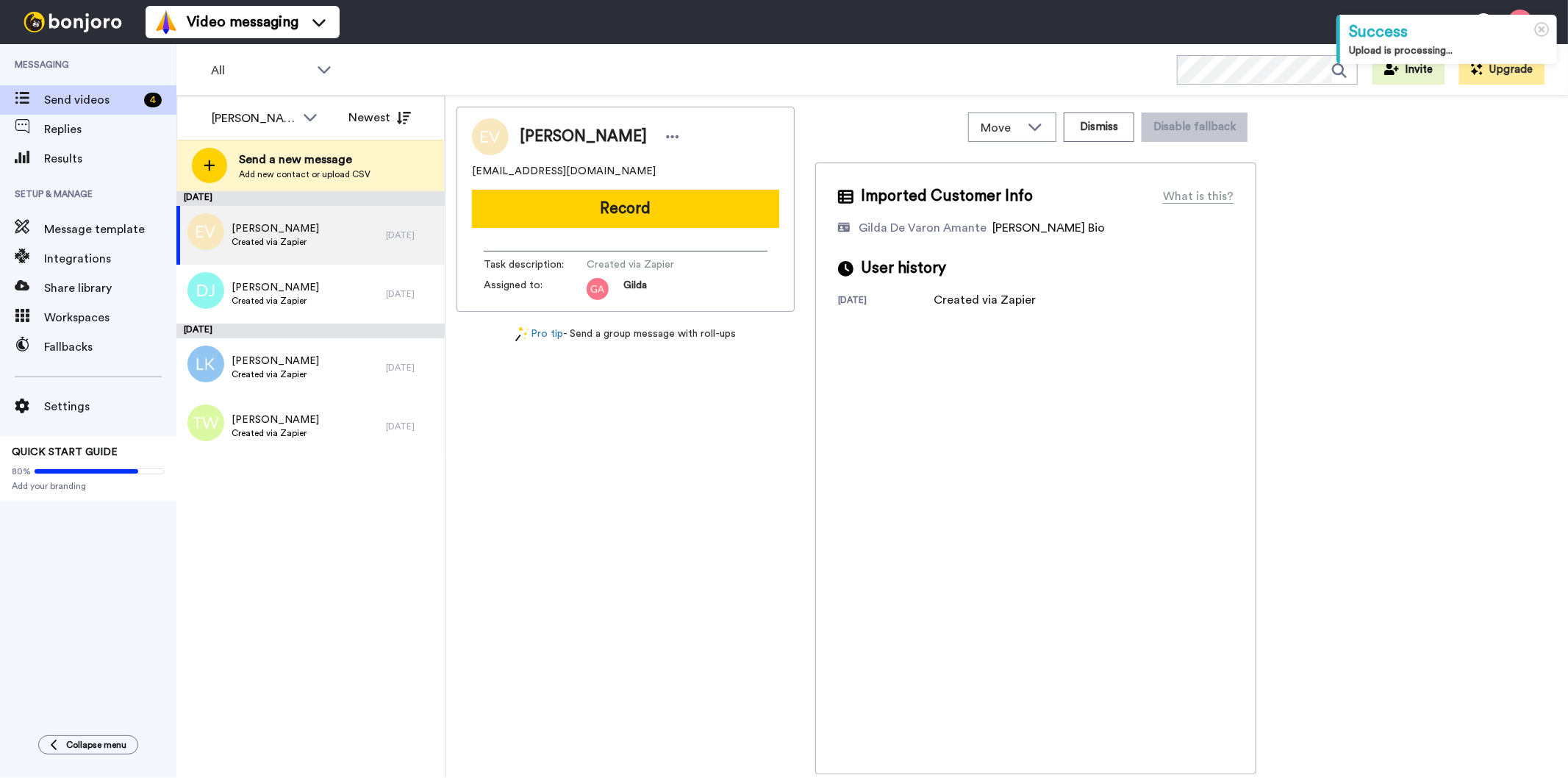
click at [588, 136] on span "[PERSON_NAME]" at bounding box center [584, 137] width 127 height 22
click at [588, 136] on span "Elisa Vasquez" at bounding box center [584, 137] width 127 height 22
copy div "Elisa Vasquez"
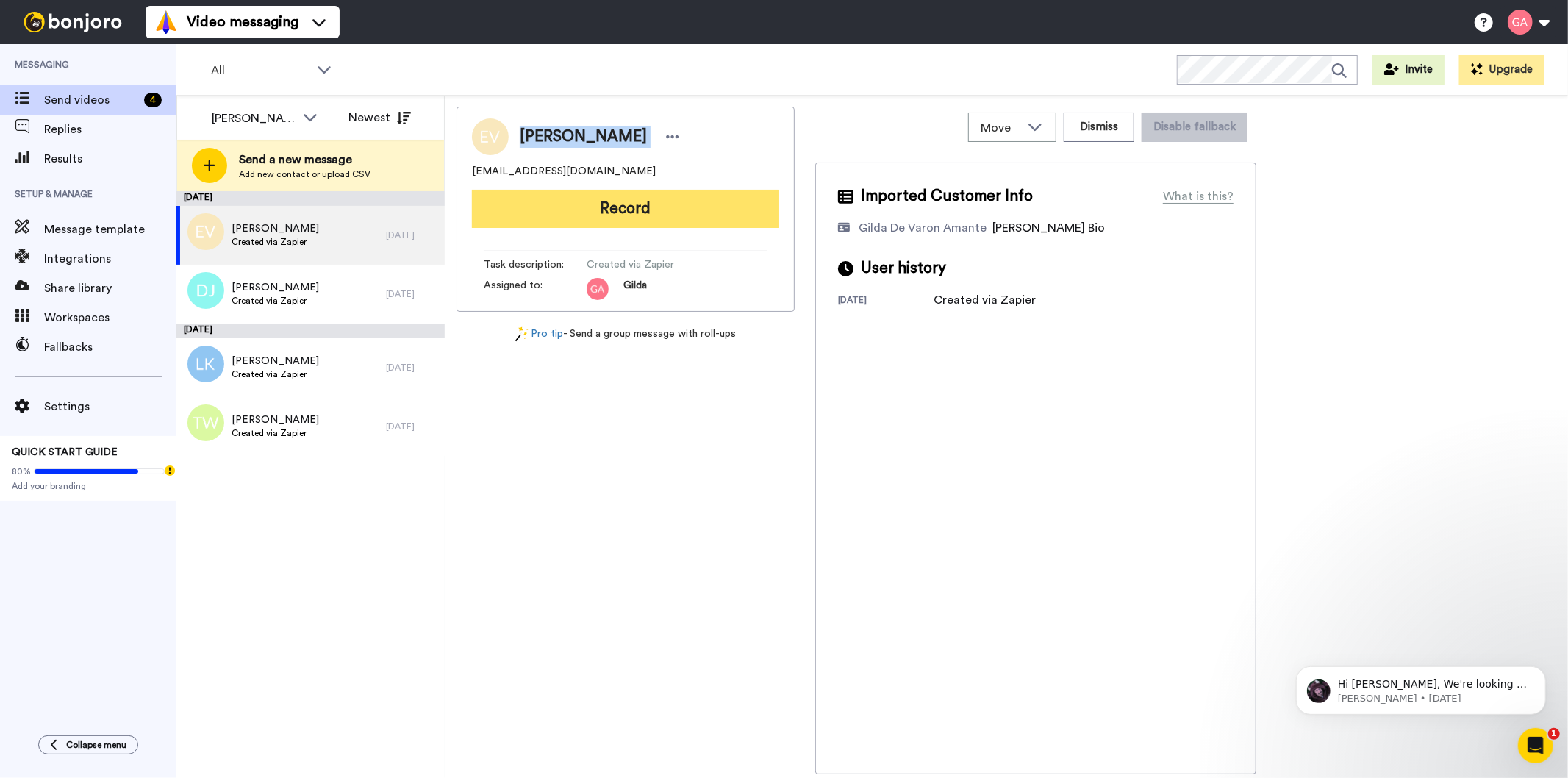
click at [710, 216] on button "Record" at bounding box center [625, 208] width 308 height 38
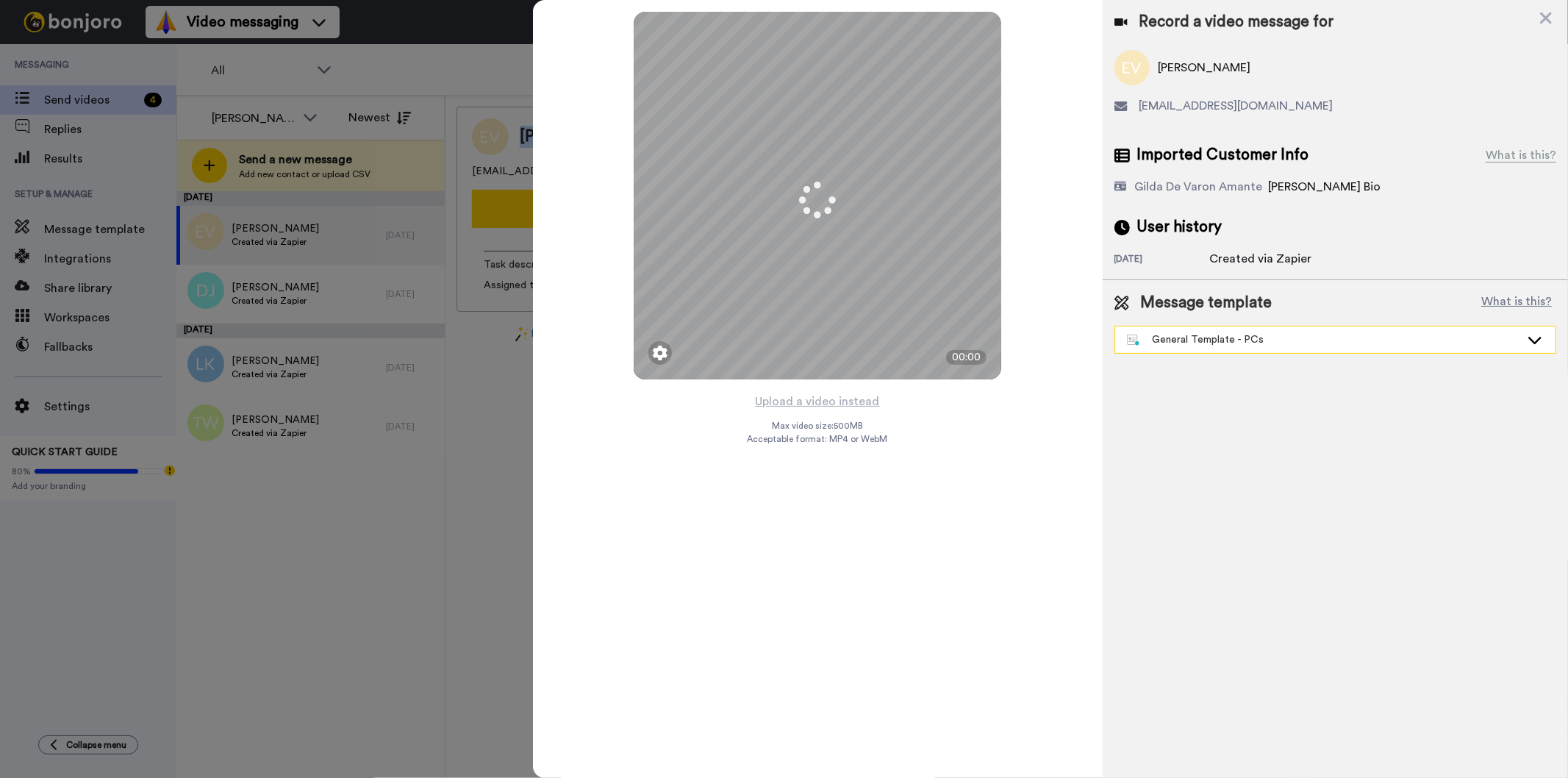
click at [1215, 351] on div "General Template - PCs" at bounding box center [1334, 339] width 440 height 27
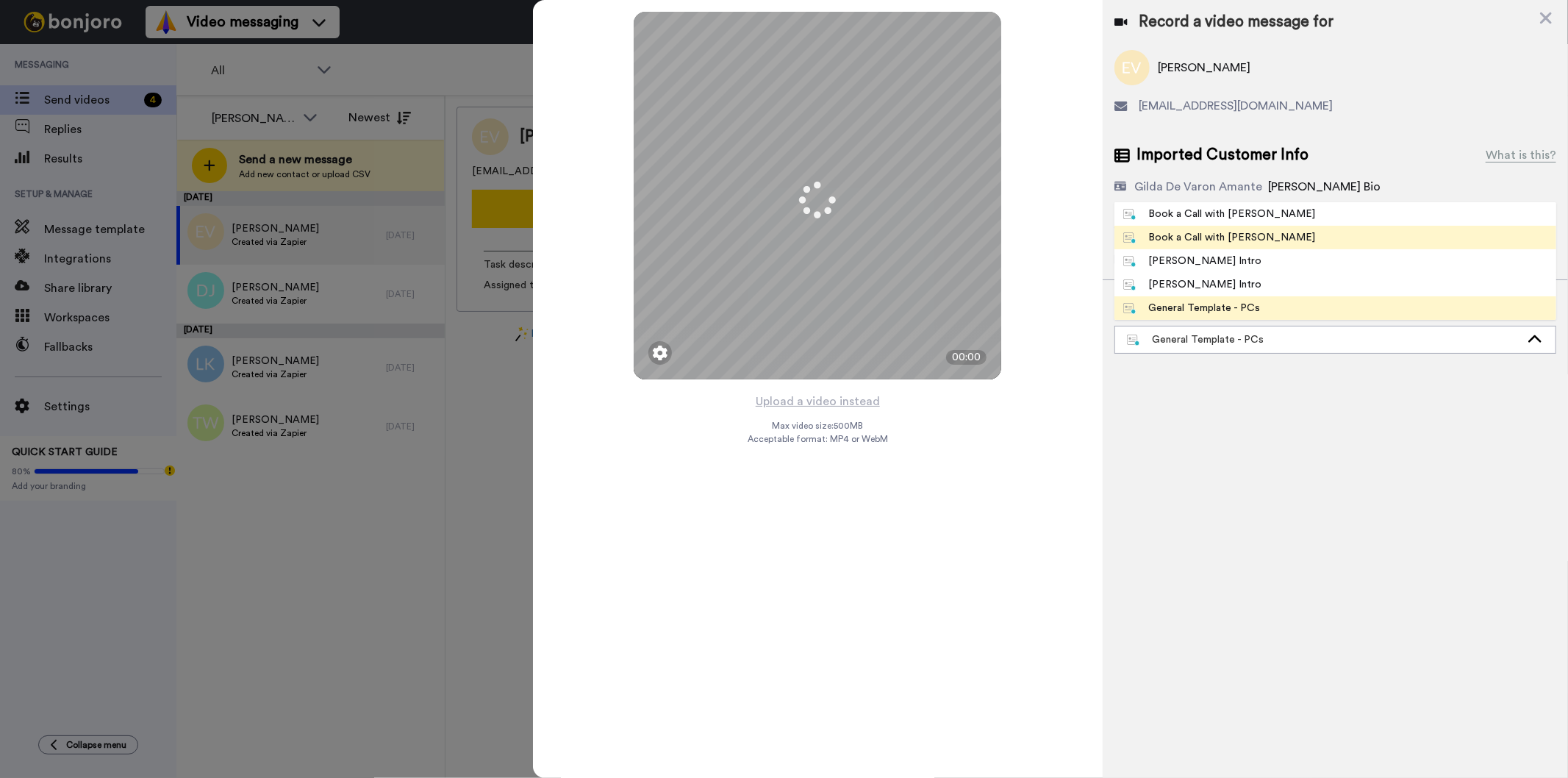
click at [1261, 236] on li "Book a Call with [PERSON_NAME]" at bounding box center [1334, 237] width 441 height 23
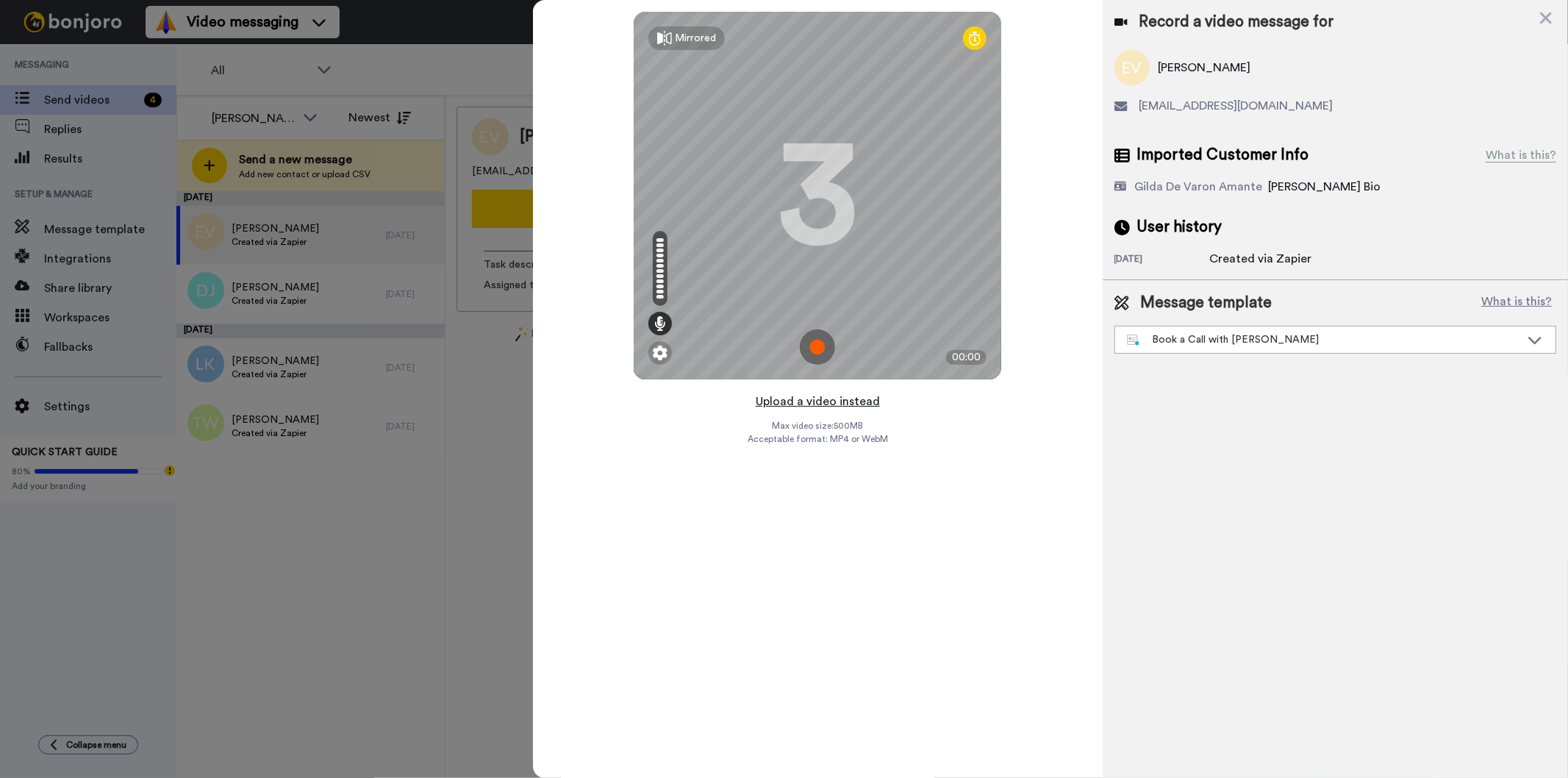
click at [846, 408] on button "Upload a video instead" at bounding box center [817, 401] width 133 height 19
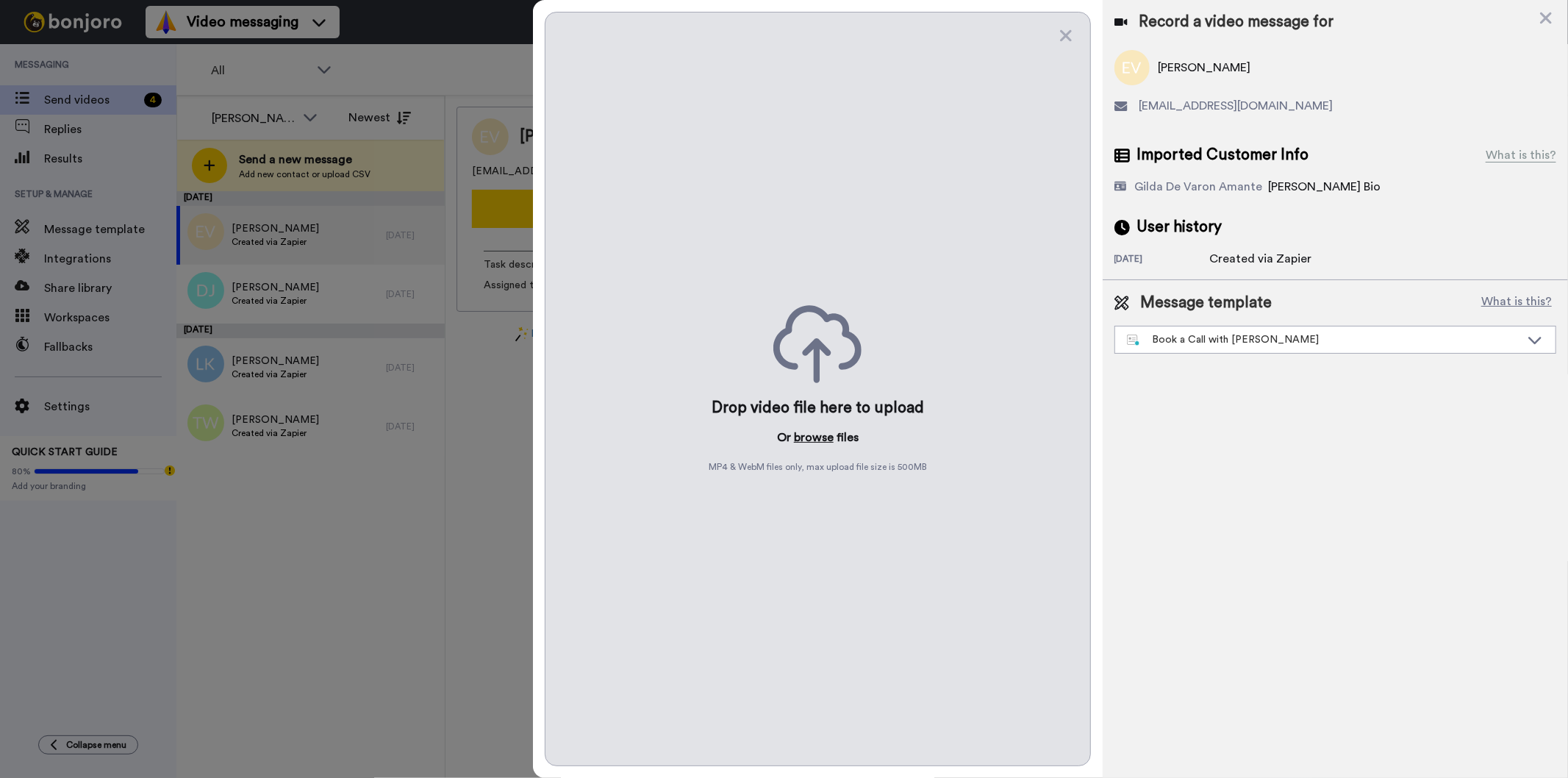
click at [825, 430] on button "browse" at bounding box center [813, 437] width 40 height 18
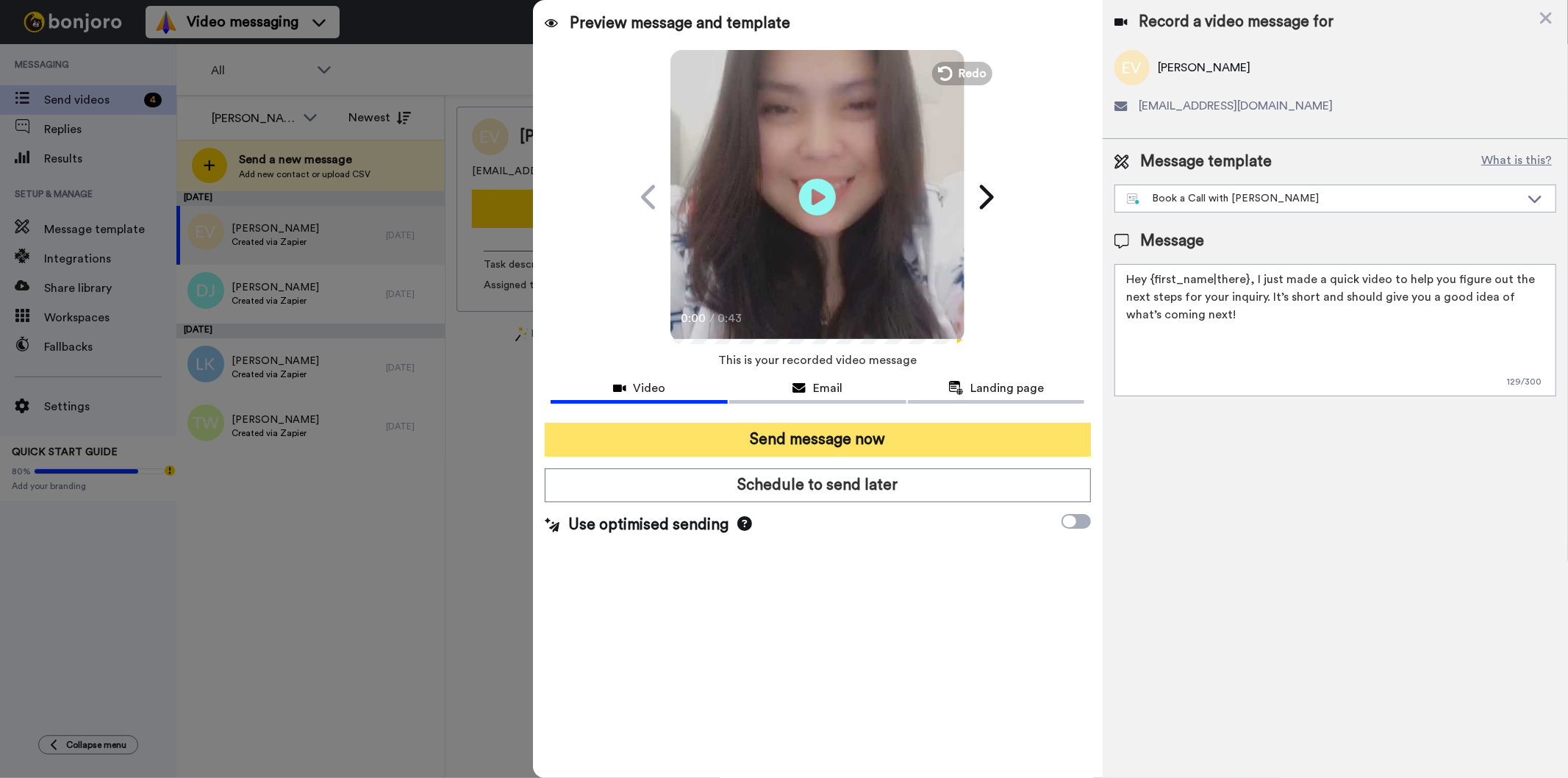
click at [879, 438] on button "Send message now" at bounding box center [817, 440] width 546 height 34
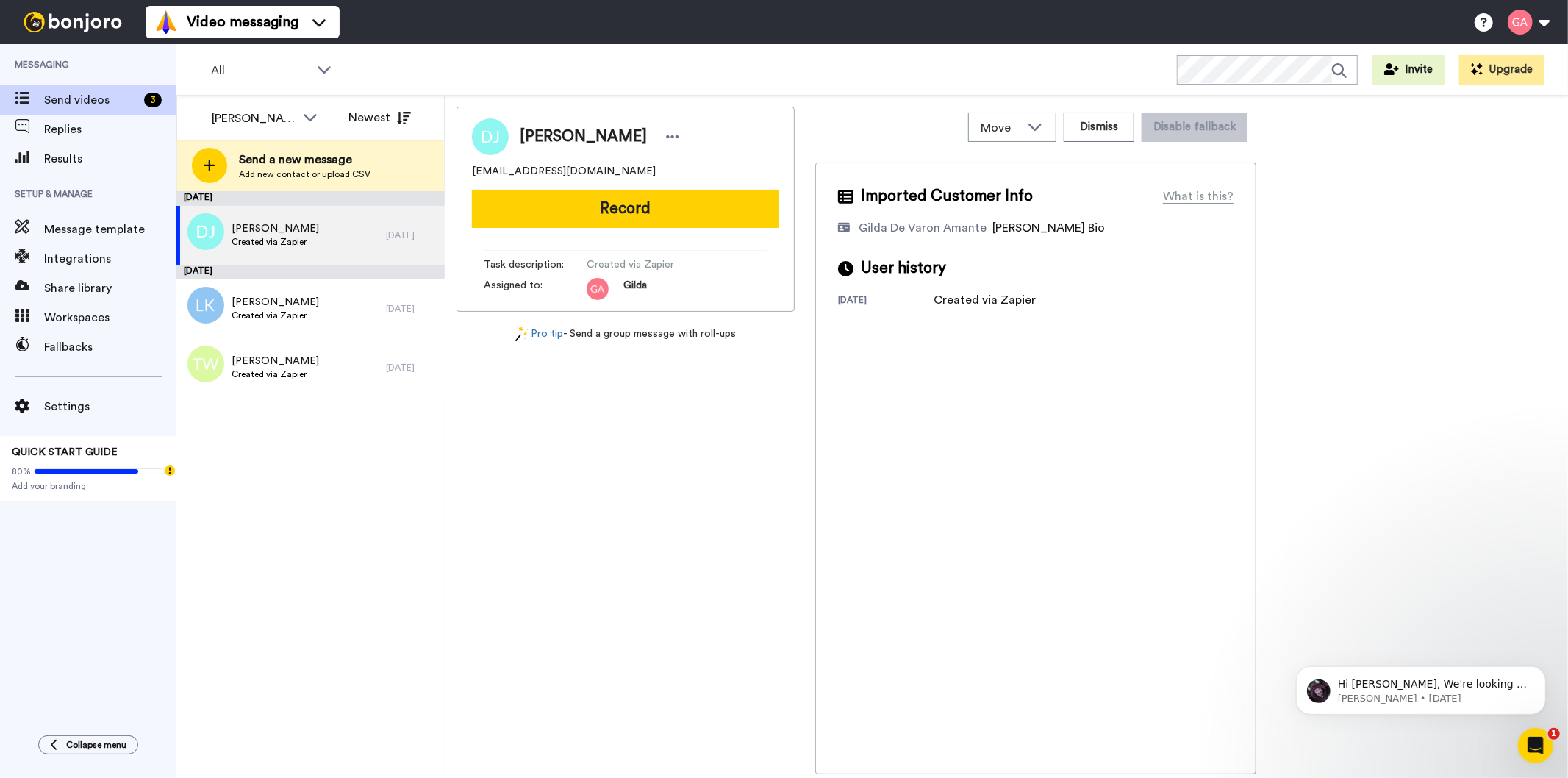
click at [596, 620] on div "[PERSON_NAME] [EMAIL_ADDRESS][DOMAIN_NAME] Record Task description : Created vi…" at bounding box center [625, 440] width 338 height 668
click at [577, 135] on span "[PERSON_NAME]" at bounding box center [584, 137] width 127 height 22
copy div "[PERSON_NAME]"
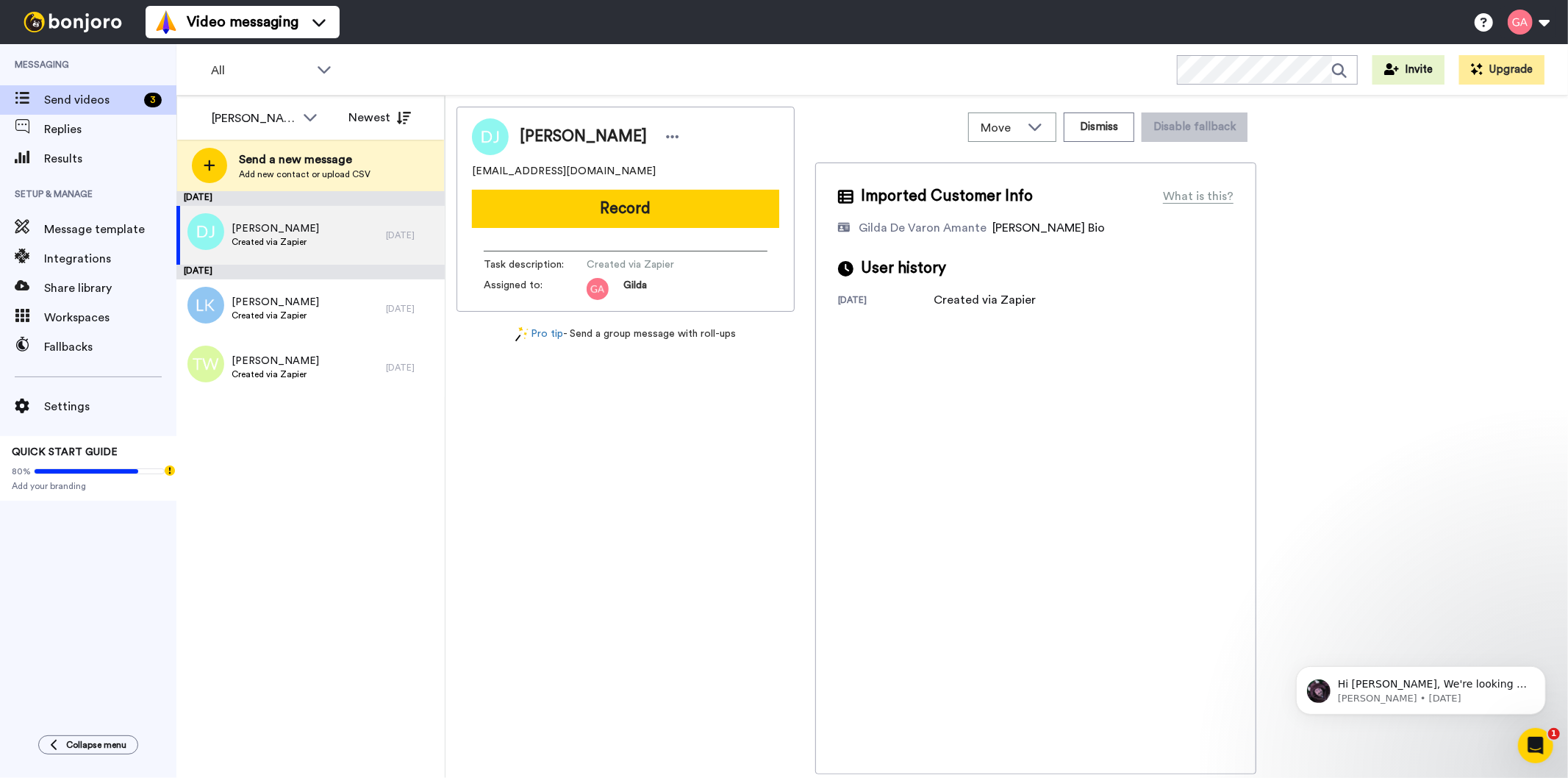
click at [628, 563] on div "[PERSON_NAME] [EMAIL_ADDRESS][DOMAIN_NAME] Record Task description : Created vi…" at bounding box center [625, 440] width 338 height 668
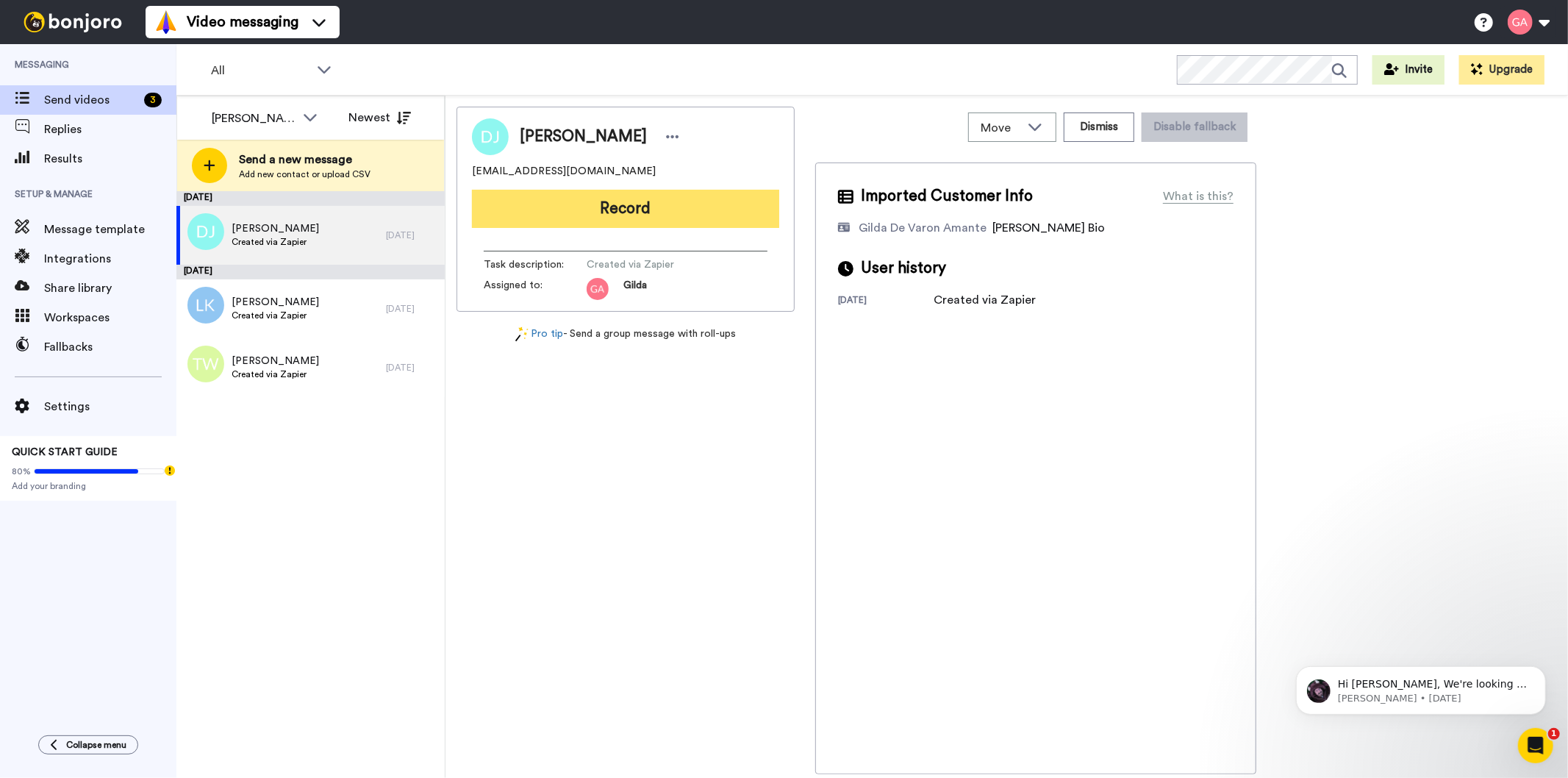
click at [704, 195] on button "Record" at bounding box center [625, 208] width 308 height 38
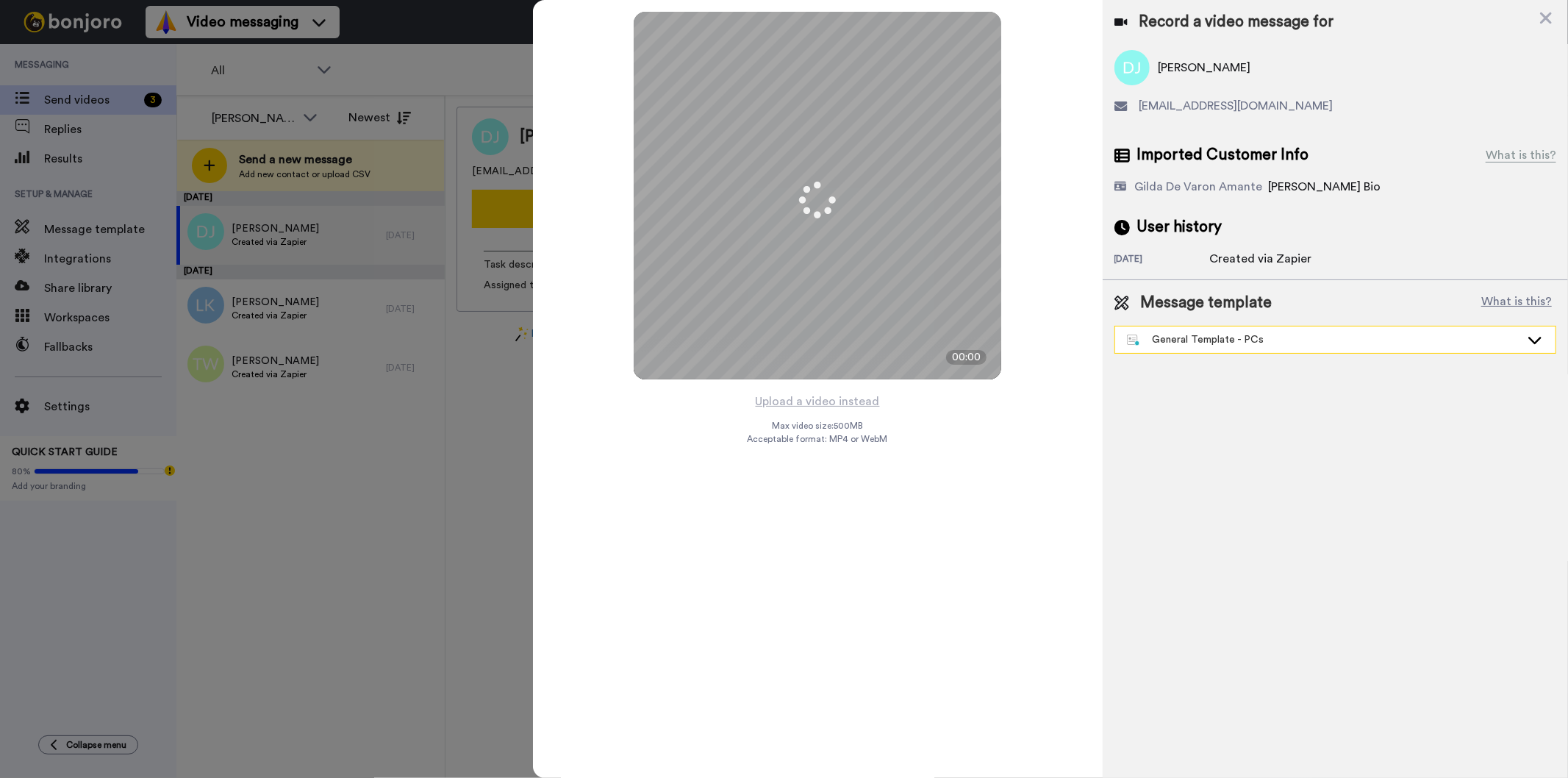
click at [1240, 343] on div "General Template - PCs" at bounding box center [1323, 340] width 393 height 15
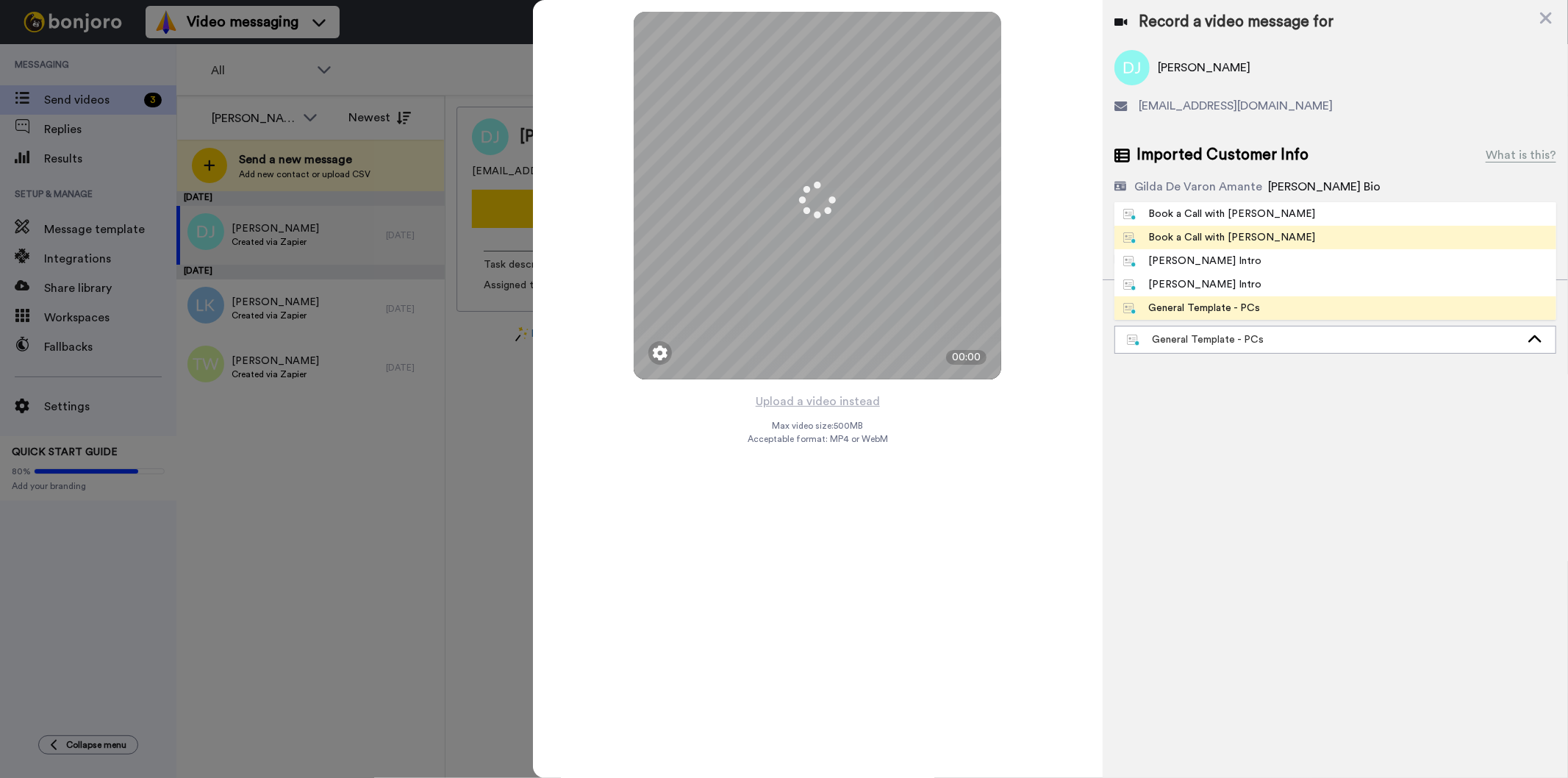
click at [1255, 233] on span "Book a Call with [PERSON_NAME]" at bounding box center [1219, 237] width 211 height 15
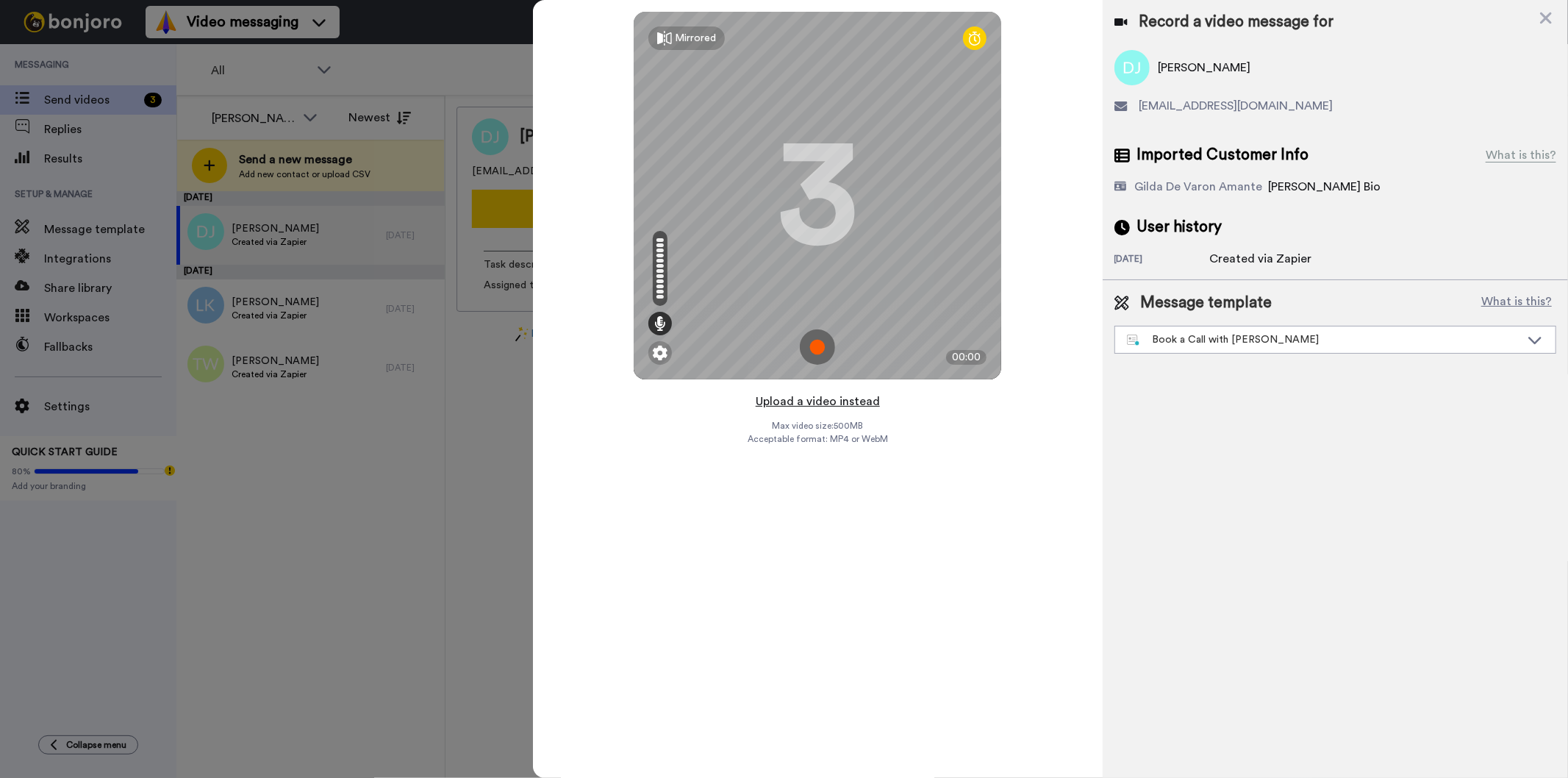
click at [823, 407] on button "Upload a video instead" at bounding box center [817, 401] width 133 height 19
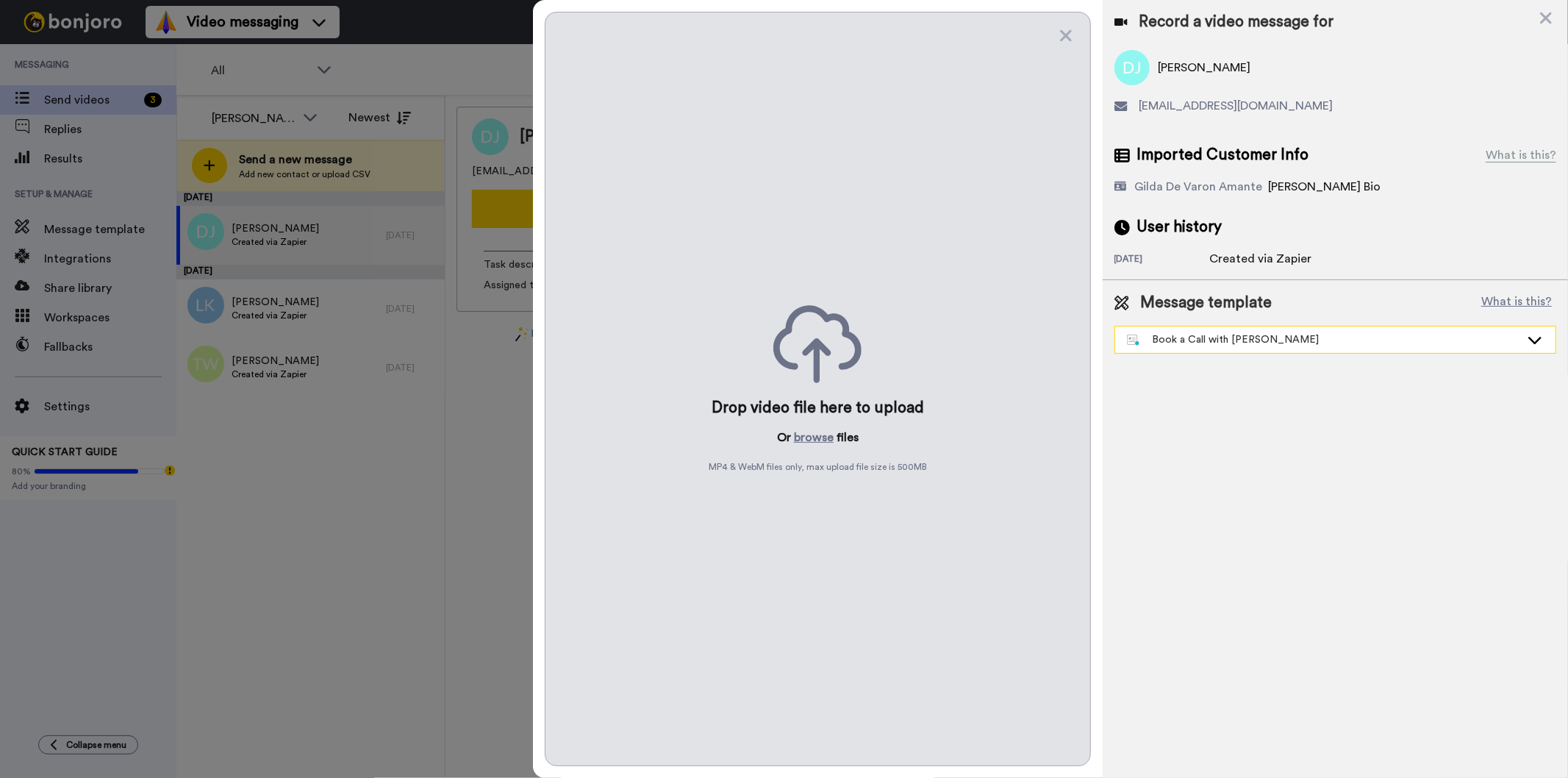
click at [1296, 350] on div "Book a Call with [PERSON_NAME]" at bounding box center [1334, 339] width 440 height 27
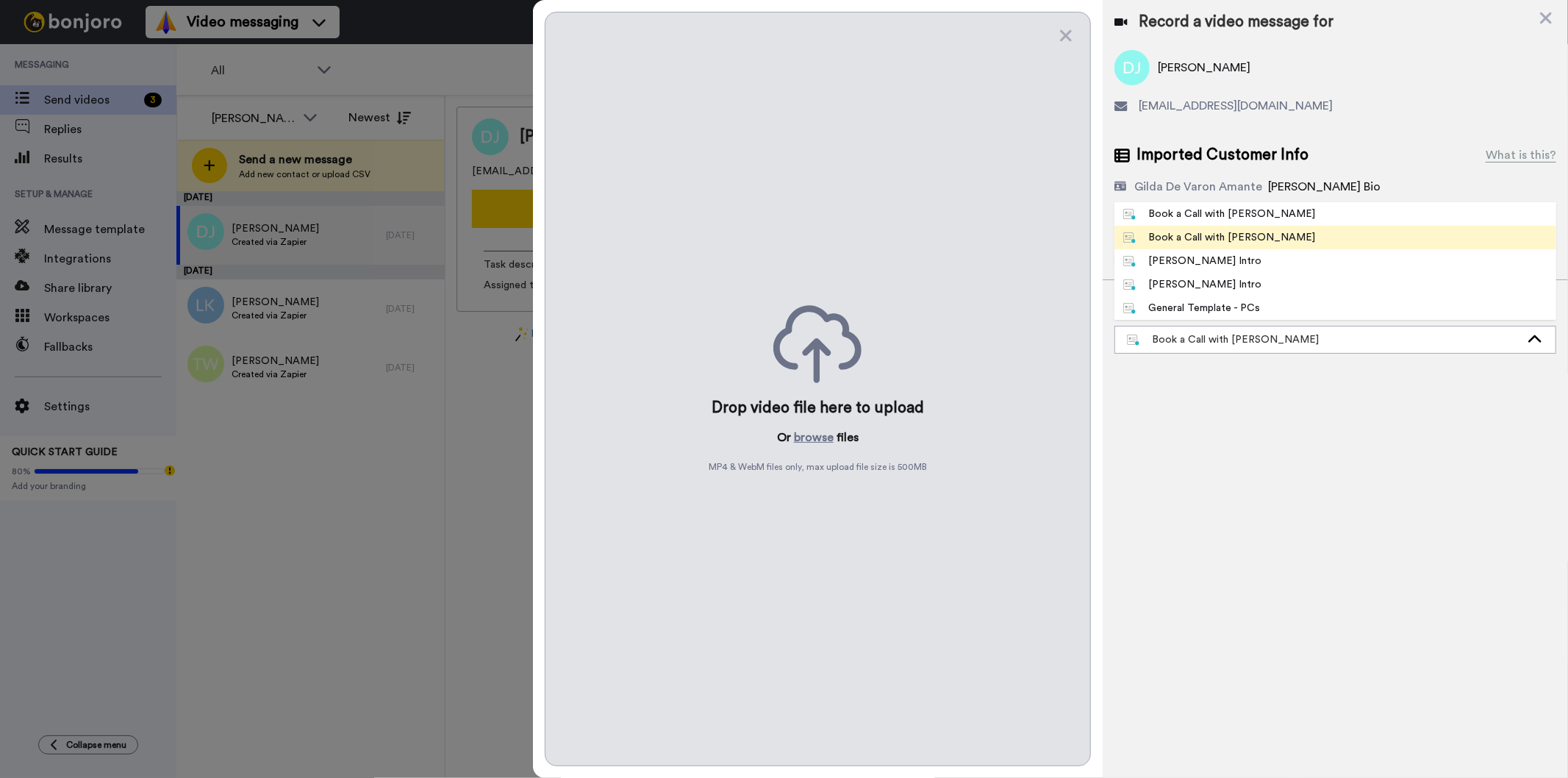
click at [1221, 236] on div "Book a Call with [PERSON_NAME]" at bounding box center [1219, 237] width 193 height 15
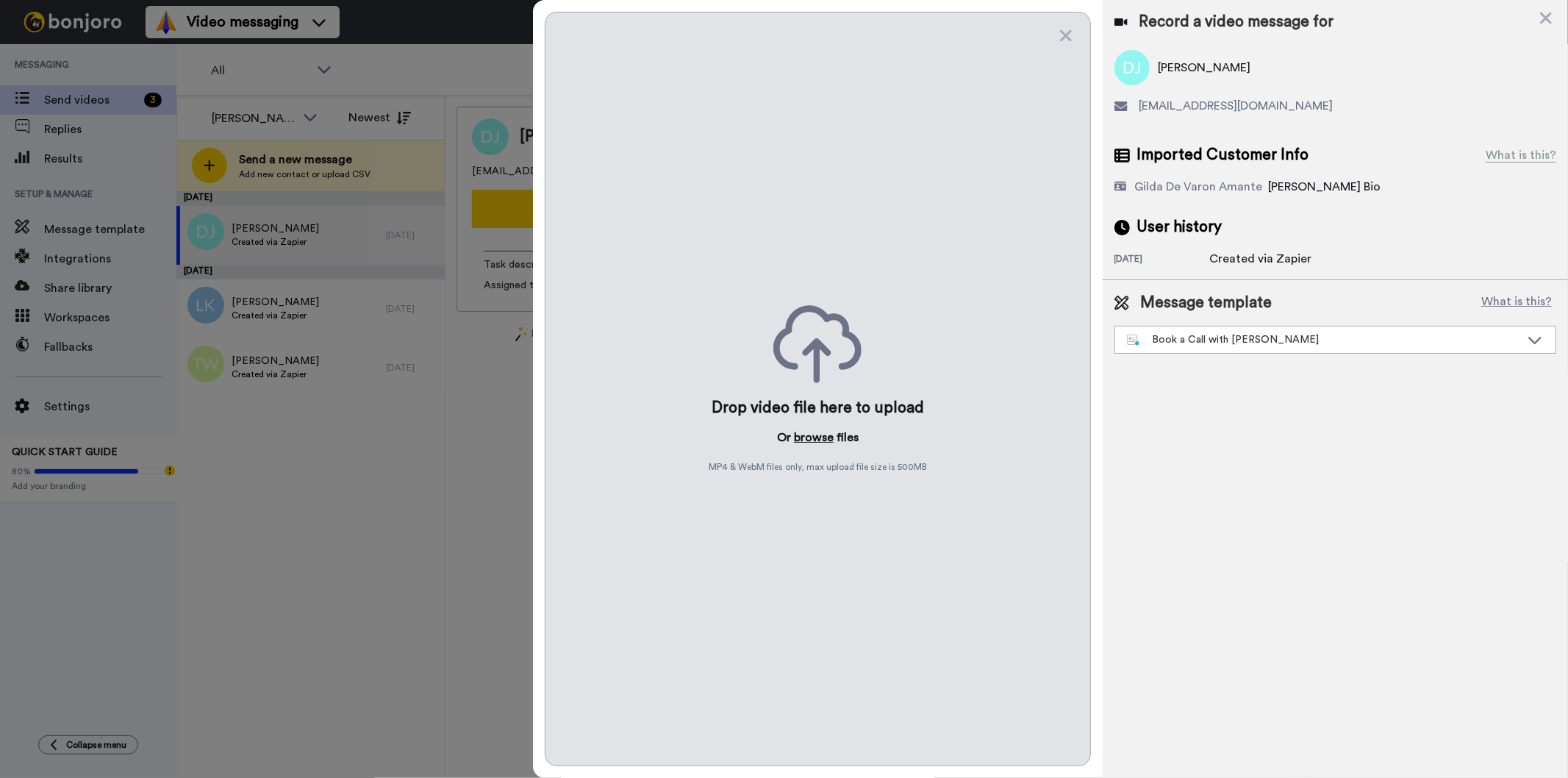
click at [809, 439] on button "browse" at bounding box center [813, 437] width 40 height 18
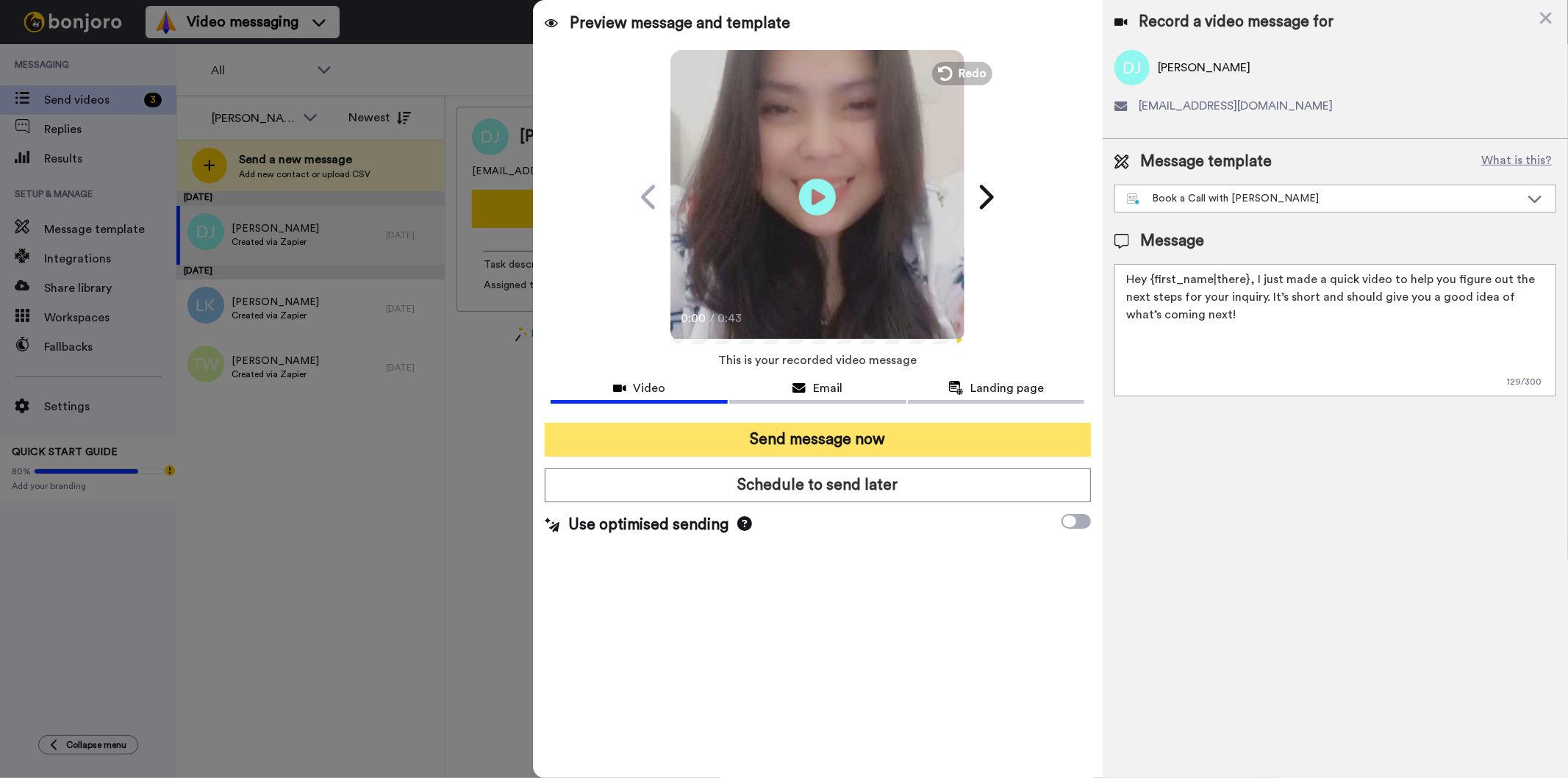
click at [757, 427] on button "Send message now" at bounding box center [817, 440] width 546 height 34
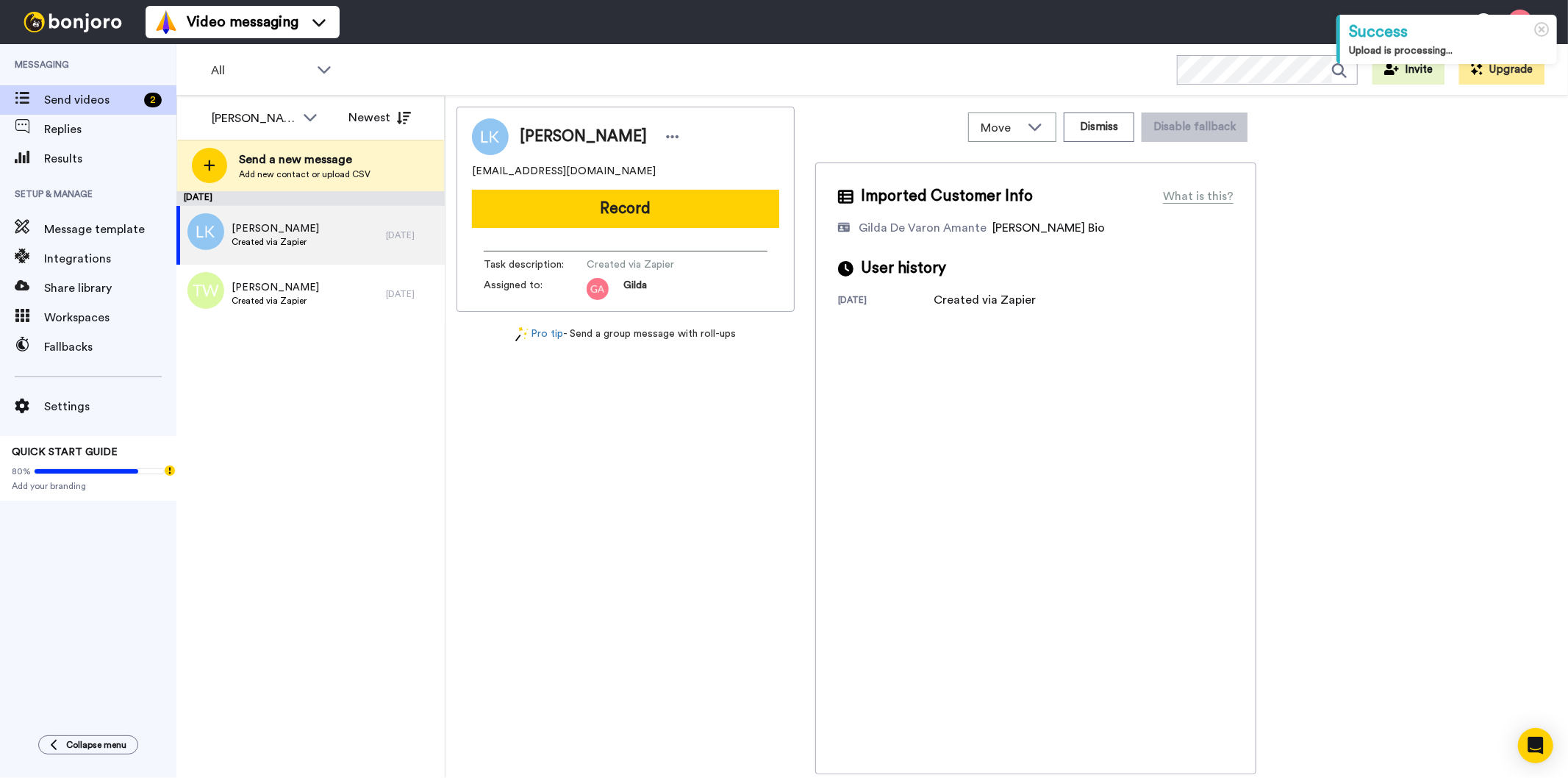
click at [566, 129] on span "[PERSON_NAME]" at bounding box center [584, 137] width 127 height 22
copy div "[PERSON_NAME]"
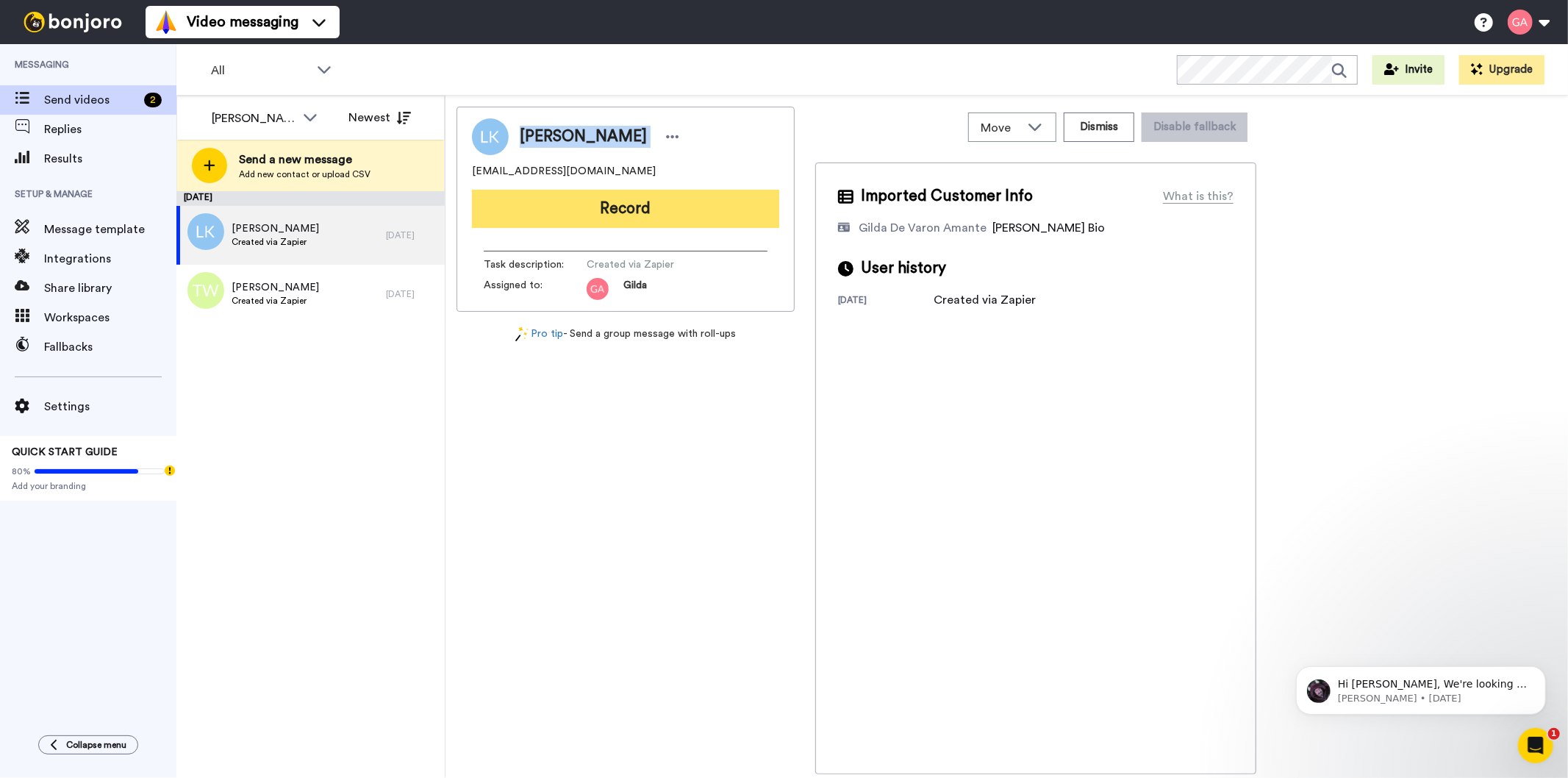
click at [694, 214] on button "Record" at bounding box center [625, 208] width 308 height 38
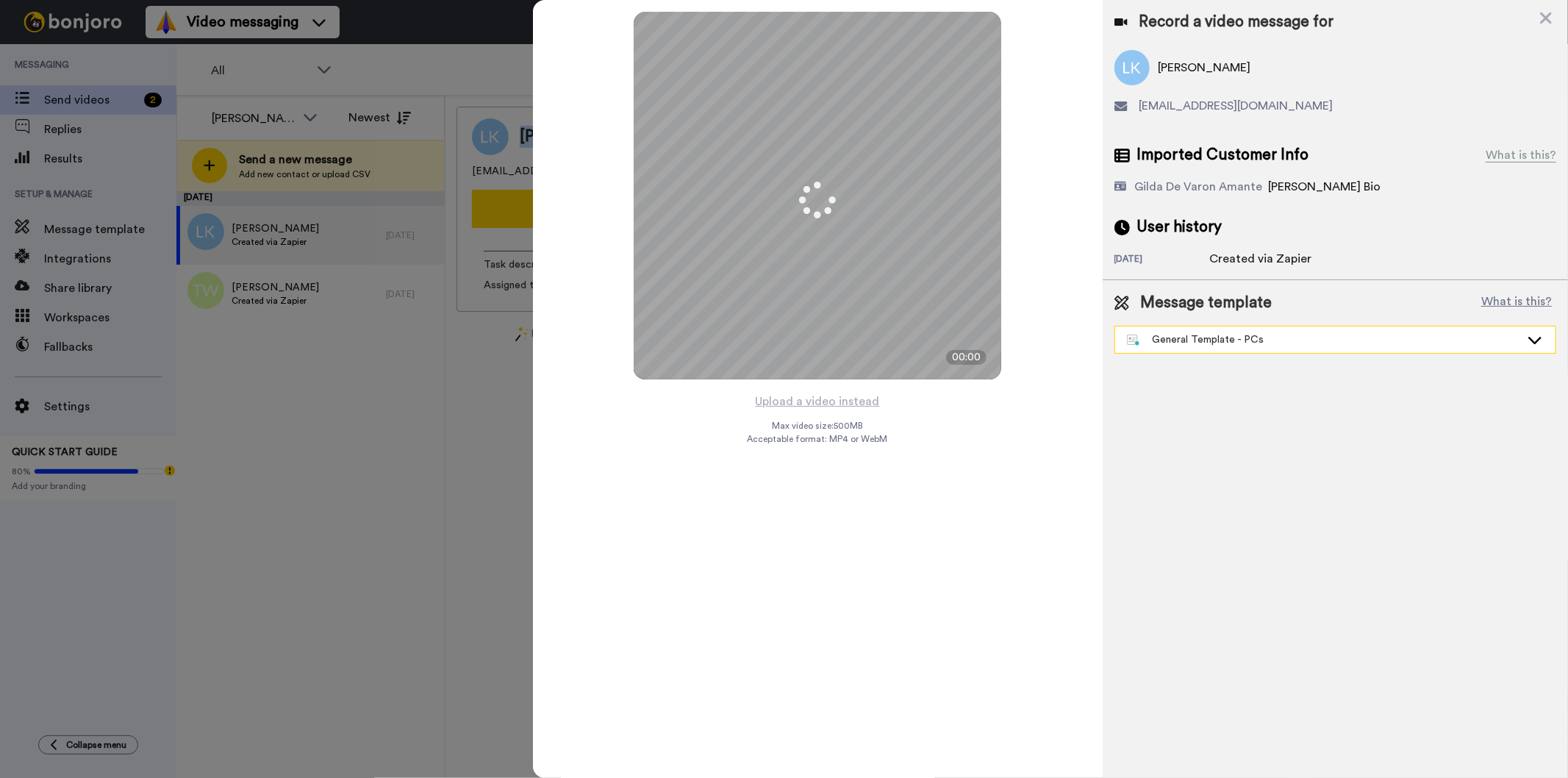
click at [1238, 346] on div "General Template - PCs" at bounding box center [1323, 340] width 393 height 15
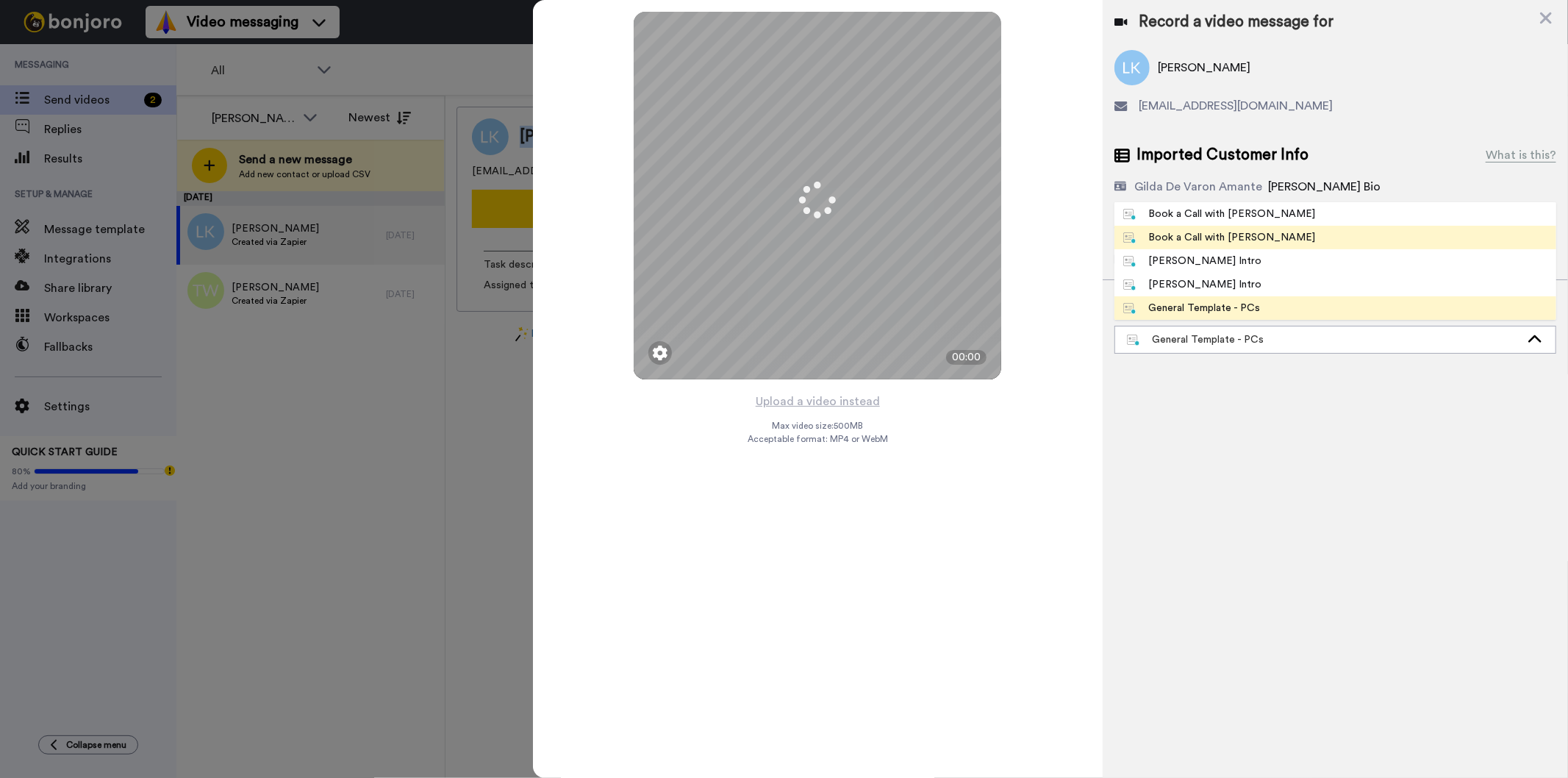
click at [1244, 234] on div "Book a Call with [PERSON_NAME]" at bounding box center [1219, 237] width 193 height 15
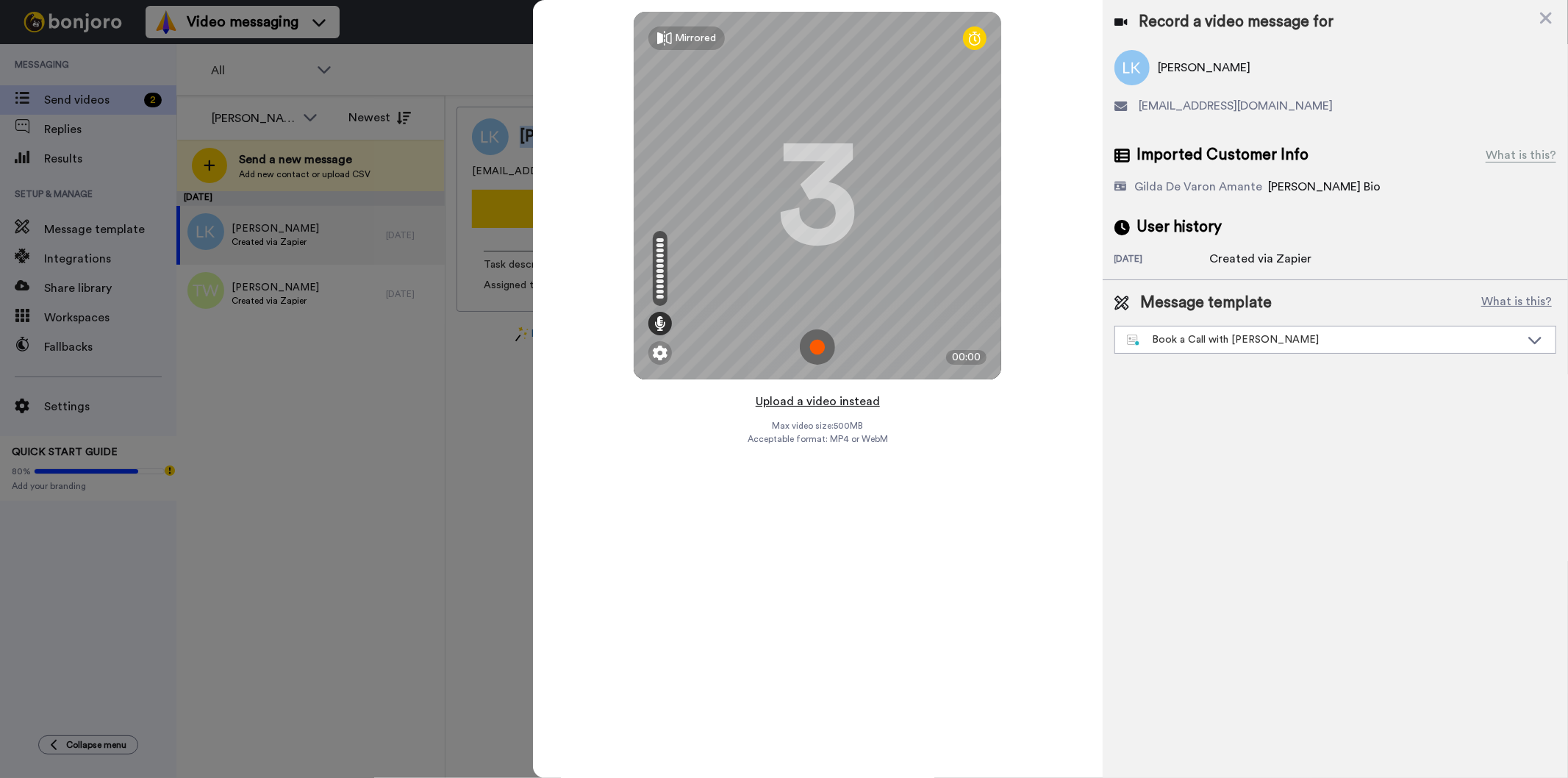
click at [849, 399] on button "Upload a video instead" at bounding box center [817, 401] width 133 height 19
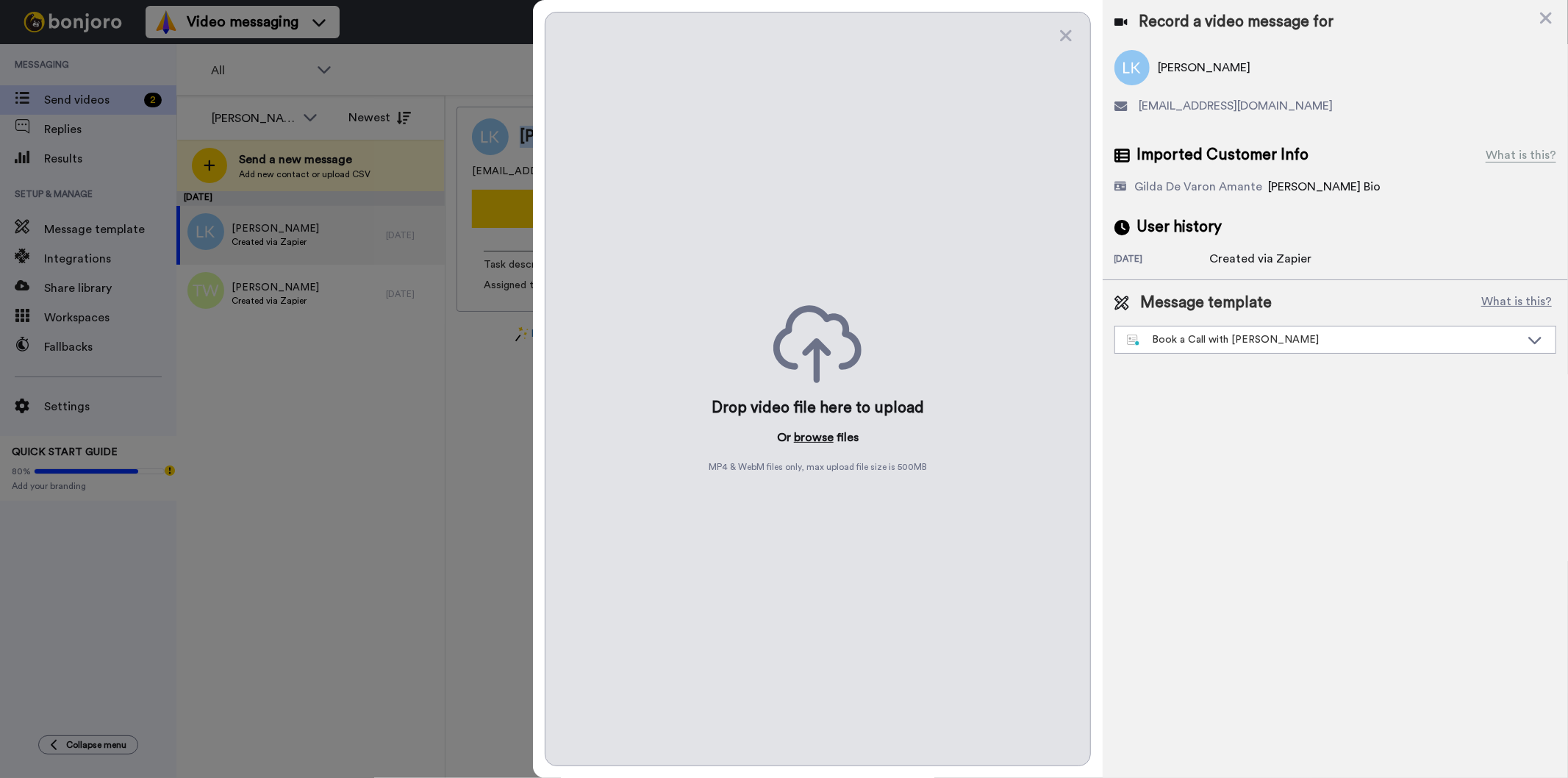
click at [826, 439] on button "browse" at bounding box center [813, 437] width 40 height 18
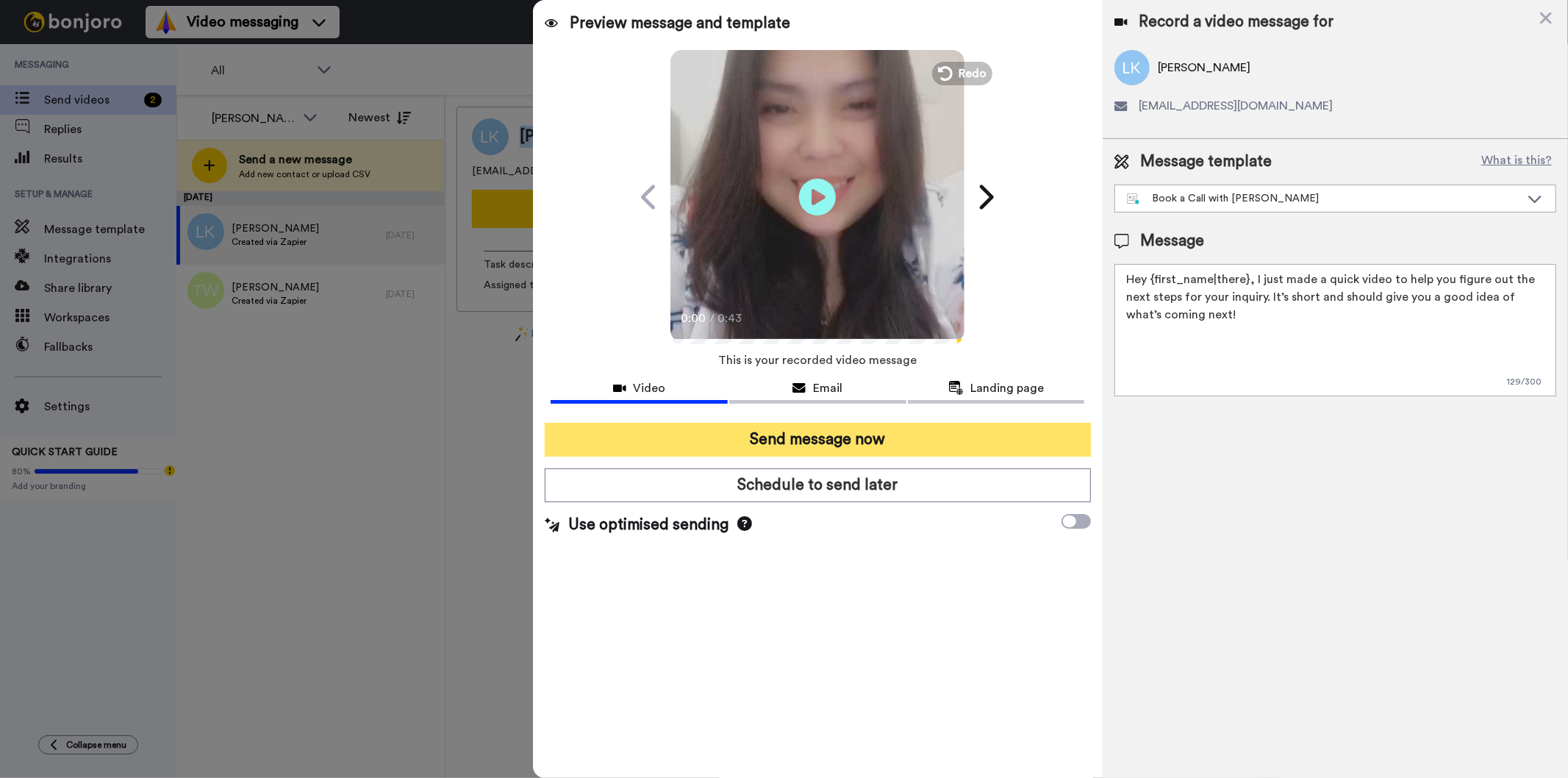
click at [884, 430] on button "Send message now" at bounding box center [817, 440] width 546 height 34
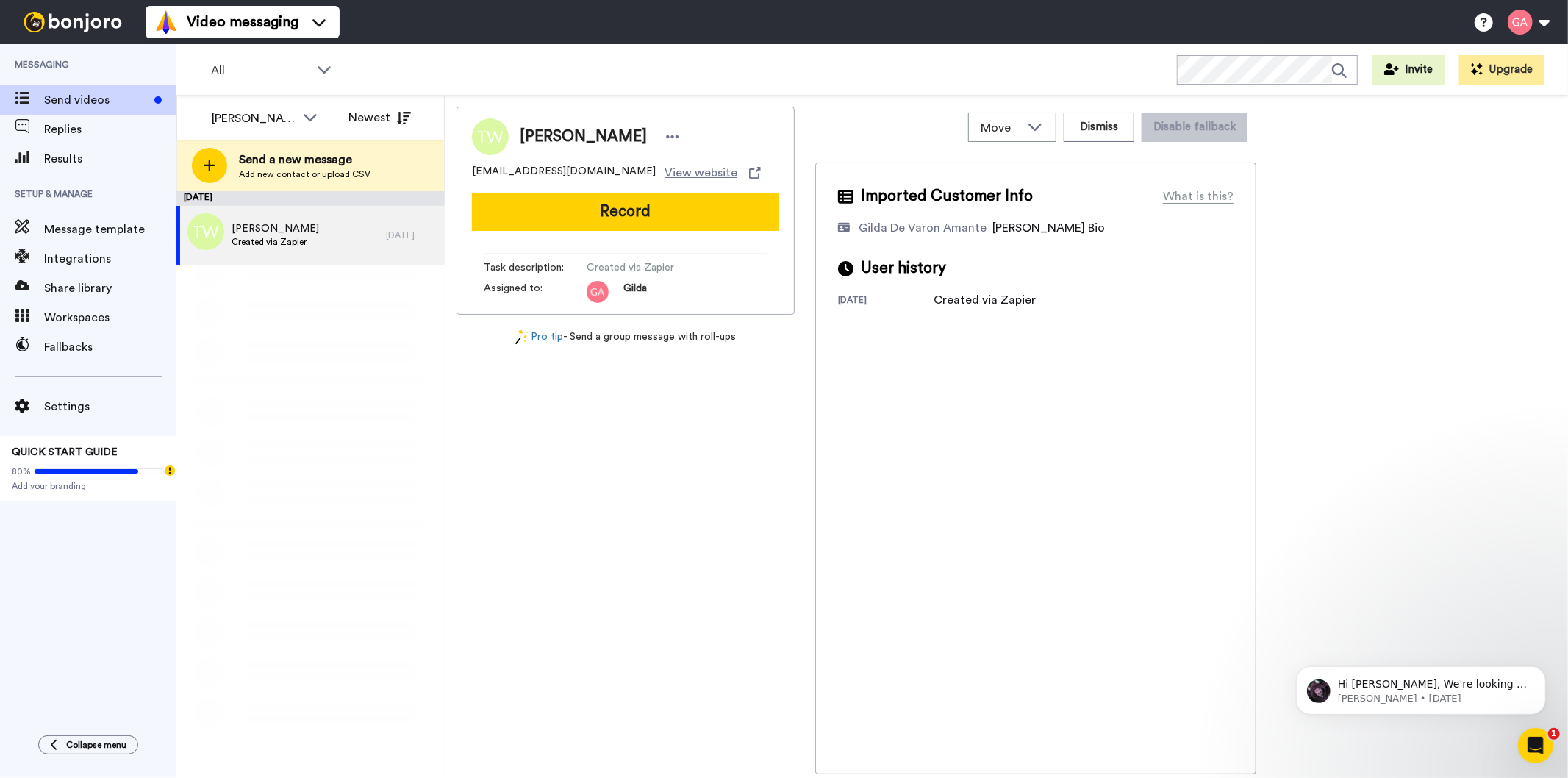
click at [635, 535] on div "Tragil Wade Tragil@me.com View website Record Task description : Created via Za…" at bounding box center [625, 440] width 338 height 668
drag, startPoint x: 519, startPoint y: 132, endPoint x: 605, endPoint y: 140, distance: 86.4
click at [605, 140] on div "Tragil Wade" at bounding box center [596, 137] width 175 height 22
copy span "Tragil Wade"
click at [1107, 130] on button "Dismiss" at bounding box center [1099, 128] width 70 height 30
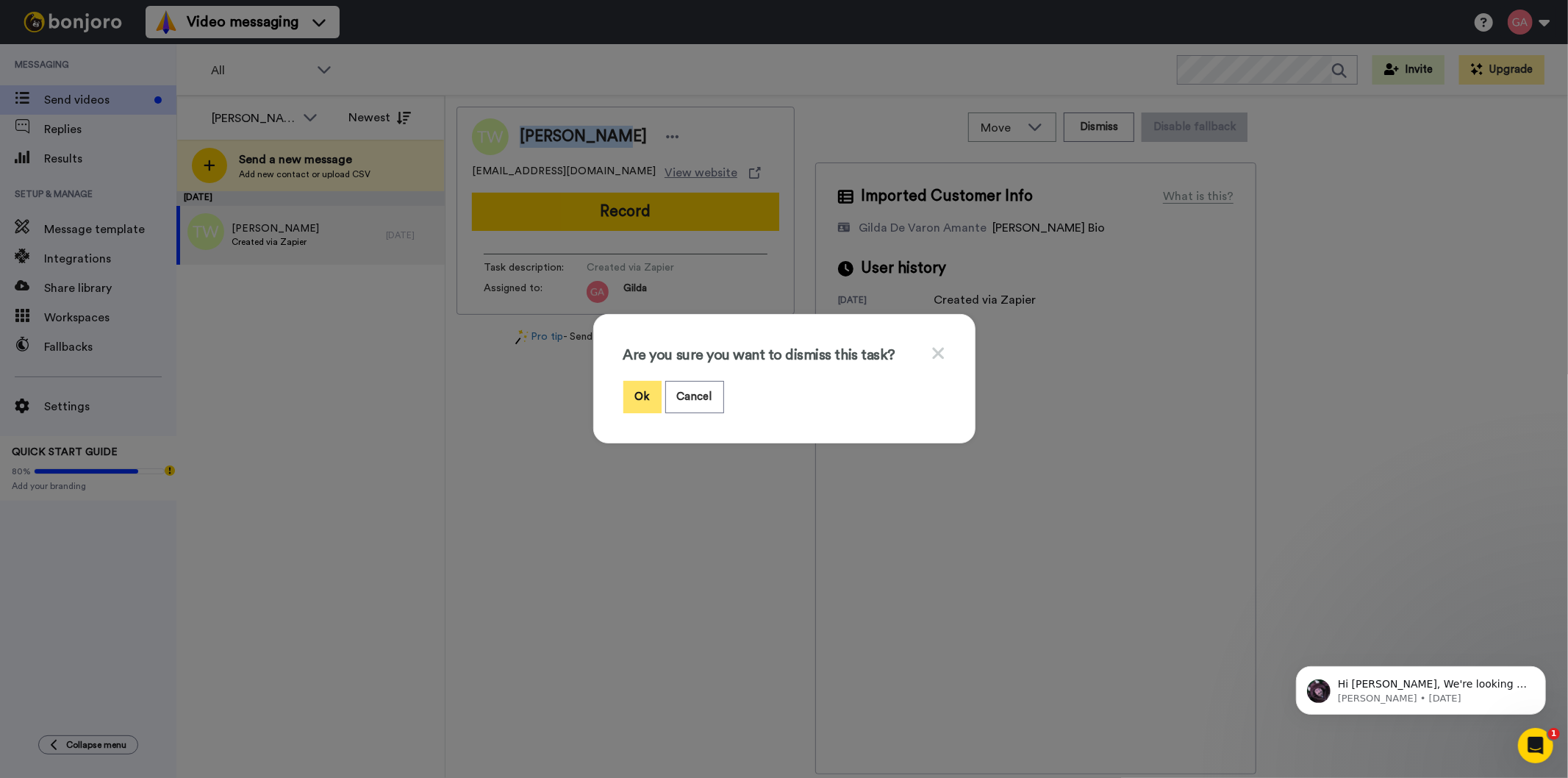
click at [625, 398] on button "Ok" at bounding box center [642, 396] width 38 height 31
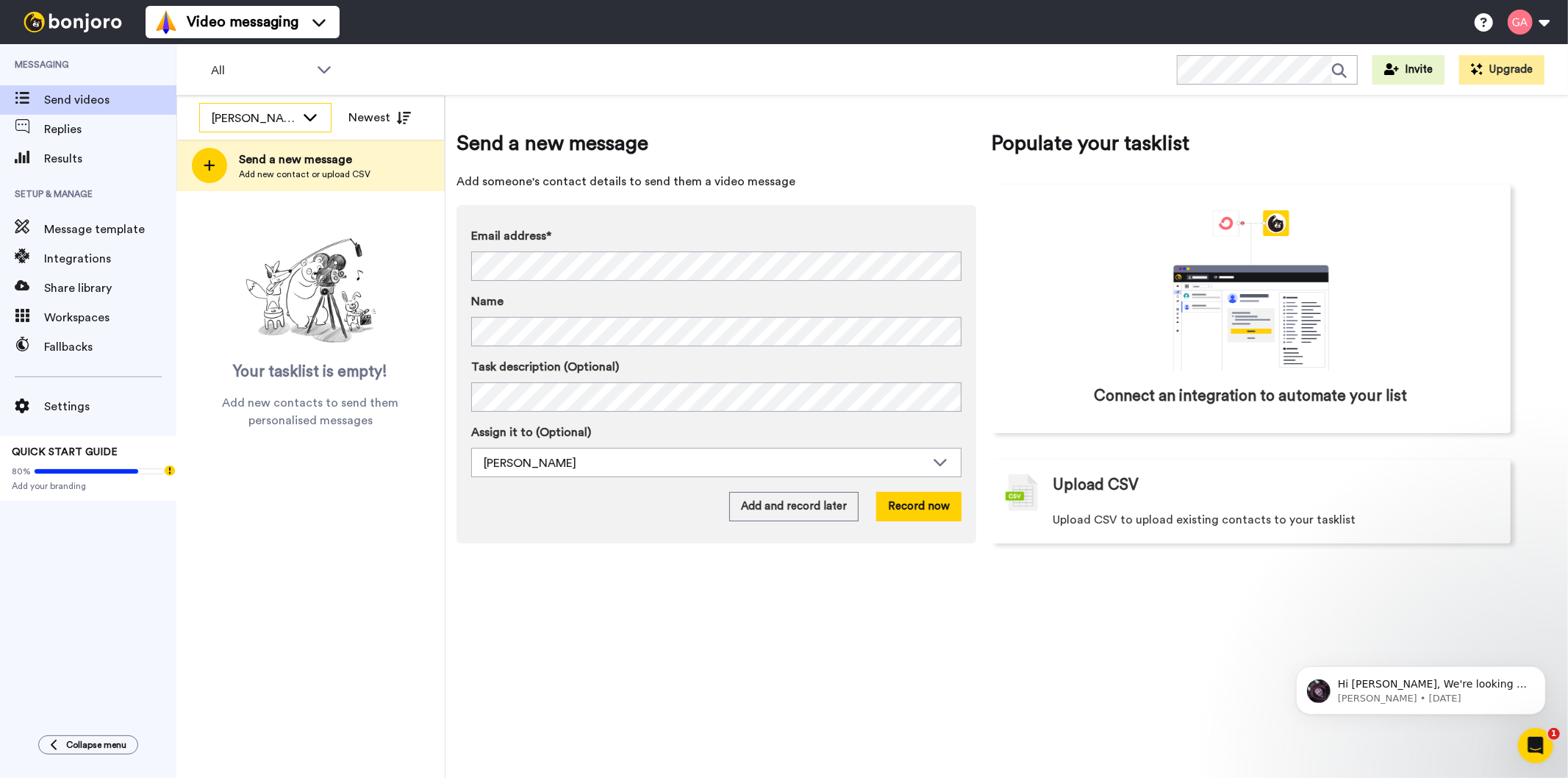
click at [229, 104] on div "[PERSON_NAME]" at bounding box center [265, 118] width 131 height 30
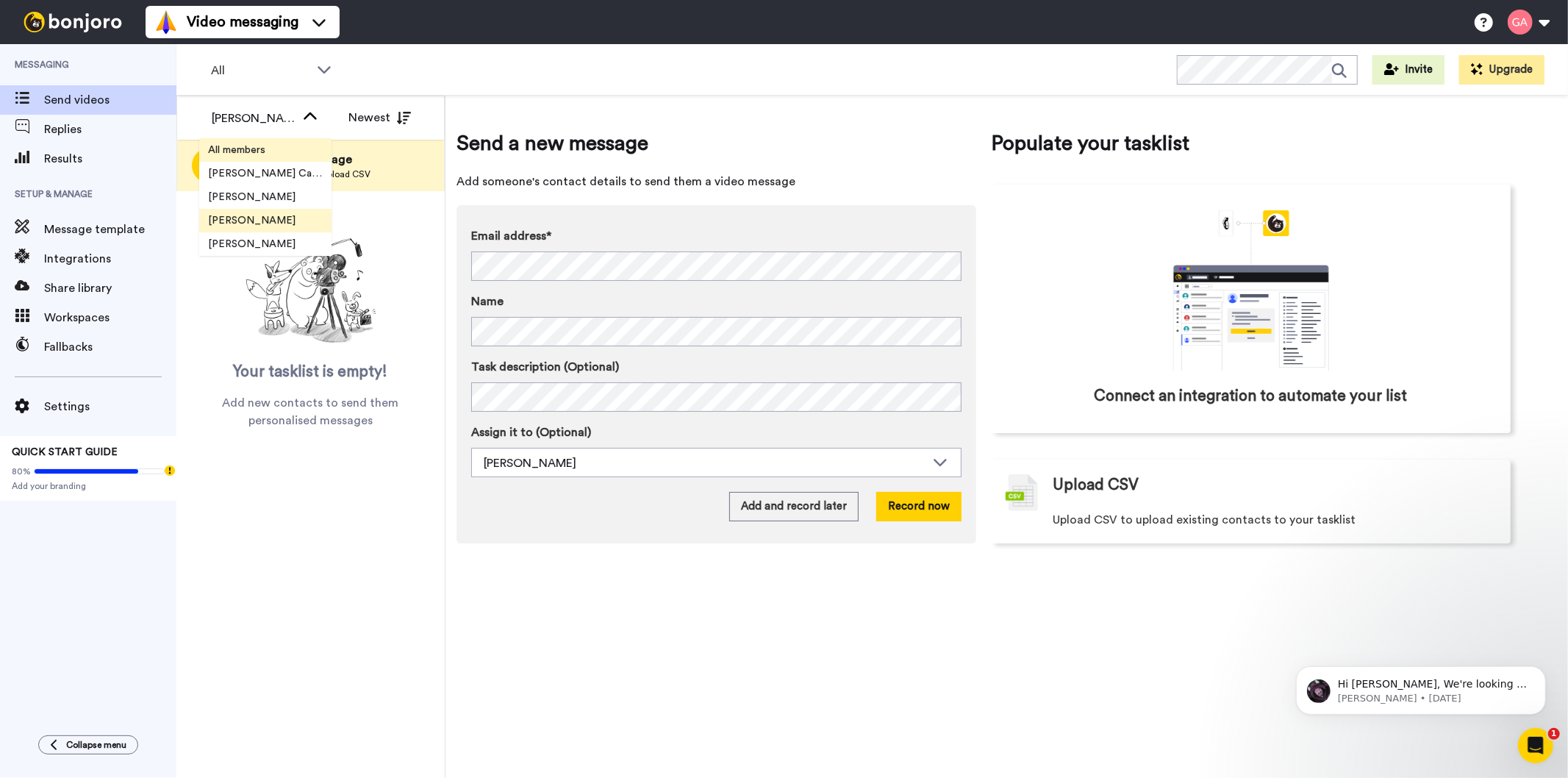
click at [281, 148] on li "All members" at bounding box center [265, 150] width 132 height 23
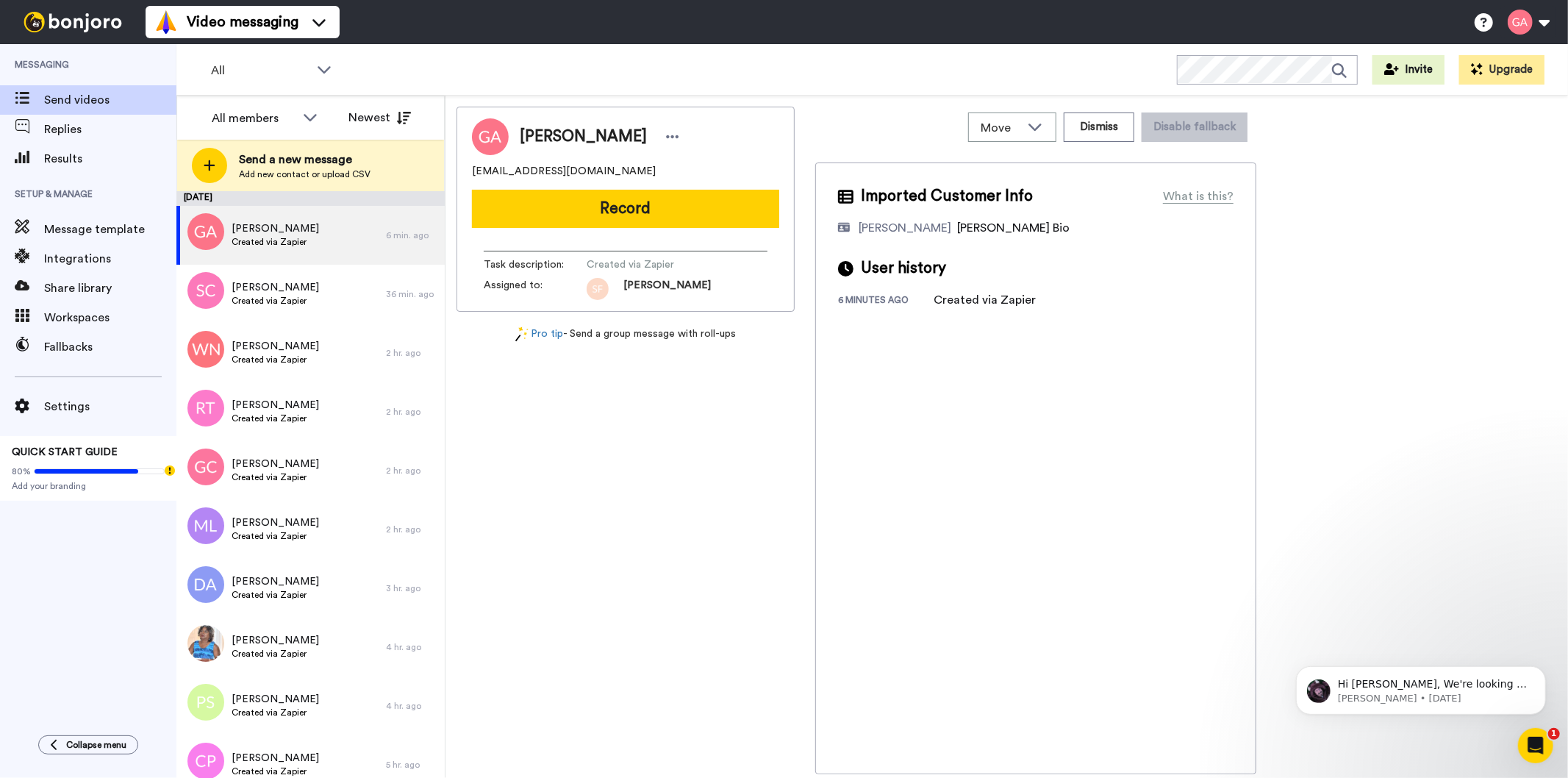
click at [561, 504] on div "Graham Aldam ga.aldam@hotmail.co.uk Record Task description : Created via Zapie…" at bounding box center [625, 440] width 338 height 668
click at [268, 233] on span "[PERSON_NAME]" at bounding box center [275, 229] width 88 height 15
click at [286, 288] on span "[PERSON_NAME]" at bounding box center [275, 287] width 88 height 15
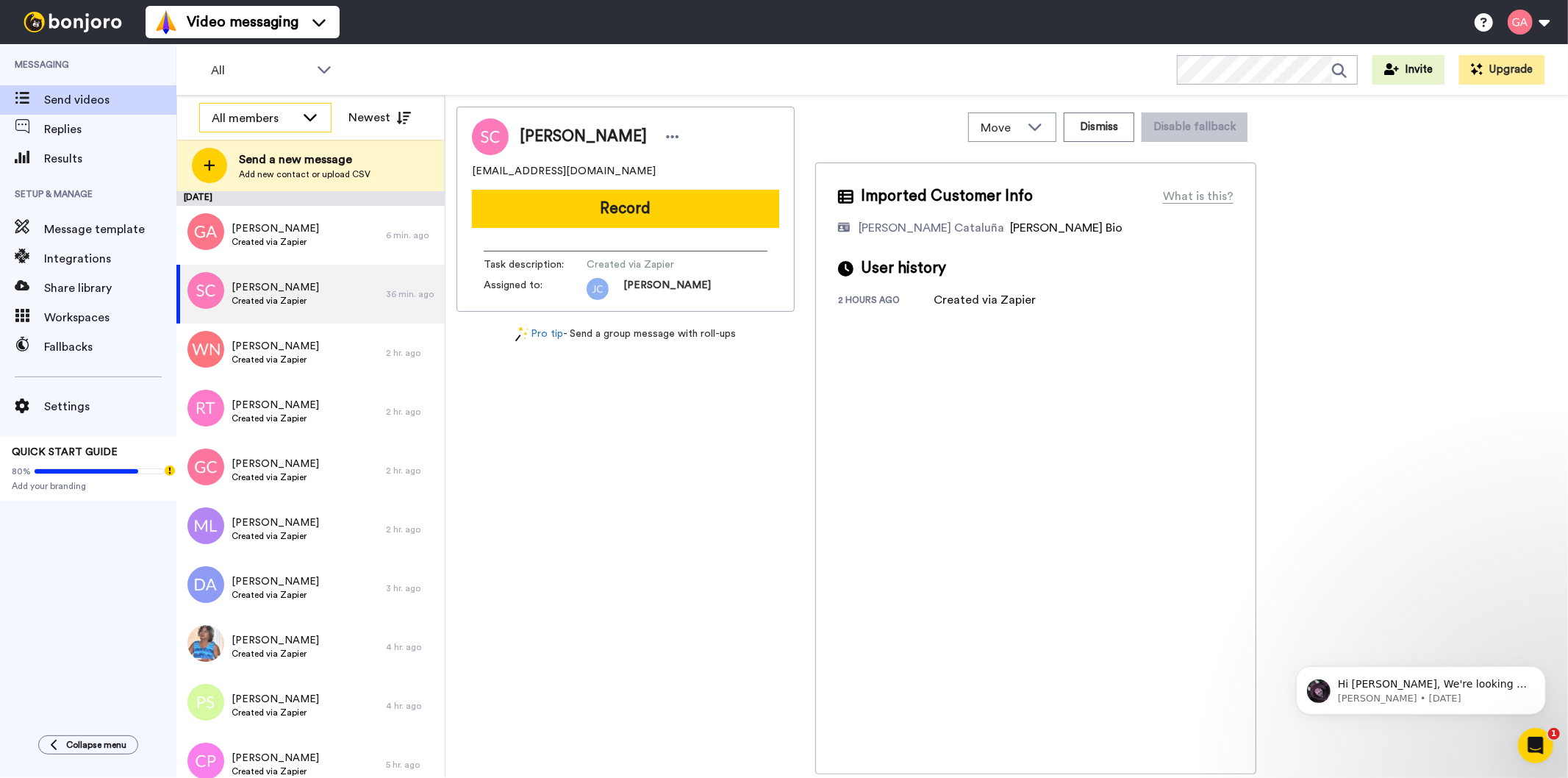
click at [223, 114] on div "All members" at bounding box center [253, 118] width 84 height 18
click at [281, 174] on span "[PERSON_NAME] Cataluña" at bounding box center [265, 174] width 132 height 15
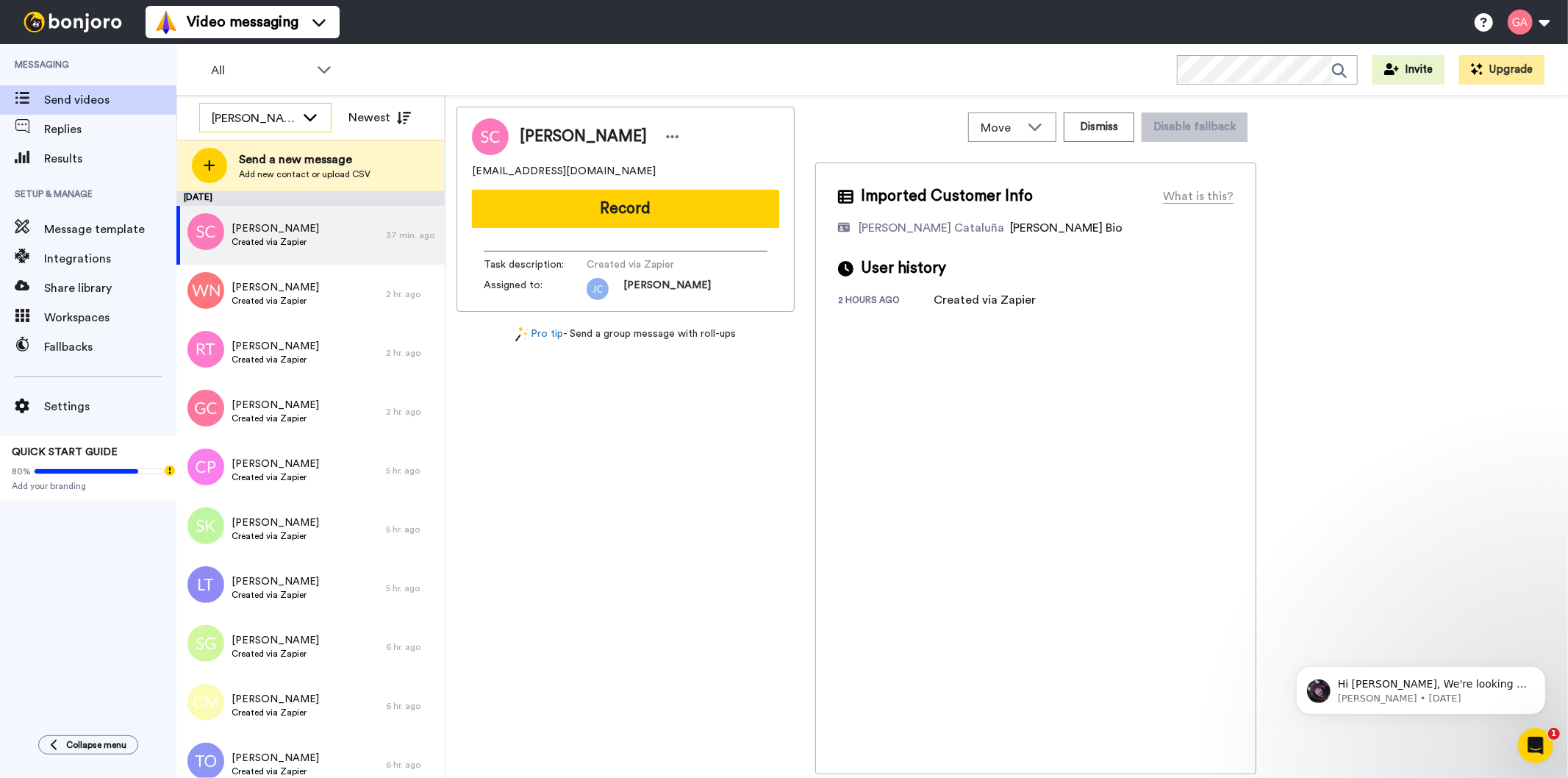
click at [299, 115] on div "[PERSON_NAME] Cataluña" at bounding box center [265, 118] width 131 height 30
click at [273, 151] on span "All members" at bounding box center [236, 150] width 75 height 15
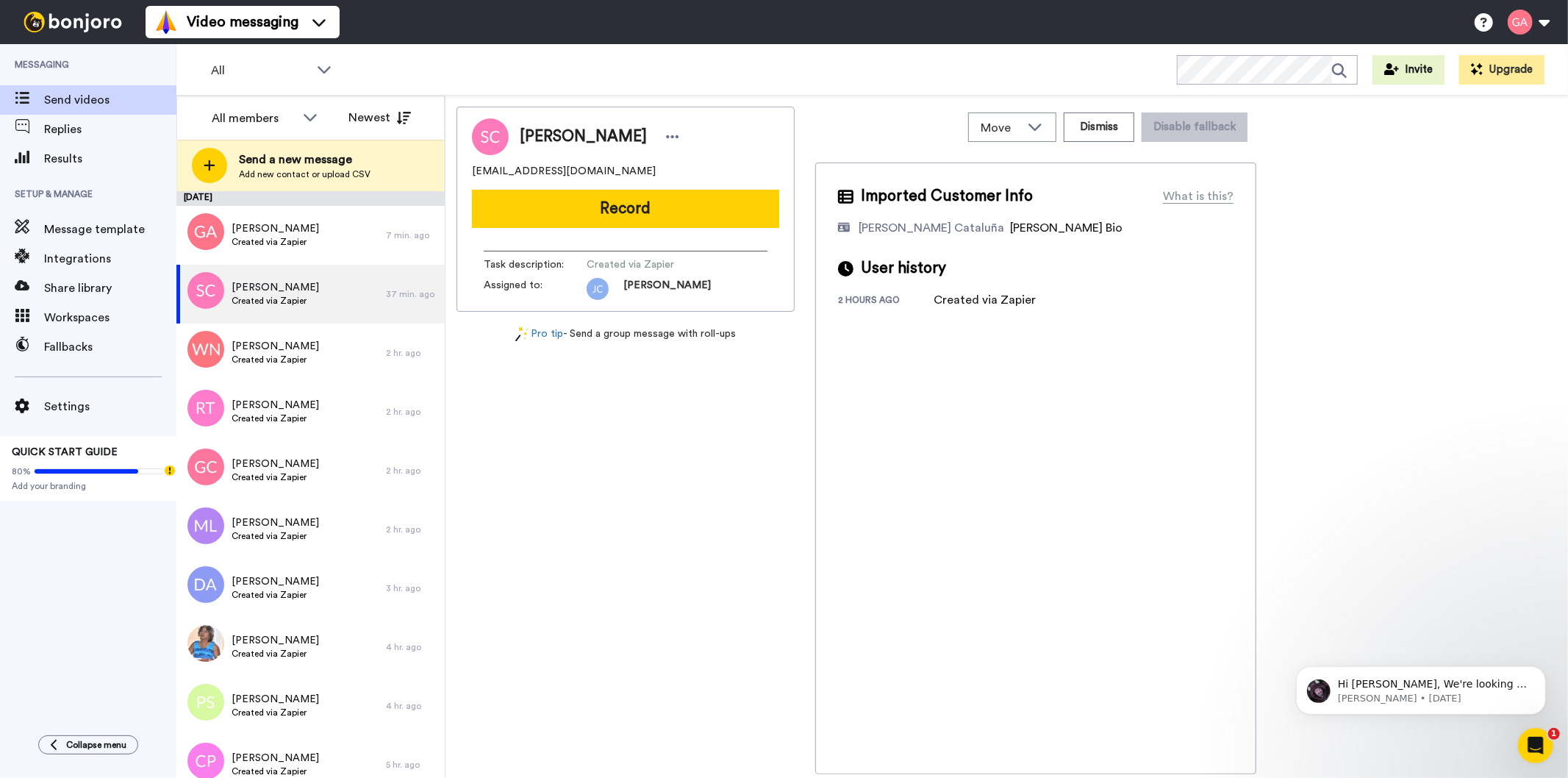
click at [648, 653] on div "[PERSON_NAME] [EMAIL_ADDRESS][DOMAIN_NAME] Record Task description : Created vi…" at bounding box center [625, 440] width 338 height 668
click at [299, 239] on span "Created via Zapier" at bounding box center [275, 241] width 88 height 12
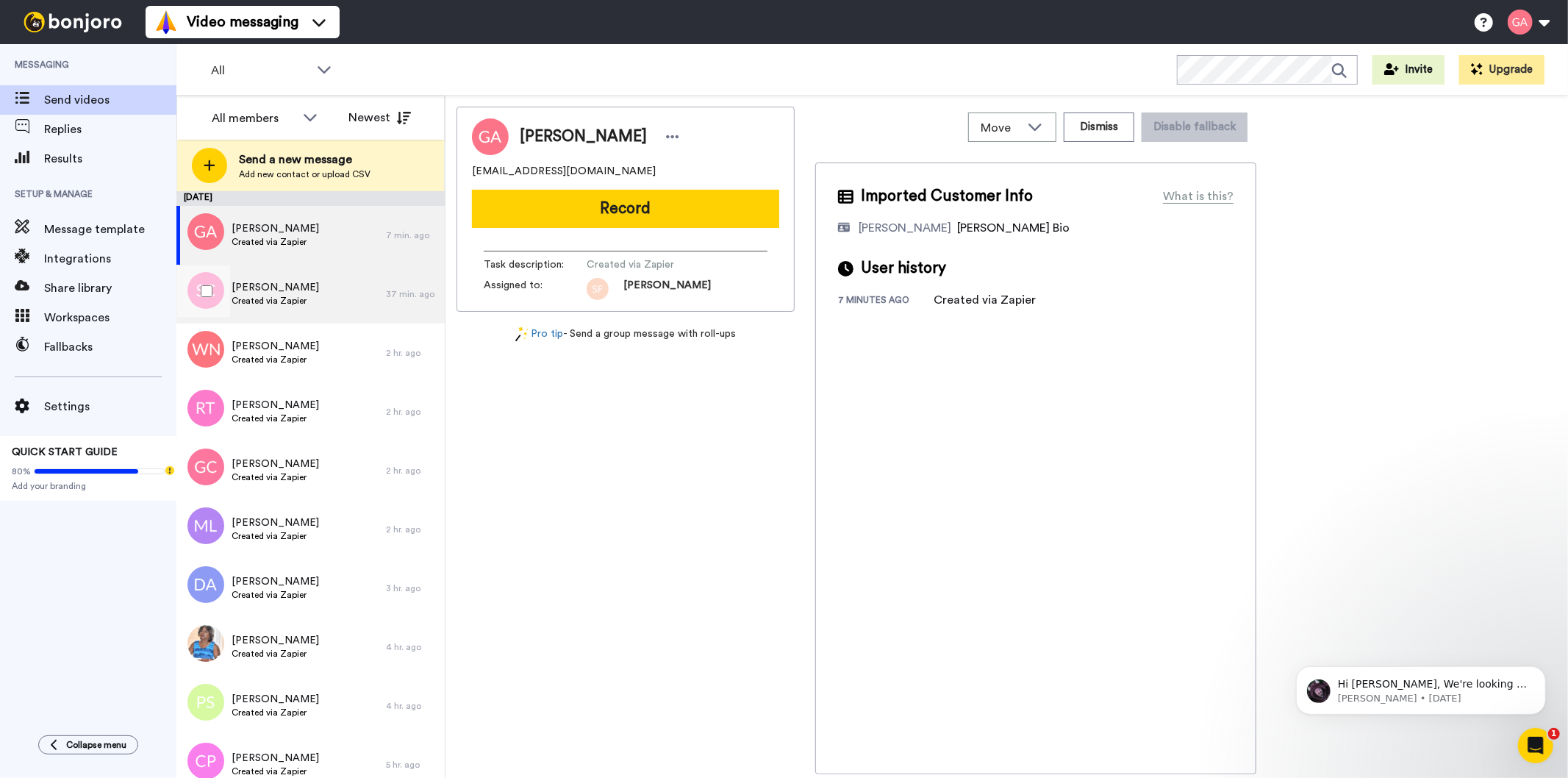
click at [310, 317] on div "[PERSON_NAME] Created via Zapier" at bounding box center [281, 294] width 210 height 59
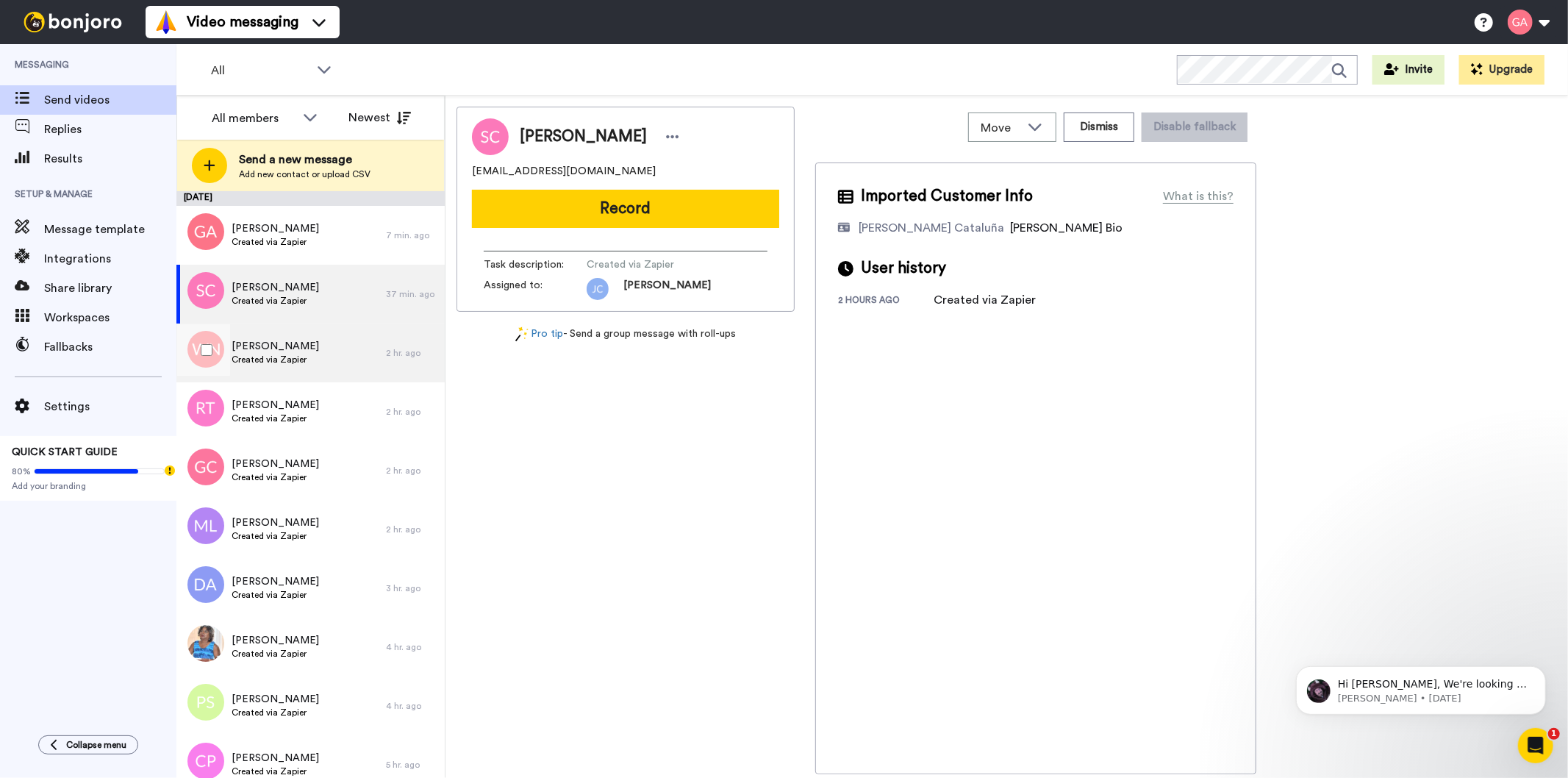
click at [294, 348] on span "[PERSON_NAME]" at bounding box center [275, 346] width 88 height 15
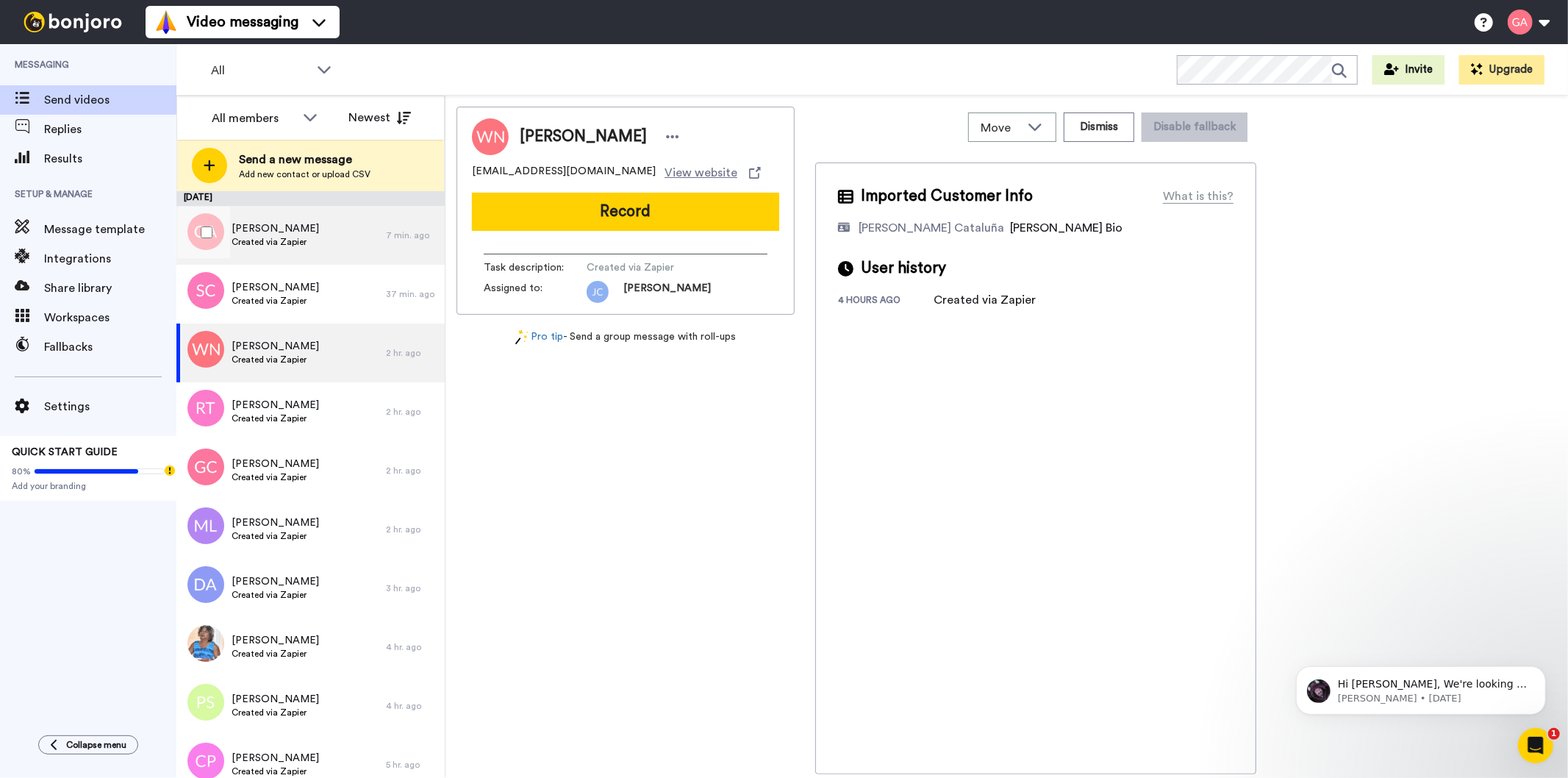
click at [306, 247] on div "[PERSON_NAME] Created via Zapier" at bounding box center [281, 236] width 210 height 59
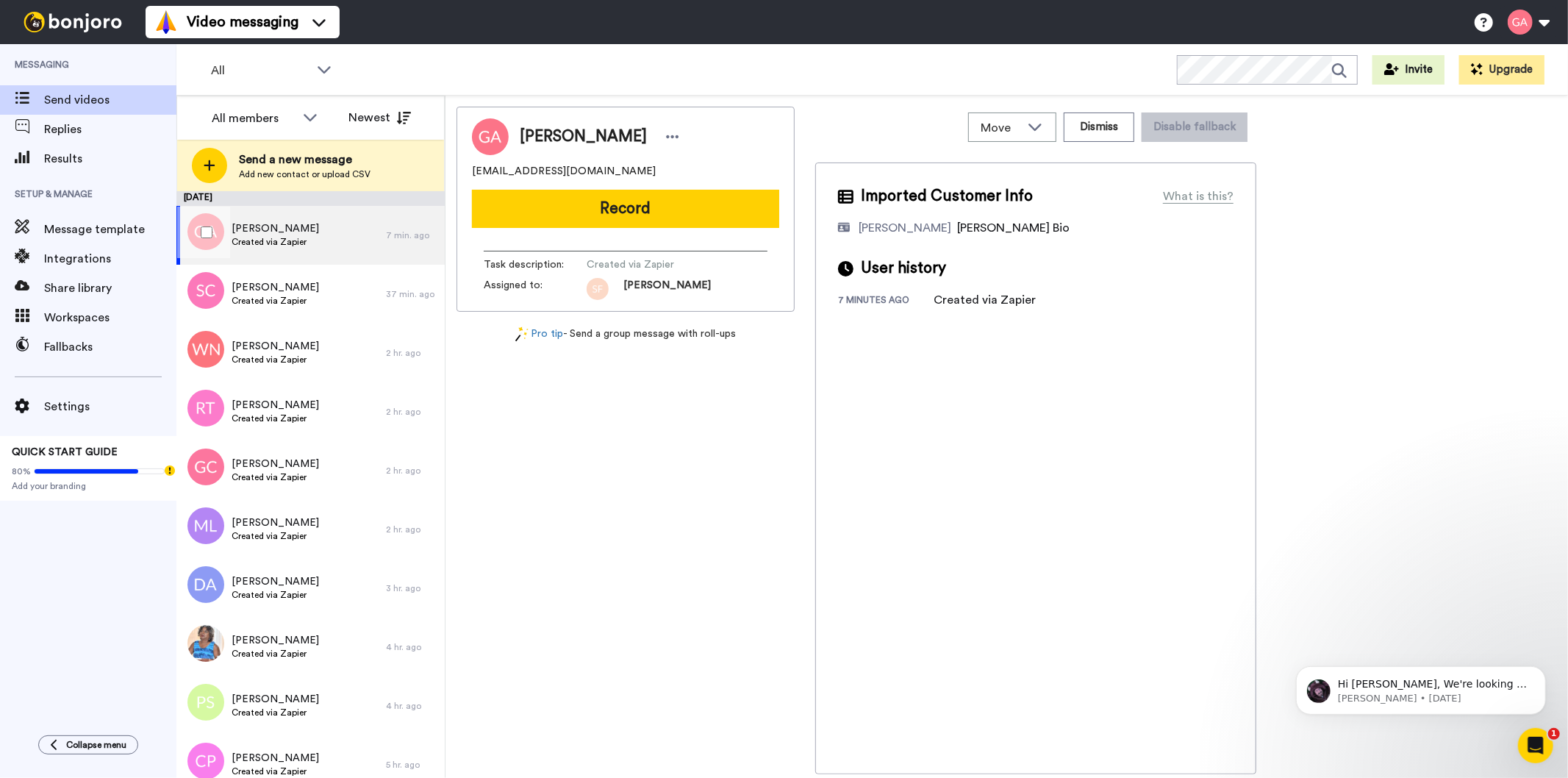
click at [255, 239] on span "Created via Zapier" at bounding box center [275, 241] width 88 height 12
click at [687, 615] on div "[PERSON_NAME] [EMAIL_ADDRESS][DOMAIN_NAME] Record Task description : Created vi…" at bounding box center [625, 440] width 338 height 668
click at [316, 229] on div "[PERSON_NAME] Created via Zapier" at bounding box center [281, 236] width 210 height 59
click at [260, 275] on div "[PERSON_NAME] Created via Zapier" at bounding box center [281, 294] width 210 height 59
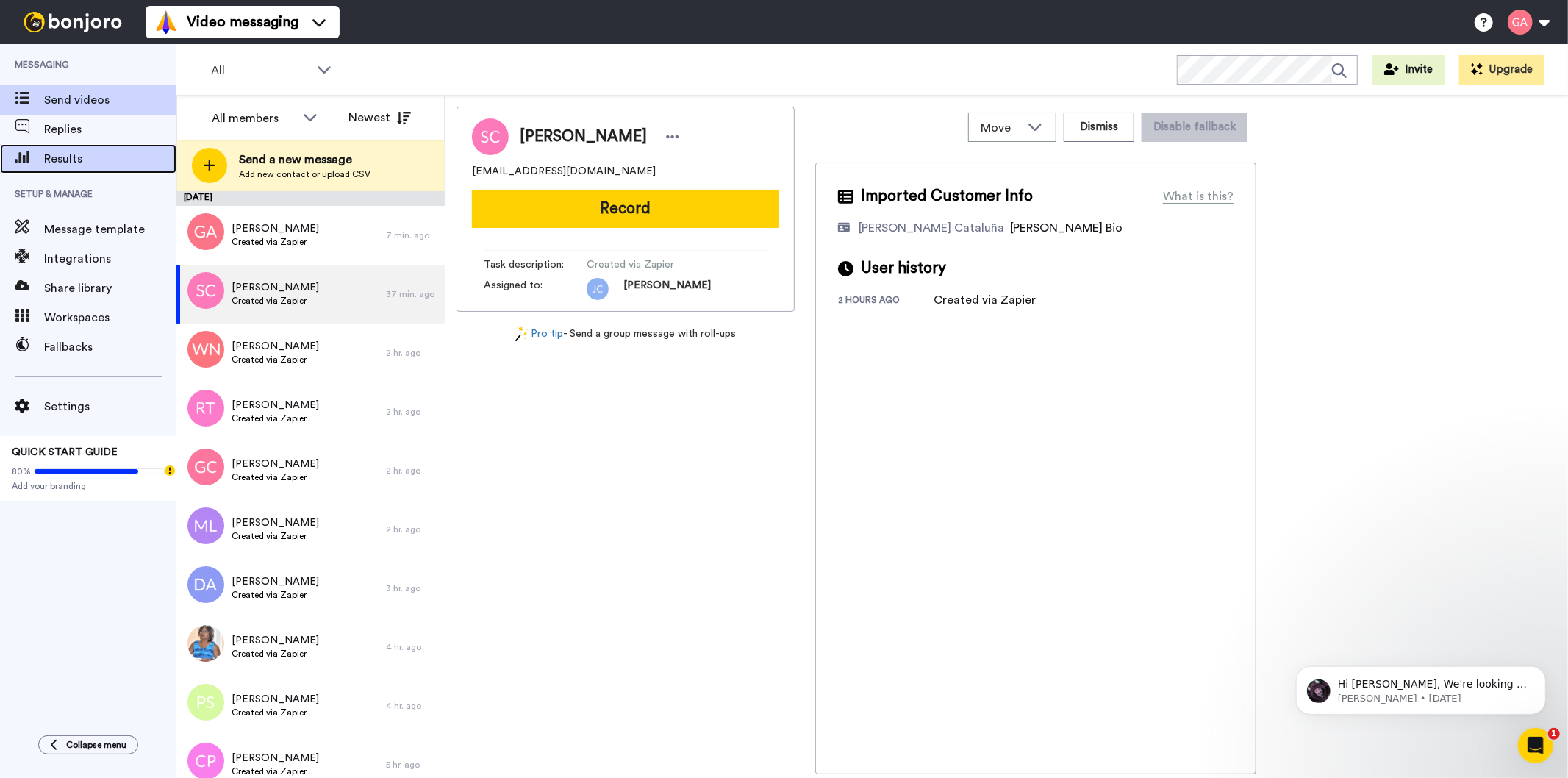
click at [55, 162] on span "Results" at bounding box center [110, 158] width 132 height 18
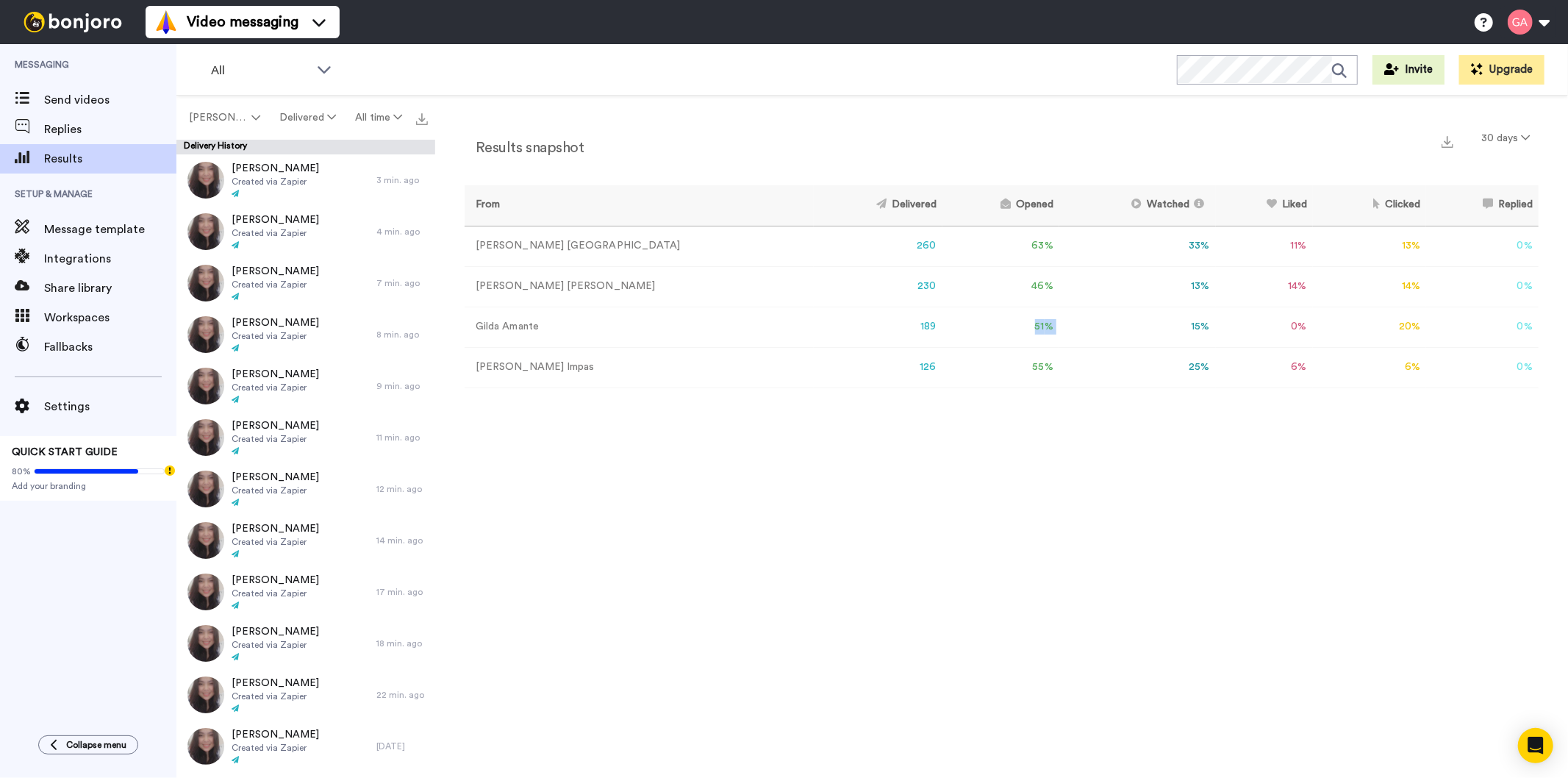
drag, startPoint x: 971, startPoint y: 324, endPoint x: 931, endPoint y: 333, distance: 41.0
click at [931, 333] on tr "[PERSON_NAME] 189 51 % 15 % 0 % 20 % 0 % 0" at bounding box center [1001, 327] width 1074 height 41
click at [784, 579] on div "Results snapshot 30 days From Delivered Opened Watched Liked Clicked Replied Fa…" at bounding box center [1001, 440] width 1132 height 690
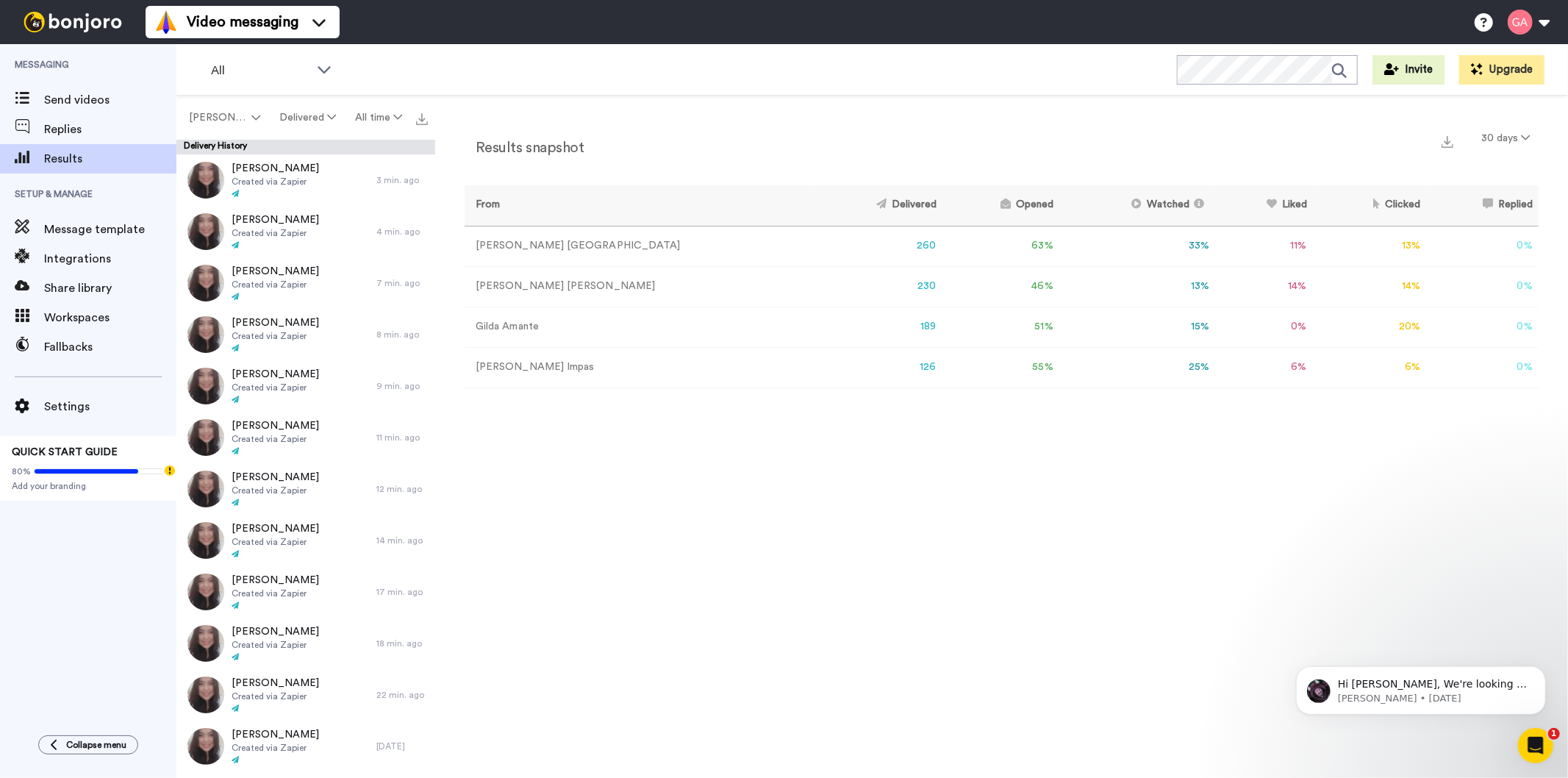
click at [887, 590] on div "Results snapshot 30 days From Delivered Opened Watched Liked Clicked Replied Fa…" at bounding box center [1001, 440] width 1132 height 690
